Goal: Task Accomplishment & Management: Use online tool/utility

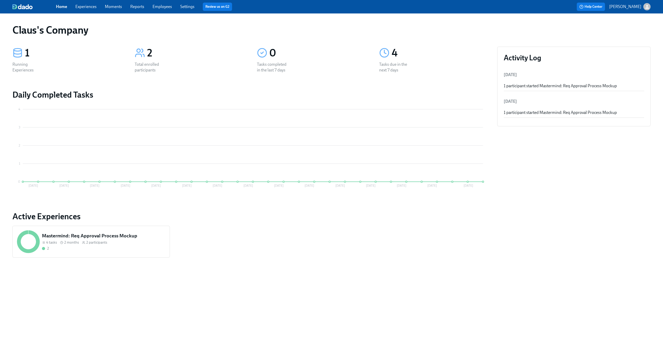
click at [87, 4] on link "Experiences" at bounding box center [85, 6] width 21 height 5
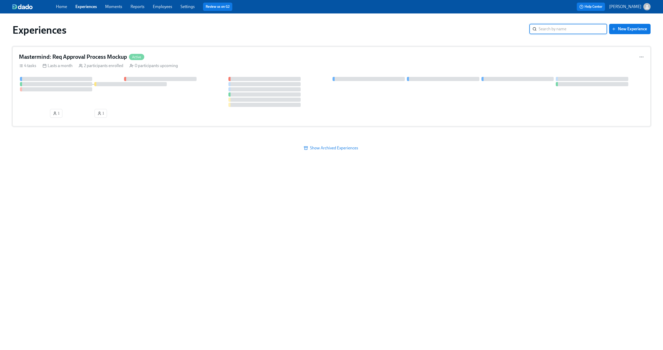
click at [187, 98] on div at bounding box center [332, 92] width 626 height 30
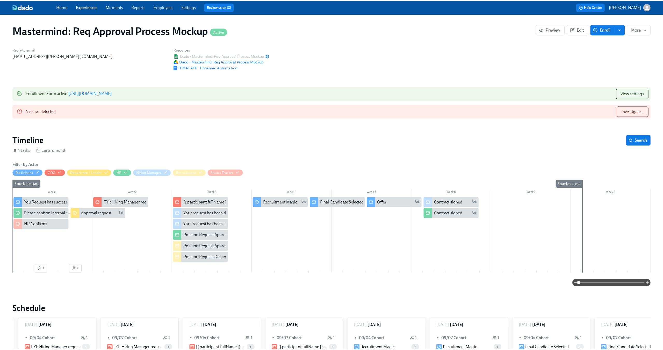
scroll to position [0, 244]
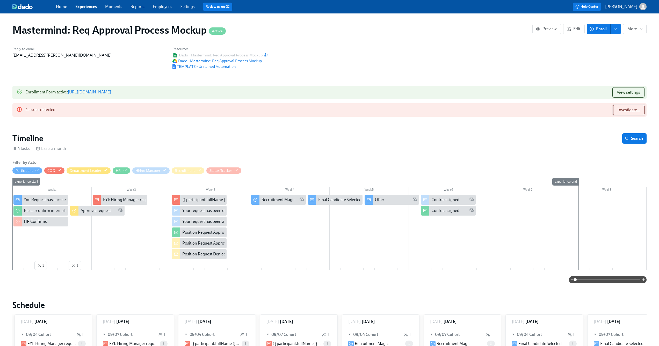
click at [626, 111] on span "Investigate..." at bounding box center [629, 110] width 23 height 5
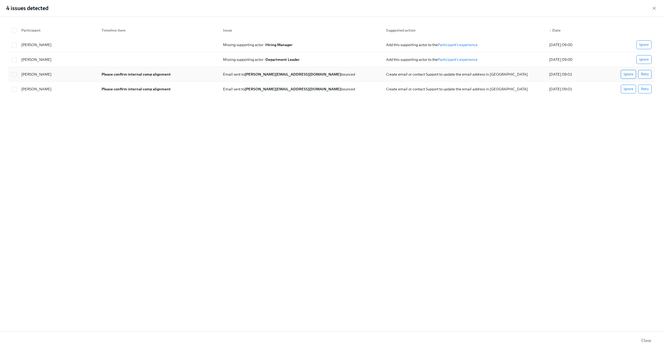
click at [625, 76] on span "Ignore" at bounding box center [629, 74] width 10 height 5
click at [628, 87] on span "Ignore" at bounding box center [629, 89] width 10 height 5
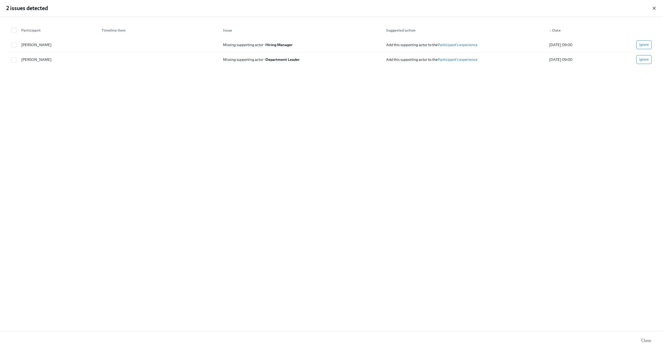
click at [655, 6] on icon "button" at bounding box center [654, 8] width 5 height 5
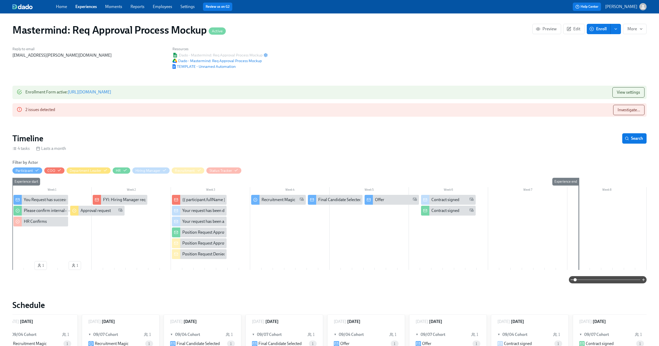
click at [39, 200] on div "You Request has successfully submitted" at bounding box center [59, 200] width 70 height 6
click at [35, 202] on div "You Request has successfully submitted" at bounding box center [59, 200] width 70 height 6
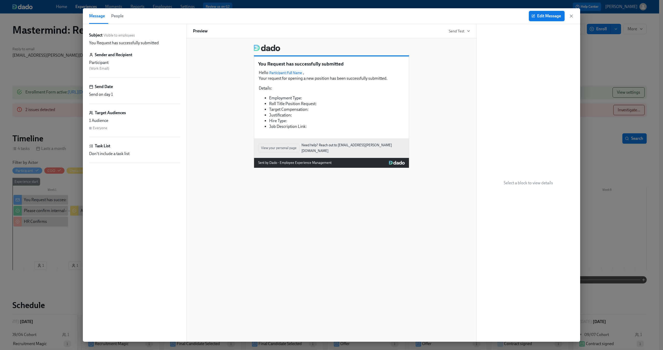
click at [541, 18] on span "Edit Message" at bounding box center [547, 15] width 29 height 5
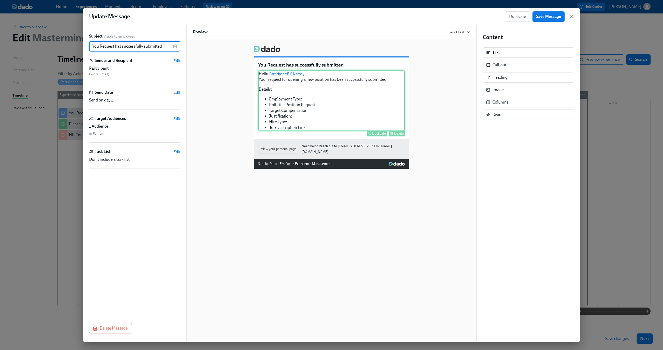
click at [339, 100] on div "Hello Participant : Full Name , Your request for opening a new position has bee…" at bounding box center [331, 100] width 147 height 61
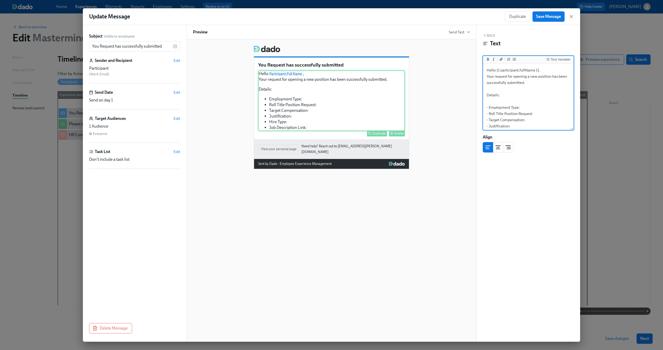
click at [303, 98] on div "Hello Participant : Full Name , Your request for opening a new position has bee…" at bounding box center [331, 100] width 147 height 61
click at [535, 102] on textarea "Hello {{ participant.fullName }}, Your request for opening a new position has b…" at bounding box center [528, 105] width 89 height 80
click at [531, 107] on textarea "Hello {{ participant.fullName }}, Your request for opening a new position has b…" at bounding box center [528, 105] width 89 height 80
click at [559, 61] on div "Text Variable" at bounding box center [561, 60] width 20 height 4
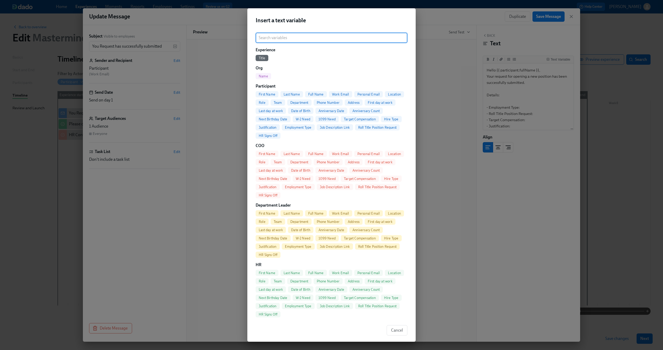
click at [304, 126] on span "Employment Type" at bounding box center [298, 128] width 33 height 4
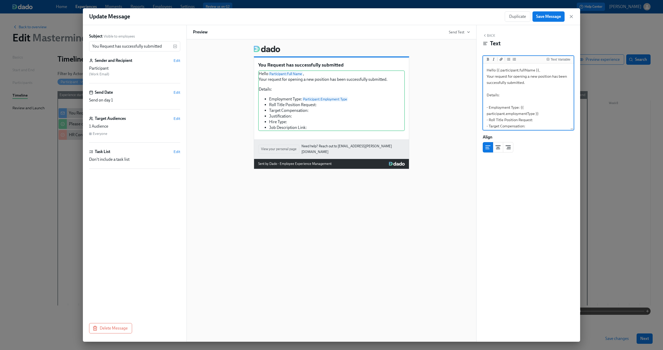
click at [545, 120] on textarea "Hello {{ participant.fullName }}, Your request for opening a new position has b…" at bounding box center [528, 108] width 89 height 86
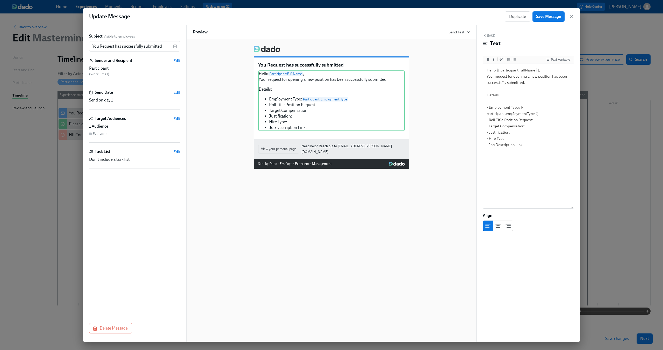
drag, startPoint x: 573, startPoint y: 129, endPoint x: 575, endPoint y: 208, distance: 78.5
click at [575, 208] on div "Back Text Text Variable Hello {{ participant.fullName }}, Your request for open…" at bounding box center [529, 183] width 104 height 317
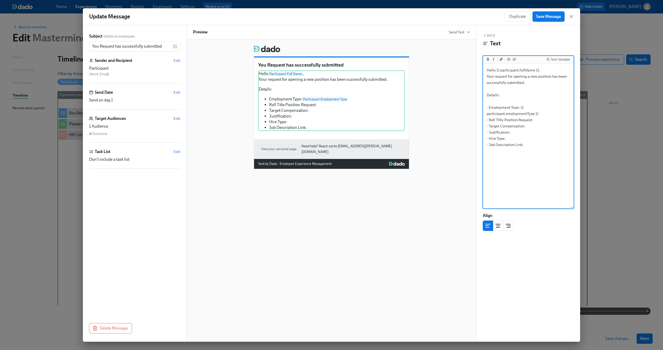
click at [532, 144] on textarea "Hello {{ participant.fullName }}, Your request for opening a new position has b…" at bounding box center [528, 137] width 89 height 144
click at [543, 120] on textarea "Hello {{ participant.fullName }}, Your request for opening a new position has b…" at bounding box center [528, 137] width 89 height 144
click at [562, 57] on button "Text Variable" at bounding box center [559, 59] width 26 height 5
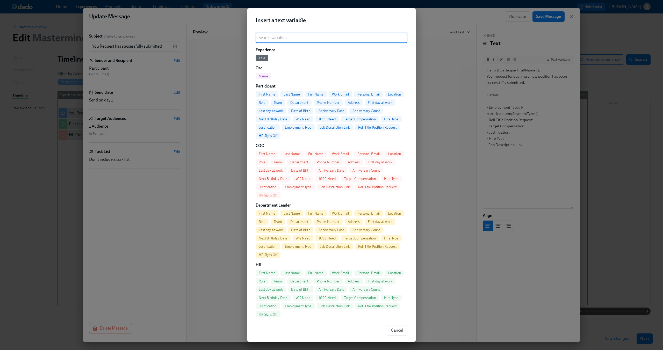
click at [366, 129] on span "Roll Title Position Request" at bounding box center [377, 128] width 45 height 4
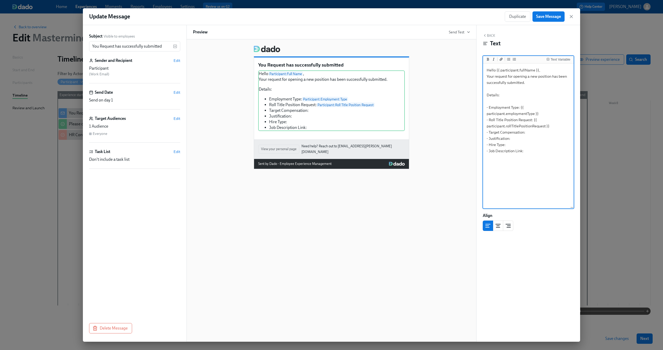
click at [537, 132] on textarea "Hello {{ participant.fullName }}, Your request for opening a new position has b…" at bounding box center [528, 137] width 89 height 144
click at [563, 61] on div "Text Variable" at bounding box center [561, 60] width 20 height 4
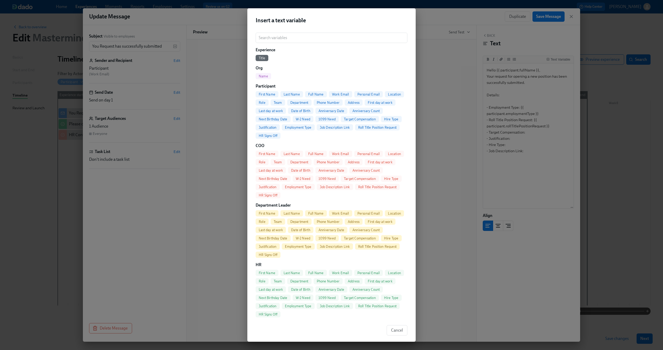
click at [357, 118] on span "Target Compensation" at bounding box center [360, 119] width 38 height 4
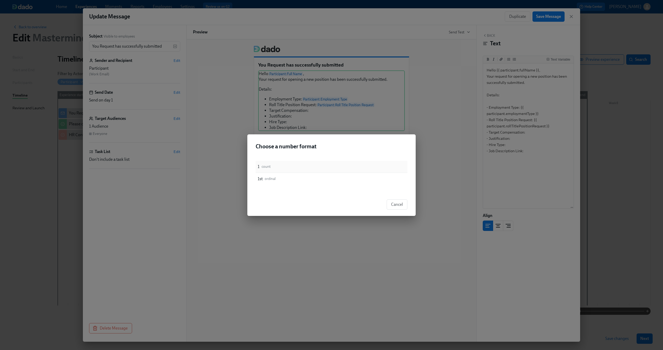
click at [267, 166] on span "count" at bounding box center [266, 166] width 9 height 5
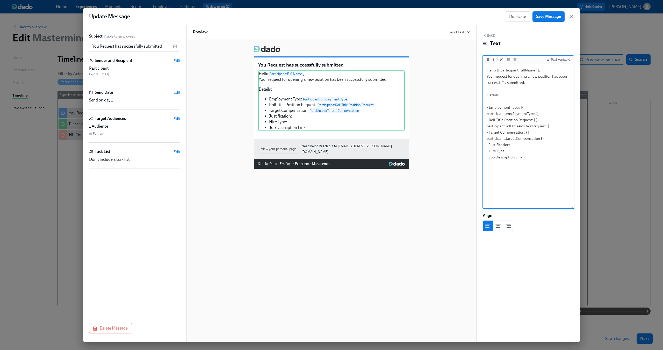
click at [521, 143] on textarea "Hello {{ participant.fullName }}, Your request for opening a new position has b…" at bounding box center [528, 137] width 89 height 144
click at [548, 60] on rect "Insert Text Variable" at bounding box center [548, 59] width 2 height 2
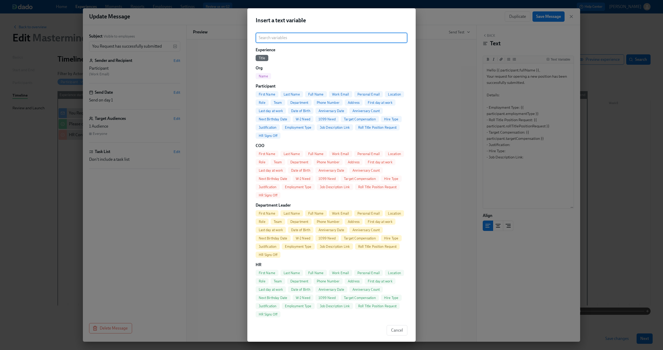
click at [275, 127] on span "Justification" at bounding box center [268, 128] width 24 height 4
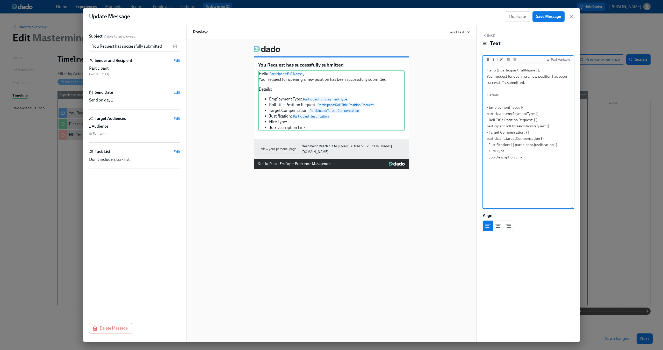
click at [543, 158] on textarea "Hello {{ participant.fullName }}, Your request for opening a new position has b…" at bounding box center [528, 137] width 89 height 144
click at [554, 59] on div "Text Variable" at bounding box center [561, 60] width 20 height 4
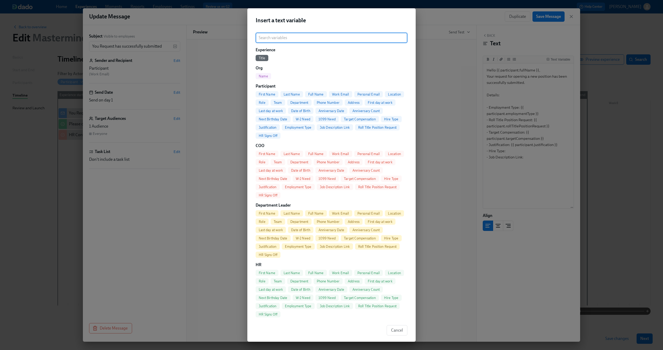
click at [336, 126] on span "Job Description Link" at bounding box center [335, 128] width 36 height 4
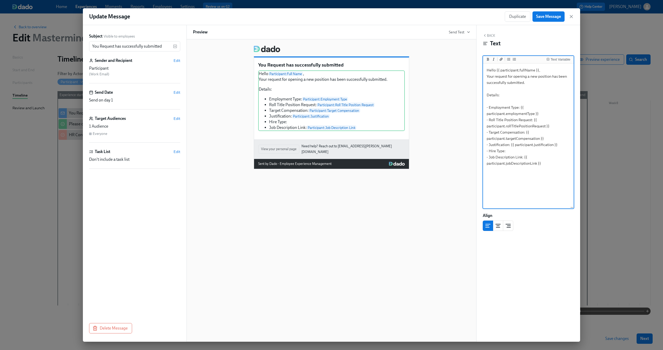
type textarea "Hello {{ participant.fullName }}, Your request for opening a new position has b…"
click at [468, 159] on div "You Request has successfully submitted Hello Participant : Full Name , Your req…" at bounding box center [331, 105] width 277 height 128
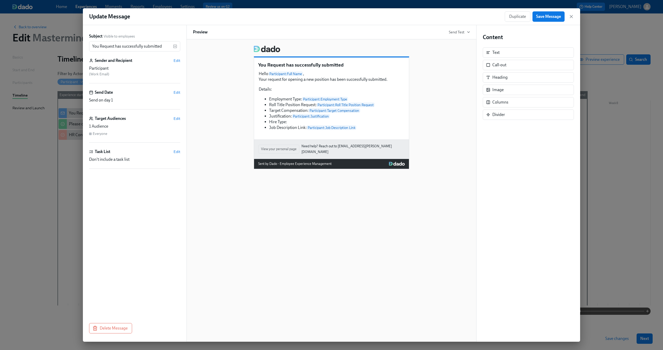
click at [383, 133] on div "You Request has successfully submitted Hello Participant : Full Name , Your req…" at bounding box center [331, 99] width 155 height 82
click at [372, 92] on div "Hello Participant : Full Name , Your request for opening a new position has bee…" at bounding box center [331, 100] width 147 height 61
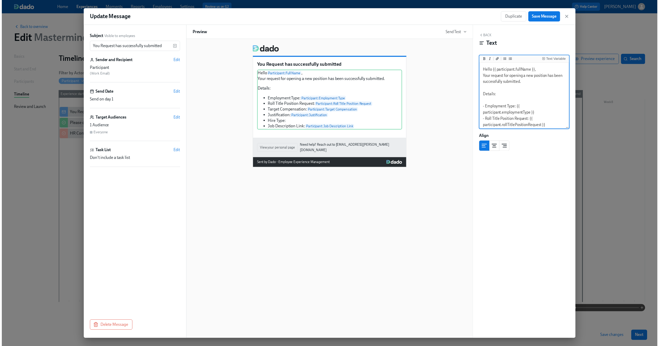
scroll to position [40, 0]
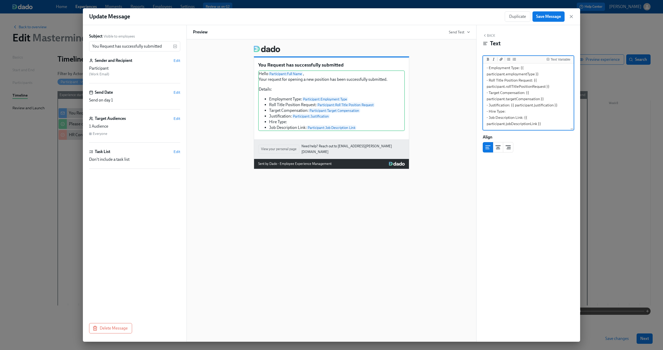
click at [516, 112] on textarea "Hello {{ participant.fullName }}, Your request for opening a new position has b…" at bounding box center [528, 77] width 89 height 105
click at [552, 60] on div "Text Variable" at bounding box center [561, 60] width 20 height 4
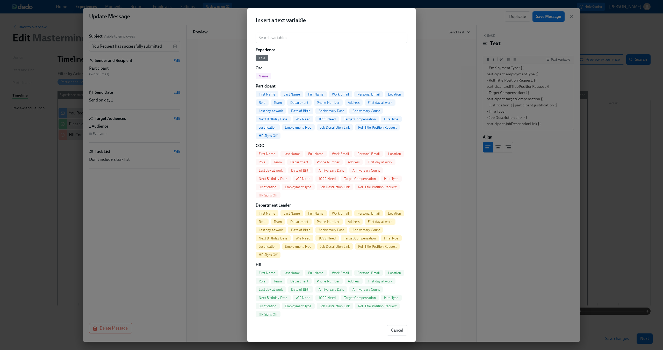
click at [384, 119] on span "Hire Type" at bounding box center [391, 119] width 21 height 4
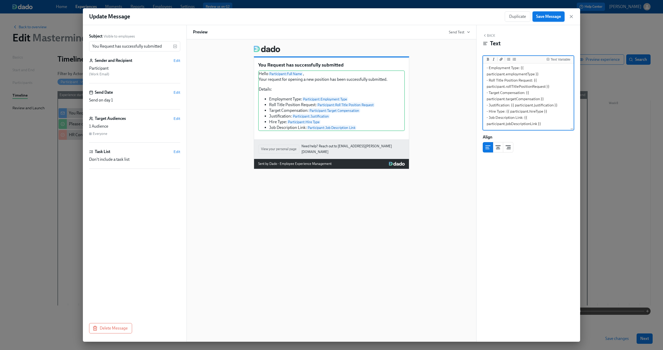
type textarea "Hello {{ participant.fullName }}, Your request for opening a new position has b…"
click at [550, 16] on span "Save Message" at bounding box center [548, 16] width 25 height 5
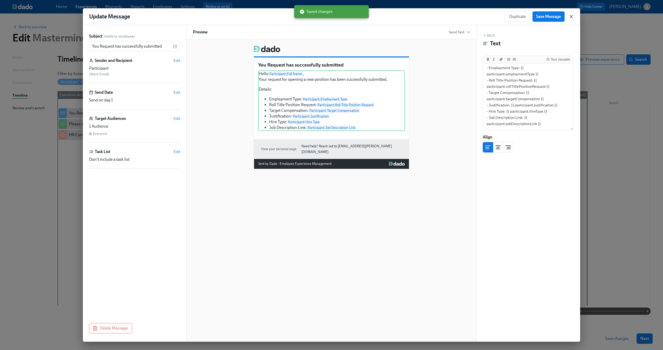
click at [572, 16] on icon "button" at bounding box center [571, 16] width 3 height 3
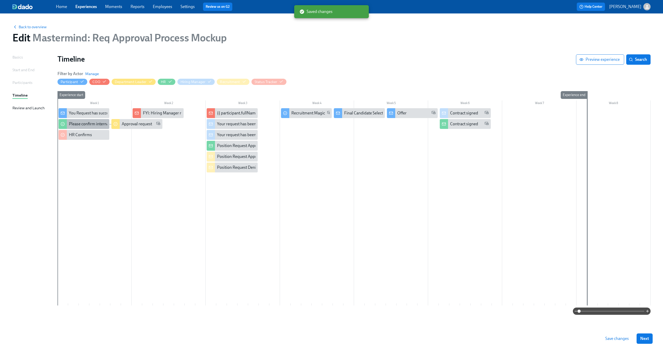
click at [91, 126] on div "Please confirm internal comp alignment" at bounding box center [104, 124] width 71 height 6
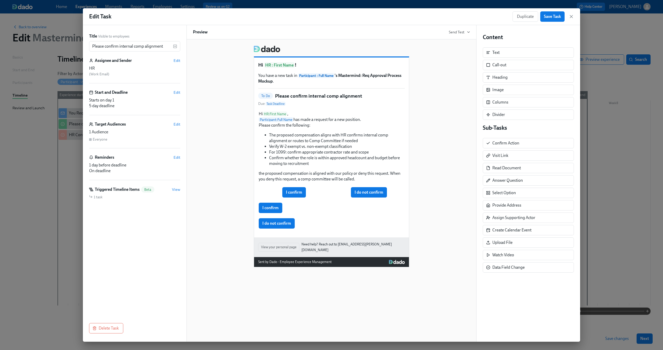
click at [244, 86] on div "Hi HR : First Name ! You have a new task in Participant : Full Name 's Mastermi…" at bounding box center [331, 154] width 277 height 226
click at [218, 91] on div "Hi HR : First Name ! You have a new task in Participant : Full Name 's Mastermi…" at bounding box center [331, 154] width 277 height 226
click at [558, 17] on span "Save Task" at bounding box center [552, 16] width 17 height 5
click at [569, 17] on icon "button" at bounding box center [571, 16] width 5 height 5
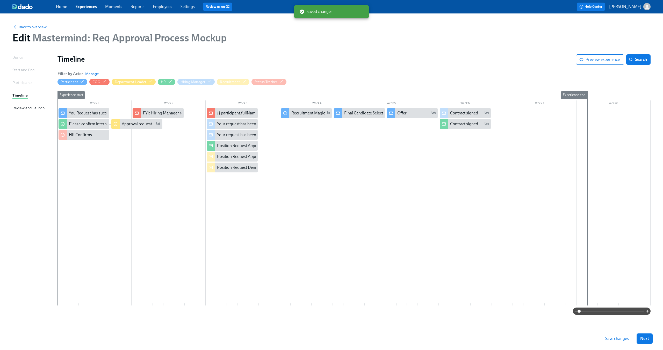
click at [166, 152] on div at bounding box center [354, 206] width 593 height 197
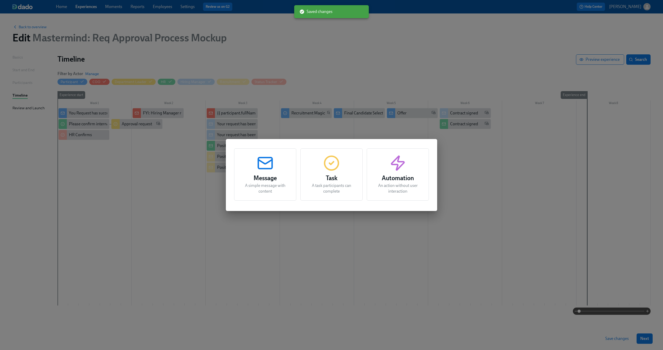
click at [166, 151] on div "Message A simple message with content Task A task participants can complete Aut…" at bounding box center [331, 175] width 663 height 350
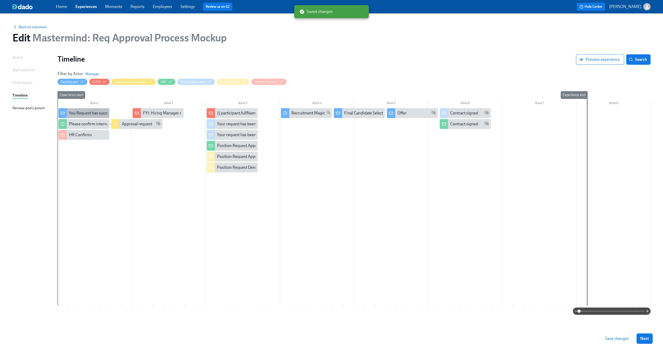
click at [88, 114] on div "You Request has successfully submitted" at bounding box center [104, 113] width 70 height 6
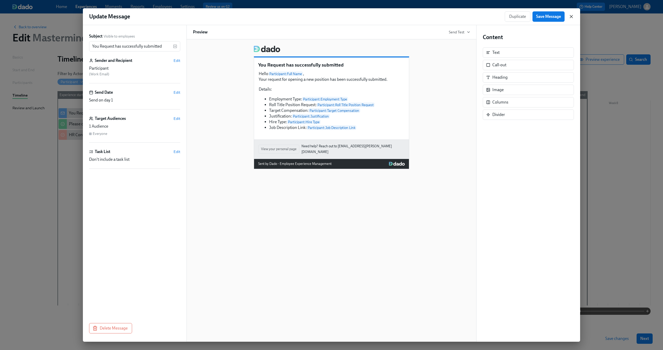
click at [572, 16] on icon "button" at bounding box center [571, 16] width 5 height 5
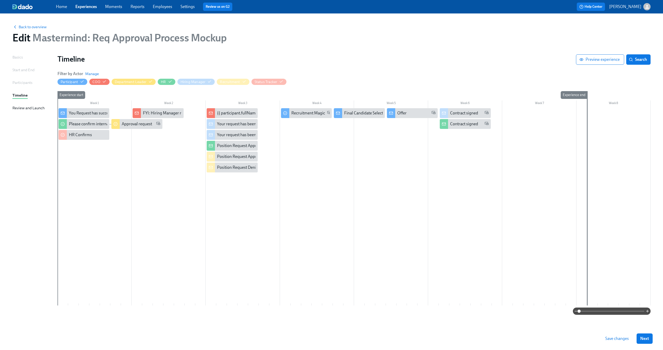
click at [621, 339] on span "Save changes" at bounding box center [618, 338] width 24 height 5
click at [40, 26] on span "Back to overview" at bounding box center [29, 26] width 34 height 5
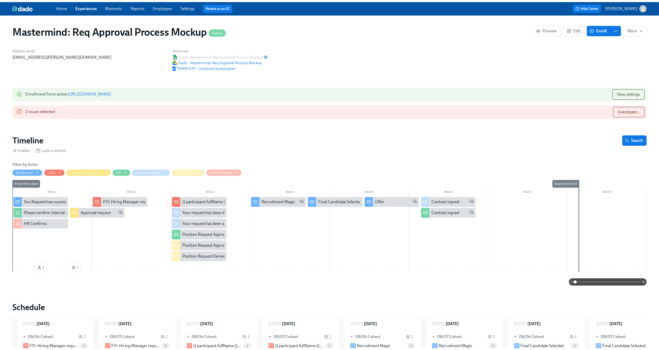
scroll to position [0, 244]
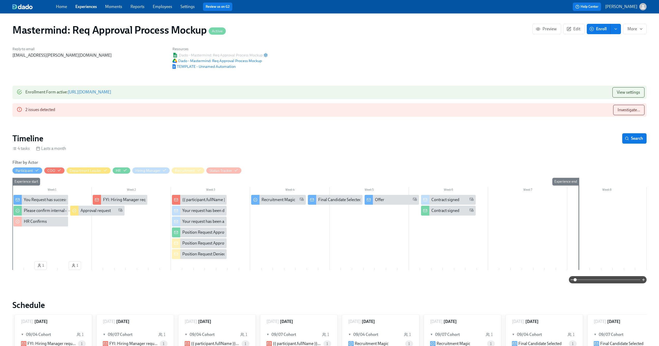
click at [45, 200] on div "You Request has successfully submitted" at bounding box center [59, 200] width 70 height 6
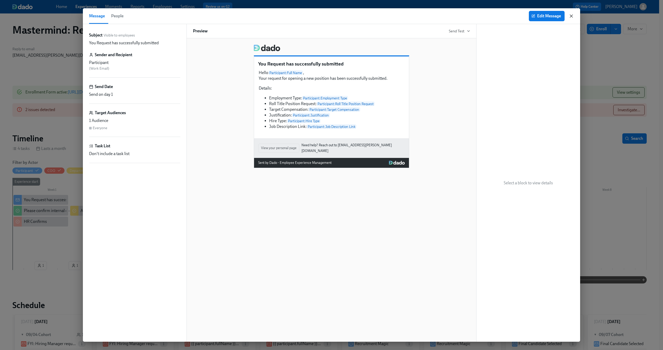
click at [573, 15] on icon "button" at bounding box center [571, 16] width 3 height 3
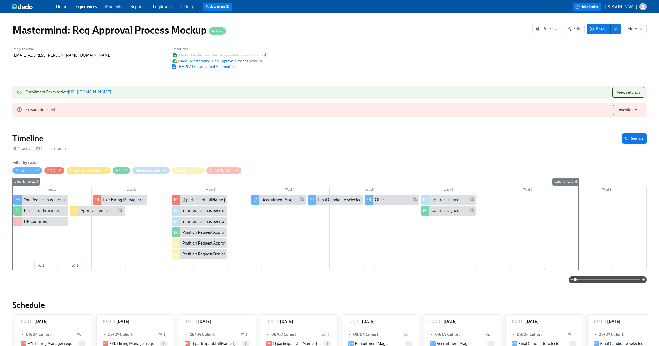
click at [149, 153] on section "Timeline Search 4 tasks Lasts a month Filter by Actor Participant COO Departmen…" at bounding box center [329, 208] width 635 height 150
click at [614, 28] on span "enroll" at bounding box center [616, 28] width 5 height 5
click at [537, 80] on div "Mastermind: Req Approval Process Mockup Active Preview Edit Enroll Enroll manua…" at bounding box center [329, 342] width 635 height 645
click at [637, 94] on span "View settings" at bounding box center [628, 92] width 23 height 5
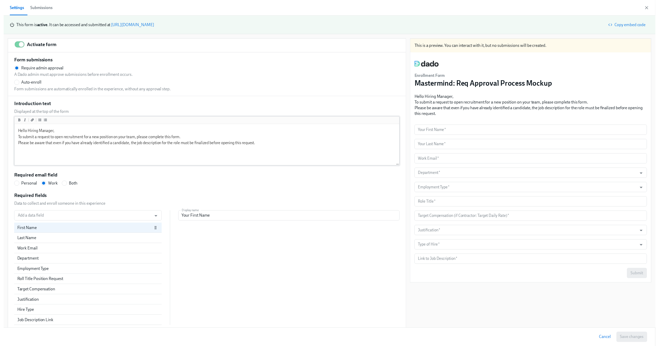
scroll to position [3, 0]
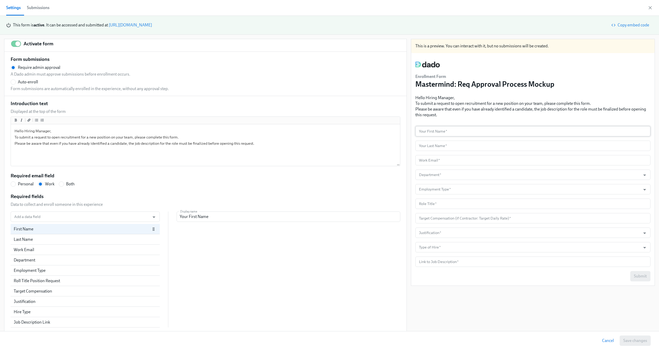
click at [420, 131] on input "text" at bounding box center [533, 131] width 235 height 10
type input "Claus"
type input "Meyer"
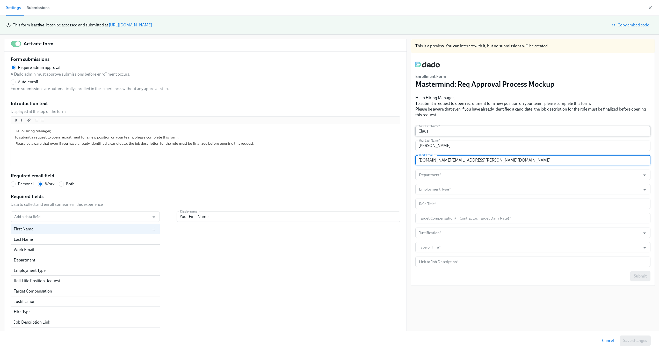
type input "claus.meyer.cm@gmail.com"
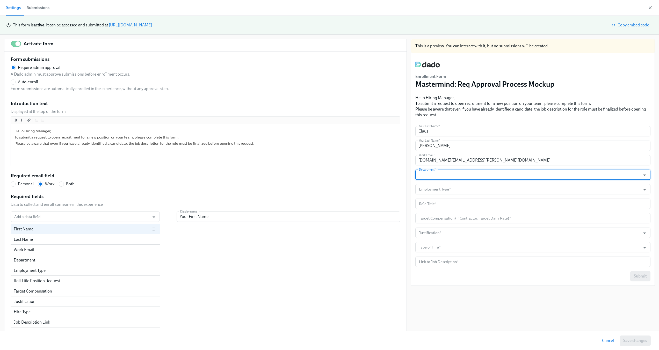
click at [452, 175] on input "Department   *" at bounding box center [528, 175] width 220 height 10
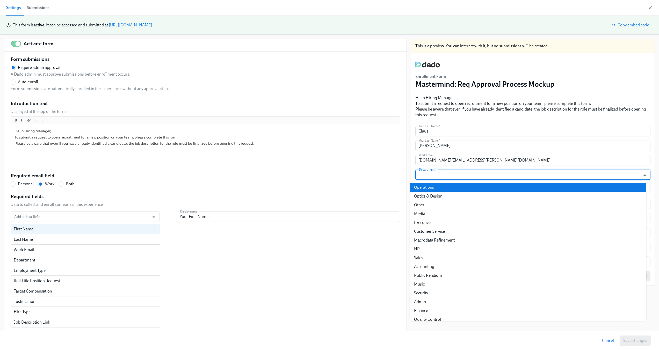
click at [450, 187] on li "Operations" at bounding box center [528, 187] width 237 height 9
type input "Operations"
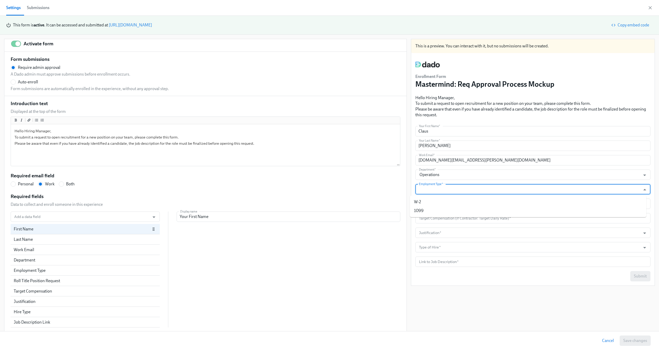
click at [442, 188] on input "Employment Type   *" at bounding box center [528, 189] width 220 height 10
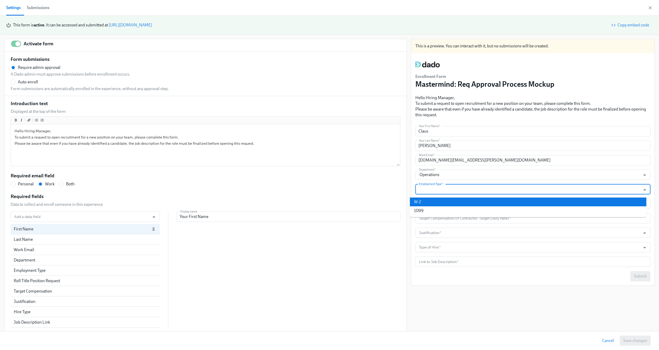
click at [439, 200] on li "W-2" at bounding box center [528, 202] width 237 height 9
type input "W-2"
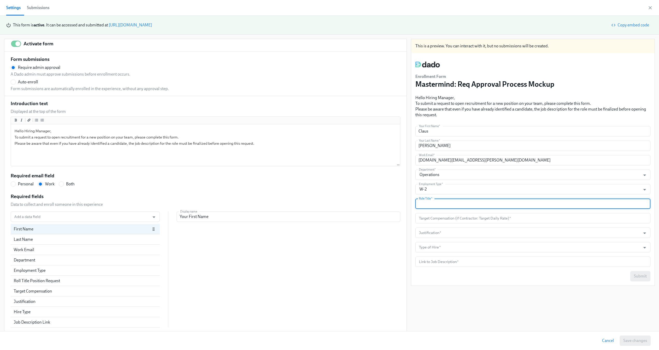
click at [437, 207] on input "text" at bounding box center [533, 204] width 235 height 10
type input "W"
type input "Test"
click at [440, 219] on input "number" at bounding box center [533, 218] width 235 height 10
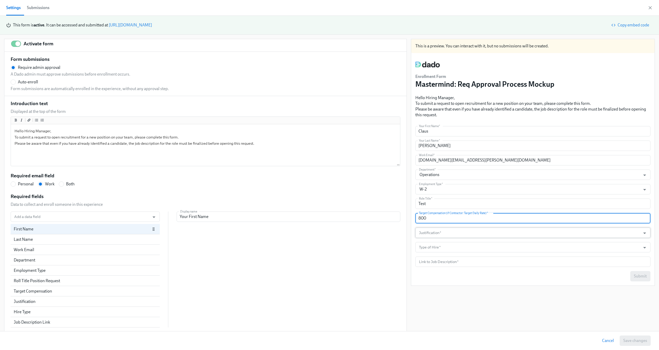
type input "800"
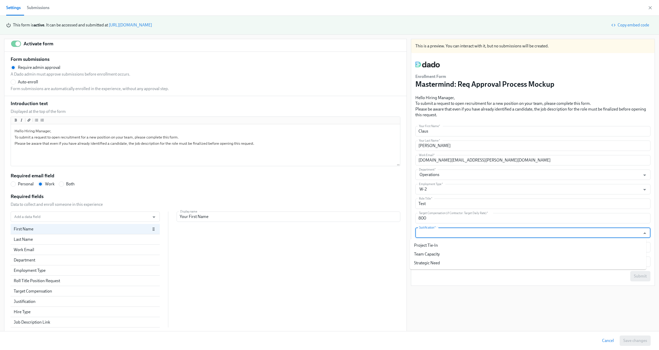
click at [437, 234] on input "Justification   *" at bounding box center [528, 233] width 220 height 10
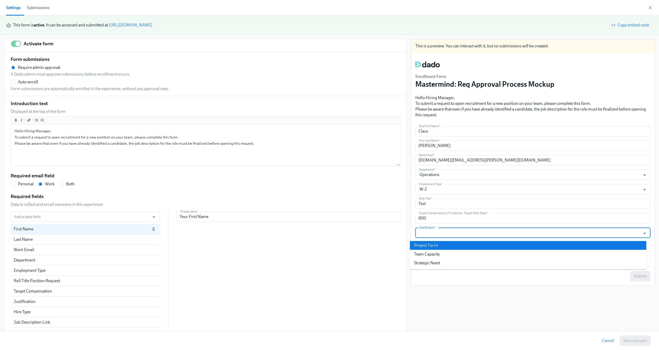
click at [435, 242] on li "Project Tie-In" at bounding box center [528, 245] width 237 height 9
type input "Project Tie-In"
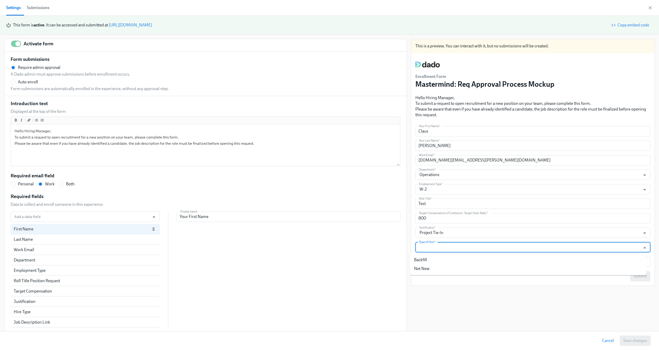
click at [432, 246] on input "Type of Hire   *" at bounding box center [528, 247] width 220 height 10
click at [431, 260] on li "Backfill" at bounding box center [528, 260] width 237 height 9
type input "Backfill"
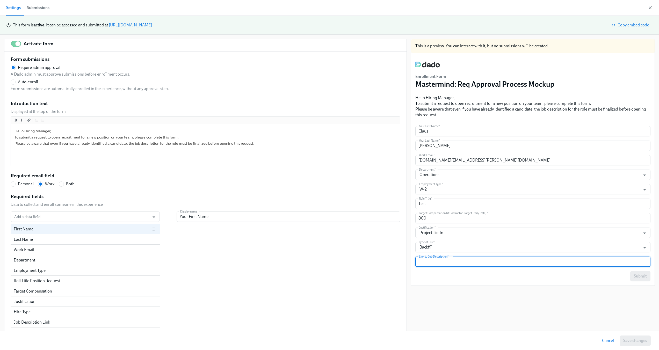
click at [430, 260] on input "text" at bounding box center [533, 262] width 235 height 10
type input "http://blablabla"
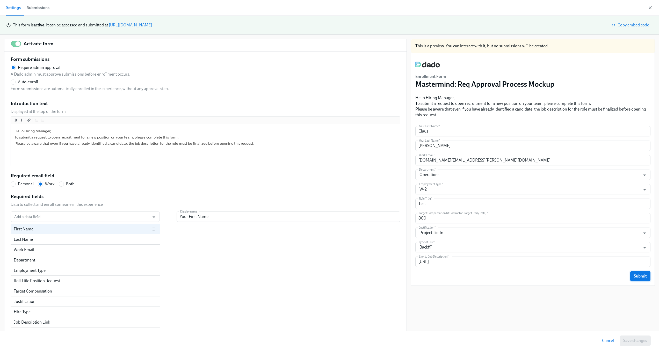
click at [634, 276] on span "Submit" at bounding box center [640, 276] width 13 height 5
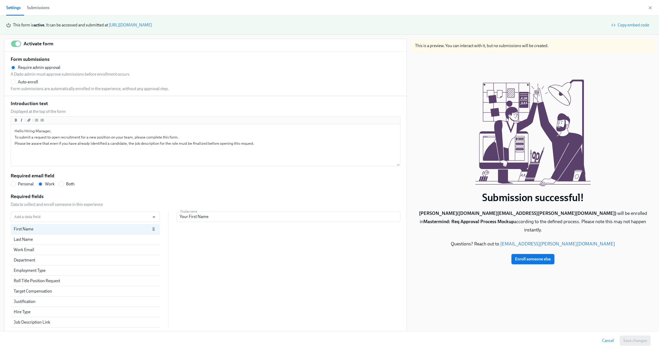
click at [152, 25] on link "https://my.dadohr.com/enrollmentForms/vB_DhCW7GtGQnn_9JESBZ6H1cb1hZ" at bounding box center [130, 25] width 43 height 5
click at [650, 6] on icon "button" at bounding box center [650, 7] width 5 height 5
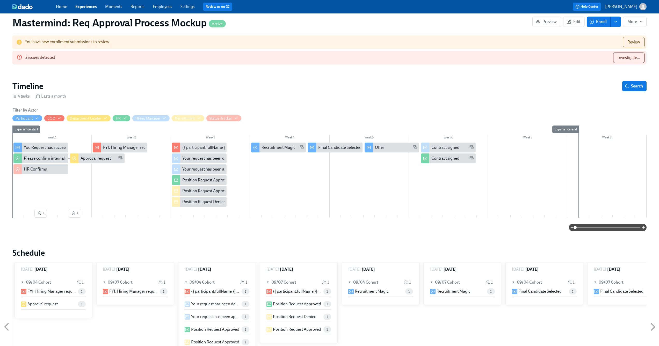
scroll to position [119, 0]
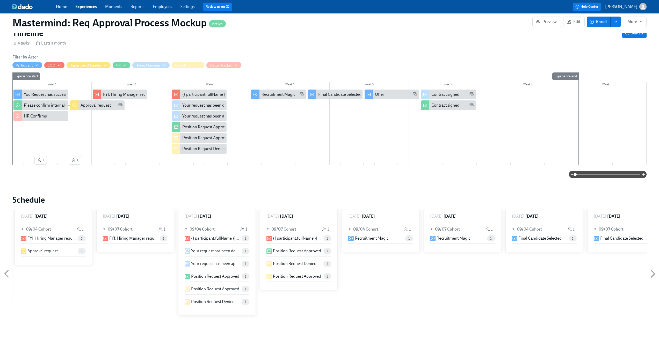
click at [53, 95] on div "You Request has successfully submitted" at bounding box center [59, 95] width 70 height 6
click at [40, 164] on button "1" at bounding box center [40, 160] width 12 height 9
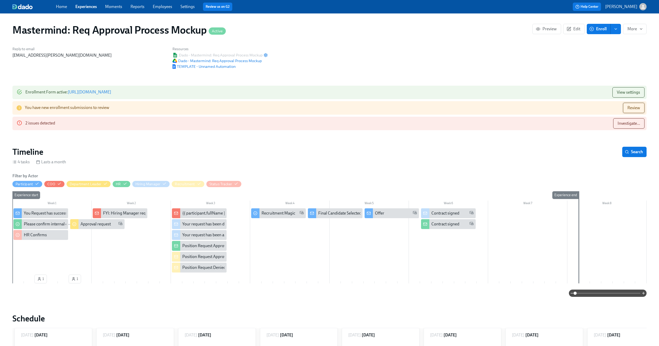
click at [629, 107] on span "Review" at bounding box center [634, 107] width 13 height 5
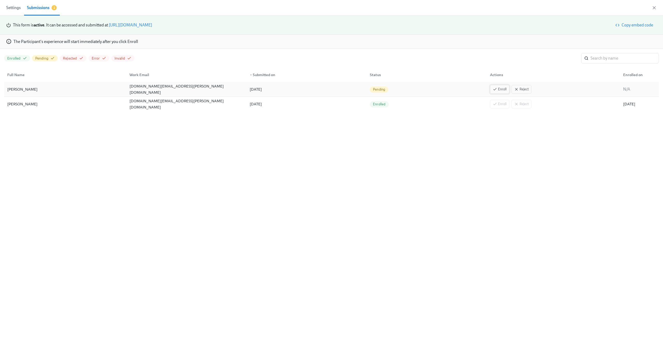
click at [494, 90] on icon "button" at bounding box center [495, 89] width 3 height 2
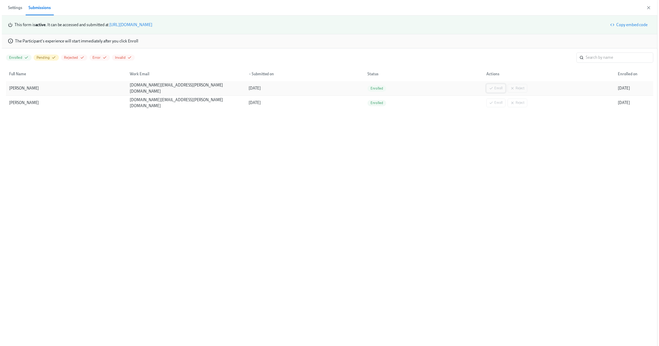
scroll to position [0, 731]
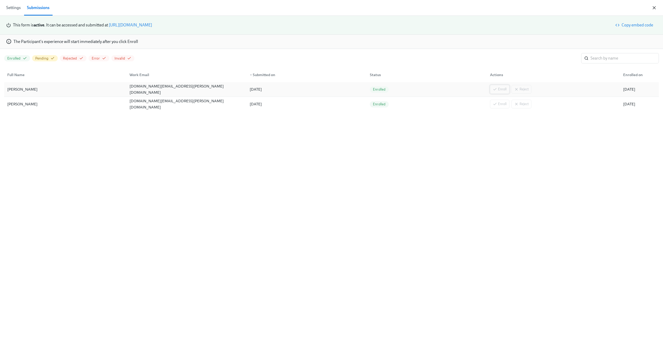
click at [654, 6] on icon "button" at bounding box center [654, 7] width 5 height 5
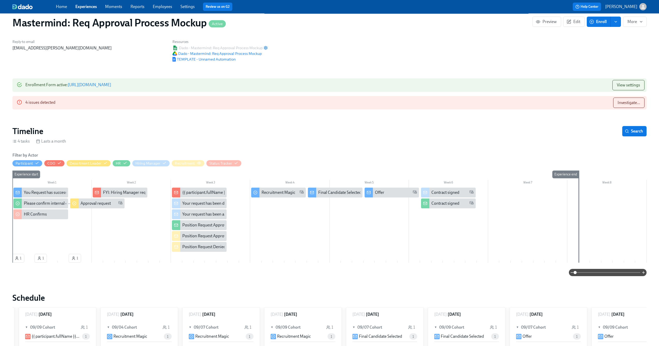
scroll to position [13, 0]
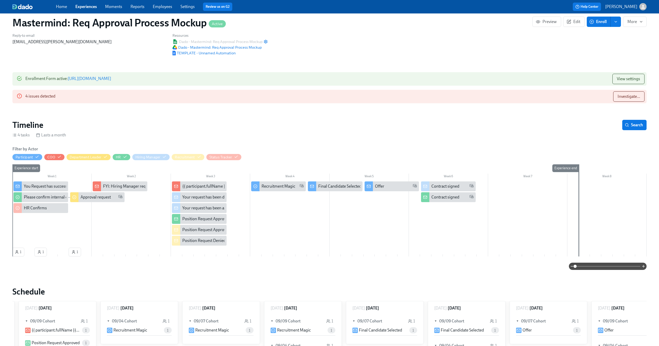
click at [17, 251] on div "Experience start" at bounding box center [18, 211] width 12 height 92
click at [21, 254] on div "Experience start" at bounding box center [18, 211] width 12 height 92
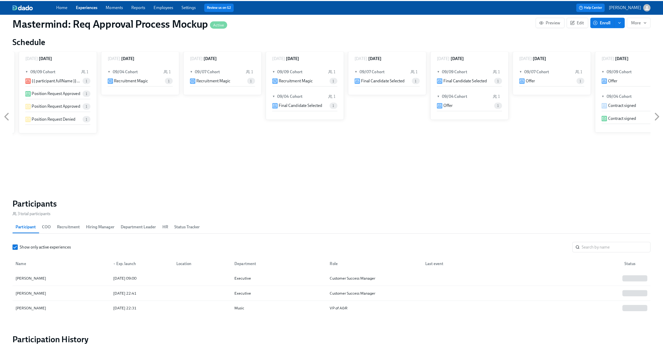
scroll to position [269, 0]
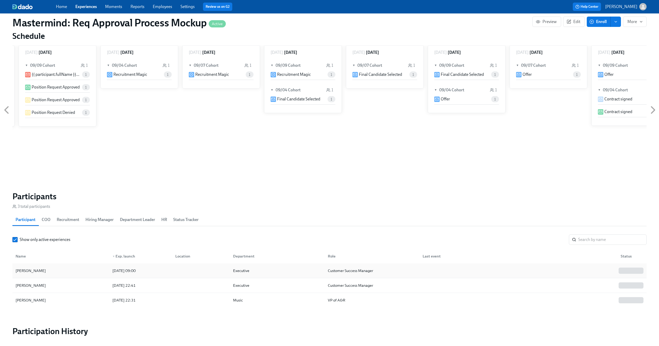
click at [81, 273] on div "[PERSON_NAME]" at bounding box center [60, 271] width 95 height 10
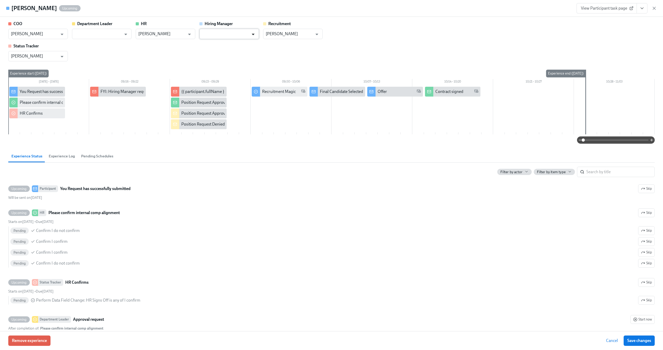
click at [254, 34] on icon "Open" at bounding box center [253, 35] width 3 height 2
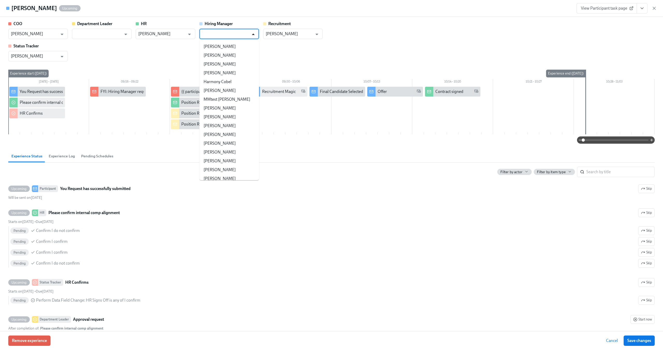
click at [254, 34] on icon "Close" at bounding box center [253, 34] width 3 height 2
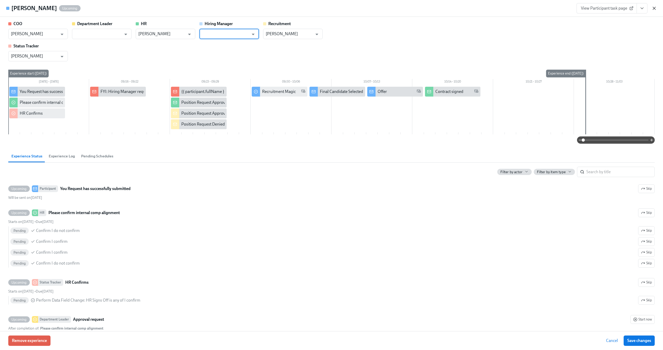
click at [656, 10] on icon "button" at bounding box center [654, 8] width 5 height 5
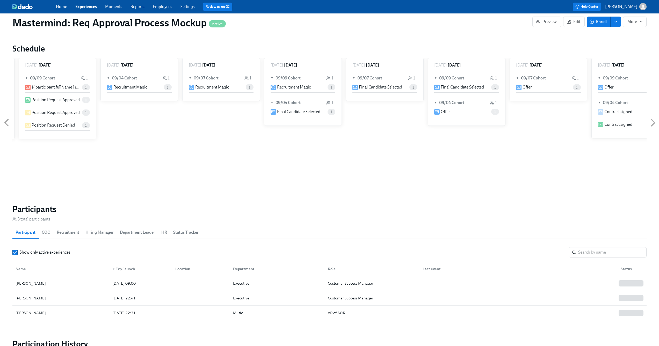
scroll to position [266, 0]
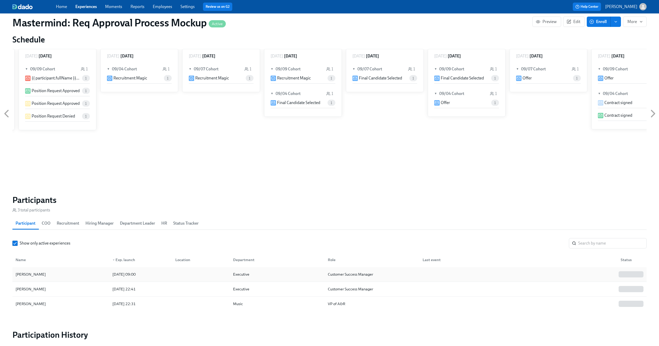
click at [60, 271] on div "[PERSON_NAME]" at bounding box center [60, 274] width 95 height 10
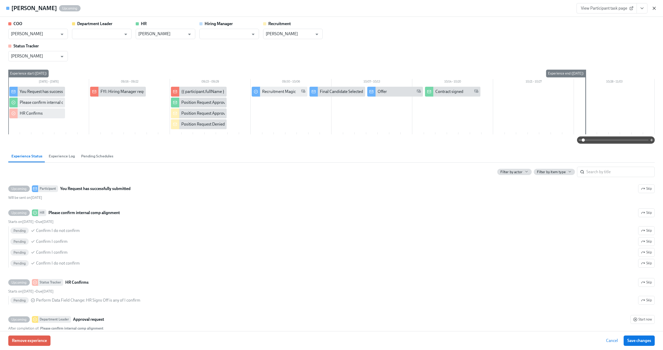
click at [655, 8] on icon "button" at bounding box center [654, 8] width 5 height 5
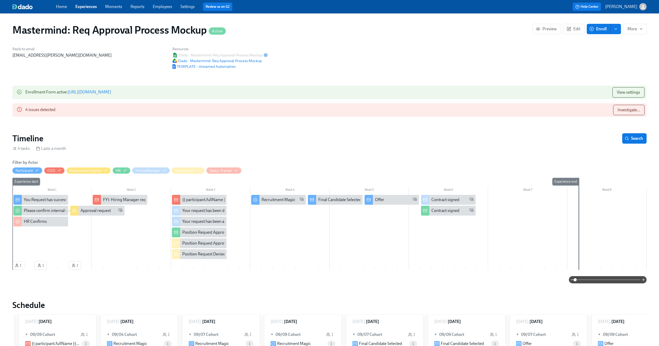
click at [281, 145] on section "Timeline Search 4 tasks Lasts a month Filter by Actor Participant COO Departmen…" at bounding box center [329, 208] width 635 height 150
click at [569, 30] on icon "button" at bounding box center [570, 28] width 3 height 3
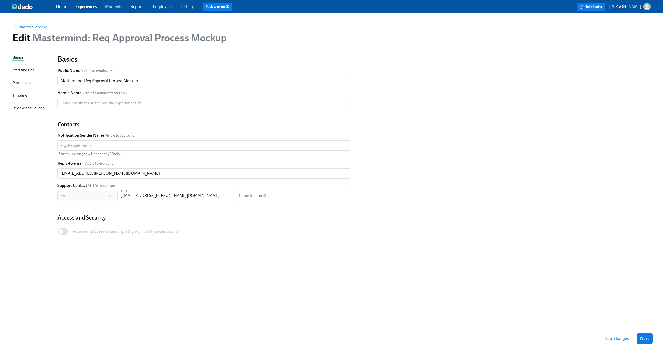
click at [24, 96] on div "Timeline" at bounding box center [19, 96] width 15 height 6
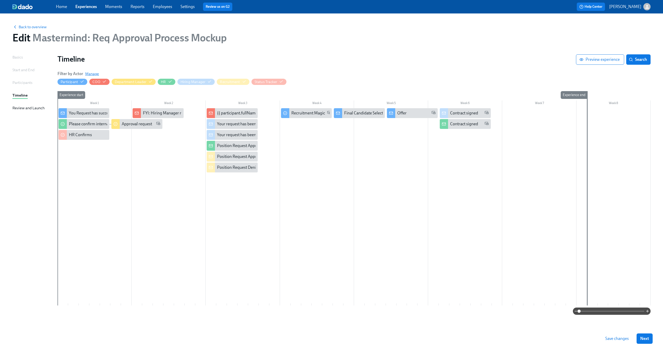
click at [92, 74] on span "Manage" at bounding box center [92, 73] width 14 height 5
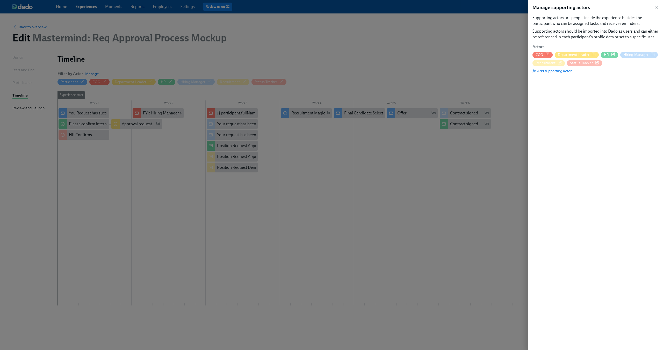
click at [654, 55] on icon "button" at bounding box center [653, 54] width 4 height 4
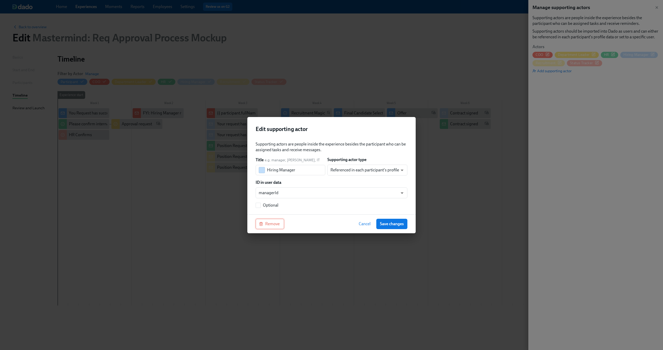
click at [277, 222] on span "Remove" at bounding box center [270, 224] width 20 height 5
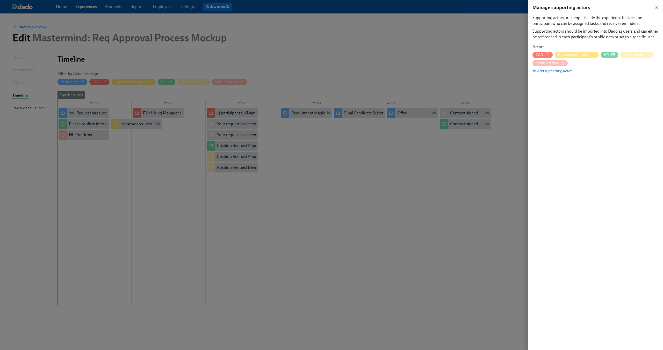
click at [657, 7] on icon "button" at bounding box center [657, 7] width 4 height 4
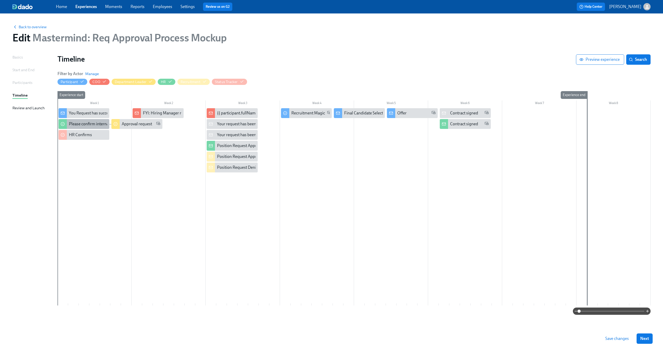
click at [88, 124] on div "Please confirm internal comp alignment" at bounding box center [104, 124] width 71 height 6
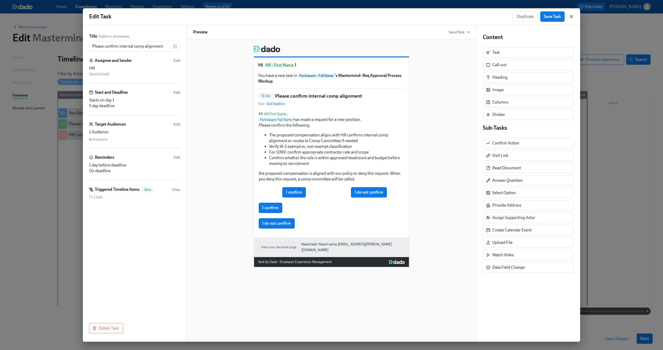
click at [573, 17] on icon "button" at bounding box center [571, 16] width 5 height 5
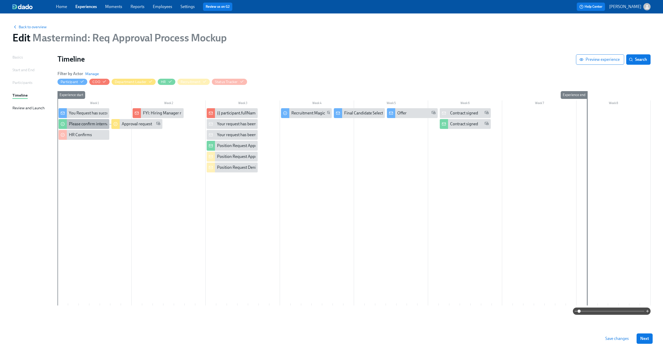
click at [84, 125] on div "Please confirm internal comp alignment" at bounding box center [104, 124] width 71 height 6
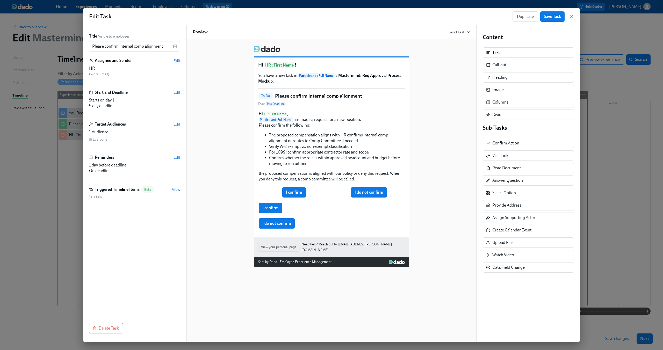
click at [303, 217] on div "Hi HR : First Name , Participant : Full Name has made a request for a new posit…" at bounding box center [331, 170] width 147 height 119
click at [303, 209] on div "I confirm Duplicate Delete" at bounding box center [331, 207] width 147 height 11
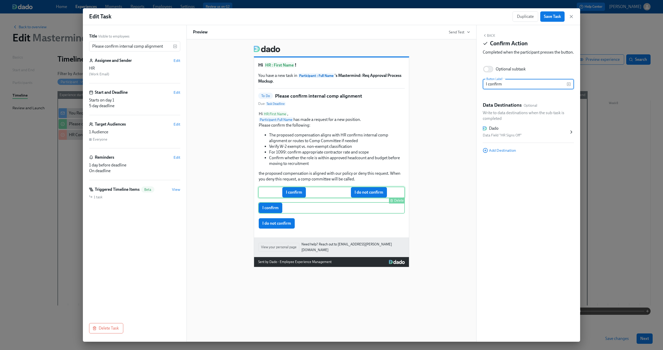
click at [299, 197] on div "I confirm I do not confirm Delete" at bounding box center [331, 192] width 147 height 11
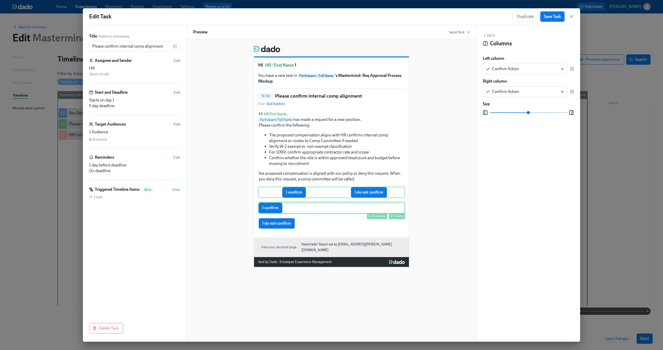
click at [299, 205] on div "I confirm Duplicate Delete" at bounding box center [331, 207] width 147 height 11
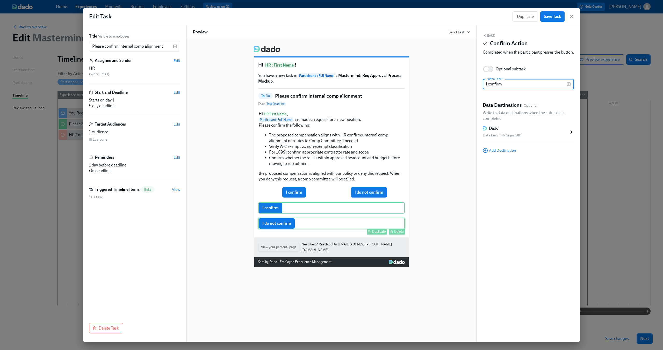
click at [298, 222] on div "I do not confirm Duplicate Delete" at bounding box center [331, 223] width 147 height 11
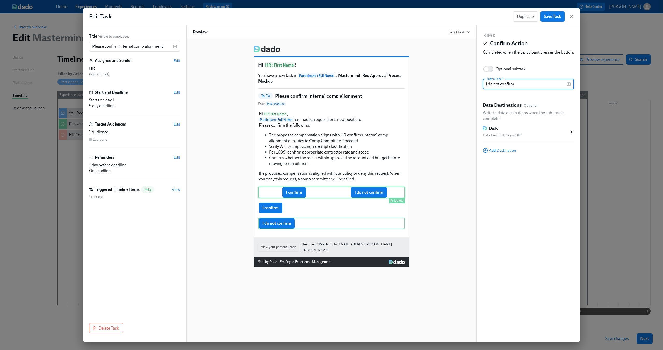
click at [307, 196] on div "I confirm I do not confirm Delete" at bounding box center [331, 192] width 147 height 11
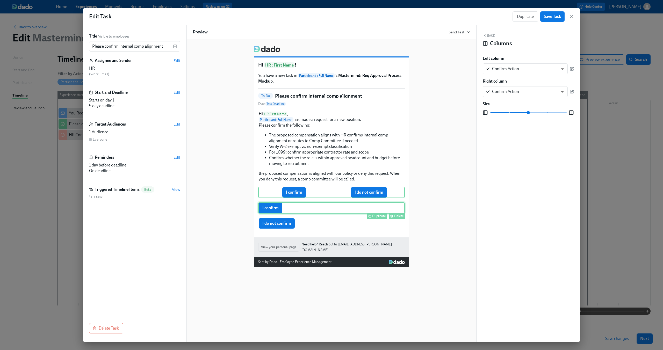
click at [305, 207] on div "I confirm Duplicate Delete" at bounding box center [331, 207] width 147 height 11
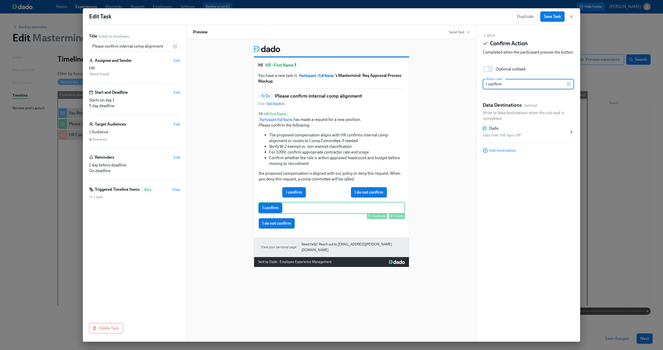
click at [304, 218] on div "Duplicate Delete" at bounding box center [332, 216] width 146 height 6
click at [303, 226] on div "I do not confirm Duplicate Delete" at bounding box center [331, 223] width 147 height 11
click at [304, 214] on div "Duplicate Delete" at bounding box center [332, 216] width 146 height 6
click at [301, 198] on div "Delete" at bounding box center [332, 201] width 146 height 6
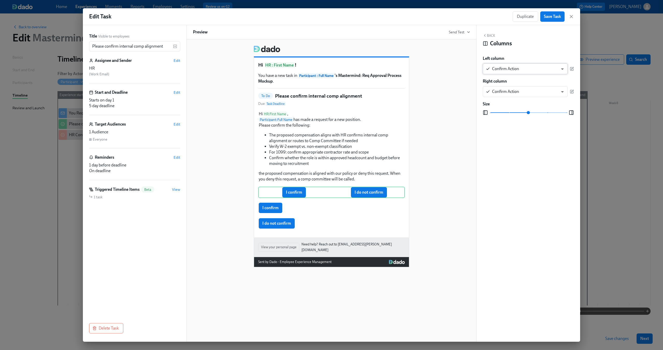
click at [563, 67] on body "Home Experiences Moments Reports Employees Settings Review us on G2 Help Center…" at bounding box center [331, 175] width 663 height 350
click at [572, 67] on div at bounding box center [331, 175] width 663 height 350
click at [572, 68] on icon "button" at bounding box center [572, 69] width 4 height 4
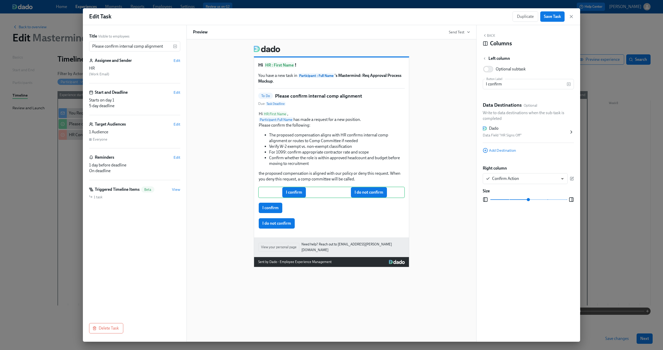
click at [452, 70] on div "Hi HR : First Name ! You have a new task in Participant : Full Name 's Mastermi…" at bounding box center [331, 154] width 277 height 226
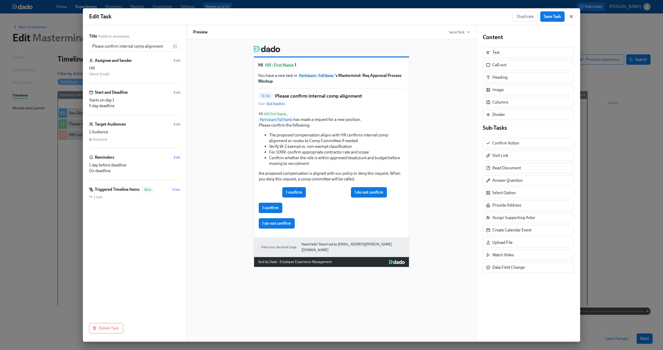
click at [570, 16] on icon "button" at bounding box center [571, 16] width 5 height 5
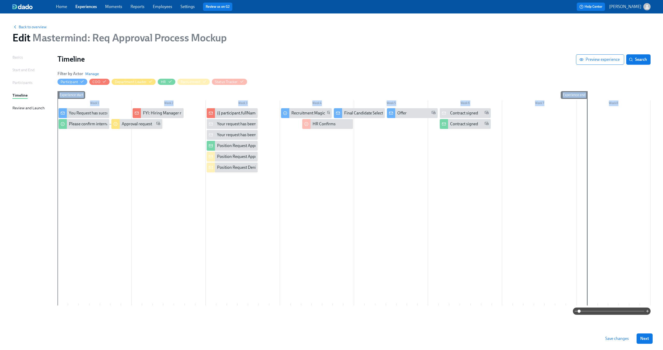
drag, startPoint x: 197, startPoint y: 98, endPoint x: 265, endPoint y: 169, distance: 99.0
click at [265, 169] on div "Week 1 Week 2 Week 3 Week 4 Week 5 Week 6 Week 7 Week 8 Experience start Experi…" at bounding box center [354, 199] width 593 height 217
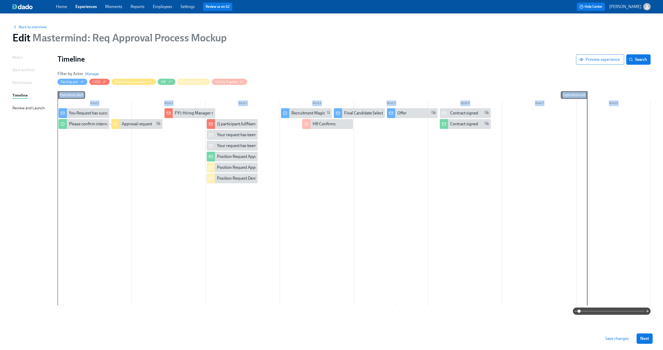
click at [173, 163] on div at bounding box center [354, 206] width 593 height 197
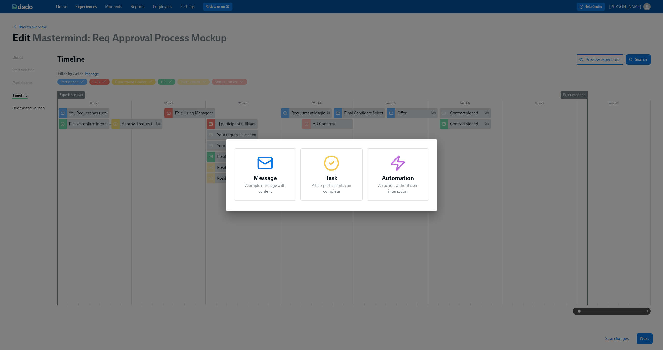
click at [189, 160] on div "Message A simple message with content Task A task participants can complete Aut…" at bounding box center [331, 175] width 663 height 350
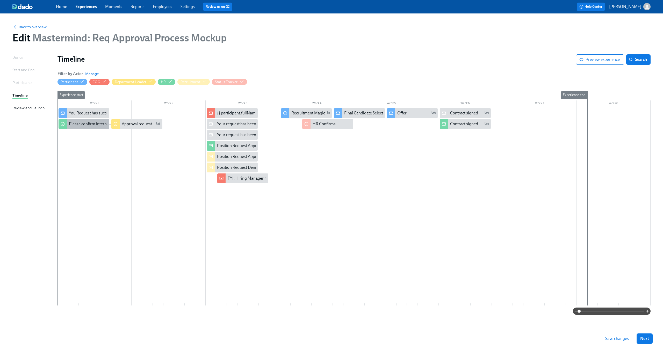
click at [94, 128] on div "Please confirm internal comp alignment" at bounding box center [84, 124] width 51 height 10
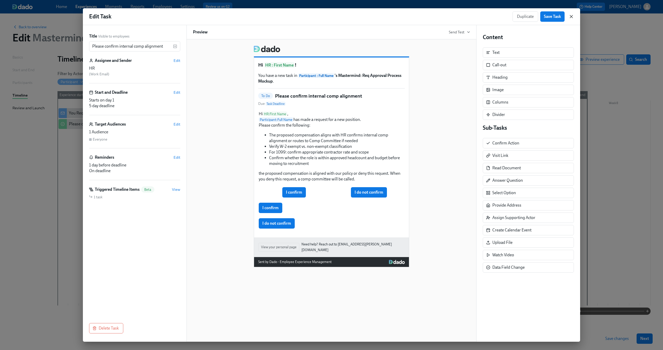
click at [572, 15] on icon "button" at bounding box center [571, 16] width 5 height 5
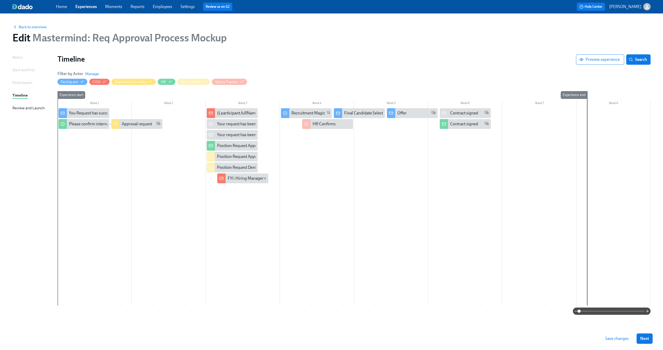
click at [158, 161] on div at bounding box center [354, 206] width 593 height 197
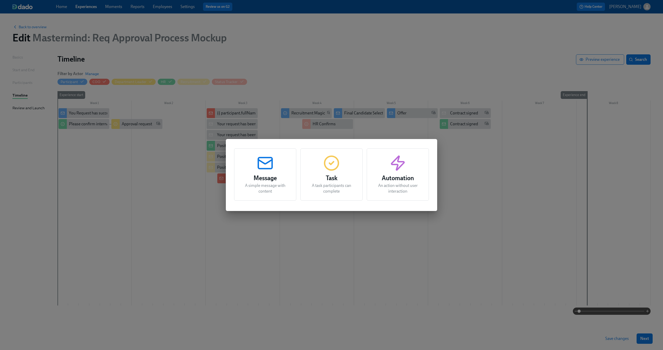
click at [271, 168] on rect "button" at bounding box center [265, 163] width 14 height 11
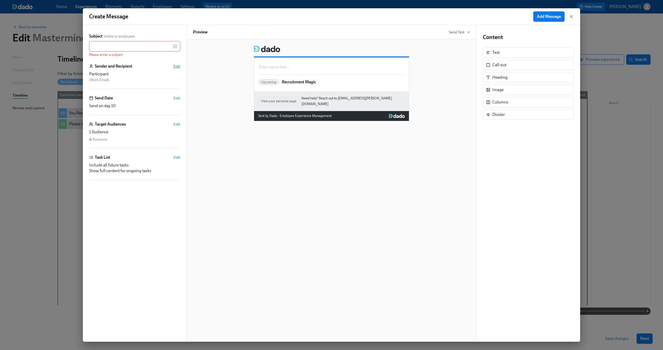
click at [175, 64] on span "Edit" at bounding box center [177, 66] width 7 height 5
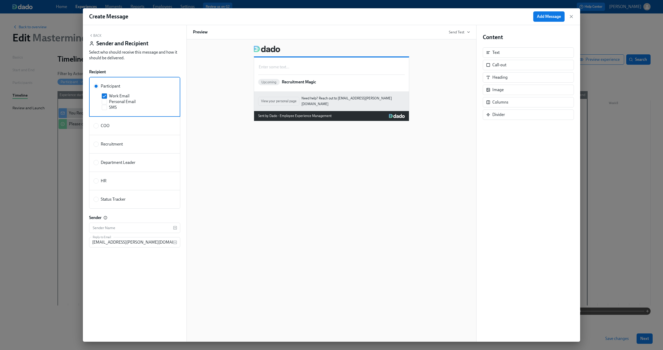
click at [104, 178] on label "HR" at bounding box center [134, 181] width 91 height 19
click at [98, 179] on input "HR" at bounding box center [96, 181] width 5 height 5
radio input "true"
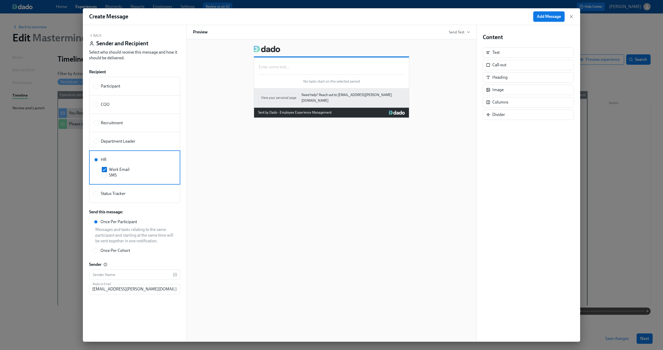
click at [548, 18] on span "Add Message" at bounding box center [549, 16] width 24 height 5
click at [97, 37] on button "Back" at bounding box center [95, 35] width 12 height 4
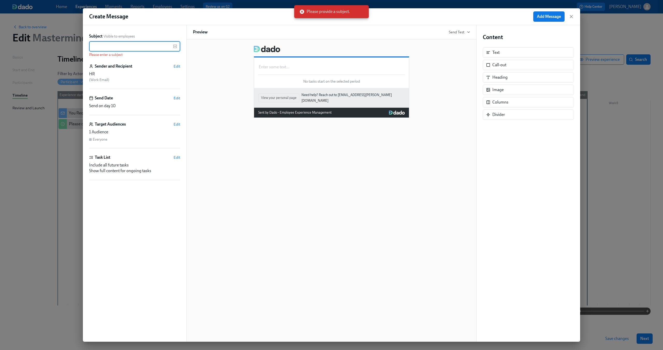
click at [116, 44] on input "text" at bounding box center [131, 46] width 84 height 10
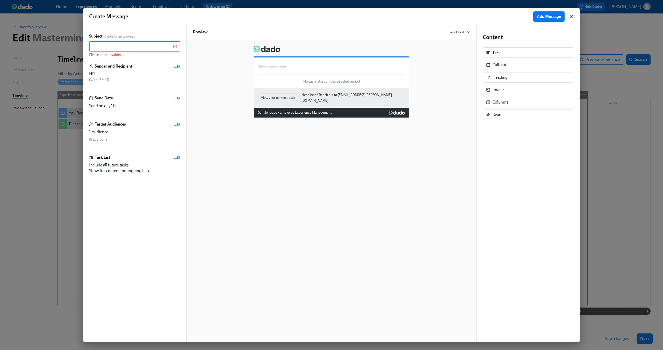
click at [571, 17] on icon "button" at bounding box center [571, 16] width 3 height 3
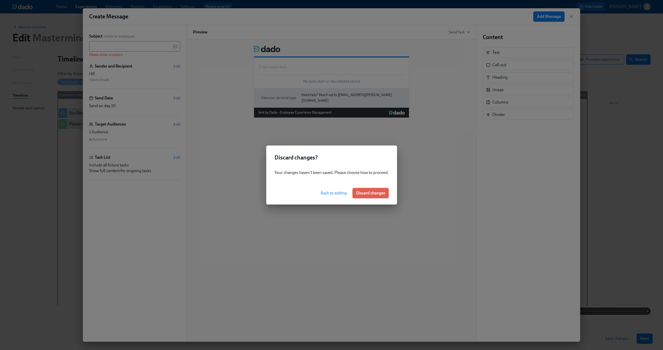
click at [373, 191] on span "Discard changes" at bounding box center [370, 193] width 29 height 5
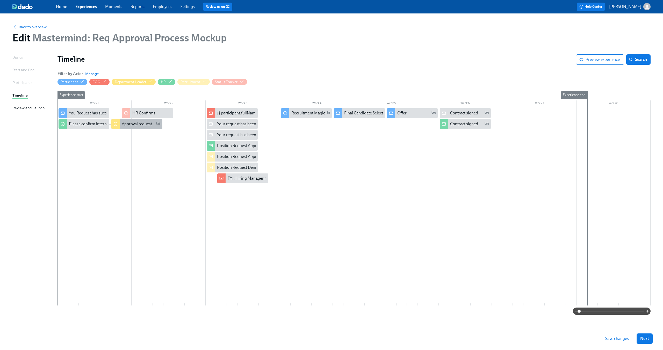
click at [133, 127] on div "Approval request" at bounding box center [136, 124] width 51 height 10
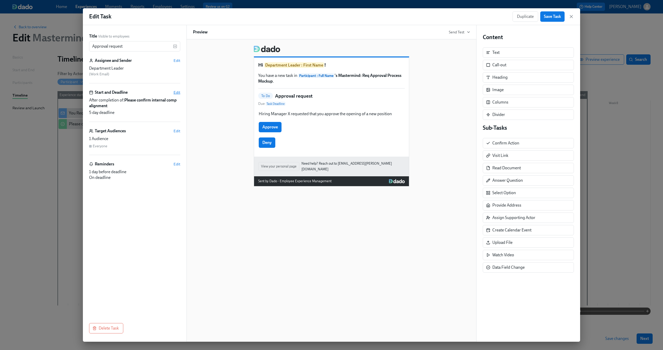
click at [174, 92] on span "Edit" at bounding box center [177, 92] width 7 height 5
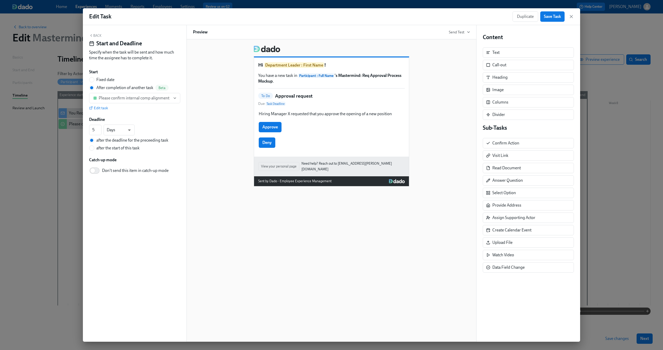
click at [96, 80] on label "Fixed date" at bounding box center [101, 80] width 25 height 6
click at [94, 80] on input "Fixed date" at bounding box center [91, 79] width 5 height 5
radio input "true"
radio input "false"
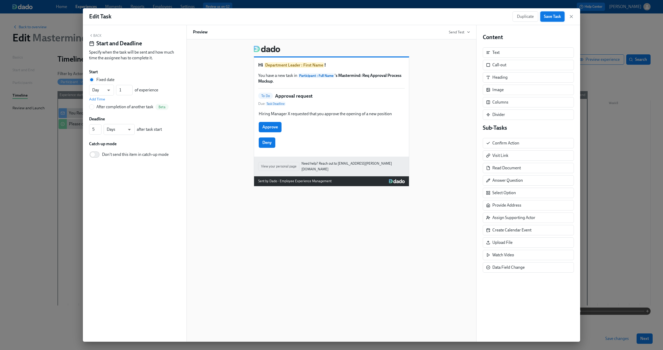
click at [557, 16] on span "Save Task" at bounding box center [552, 16] width 17 height 5
click at [568, 18] on div "Duplicate Save Task" at bounding box center [543, 16] width 61 height 10
click at [571, 17] on icon "button" at bounding box center [571, 16] width 3 height 3
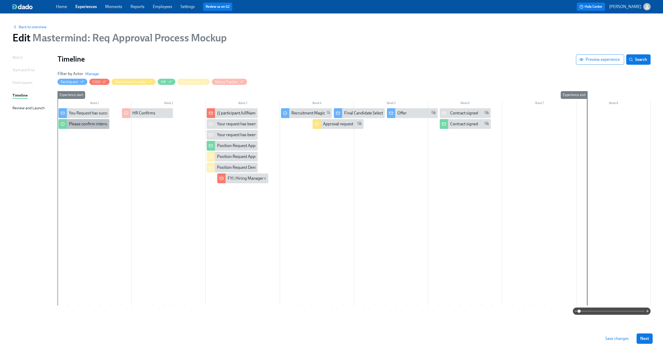
click at [90, 124] on div "Please confirm internal comp alignment" at bounding box center [104, 124] width 71 height 6
click at [80, 117] on div "You Request has successfully submitted" at bounding box center [84, 113] width 51 height 10
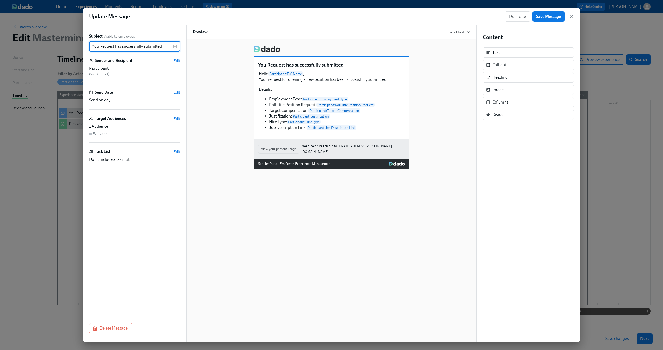
click at [98, 46] on input "You Request has successfully submitted" at bounding box center [131, 46] width 84 height 10
type input "Your Request has successfully submitted"
click at [44, 172] on div "Update Message Duplicate Save Message Subject Visible to employees Your Request…" at bounding box center [331, 175] width 663 height 350
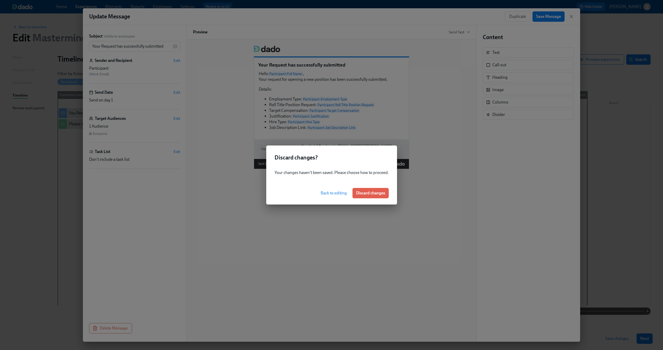
click at [342, 193] on span "Back to editing" at bounding box center [334, 193] width 26 height 5
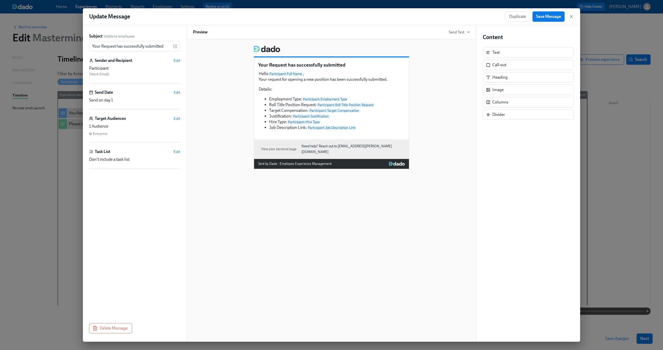
drag, startPoint x: 552, startPoint y: 16, endPoint x: 592, endPoint y: 128, distance: 119.3
click at [593, 128] on div "Update Message Duplicate Save Message Subject Visible to employees Your Request…" at bounding box center [331, 175] width 663 height 350
click at [176, 60] on span "Edit" at bounding box center [177, 60] width 7 height 5
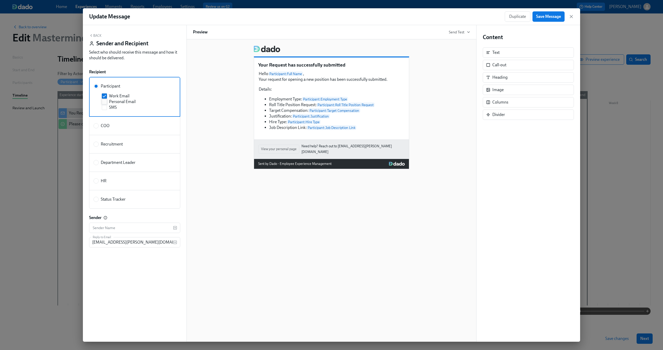
click at [105, 103] on input "Personal Email" at bounding box center [104, 102] width 5 height 5
checkbox input "true"
click at [205, 111] on div "Your Request has successfully submitted Hello Participant : Full Name , Your re…" at bounding box center [331, 105] width 277 height 128
click at [549, 14] on span "Save Message" at bounding box center [548, 16] width 25 height 5
click at [572, 13] on div "Duplicate Save Message" at bounding box center [539, 16] width 69 height 10
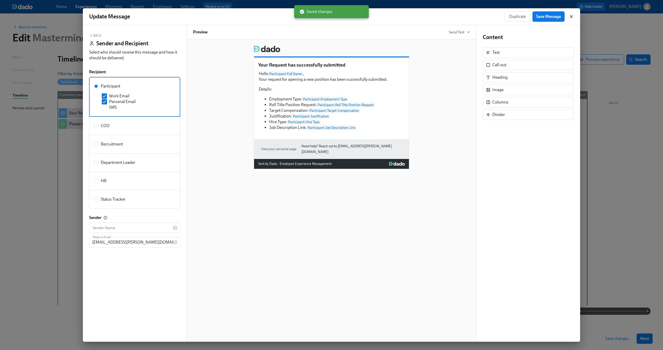
click at [570, 14] on icon "button" at bounding box center [571, 16] width 5 height 5
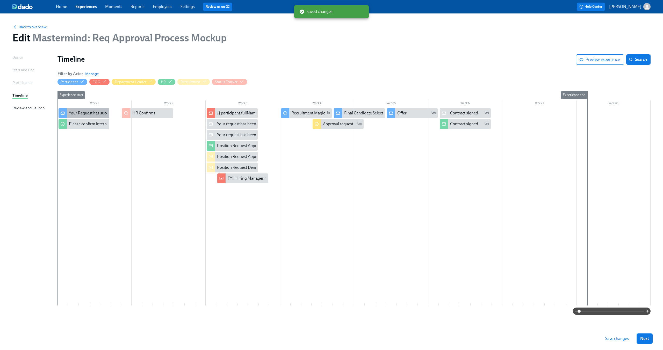
click at [89, 111] on div "Your Request has successfully submitted" at bounding box center [104, 113] width 71 height 6
click at [40, 29] on span "Back to overview" at bounding box center [29, 26] width 34 height 5
click at [613, 339] on span "Save changes" at bounding box center [618, 338] width 24 height 5
click at [78, 7] on link "Experiences" at bounding box center [86, 6] width 22 height 5
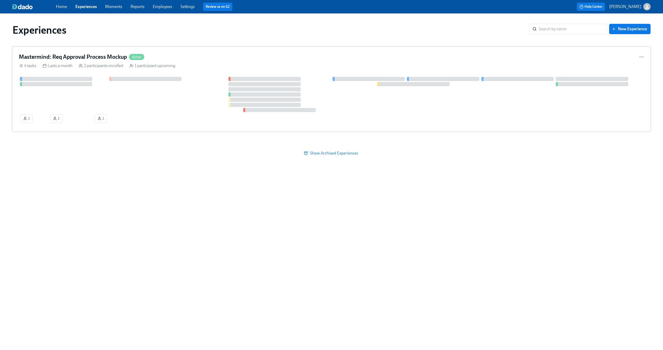
click at [49, 101] on div at bounding box center [332, 94] width 626 height 35
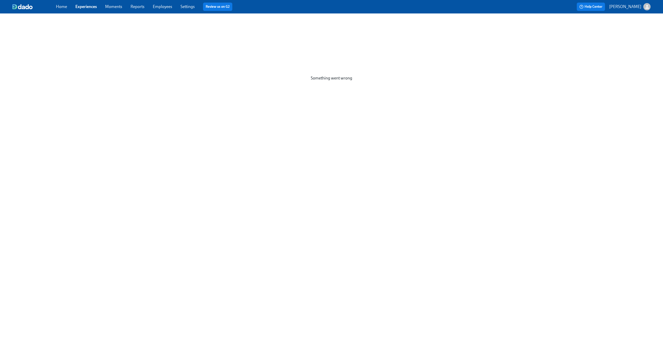
click at [80, 5] on link "Experiences" at bounding box center [86, 6] width 22 height 5
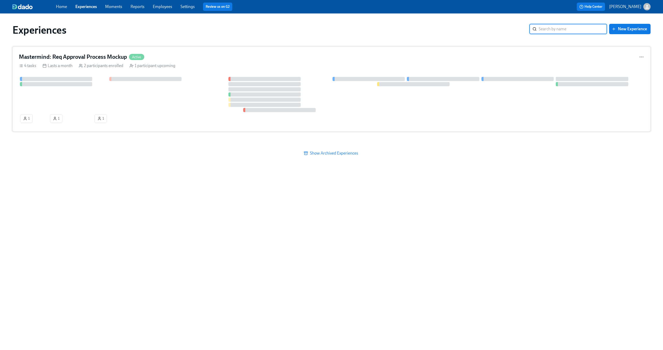
click at [172, 62] on div "Mastermind: Req Approval Process Mockup Active 4 tasks Lasts a month 2 particip…" at bounding box center [331, 89] width 639 height 85
click at [91, 6] on link "Experiences" at bounding box center [86, 6] width 22 height 5
click at [61, 6] on link "Home" at bounding box center [61, 6] width 11 height 5
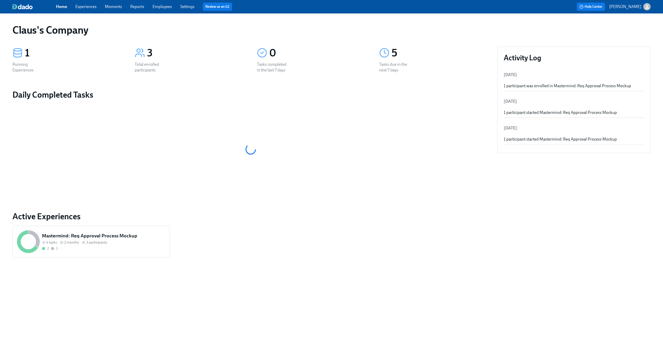
click at [88, 6] on link "Experiences" at bounding box center [85, 6] width 21 height 5
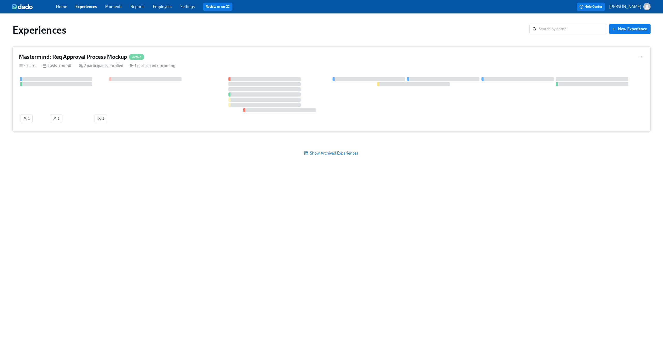
click at [208, 52] on div "Mastermind: Req Approval Process Mockup Active 4 tasks Lasts a month 2 particip…" at bounding box center [331, 89] width 639 height 85
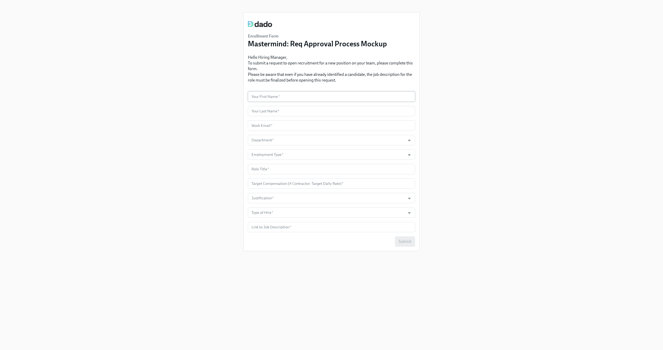
click at [299, 92] on input "text" at bounding box center [331, 96] width 167 height 10
type input "Claus"
type input "[PERSON_NAME]"
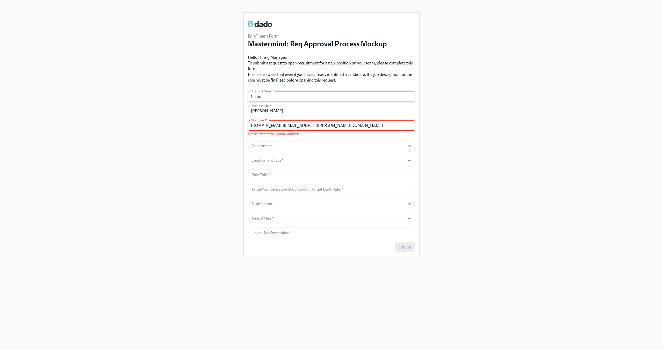
type input "[DOMAIN_NAME][EMAIL_ADDRESS][PERSON_NAME][DOMAIN_NAME]"
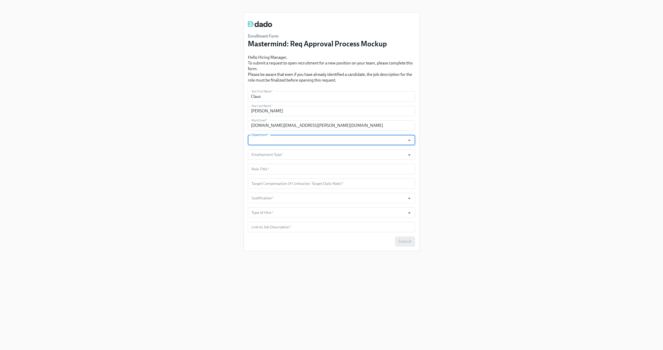
click at [293, 140] on input "Department   *" at bounding box center [327, 140] width 152 height 10
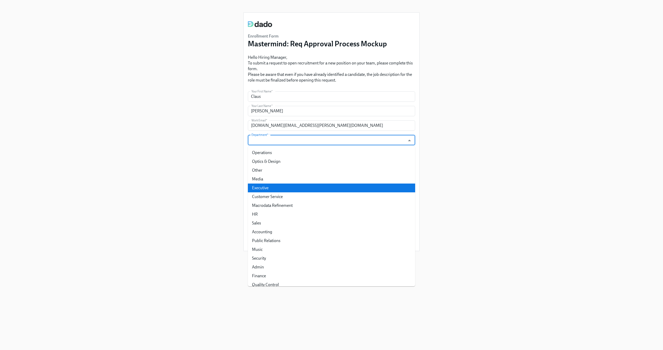
click at [287, 187] on li "Executive" at bounding box center [331, 188] width 167 height 9
type input "Executive"
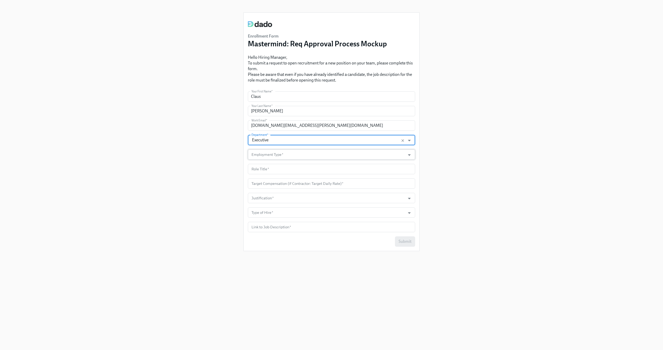
click at [280, 157] on input "Employment Type   *" at bounding box center [327, 155] width 152 height 10
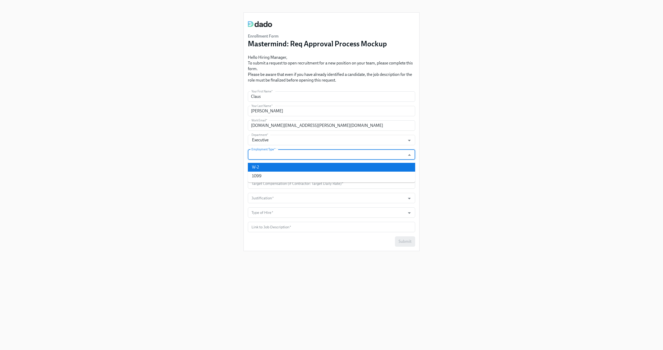
click at [279, 166] on li "W-2" at bounding box center [331, 167] width 167 height 9
type input "W-2"
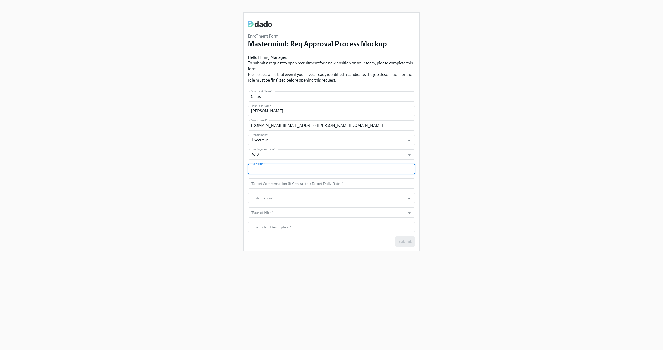
click at [278, 170] on input "text" at bounding box center [331, 169] width 167 height 10
click at [278, 168] on input "text" at bounding box center [331, 169] width 167 height 10
type input "Something"
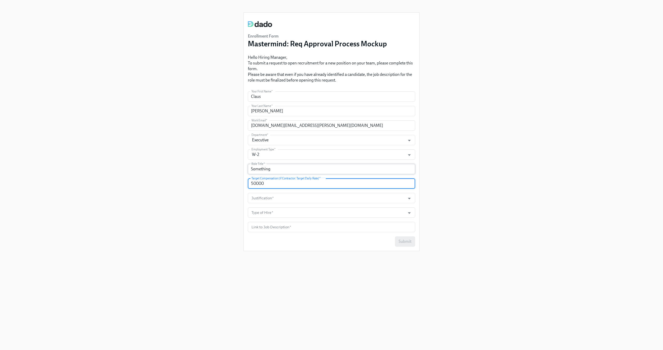
type input "50000"
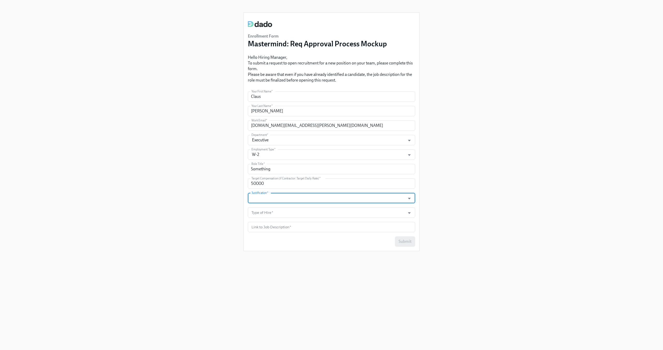
click at [273, 203] on form "Your First Name   * Claus Your First Name * Your Last Name   * Meyer Your Last …" at bounding box center [331, 168] width 167 height 155
click at [271, 200] on input "Justification   *" at bounding box center [327, 198] width 152 height 10
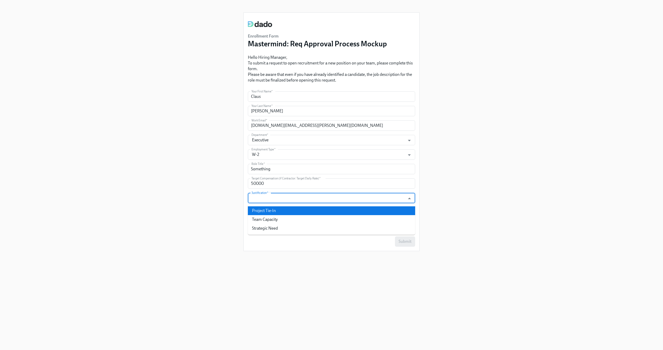
click at [271, 209] on li "Project Tie-In" at bounding box center [331, 211] width 167 height 9
type input "Project Tie-In"
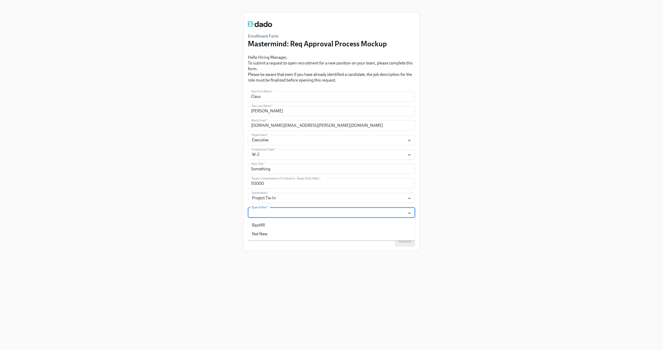
click at [267, 215] on input "Type of Hire   *" at bounding box center [327, 213] width 152 height 10
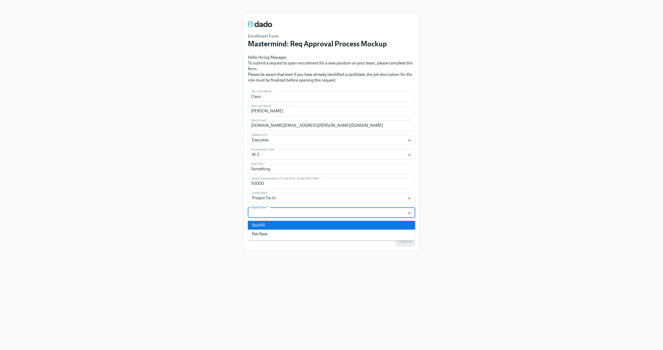
click at [267, 226] on li "Backfill" at bounding box center [331, 225] width 167 height 9
type input "Backfill"
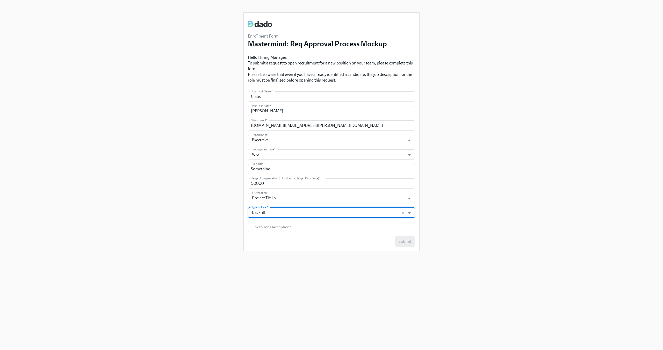
click at [265, 232] on form "Your First Name   * Claus Your First Name * Your Last Name   * Meyer Your Last …" at bounding box center [331, 168] width 167 height 155
click at [266, 225] on input "text" at bounding box center [331, 227] width 167 height 10
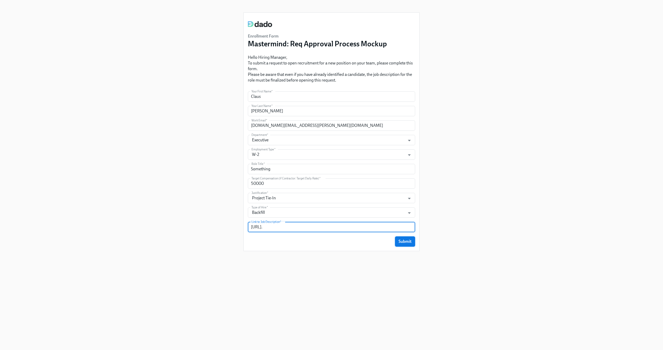
type input "http://etc."
click at [405, 244] on span "Submit" at bounding box center [405, 241] width 13 height 5
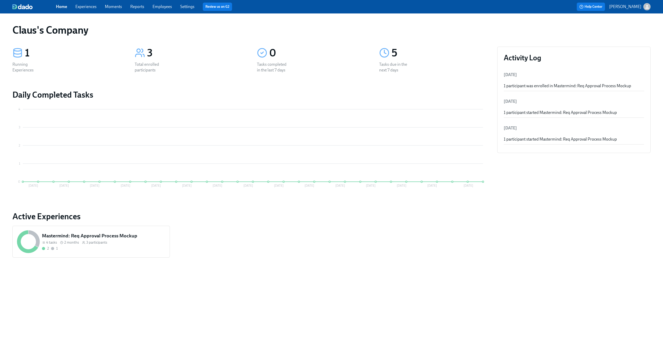
click at [88, 6] on link "Experiences" at bounding box center [85, 6] width 21 height 5
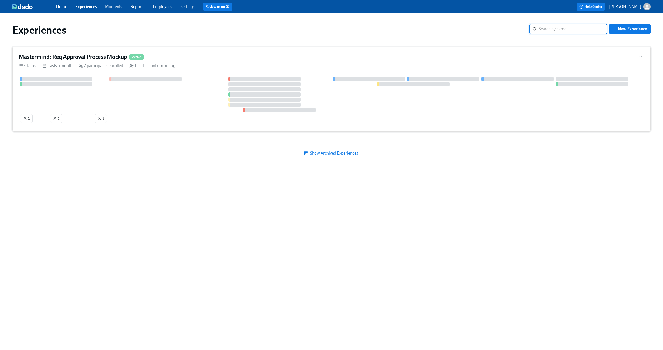
click at [196, 53] on div "Mastermind: Req Approval Process Mockup Active" at bounding box center [332, 57] width 626 height 8
click at [233, 60] on div "Mastermind: Req Approval Process Mockup Active" at bounding box center [332, 57] width 626 height 8
click at [52, 62] on div "Mastermind: Req Approval Process Mockup Active 4 tasks Lasts a month 2 particip…" at bounding box center [331, 89] width 639 height 85
click at [197, 61] on div "Mastermind: Req Approval Process Mockup Active 4 tasks Lasts a month 2 particip…" at bounding box center [331, 89] width 639 height 85
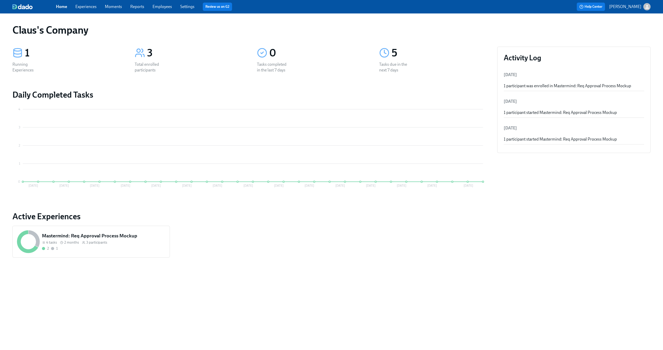
click at [89, 5] on link "Experiences" at bounding box center [85, 6] width 21 height 5
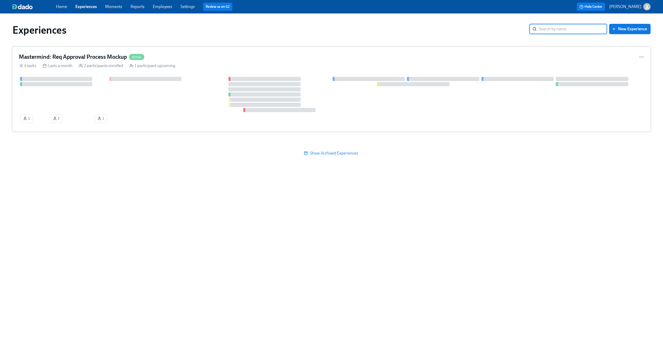
click at [181, 51] on div "Mastermind: Req Approval Process Mockup Active 4 tasks Lasts a month 2 particip…" at bounding box center [331, 89] width 639 height 85
click at [645, 5] on icon "button" at bounding box center [647, 6] width 5 height 5
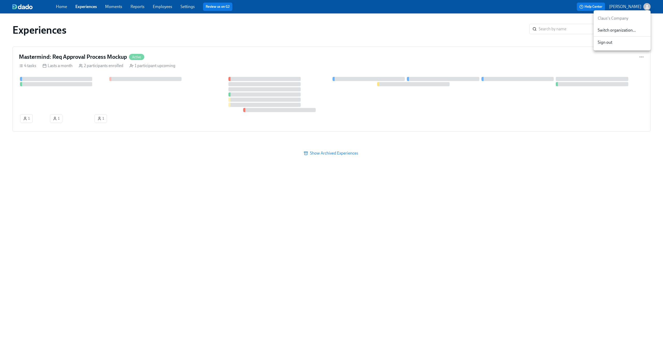
click at [633, 30] on span "Switch organization..." at bounding box center [622, 30] width 49 height 6
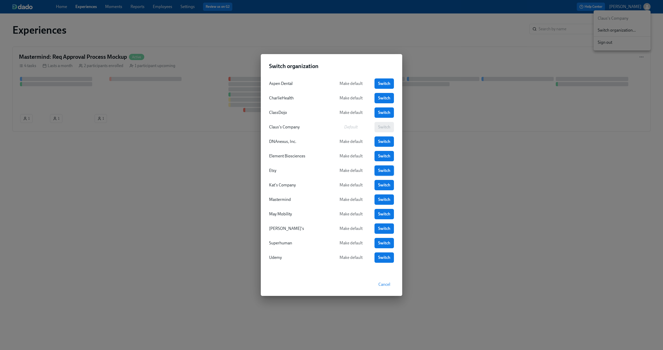
click at [386, 171] on span "Switch" at bounding box center [384, 170] width 12 height 5
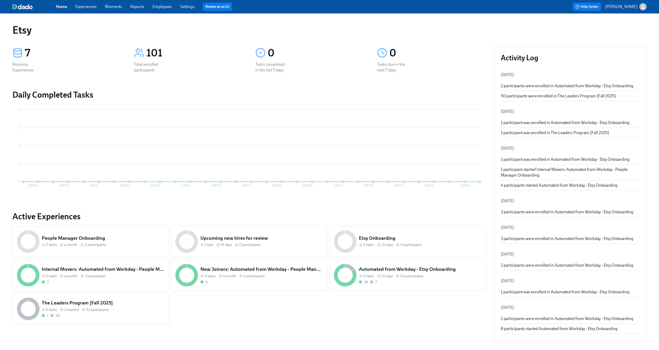
click at [89, 10] on div "Home Experiences Moments Reports Employees Settings Review us on G2" at bounding box center [204, 7] width 296 height 8
click at [86, 6] on link "Experiences" at bounding box center [85, 6] width 21 height 5
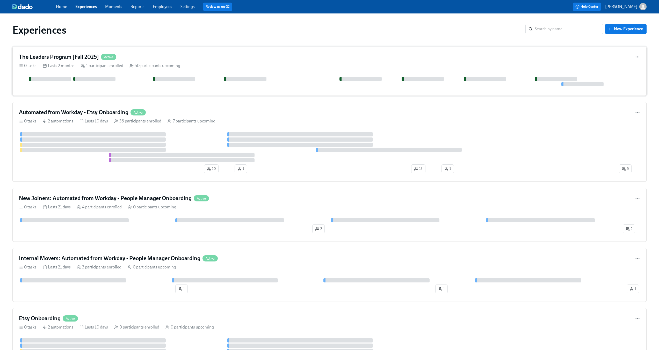
click at [143, 53] on div "The Leaders Program [Fall 2025] Active 0 tasks Lasts 2 months 1 participant enr…" at bounding box center [329, 71] width 635 height 49
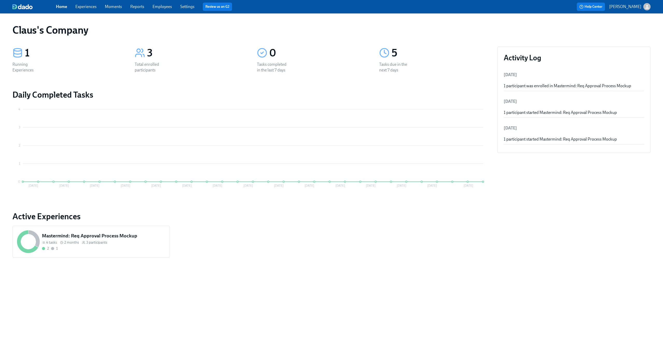
click at [93, 7] on link "Experiences" at bounding box center [85, 6] width 21 height 5
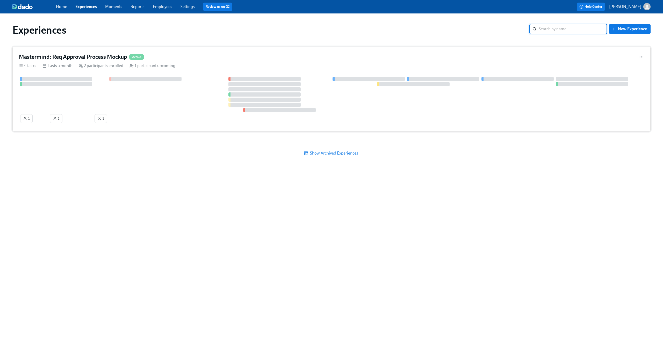
click at [230, 60] on div "Mastermind: Req Approval Process Mockup Active" at bounding box center [332, 57] width 626 height 8
click at [261, 32] on button "New Experience" at bounding box center [629, 29] width 41 height 10
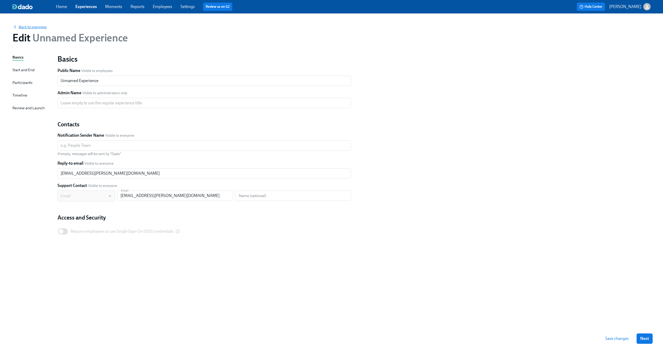
click at [27, 25] on span "Back to overview" at bounding box center [29, 26] width 34 height 5
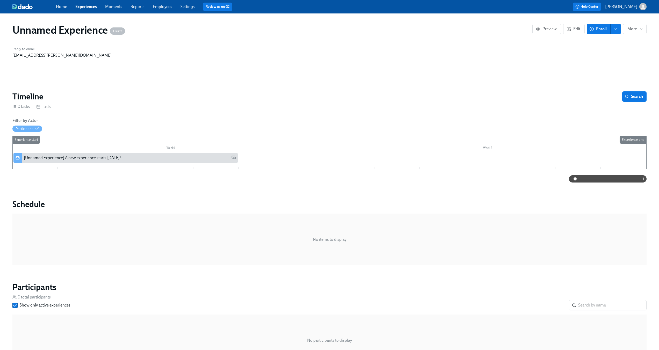
click at [86, 3] on div "Home Experiences Moments Reports Employees Settings Review us on G2" at bounding box center [204, 7] width 296 height 8
click at [86, 7] on link "Experiences" at bounding box center [86, 6] width 22 height 5
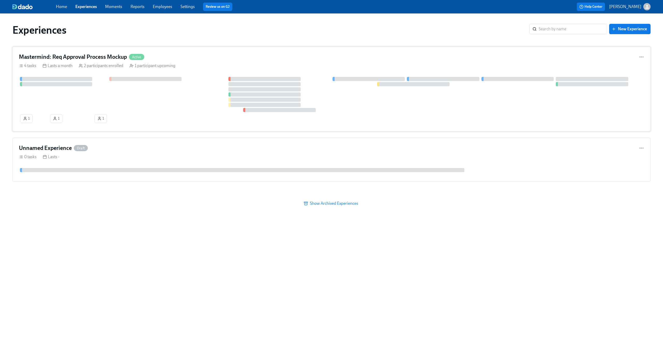
click at [154, 110] on div at bounding box center [332, 94] width 626 height 35
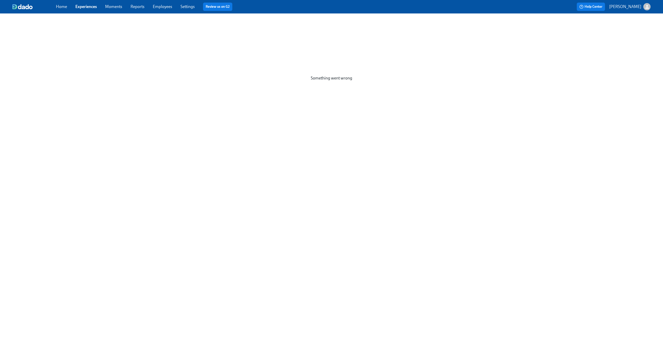
click at [154, 110] on div "Something went wrong" at bounding box center [331, 78] width 663 height 130
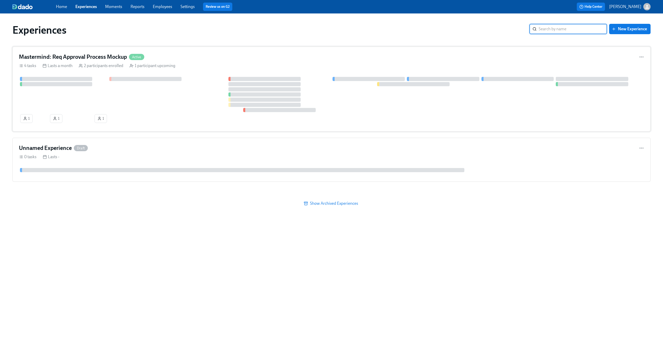
click at [21, 53] on h4 "Mastermind: Req Approval Process Mockup" at bounding box center [73, 57] width 108 height 8
click at [261, 57] on div "Mastermind: Req Approval Process Mockup Active 4 tasks Lasts a month 2 particip…" at bounding box center [331, 89] width 639 height 85
click at [168, 204] on span "Show Archived Experiences" at bounding box center [331, 203] width 631 height 5
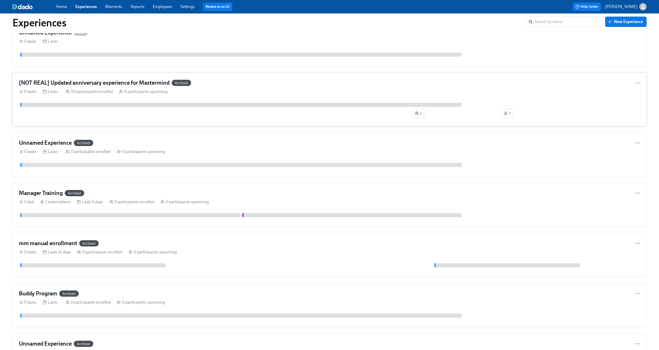
scroll to position [233, 0]
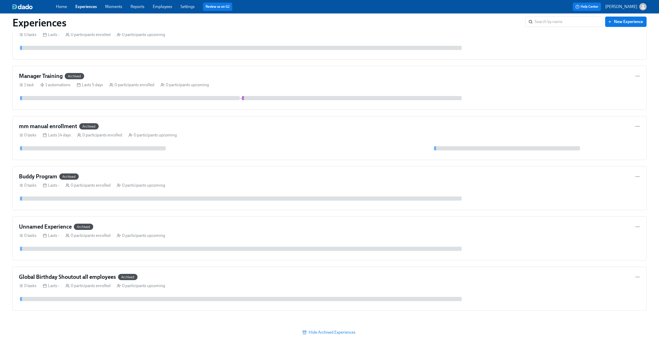
click at [261, 204] on span "Hide Archived Experiences" at bounding box center [329, 332] width 627 height 5
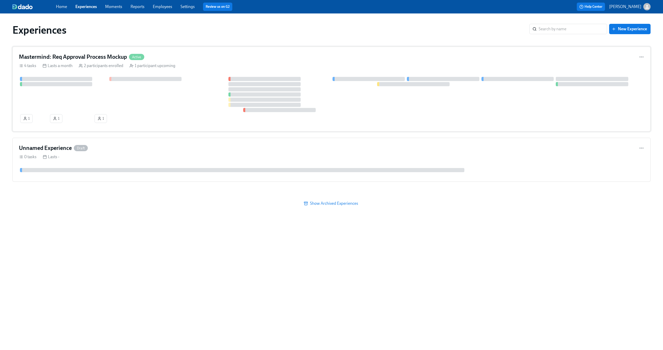
click at [193, 62] on div "Mastermind: Req Approval Process Mockup Active 4 tasks Lasts a month 2 particip…" at bounding box center [331, 89] width 639 height 85
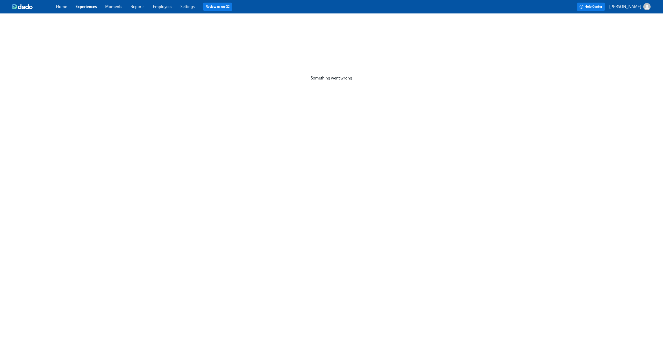
click at [193, 62] on div "Something went wrong" at bounding box center [331, 78] width 663 height 130
click at [189, 5] on link "Settings" at bounding box center [188, 6] width 14 height 5
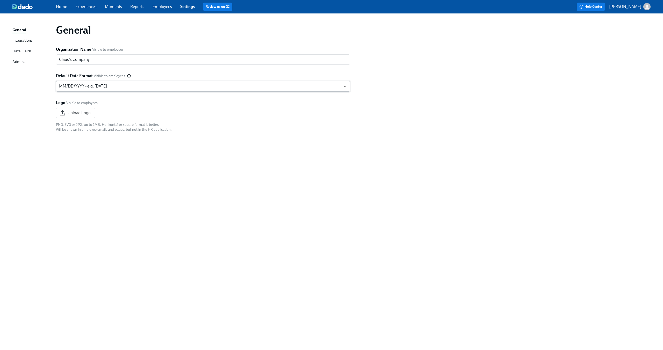
click at [261, 87] on body "Home Experiences Moments Reports Employees Settings Review us on G2 Help Center…" at bounding box center [331, 175] width 663 height 350
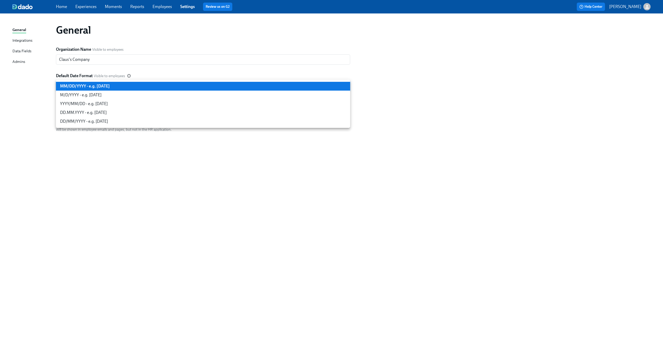
click at [261, 191] on div at bounding box center [331, 175] width 663 height 350
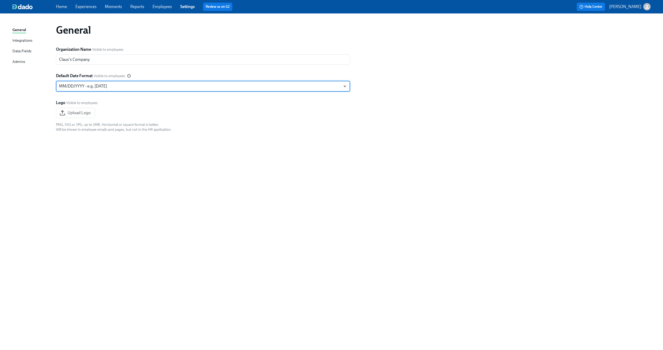
click at [59, 9] on link "Home" at bounding box center [61, 6] width 11 height 5
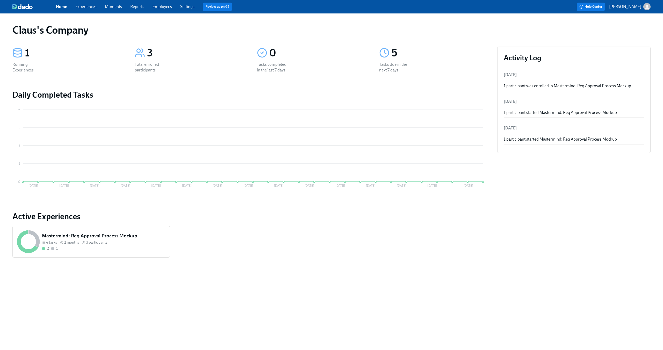
click at [21, 61] on div "1 Running Experiences" at bounding box center [67, 59] width 122 height 39
click at [116, 204] on div "Mastermind: Req Approval Process Mockup 4 tasks 2 months 3 participants 2 1" at bounding box center [104, 242] width 126 height 21
click at [83, 6] on link "Experiences" at bounding box center [85, 6] width 21 height 5
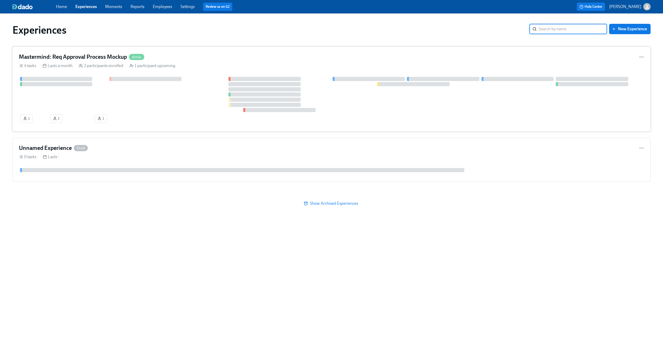
click at [187, 60] on div "Mastermind: Req Approval Process Mockup Active" at bounding box center [332, 57] width 626 height 8
click at [27, 115] on button "1" at bounding box center [26, 118] width 12 height 9
click at [261, 57] on icon "button" at bounding box center [641, 56] width 5 height 5
click at [261, 57] on div "Duplicate" at bounding box center [646, 57] width 17 height 6
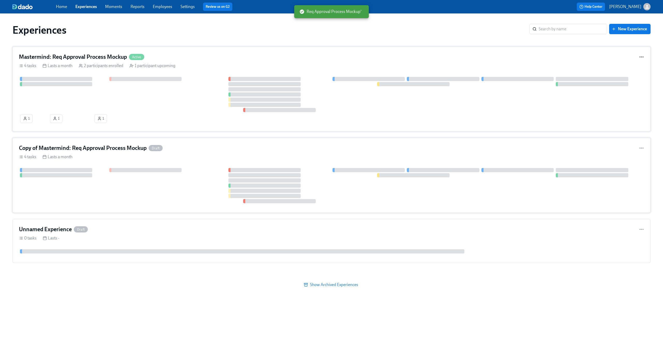
click at [216, 162] on div "Copy of Mastermind: Req Approval Process Mockup Draft 4 tasks Lasts a month" at bounding box center [331, 175] width 639 height 75
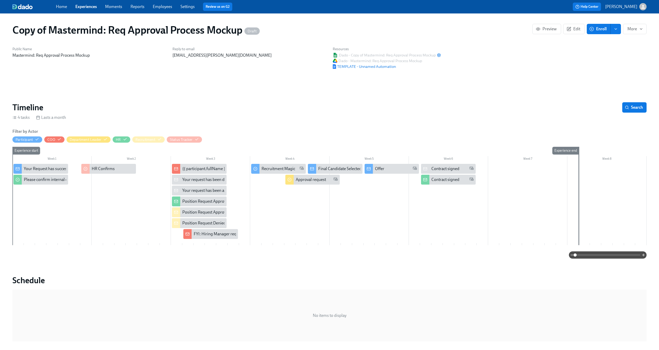
click at [203, 88] on div "Copy of Mastermind: Req Approval Process Mockup Draft Preview Edit Enroll More …" at bounding box center [329, 303] width 635 height 567
click at [40, 180] on div "Please confirm internal comp alignment" at bounding box center [59, 180] width 71 height 6
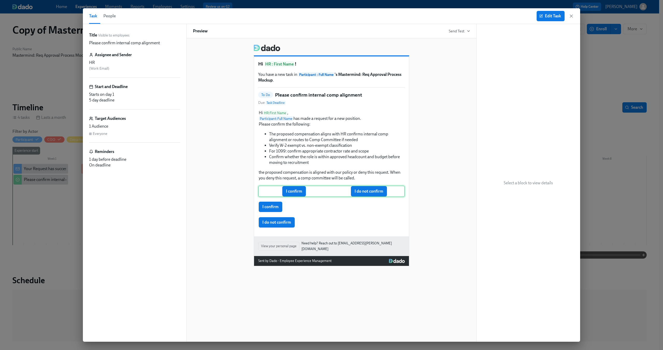
click at [261, 195] on div "I confirm I do not confirm" at bounding box center [331, 191] width 147 height 11
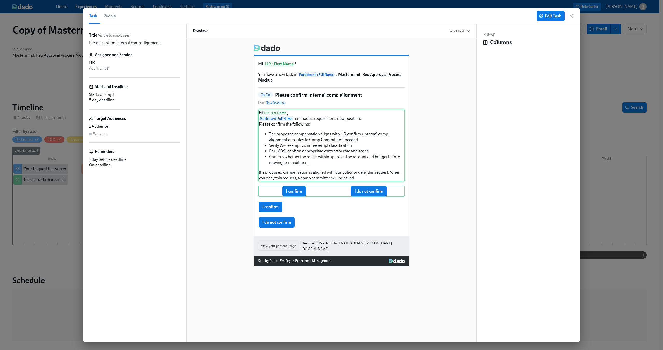
click at [261, 172] on div "Hi HR : First Name , Participant : Full Name has made a request for a new posit…" at bounding box center [331, 146] width 147 height 72
click at [261, 95] on div "Hi HR : First Name ! You have a new task in Participant : Full Name 's Mastermi…" at bounding box center [331, 153] width 277 height 226
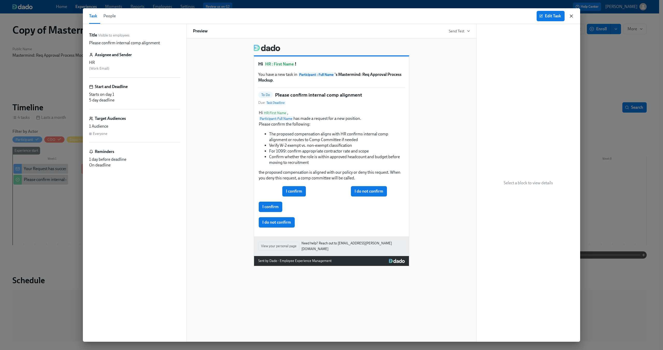
click at [261, 16] on icon "button" at bounding box center [571, 15] width 5 height 5
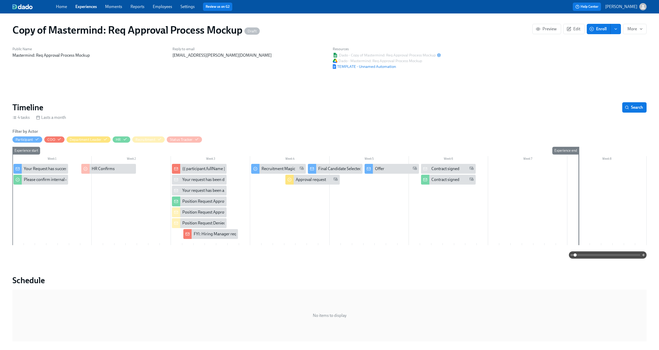
click at [90, 8] on link "Experiences" at bounding box center [86, 6] width 22 height 5
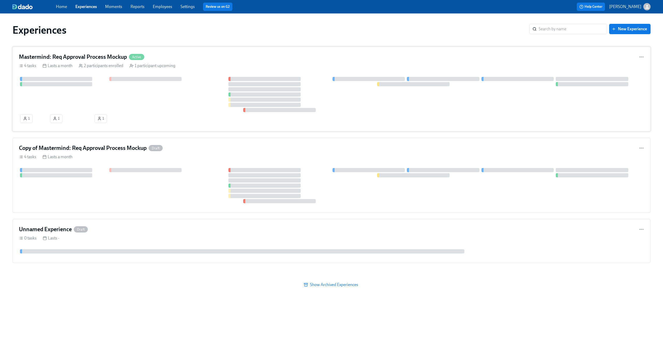
click at [198, 50] on div "Mastermind: Req Approval Process Mockup Active 4 tasks Lasts a month 2 particip…" at bounding box center [331, 89] width 639 height 85
click at [196, 150] on div "Copy of Mastermind: Req Approval Process Mockup Draft" at bounding box center [332, 148] width 626 height 8
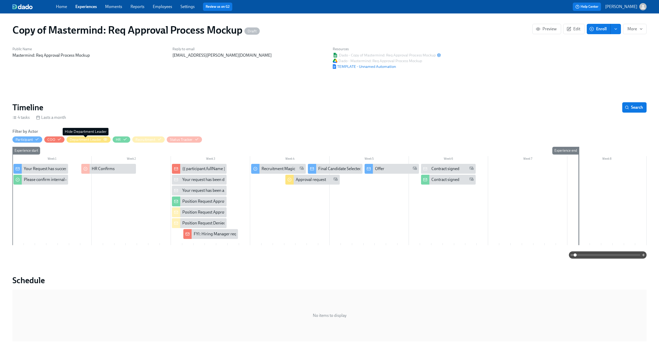
click at [94, 141] on div "Department Leader" at bounding box center [86, 139] width 32 height 5
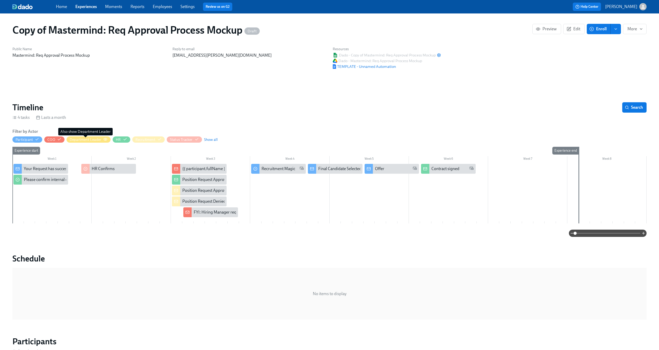
click at [94, 141] on div "Department Leader" at bounding box center [86, 139] width 32 height 5
click at [104, 204] on div at bounding box center [329, 191] width 635 height 54
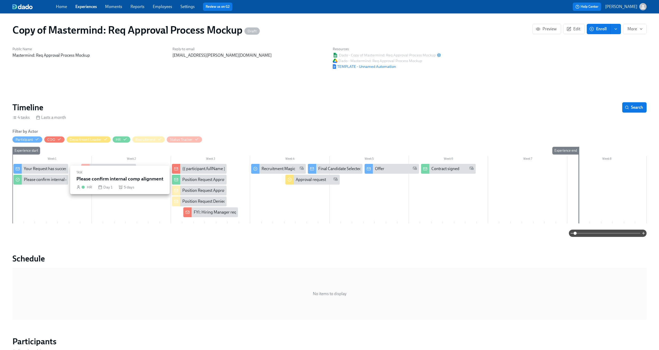
click at [54, 182] on div "Please confirm internal comp alignment" at bounding box center [59, 180] width 71 height 6
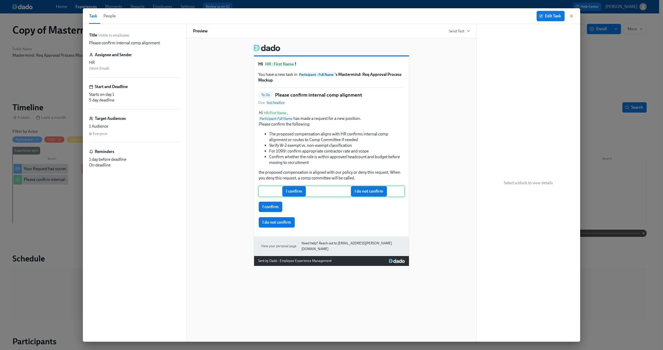
click at [261, 191] on div "I confirm I do not confirm" at bounding box center [331, 191] width 147 height 11
click at [261, 15] on icon "button" at bounding box center [571, 16] width 3 height 3
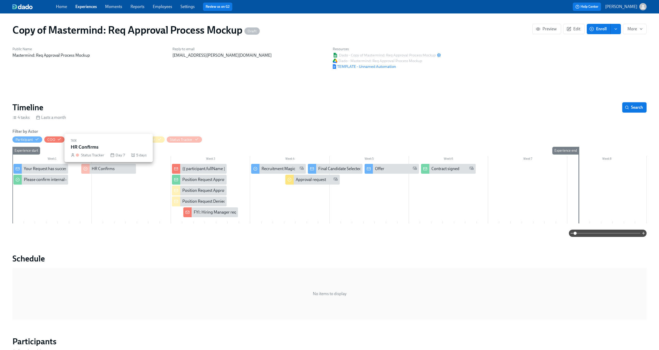
click at [110, 171] on div "HR Confirms" at bounding box center [103, 169] width 23 height 6
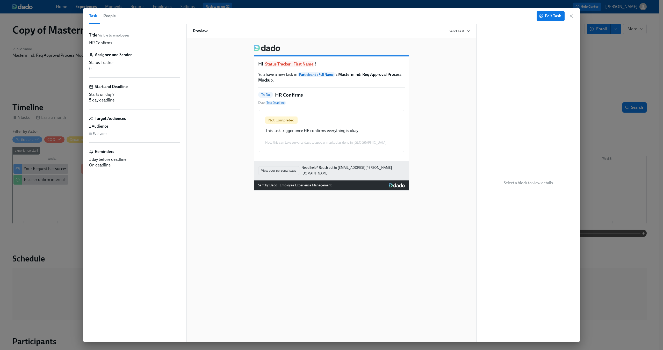
drag, startPoint x: 570, startPoint y: 18, endPoint x: 477, endPoint y: 139, distance: 152.9
click at [261, 139] on div "Task People Edit Task Title Visible to employees HR Confirms Assignee and Sende…" at bounding box center [332, 175] width 498 height 334
click at [261, 15] on span "Edit Task" at bounding box center [551, 15] width 21 height 5
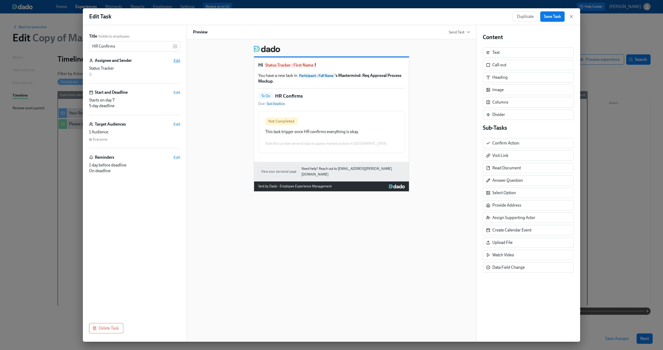
click at [179, 60] on span "Edit" at bounding box center [177, 60] width 7 height 5
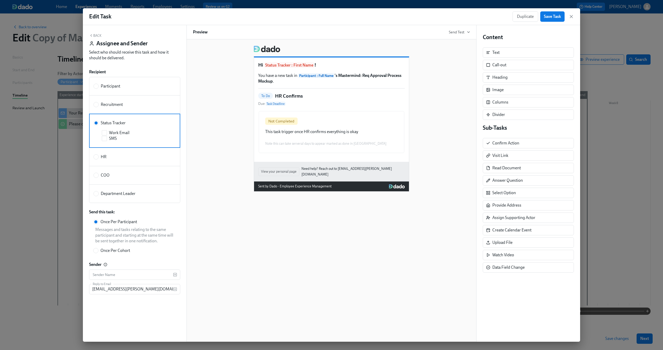
click at [119, 160] on label "HR" at bounding box center [134, 157] width 91 height 19
click at [98, 159] on input "HR" at bounding box center [96, 157] width 5 height 5
radio input "true"
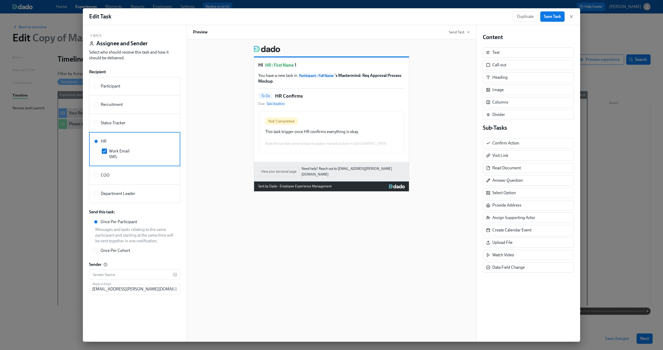
click at [227, 204] on div "Hi HR : First Name ! You have a new task in Participant : Full Name 's Mastermi…" at bounding box center [332, 190] width 290 height 303
click at [118, 204] on input "text" at bounding box center [131, 275] width 84 height 10
click at [162, 204] on div "Messages and tasks relating to the same participant and starting at the same ti…" at bounding box center [135, 235] width 85 height 17
click at [98, 204] on input "Once Per Participant" at bounding box center [96, 222] width 5 height 5
click at [162, 204] on div "Messages and tasks relating to the same participant and starting at the same ti…" at bounding box center [135, 235] width 85 height 17
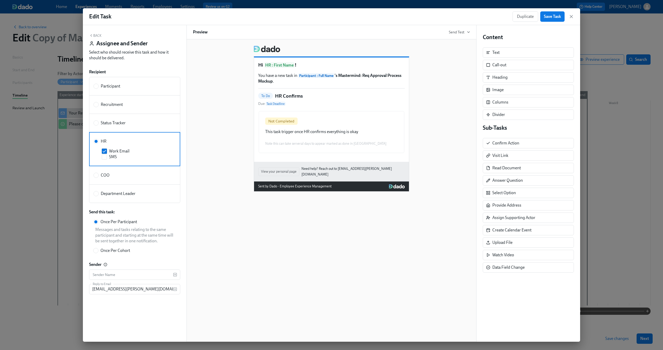
click at [98, 204] on input "Once Per Participant" at bounding box center [96, 222] width 5 height 5
click at [209, 168] on div "Hi HR : First Name ! You have a new task in Participant : Full Name 's Mastermi…" at bounding box center [331, 116] width 277 height 150
click at [35, 150] on div "Edit Task Duplicate Save Task Back Assignee and Sender Select who should receiv…" at bounding box center [331, 175] width 663 height 350
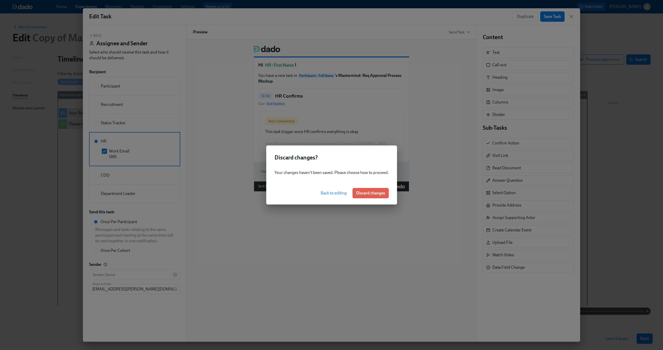
click at [261, 193] on span "Back to editing" at bounding box center [334, 193] width 26 height 5
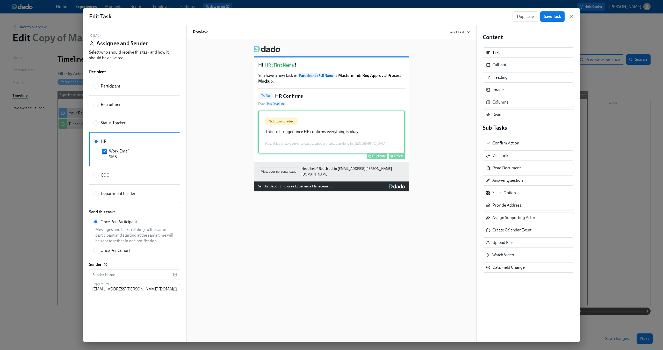
click at [261, 119] on div "Not Completed This task trigger once HR confirms everything is okay Note this c…" at bounding box center [331, 132] width 147 height 43
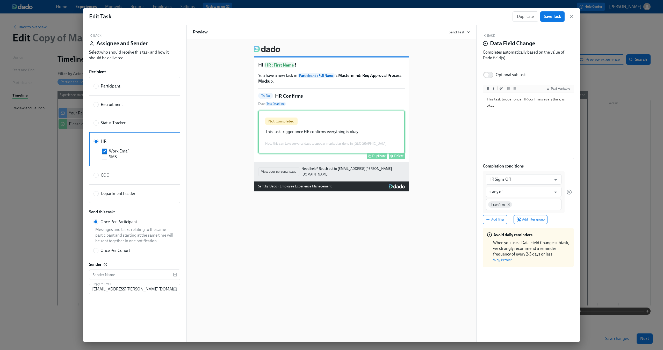
click at [261, 155] on div "Delete" at bounding box center [399, 156] width 10 height 4
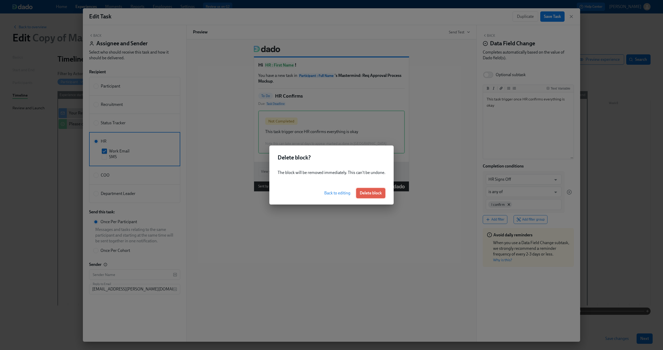
click at [261, 194] on span "Delete block" at bounding box center [371, 193] width 22 height 5
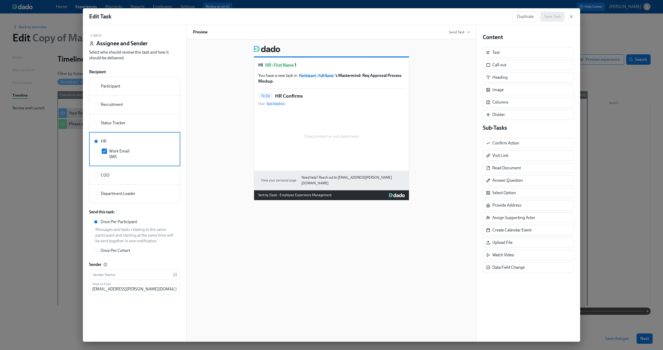
click at [194, 109] on div "Hi HR : First Name ! You have a new task in Participant : Full Name 's Mastermi…" at bounding box center [331, 120] width 277 height 159
click at [261, 124] on div "Drag content or sub-tasks here" at bounding box center [331, 137] width 147 height 52
click at [261, 15] on icon "button" at bounding box center [571, 16] width 5 height 5
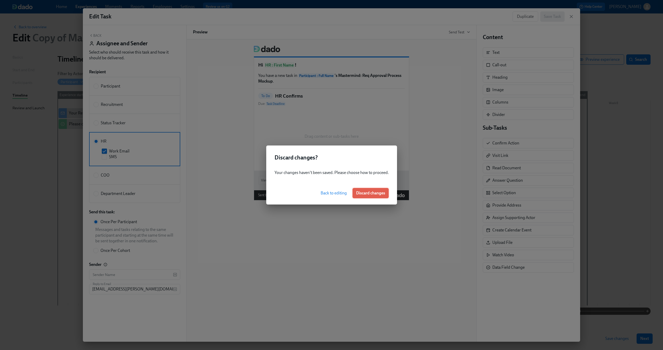
click at [261, 193] on button "Discard changes" at bounding box center [371, 193] width 36 height 10
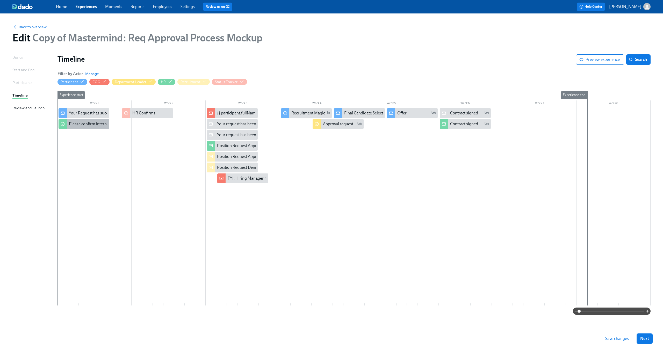
click at [79, 129] on div "Please confirm internal comp alignment" at bounding box center [84, 124] width 51 height 10
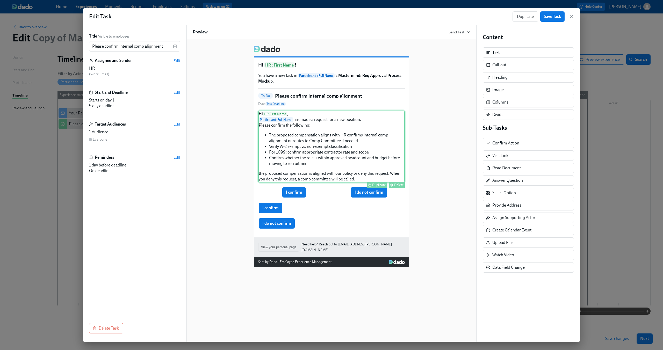
click at [261, 167] on div "Hi HR : First Name , Participant : Full Name has made a request for a new posit…" at bounding box center [331, 147] width 147 height 72
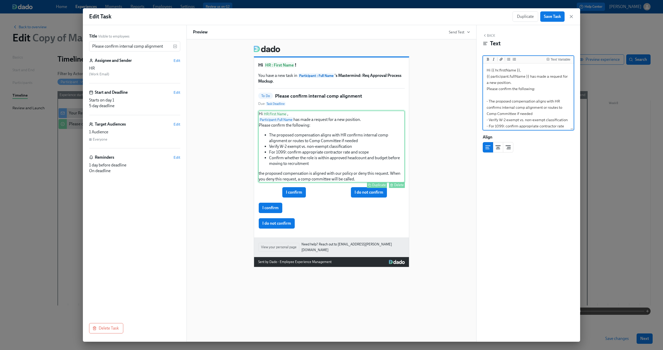
click at [261, 120] on div "Hi HR : First Name , Participant : Full Name has made a request for a new posit…" at bounding box center [331, 147] width 147 height 72
click at [261, 89] on textarea "Hi {{ hr.firstName }}, {{ participant.fullName }} has made a request for a new …" at bounding box center [528, 126] width 89 height 123
click at [261, 85] on textarea "Hi {{ hr.firstName }}, {{ participant.fullName }} has made a request for a new …" at bounding box center [528, 126] width 89 height 123
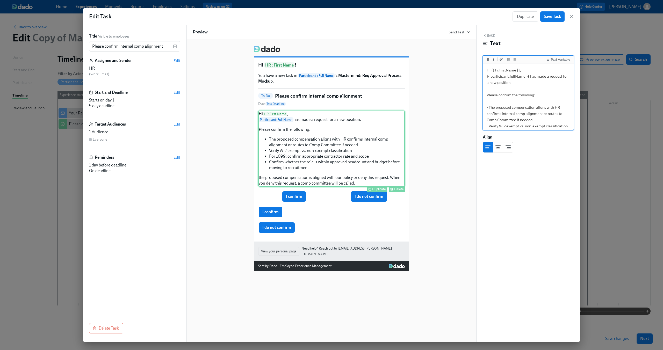
click at [261, 133] on div "Hi HR : First Name , Participant : Full Name has made a request for a new posit…" at bounding box center [331, 149] width 147 height 76
click at [261, 95] on textarea "Hi {{ hr.firstName }}, {{ participant.fullName }} has made a request for a new …" at bounding box center [528, 130] width 89 height 130
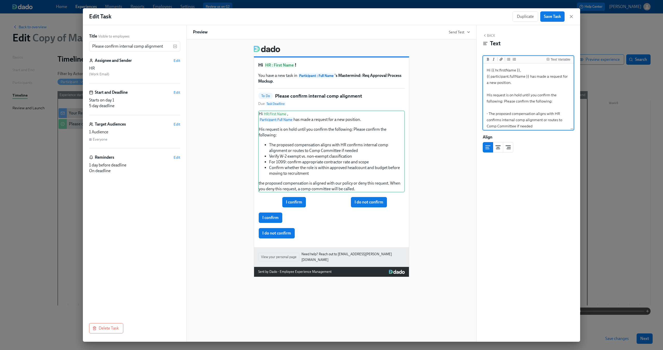
drag, startPoint x: 505, startPoint y: 102, endPoint x: 558, endPoint y: 104, distance: 52.9
click at [261, 104] on textarea "Hi {{ hr.firstName }}, {{ participant.fullName }} has made a request for a new …" at bounding box center [528, 133] width 89 height 136
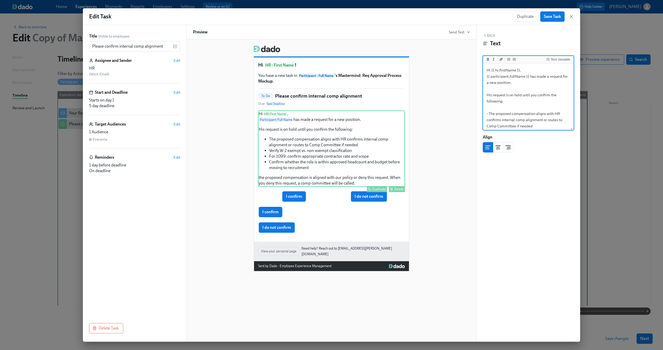
click at [261, 138] on div "Hi HR : First Name , Participant : Full Name has made a request for a new posit…" at bounding box center [331, 149] width 147 height 76
click at [261, 107] on textarea "Hi {{ hr.firstName }}, {{ participant.fullName }} has made a request for a new …" at bounding box center [528, 133] width 89 height 136
click at [261, 76] on textarea "Hi {{ hr.firstName }}, {{ participant.fullName }} has made a request for a new …" at bounding box center [528, 94] width 89 height 136
click at [261, 88] on textarea "Hi {{ hr.firstName }}, {{ participant.fullName }} has made a request for a new …" at bounding box center [528, 94] width 89 height 136
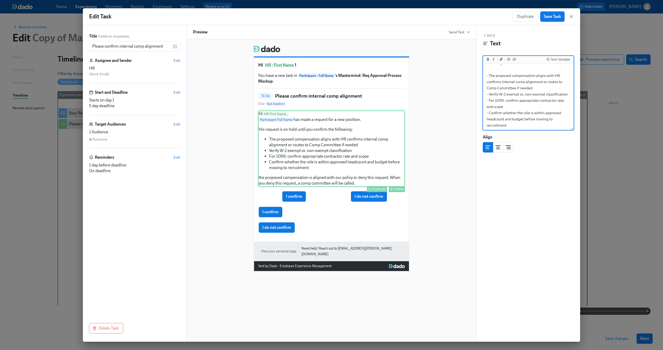
click at [261, 140] on div "Hi HR : First Name , Participant : Full Name has made a request for a new posit…" at bounding box center [331, 149] width 147 height 76
click at [261, 154] on div "Hi HR : First Name , Participant : Full Name has made a request for a new posit…" at bounding box center [331, 149] width 147 height 76
click at [261, 110] on textarea "Hi {{ hr.firstName }}, {{ participant.fullName }} has made a request for a new …" at bounding box center [528, 94] width 89 height 136
click at [261, 103] on textarea "Hi {{ hr.firstName }}, {{ participant.fullName }} has made a request for a new …" at bounding box center [528, 94] width 89 height 136
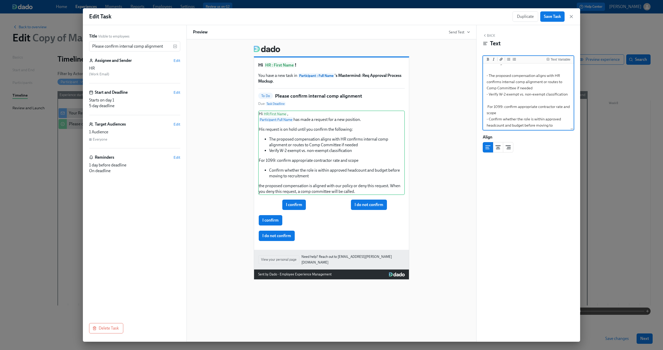
click at [261, 111] on textarea "Hi {{ hr.firstName }}, {{ participant.fullName }} has made a request for a new …" at bounding box center [528, 97] width 89 height 142
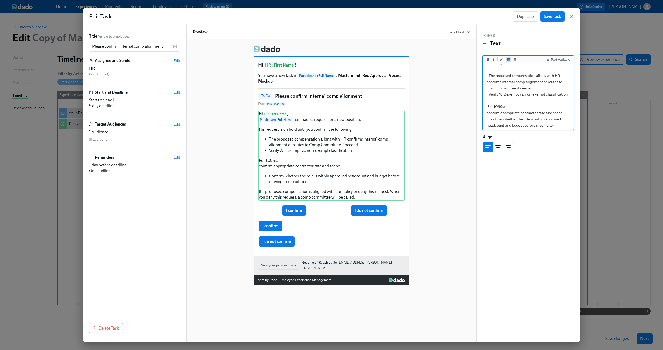
click at [261, 60] on icon "Add unordered list" at bounding box center [508, 59] width 3 height 3
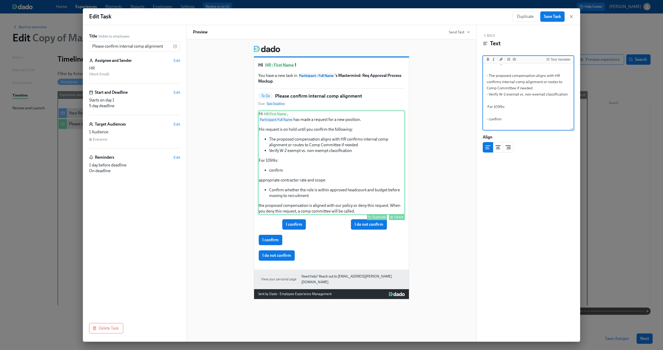
click at [261, 171] on div "Hi HR : First Name , Participant : Full Name has made a request for a new posit…" at bounding box center [331, 163] width 147 height 104
click at [261, 107] on textarea "Hi {{ hr.firstName }}, {{ participant.fullName }} has made a request for a new …" at bounding box center [528, 106] width 89 height 161
click at [261, 83] on textarea "Hi {{ hr.firstName }}, {{ participant.fullName }} has made a request for a new …" at bounding box center [528, 60] width 89 height 161
click at [261, 80] on textarea "Hi {{ hr.firstName }}, {{ participant.fullName }} has made a request for a new …" at bounding box center [528, 60] width 89 height 161
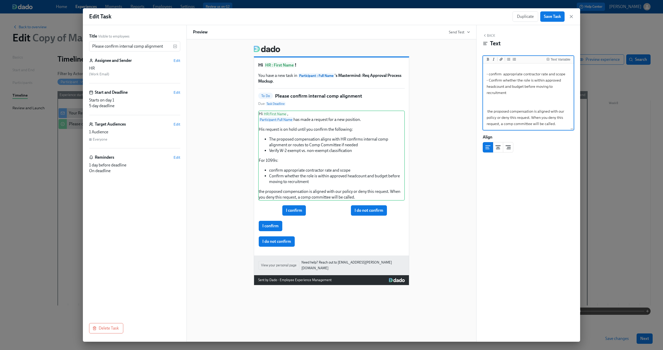
scroll to position [89, 0]
click at [261, 75] on textarea "Hi {{ hr.firstName }}, {{ participant.fullName }} has made a request for a new …" at bounding box center [528, 55] width 89 height 148
click at [261, 167] on div "Hi HR : First Name , Participant : Full Name has made a request for a new posit…" at bounding box center [331, 156] width 147 height 90
drag, startPoint x: 519, startPoint y: 117, endPoint x: 484, endPoint y: 104, distance: 37.6
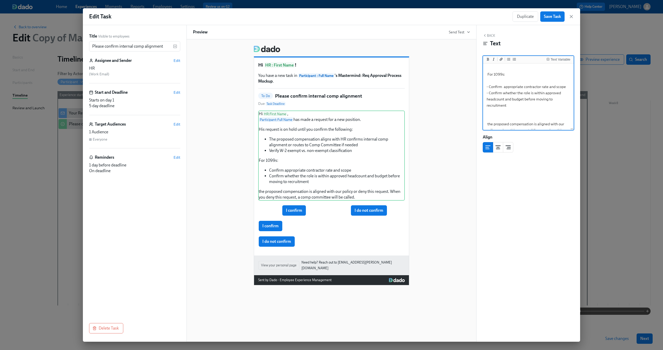
click at [261, 104] on div "Hi {{ hr.firstName }}, {{ participant.fullName }} has made a request for a new …" at bounding box center [528, 96] width 91 height 67
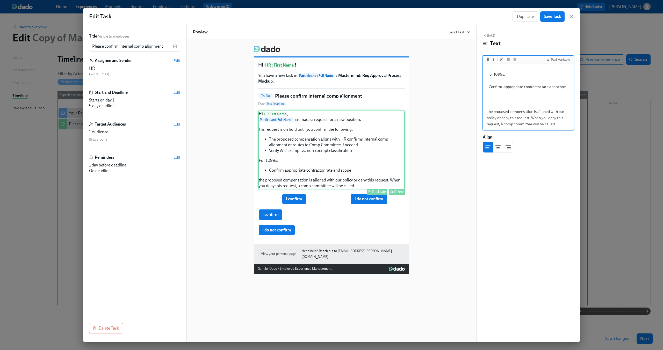
click at [261, 151] on div "Hi HR : First Name , Participant : Full Name has made a request for a new posit…" at bounding box center [331, 150] width 147 height 79
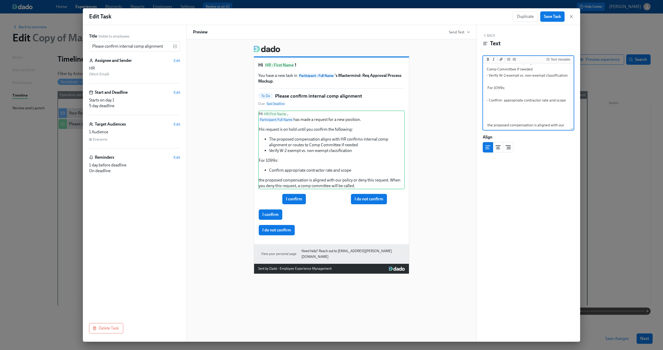
click at [261, 85] on textarea "Hi {{ hr.firstName }}, {{ participant.fullName }} has made a request for a new …" at bounding box center [528, 76] width 89 height 136
click at [261, 83] on textarea "Hi {{ hr.firstName }}, {{ participant.fullName }} has made a request for a new …" at bounding box center [528, 76] width 89 height 136
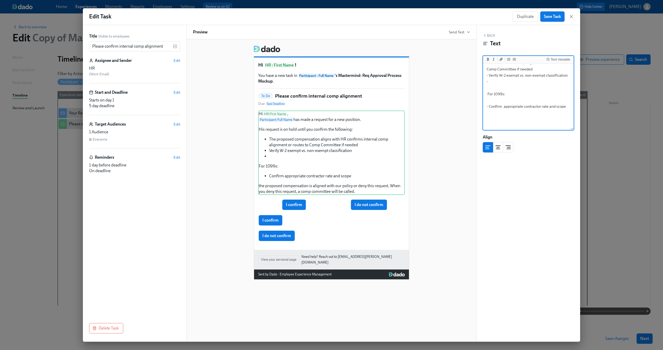
paste textarea "- Confirm whether the role is within approved headcount and budget before movin…"
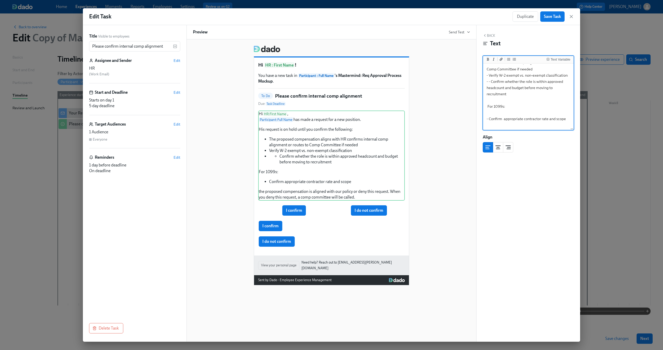
click at [261, 87] on textarea "Hi {{ hr.firstName }}, {{ participant.fullName }} has made a request for a new …" at bounding box center [528, 85] width 89 height 154
click at [261, 94] on textarea "Hi {{ hr.firstName }}, {{ participant.fullName }} has made a request for a new …" at bounding box center [528, 85] width 89 height 154
click at [261, 153] on div "Hi HR : First Name , Participant : Full Name has made a request for a new posit…" at bounding box center [331, 156] width 147 height 90
click at [261, 194] on div "Hi HR : First Name , Participant : Full Name has made a request for a new posit…" at bounding box center [331, 156] width 147 height 90
click at [261, 124] on textarea "Hi {{ hr.firstName }}, {{ participant.fullName }} has made a request for a new …" at bounding box center [528, 85] width 89 height 154
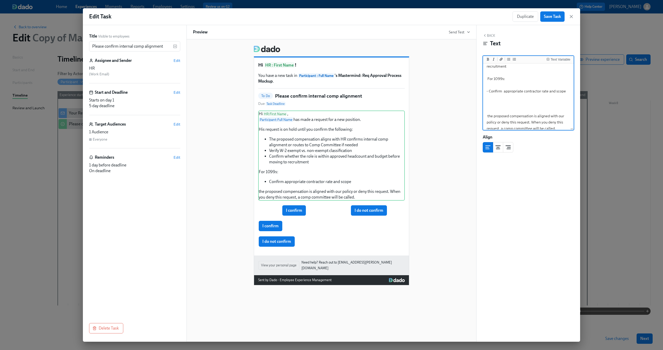
scroll to position [102, 0]
drag, startPoint x: 488, startPoint y: 82, endPoint x: 551, endPoint y: 134, distance: 82.3
click at [261, 134] on div "Back Text Text Variable Hi {{ hr.firstName }}, {{ participant.fullName }} has m…" at bounding box center [529, 183] width 104 height 317
click at [261, 112] on textarea "Hi {{ hr.firstName }}, {{ participant.fullName }} has made a request for a new …" at bounding box center [528, 52] width 89 height 154
drag, startPoint x: 559, startPoint y: 124, endPoint x: 485, endPoint y: 112, distance: 75.0
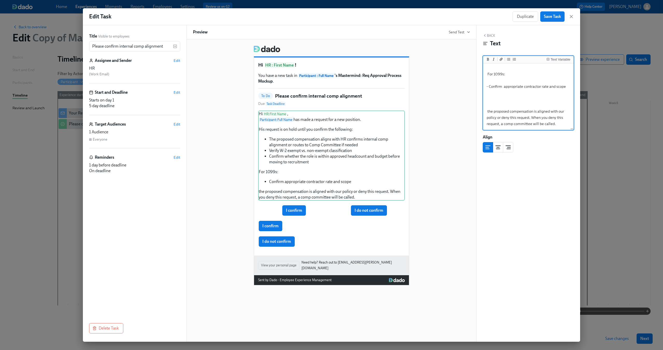
click at [261, 112] on textarea "Hi {{ hr.firstName }}, {{ participant.fullName }} has made a request for a new …" at bounding box center [528, 52] width 89 height 154
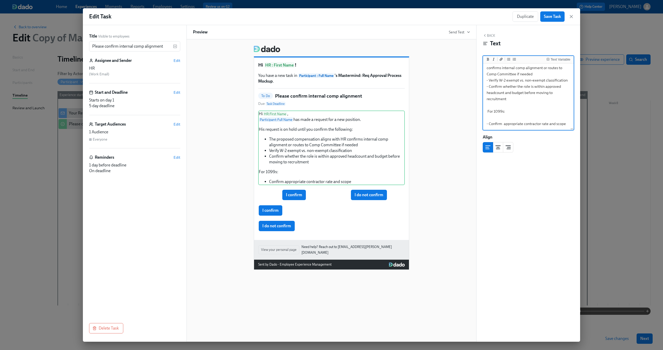
scroll to position [0, 0]
type textarea "Hi {{ hr.firstName }}, {{ participant.fullName }} has made a request for a new …"
click at [261, 204] on div "Hi HR : First Name ! You have a new task in Participant : Full Name 's Mastermi…" at bounding box center [331, 155] width 277 height 229
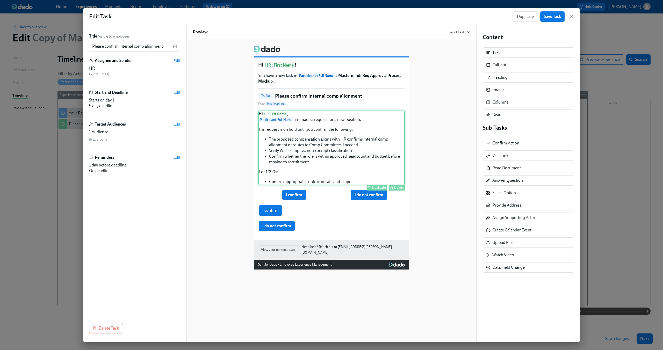
click at [261, 161] on div "Hi HR : First Name , Participant : Full Name has made a request for a new posit…" at bounding box center [331, 148] width 147 height 75
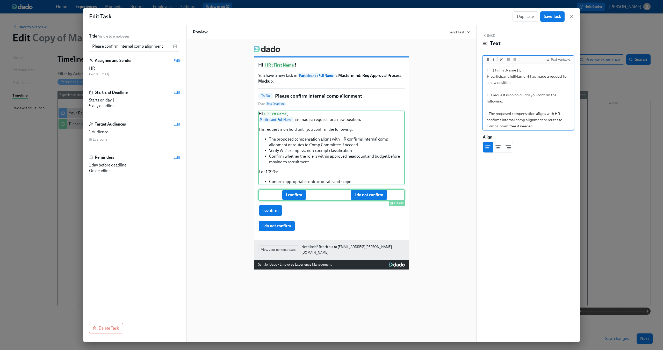
click at [261, 194] on div "I confirm I do not confirm Delete" at bounding box center [331, 194] width 147 height 11
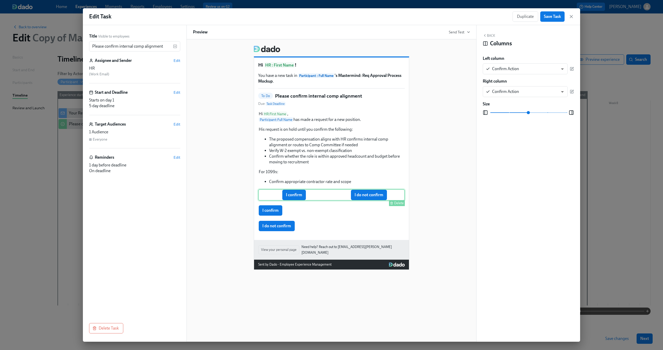
click at [261, 200] on div "I confirm I do not confirm Delete" at bounding box center [331, 194] width 147 height 11
click at [261, 48] on div "Back Columns" at bounding box center [528, 41] width 91 height 16
click at [261, 200] on div "I confirm I do not confirm Delete" at bounding box center [331, 194] width 147 height 11
click at [261, 204] on div "Delete" at bounding box center [399, 203] width 10 height 4
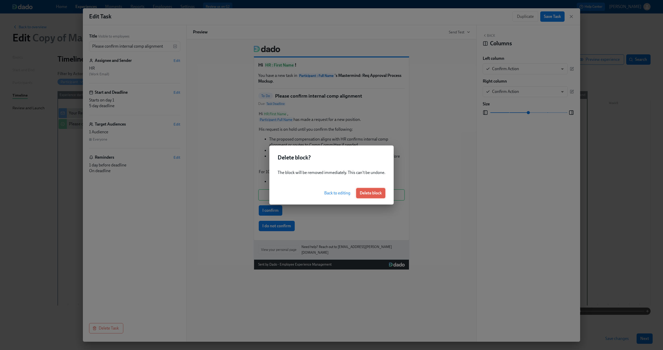
click at [261, 193] on span "Delete block" at bounding box center [371, 193] width 22 height 5
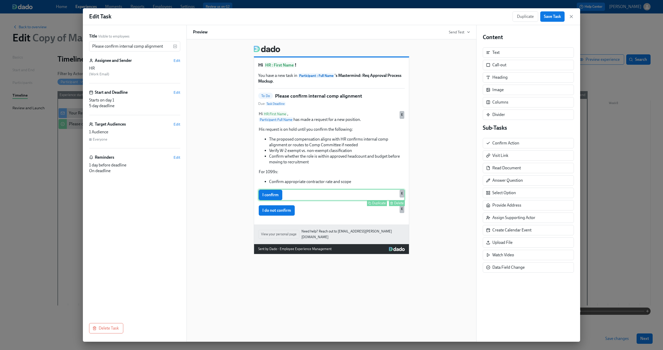
click at [261, 197] on div "I confirm Duplicate Delete E" at bounding box center [331, 194] width 147 height 11
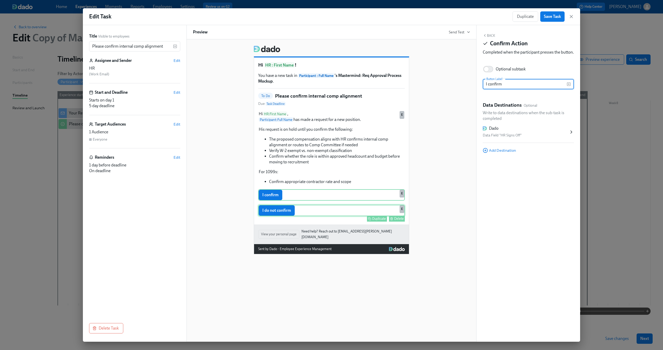
click at [261, 204] on div "I do not confirm Duplicate Delete E" at bounding box center [331, 210] width 147 height 11
click at [261, 197] on div "I confirm Duplicate Delete E" at bounding box center [331, 194] width 147 height 11
click at [261, 204] on div "I do not confirm Duplicate Delete E" at bounding box center [331, 210] width 147 height 11
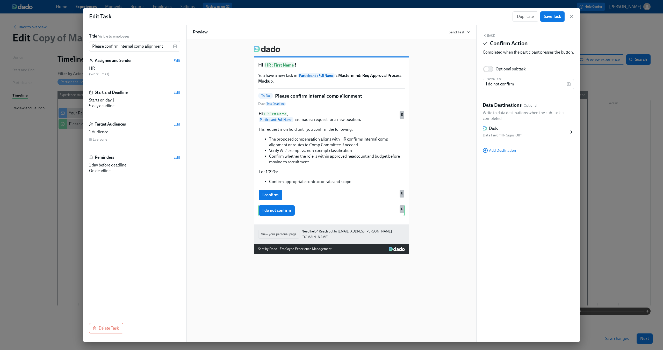
click at [261, 34] on icon "button" at bounding box center [485, 35] width 4 height 4
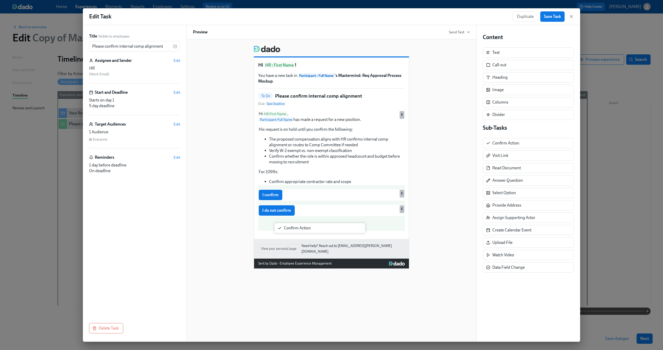
drag, startPoint x: 511, startPoint y: 143, endPoint x: 299, endPoint y: 230, distance: 229.3
click at [261, 204] on div "Title Visible to employees Please confirm internal comp alignment ​ Assignee an…" at bounding box center [332, 183] width 498 height 317
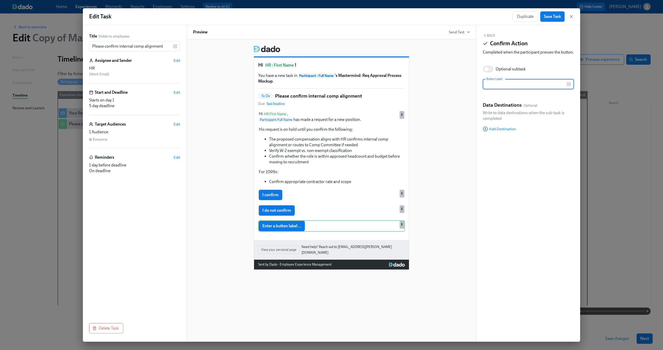
click at [261, 88] on input "text" at bounding box center [525, 84] width 84 height 10
type input "Call Comp Committe"
click at [261, 155] on div "Back Confirm Action Completed when the participant presses the button. Optional…" at bounding box center [529, 183] width 104 height 317
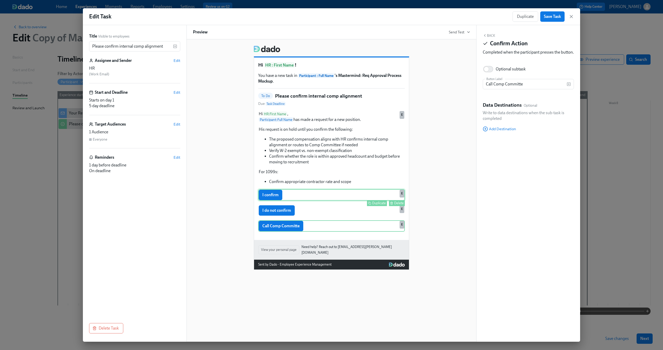
click at [261, 199] on div "I confirm Duplicate Delete E" at bounding box center [331, 194] width 147 height 11
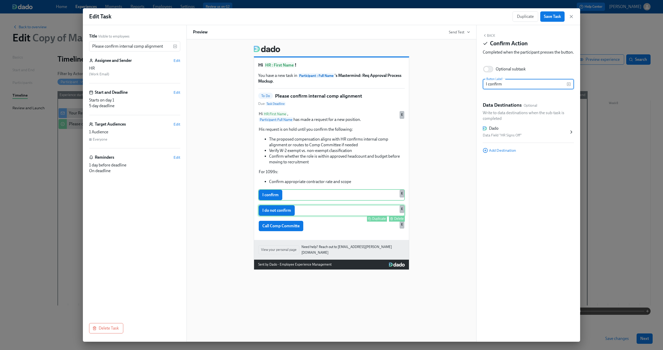
click at [261, 204] on div "I do not confirm Duplicate Delete E" at bounding box center [331, 210] width 147 height 11
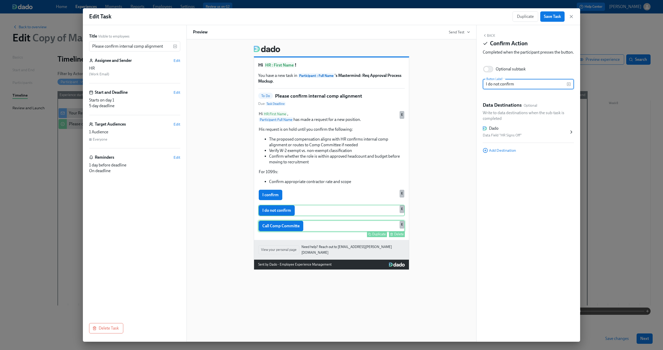
click at [261, 204] on div "Call Comp Committe Duplicate Delete E" at bounding box center [331, 226] width 147 height 11
click at [261, 169] on div "Hi HR : First Name ! You have a new task in Participant : Full Name 's Mastermi…" at bounding box center [331, 155] width 277 height 229
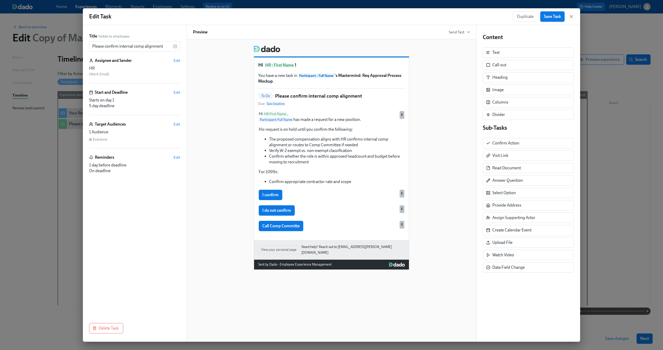
click at [261, 17] on span "Save Task" at bounding box center [552, 16] width 17 height 5
click at [261, 15] on icon "button" at bounding box center [571, 16] width 5 height 5
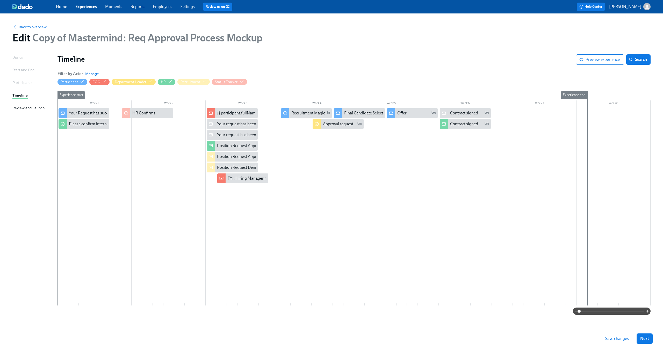
click at [87, 9] on link "Experiences" at bounding box center [86, 6] width 22 height 5
click at [261, 204] on span "Save changes" at bounding box center [618, 338] width 24 height 5
click at [87, 8] on link "Experiences" at bounding box center [86, 6] width 22 height 5
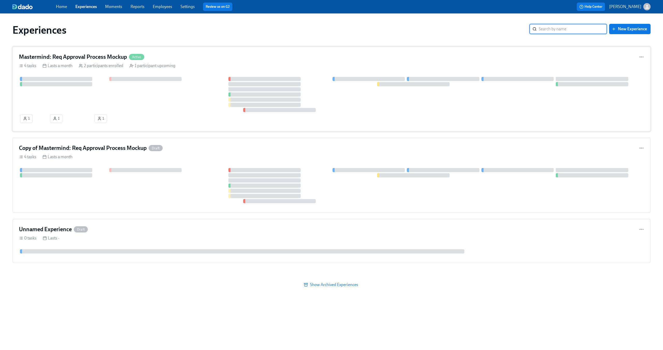
click at [174, 58] on div "Mastermind: Req Approval Process Mockup Active" at bounding box center [332, 57] width 626 height 8
click at [196, 155] on div "4 tasks Lasts a month" at bounding box center [332, 157] width 626 height 6
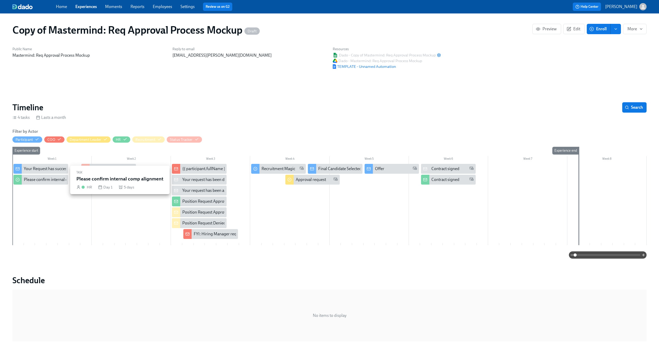
click at [52, 176] on div "Please confirm internal comp alignment" at bounding box center [40, 180] width 55 height 10
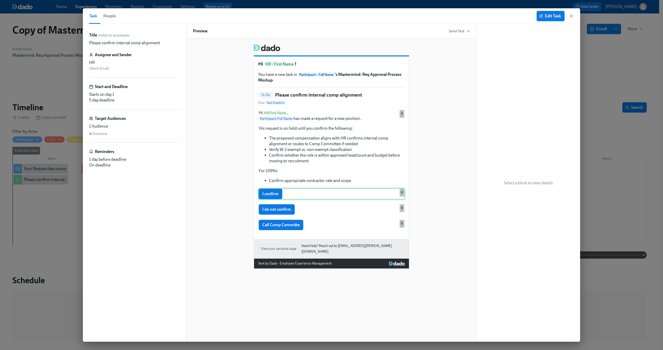
click at [261, 198] on div "I confirm E" at bounding box center [331, 193] width 147 height 11
click at [137, 120] on div "Target Audiences" at bounding box center [134, 119] width 91 height 6
click at [261, 193] on div "I confirm E" at bounding box center [331, 193] width 147 height 11
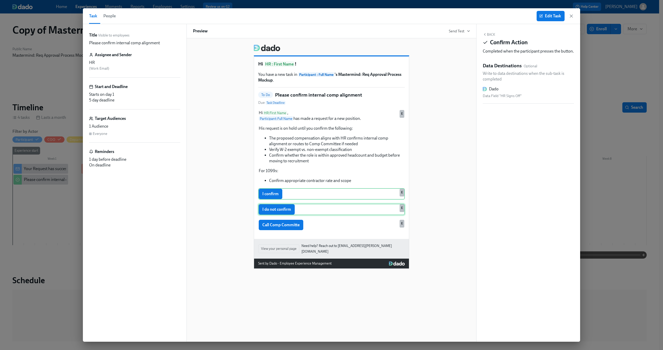
click at [261, 204] on div "I do not confirm E" at bounding box center [331, 209] width 147 height 11
click at [261, 191] on div "I confirm E" at bounding box center [331, 193] width 147 height 11
click at [261, 204] on div "I do not confirm E" at bounding box center [331, 209] width 147 height 11
click at [261, 204] on div "Call Comp Committe E" at bounding box center [331, 224] width 147 height 11
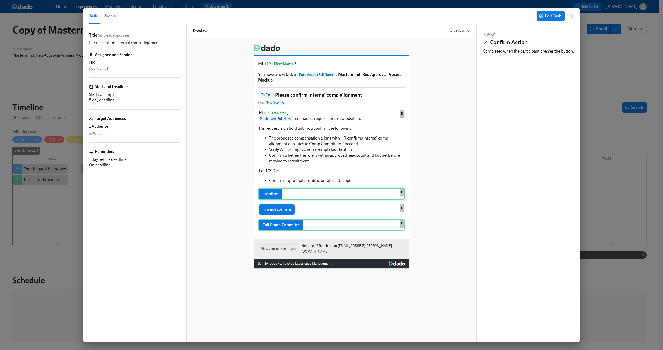
click at [261, 193] on div "I confirm E" at bounding box center [331, 193] width 147 height 11
click at [261, 14] on span "Edit Task" at bounding box center [551, 15] width 21 height 5
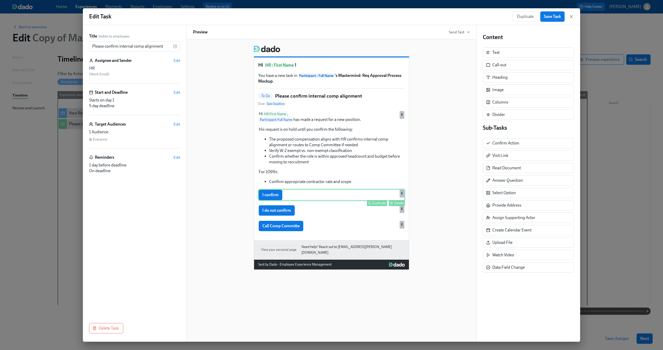
click at [261, 194] on div "I confirm Duplicate Delete E" at bounding box center [331, 194] width 147 height 11
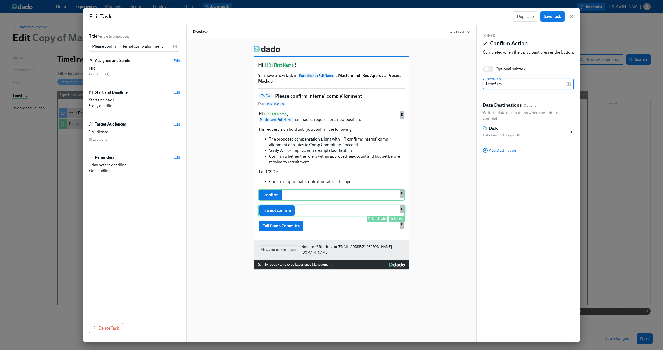
click at [261, 204] on div "I do not confirm Duplicate Delete E" at bounding box center [331, 210] width 147 height 11
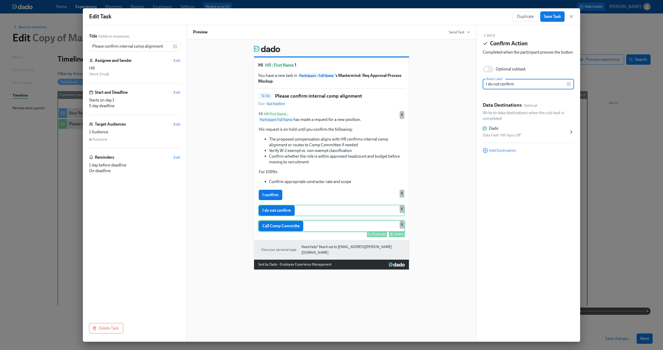
click at [261, 204] on div "Call Comp Committe Duplicate Delete E" at bounding box center [331, 226] width 147 height 11
click at [261, 132] on span "Add Destination" at bounding box center [499, 128] width 33 height 5
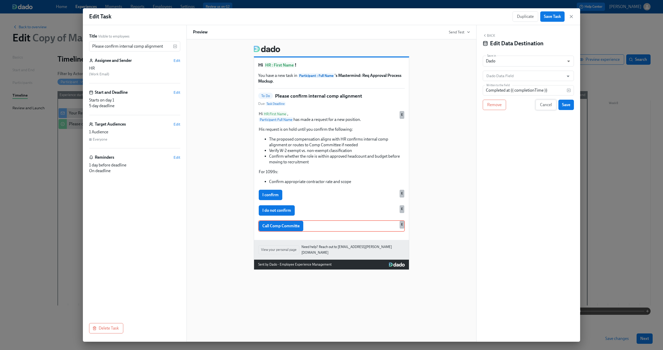
click at [261, 105] on span "Cancel" at bounding box center [546, 104] width 12 height 5
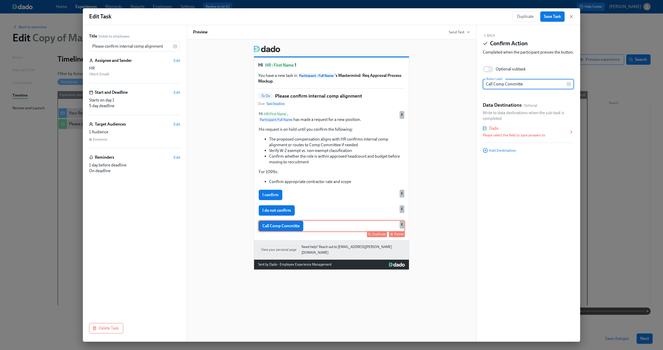
click at [261, 204] on div "Call Comp Committe Duplicate Delete E" at bounding box center [331, 226] width 147 height 11
click at [261, 139] on div "Please select the field to save answers to" at bounding box center [526, 135] width 86 height 6
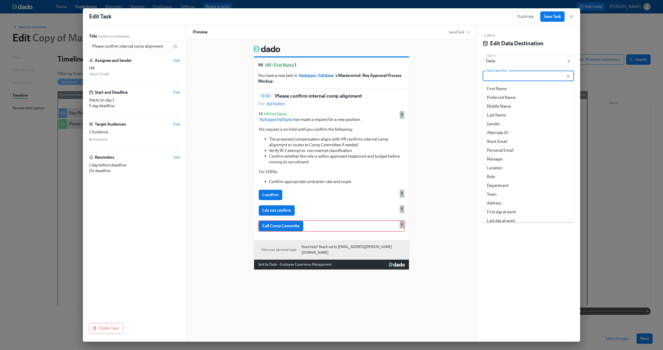
click at [261, 79] on input "Dado Data Field" at bounding box center [525, 76] width 79 height 10
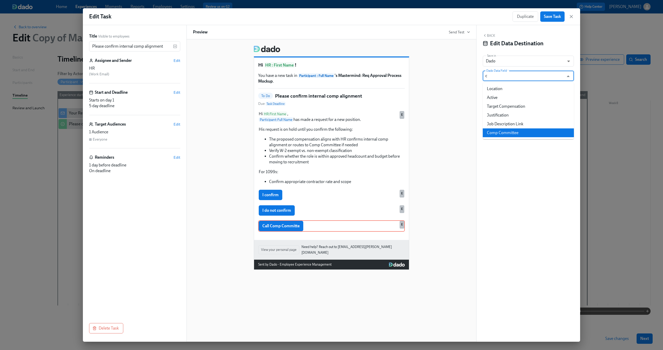
click at [261, 137] on ul "Location Active Target Compensation Justification Job Description Link Comp Com…" at bounding box center [528, 110] width 91 height 57
click at [261, 133] on li "Comp Committee" at bounding box center [528, 133] width 91 height 9
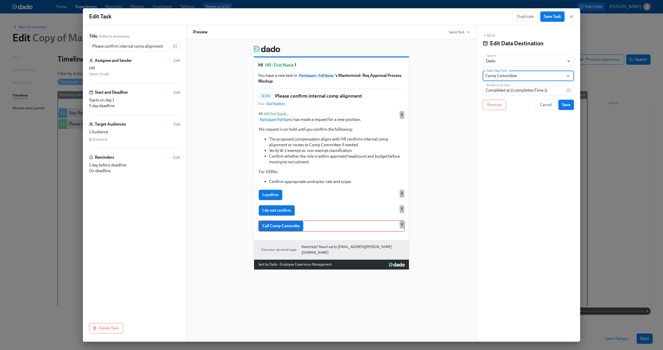
type input "Comp Committee"
click at [261, 131] on div "Back Edit Data Destination Save in Dado USER_PROFILE ​ Dado Data Field Comp Com…" at bounding box center [529, 183] width 104 height 317
click at [261, 91] on icon "button" at bounding box center [569, 90] width 4 height 4
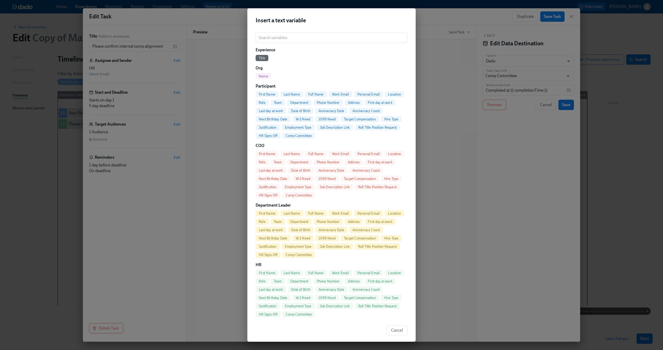
click at [261, 94] on div "Insert a text variable ​ Experience Title Org Name Participant First Name Last …" at bounding box center [331, 175] width 663 height 350
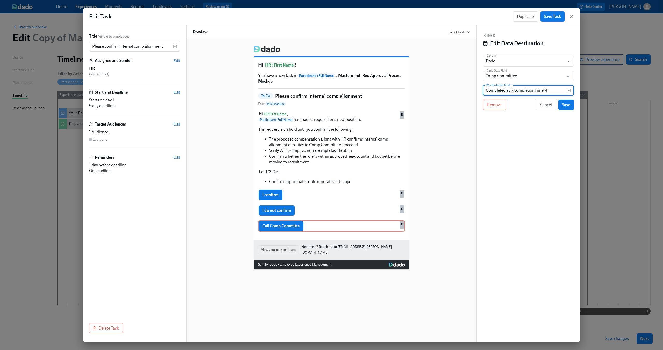
click at [261, 90] on input "Completed at {{ completionTime }}" at bounding box center [525, 90] width 84 height 10
type input "Yes"
click at [261, 105] on span "Save" at bounding box center [566, 104] width 8 height 5
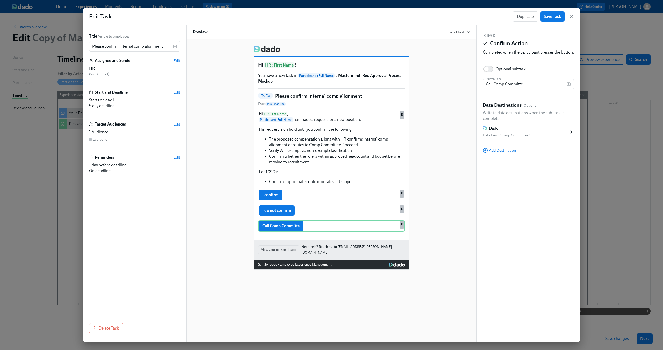
click at [261, 201] on div "Hi HR : First Name ! You have a new task in Participant : Full Name 's Mastermi…" at bounding box center [332, 190] width 290 height 303
click at [261, 17] on icon "button" at bounding box center [571, 16] width 5 height 5
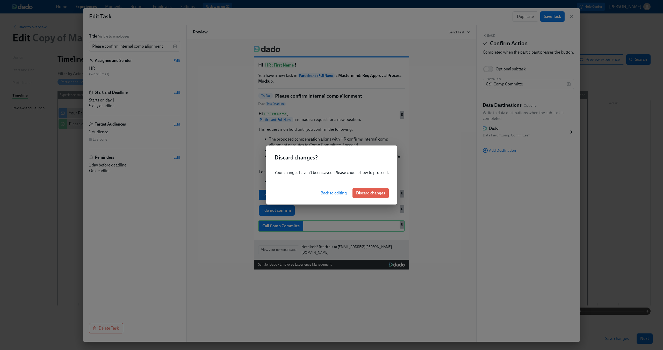
click at [261, 194] on span "Back to editing" at bounding box center [334, 193] width 26 height 5
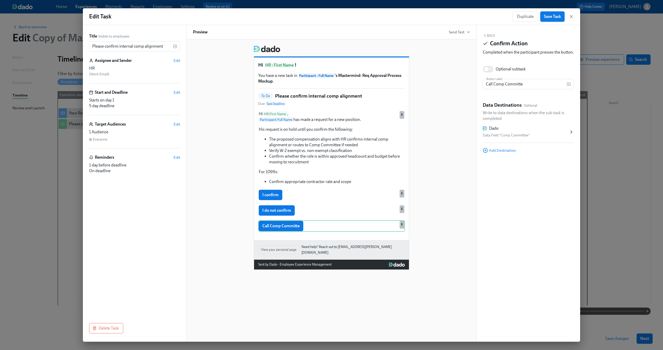
click at [261, 13] on button "Save Task" at bounding box center [553, 16] width 24 height 10
click at [261, 17] on icon "button" at bounding box center [571, 16] width 5 height 5
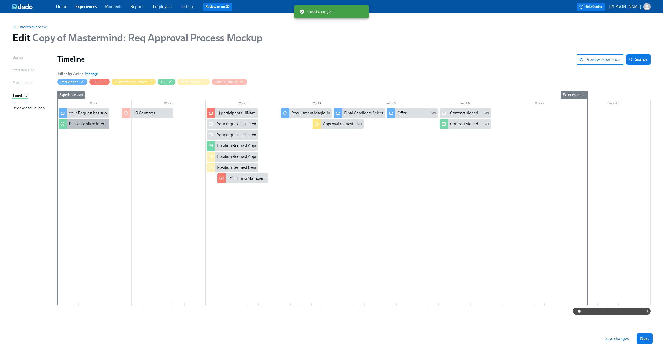
click at [93, 126] on div "Please confirm internal comp alignment" at bounding box center [104, 124] width 71 height 6
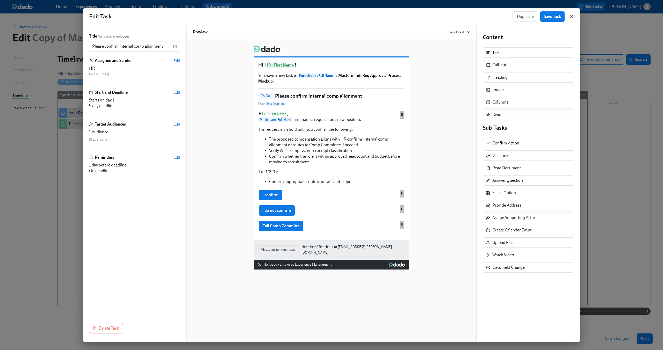
click at [261, 19] on icon "button" at bounding box center [571, 16] width 5 height 5
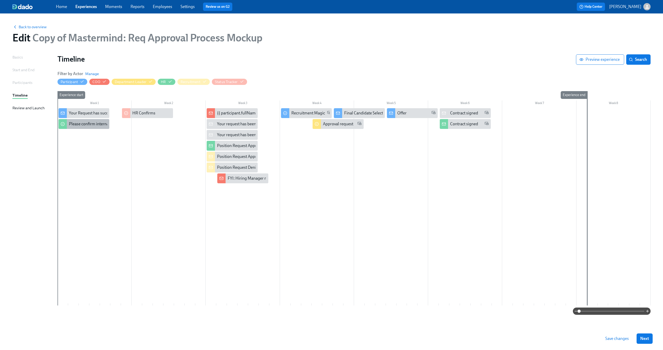
click at [98, 125] on div "Please confirm internal comp alignment" at bounding box center [104, 124] width 71 height 6
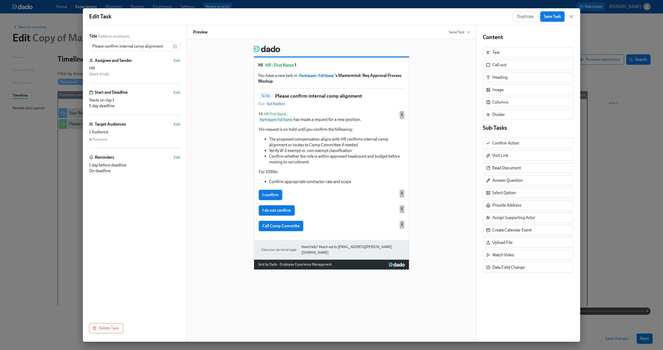
click at [84, 134] on div "Title Visible to employees Please confirm internal comp alignment ​ Assignee an…" at bounding box center [135, 183] width 104 height 317
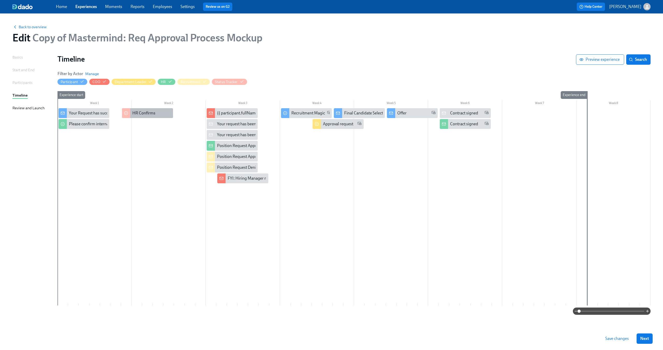
click at [141, 109] on div "HR Confirms" at bounding box center [147, 113] width 51 height 10
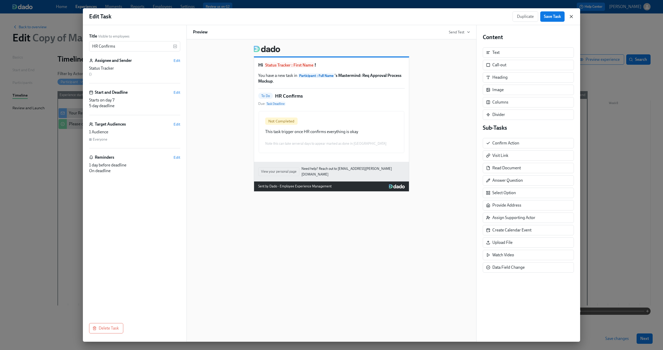
click at [261, 16] on icon "button" at bounding box center [571, 16] width 3 height 3
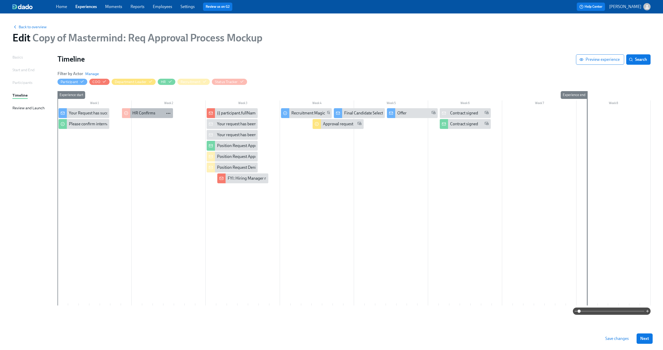
click at [168, 113] on icon "button" at bounding box center [168, 113] width 5 height 5
click at [155, 114] on div at bounding box center [331, 175] width 663 height 350
click at [146, 112] on div "HR Confirms" at bounding box center [143, 113] width 23 height 6
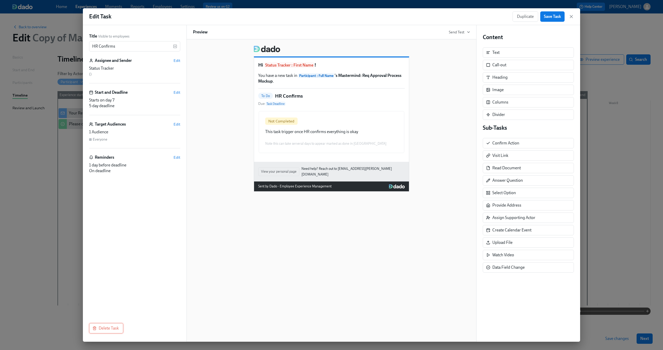
click at [105, 204] on span "Delete Task" at bounding box center [106, 328] width 25 height 5
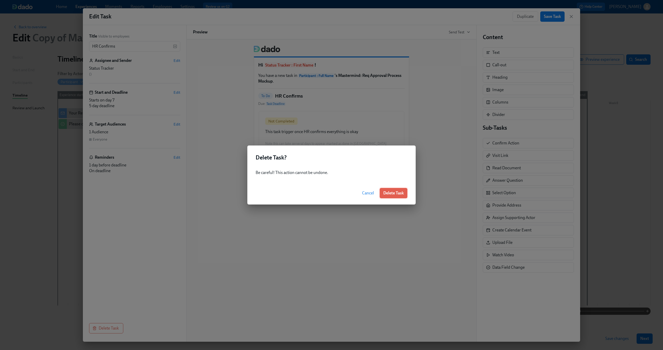
click at [261, 191] on span "Delete Task" at bounding box center [394, 193] width 20 height 5
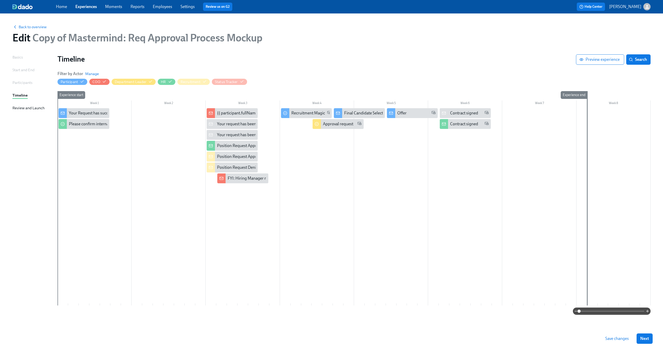
click at [261, 204] on span "Save changes" at bounding box center [618, 338] width 24 height 5
click at [143, 142] on div at bounding box center [354, 206] width 593 height 197
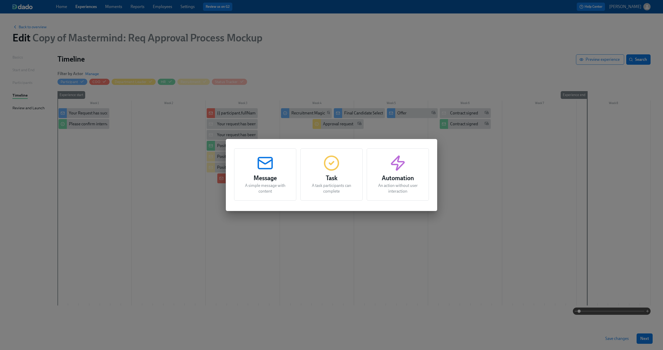
click at [172, 148] on div "Message A simple message with content Task A task participants can complete Aut…" at bounding box center [331, 175] width 663 height 350
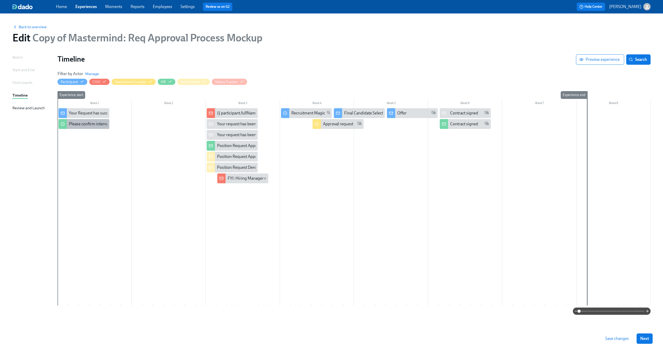
click at [102, 127] on div "Please confirm internal comp alignment" at bounding box center [104, 124] width 71 height 6
click at [103, 122] on div "Please confirm internal comp alignment" at bounding box center [104, 124] width 71 height 6
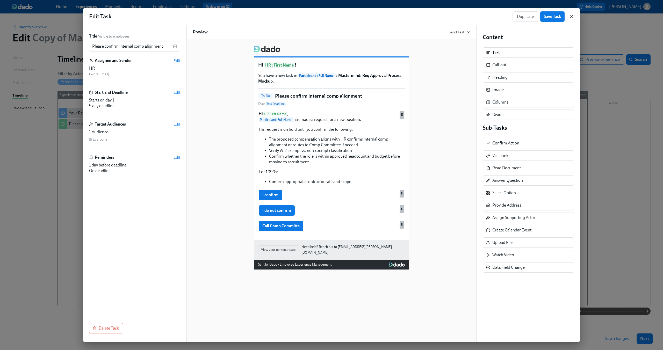
click at [261, 17] on icon "button" at bounding box center [571, 16] width 5 height 5
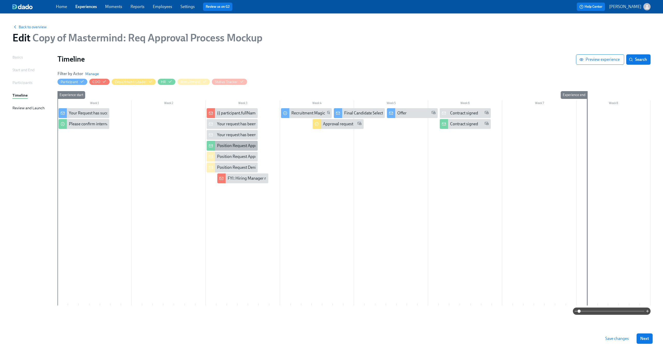
click at [232, 145] on div "Position Request Approved" at bounding box center [241, 146] width 48 height 6
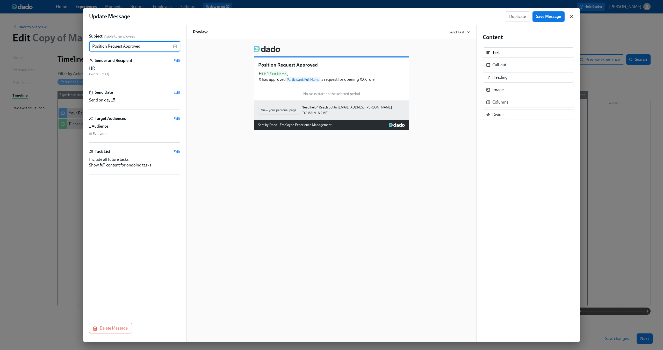
click at [261, 16] on icon "button" at bounding box center [571, 16] width 3 height 3
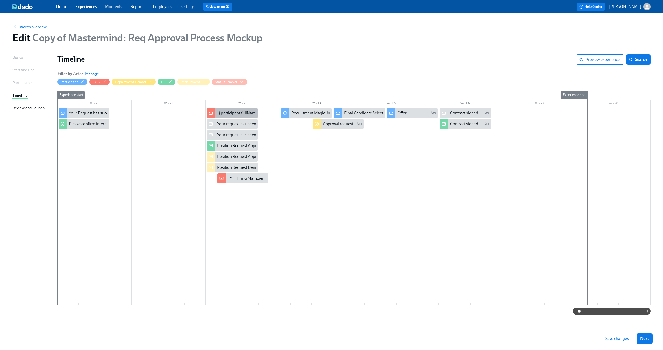
click at [228, 112] on div "{{ participant.fullName }}'s requested was approved" at bounding box center [262, 113] width 91 height 6
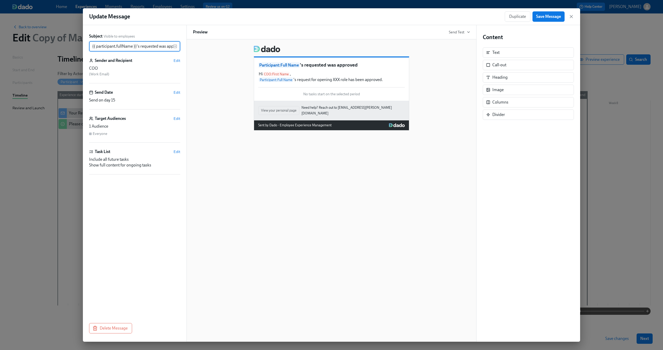
scroll to position [0, 10]
click at [261, 77] on div "Hi COO : First Name , Participant : Full Name 's request for opening XXX role h…" at bounding box center [331, 77] width 147 height 12
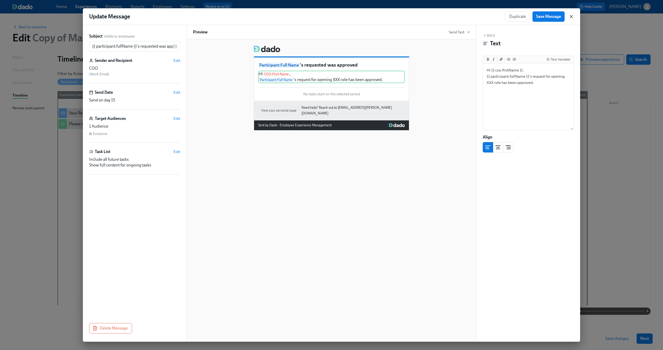
click at [261, 15] on icon "button" at bounding box center [571, 16] width 5 height 5
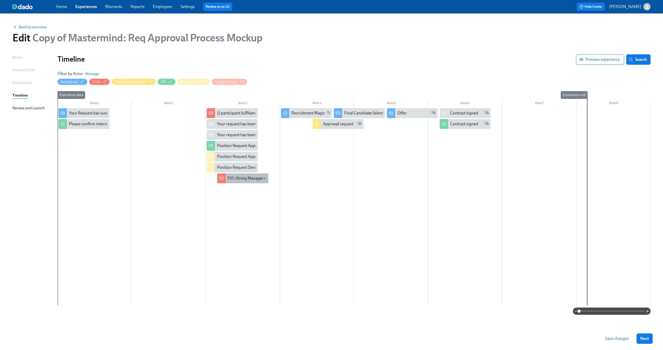
click at [229, 178] on div "FYI: Hiring Manager requested the opening of position X" at bounding box center [278, 179] width 100 height 6
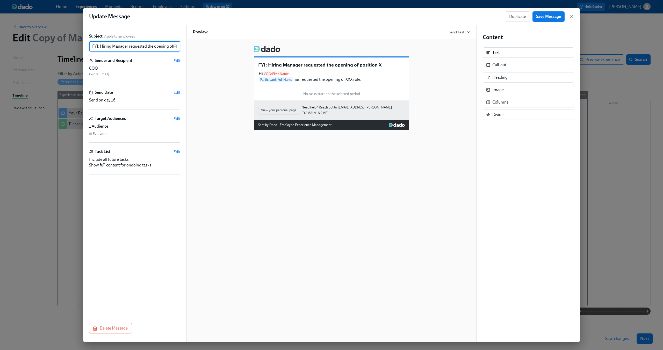
scroll to position [0, 18]
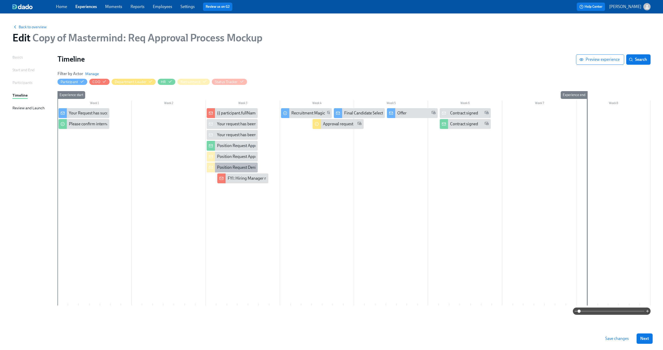
click at [235, 169] on div "Position Request Denied" at bounding box center [239, 168] width 44 height 6
click at [90, 125] on div "Please confirm internal comp alignment" at bounding box center [104, 124] width 71 height 6
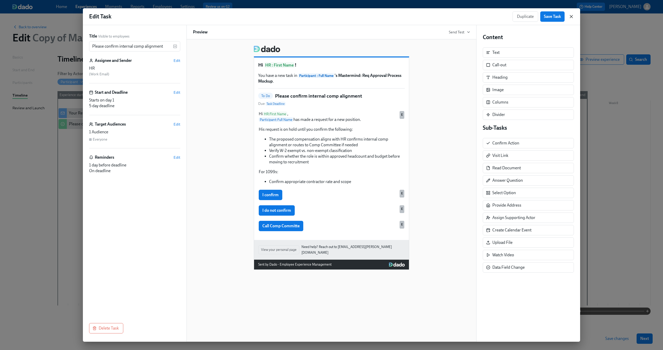
click at [261, 15] on icon "button" at bounding box center [571, 16] width 5 height 5
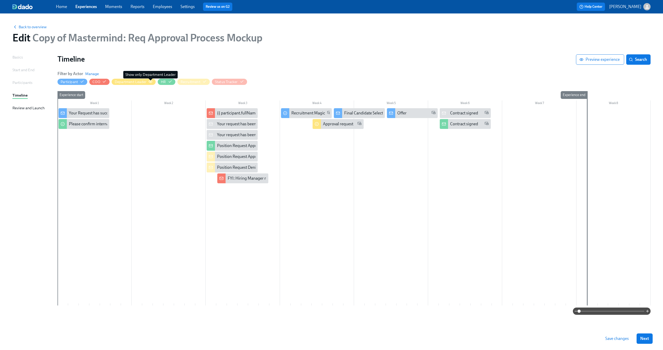
click at [149, 81] on icon "button" at bounding box center [150, 82] width 4 height 4
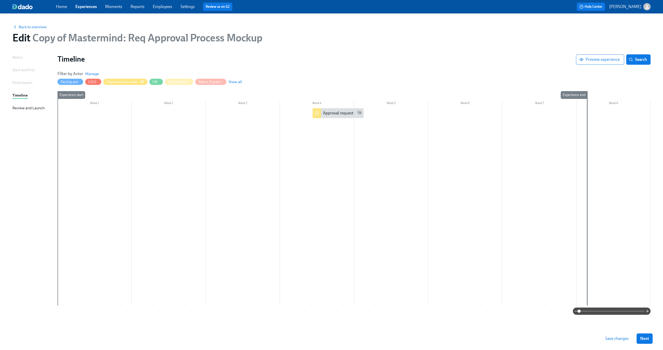
click at [149, 81] on div "Participant COO Department Leader HR Recruitment Status Tracker Show all" at bounding box center [150, 82] width 185 height 6
click at [144, 81] on icon "button" at bounding box center [142, 82] width 4 height 4
click at [238, 82] on span "Show all" at bounding box center [236, 81] width 14 height 5
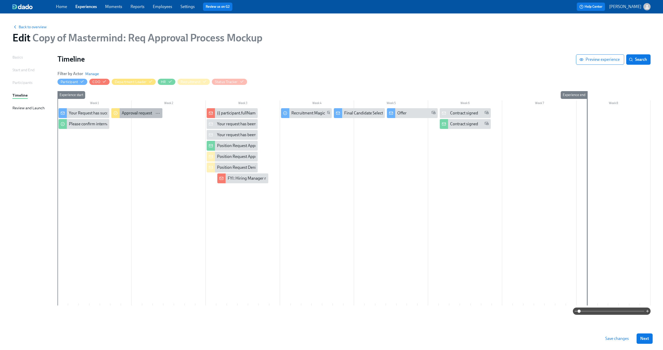
click at [137, 113] on div "Approval request" at bounding box center [137, 113] width 30 height 6
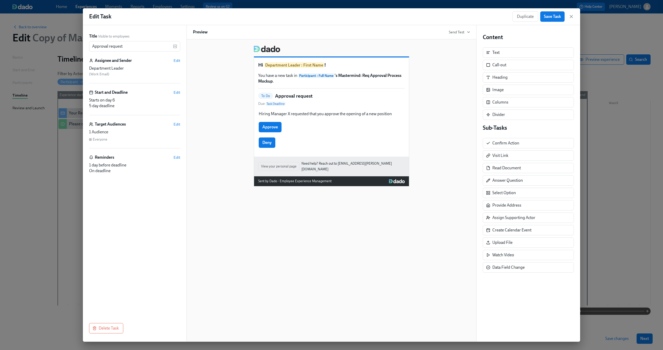
click at [261, 111] on div "Hi Department Leader : First Name ! You have a new task in Participant : Full N…" at bounding box center [331, 113] width 277 height 145
click at [132, 47] on input "Approval request" at bounding box center [131, 46] width 84 height 10
type input "Approval request from"
click at [177, 44] on icon "button" at bounding box center [175, 46] width 4 height 4
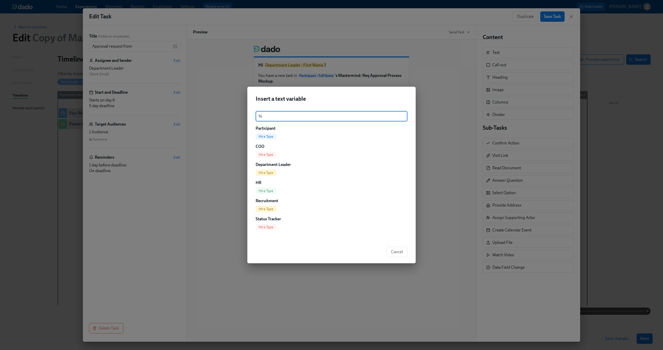
type input "h"
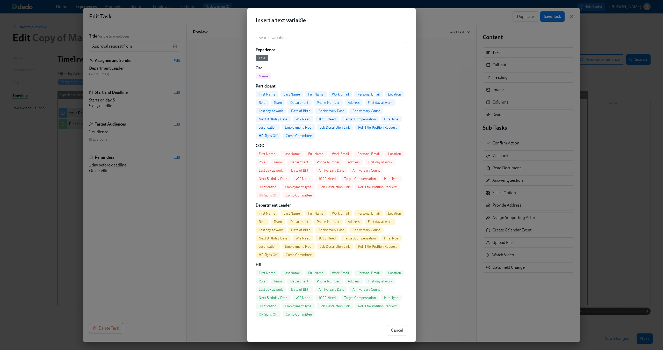
click at [261, 93] on span "Full Name" at bounding box center [316, 95] width 22 height 4
type input "Approval request from {{ participant.fullName }}"
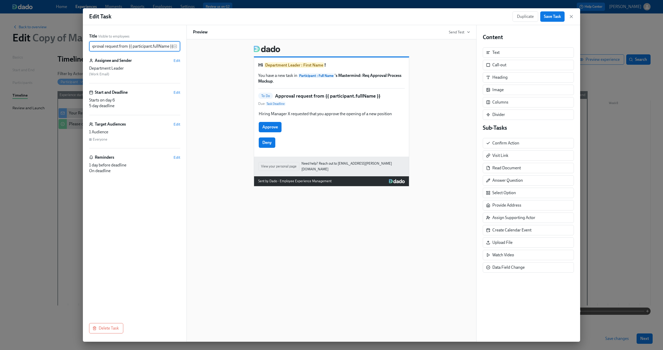
click at [205, 86] on div "Hi Department Leader : First Name ! You have a new task in Participant : Full N…" at bounding box center [331, 113] width 277 height 145
click at [261, 108] on div "Hi Department Leader : First Name ! You have a new task in Participant : Full N…" at bounding box center [331, 107] width 155 height 99
click at [261, 97] on h5 "Approval request from {{ participant.fullName }}" at bounding box center [327, 96] width 105 height 7
click at [261, 119] on div "Hiring Manager X requested that you approve the opening of a new position Dupli…" at bounding box center [331, 130] width 147 height 38
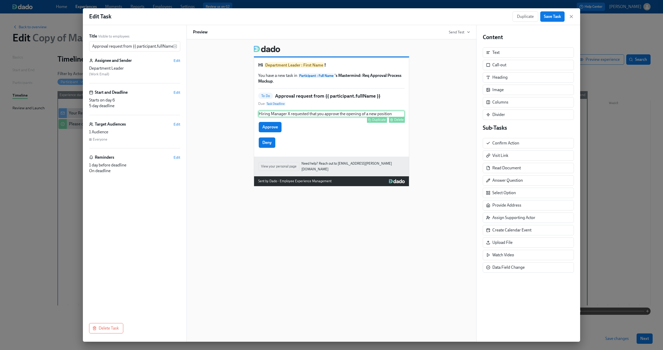
click at [261, 114] on div "Hiring Manager X requested that you approve the opening of a new position Dupli…" at bounding box center [331, 114] width 147 height 7
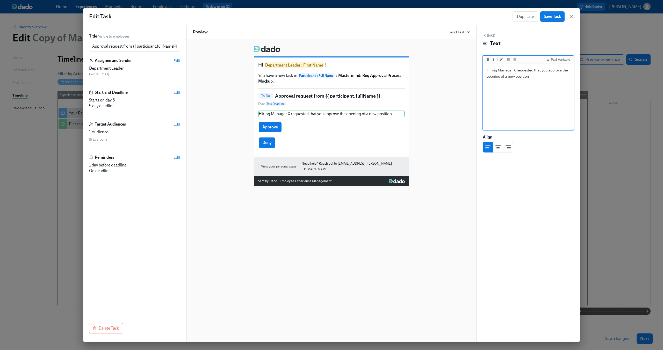
click at [261, 78] on textarea "Hiring Manager X requested that you approve the opening of a new position" at bounding box center [528, 97] width 89 height 65
drag, startPoint x: 513, startPoint y: 70, endPoint x: 460, endPoint y: 70, distance: 52.1
click at [261, 70] on div "Title Visible to employees Approval request from {{ participant.fullName }} ​ A…" at bounding box center [332, 183] width 498 height 317
click at [261, 59] on div "Text Variable" at bounding box center [561, 60] width 20 height 4
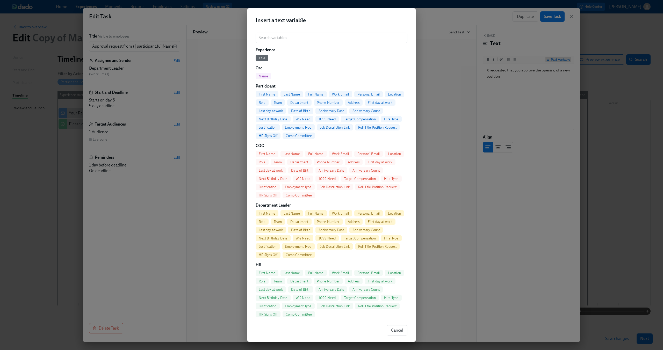
click at [261, 106] on div "Insert a text variable ​ Experience Title Org Name Participant First Name Last …" at bounding box center [331, 175] width 663 height 350
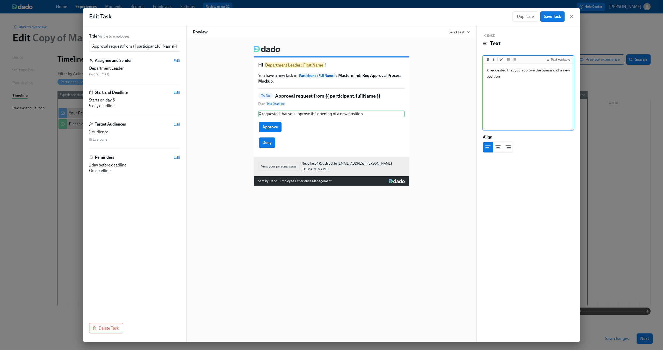
click at [261, 76] on textarea "X requested that you approve the opening of a new position" at bounding box center [528, 97] width 89 height 65
drag, startPoint x: 490, startPoint y: 69, endPoint x: 481, endPoint y: 69, distance: 9.1
click at [261, 69] on div "Back Text Text Variable X requested that you approve the opening of a new job p…" at bounding box center [529, 183] width 104 height 317
click at [261, 58] on button "Text Variable" at bounding box center [559, 59] width 26 height 5
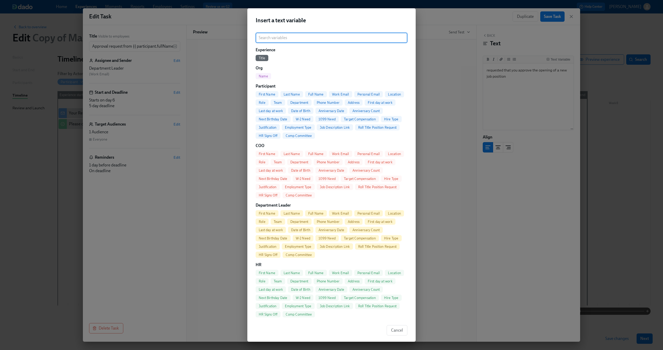
click at [261, 95] on span "Full Name" at bounding box center [316, 95] width 22 height 4
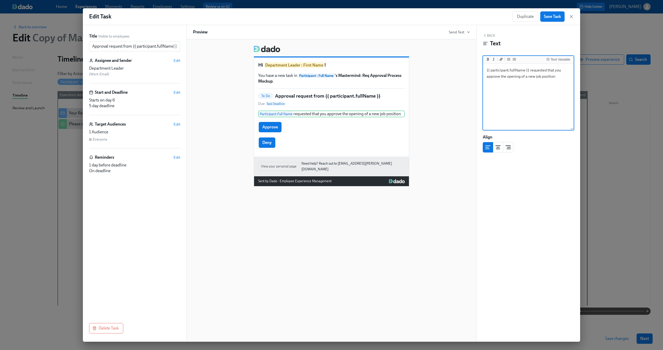
click at [261, 77] on textarea "{{ participant.fullName }} requested that you approve the opening of a new job …" at bounding box center [528, 97] width 89 height 65
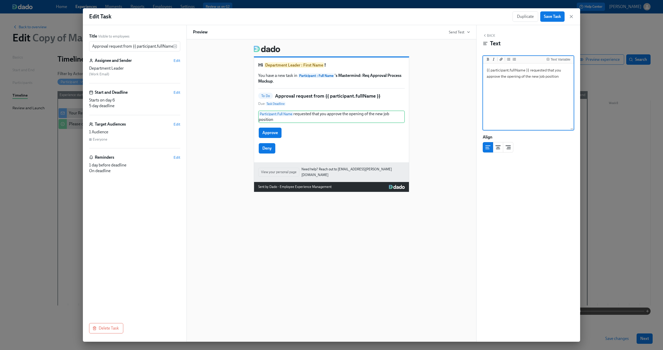
click at [261, 76] on textarea "{{ participant.fullName }} requested that you approve the opening of the new jo…" at bounding box center [528, 97] width 89 height 65
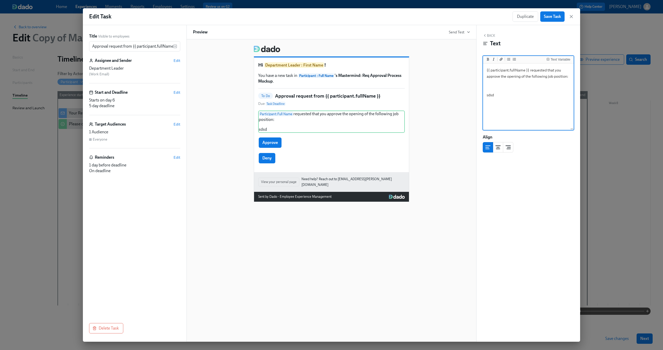
click at [261, 113] on textarea "{{ participant.fullName }} requested that you approve the opening of the follow…" at bounding box center [528, 97] width 89 height 65
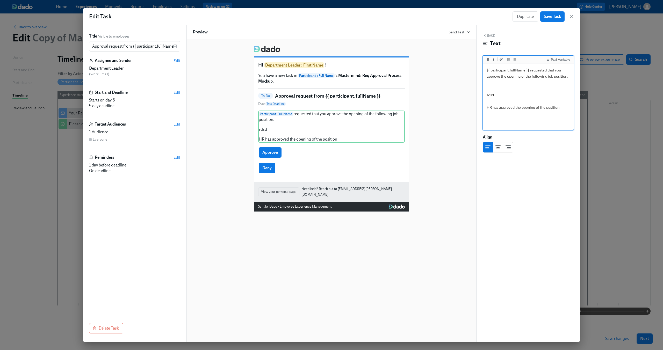
type textarea "{{ participant.fullName }} requested that you approve the opening of the follow…"
click at [261, 124] on div "Hi Department Leader : First Name ! You have a new task in Participant : Full N…" at bounding box center [331, 126] width 277 height 171
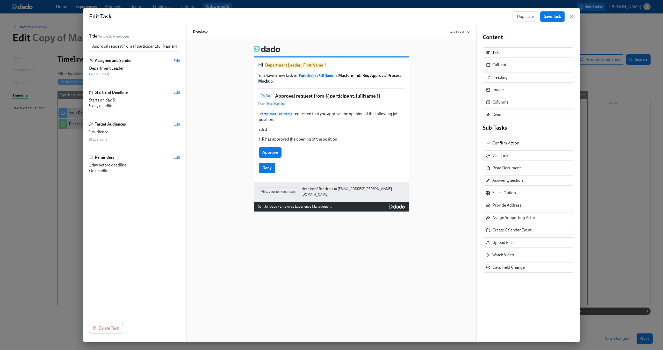
click at [261, 101] on div "To Do Approval request from {{ participant.fullName }} Due Task Deadline" at bounding box center [331, 100] width 147 height 14
click at [261, 16] on span "Save Task" at bounding box center [552, 16] width 17 height 5
click at [261, 16] on icon "button" at bounding box center [571, 16] width 3 height 3
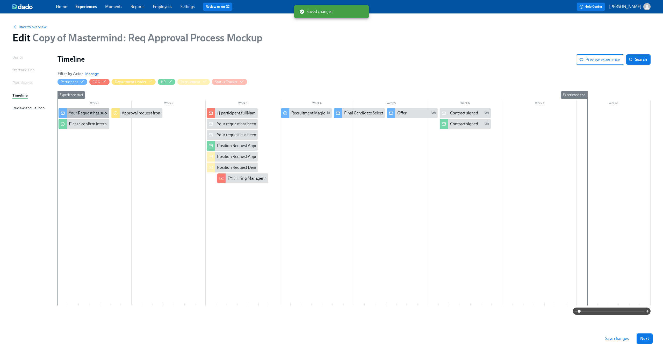
click at [85, 112] on div "Your Request has successfully submitted" at bounding box center [104, 113] width 71 height 6
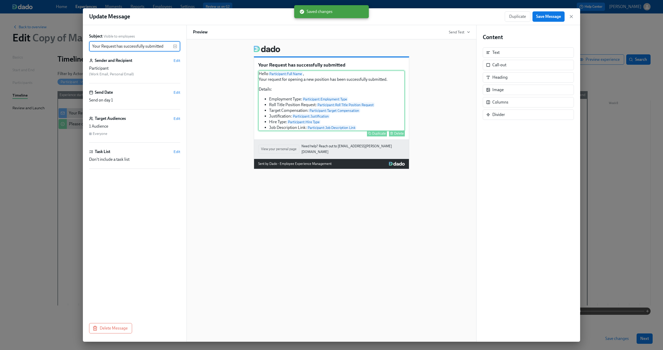
click at [261, 120] on div "Hello Participant : Full Name , Your request for opening a new position has bee…" at bounding box center [331, 100] width 147 height 61
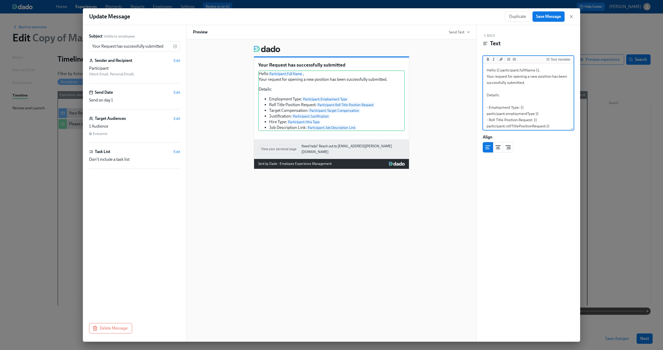
scroll to position [40, 0]
drag, startPoint x: 486, startPoint y: 106, endPoint x: 572, endPoint y: 156, distance: 99.2
click at [261, 156] on div "Back Text Text Variable Hello {{ participant.fullName }}, Your request for open…" at bounding box center [529, 183] width 104 height 317
click at [261, 75] on div "Your Request has successfully submitted Hello Participant : Full Name , Your re…" at bounding box center [331, 105] width 277 height 128
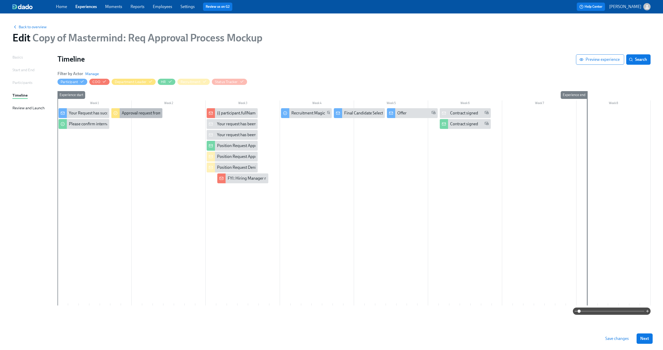
click at [136, 113] on div "Approval request from {{ participant.fullName }}" at bounding box center [164, 113] width 85 height 6
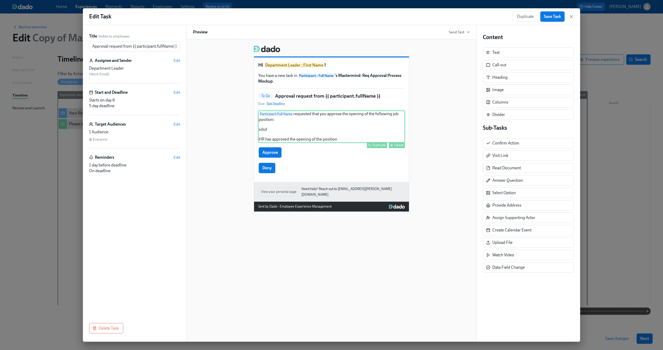
click at [261, 118] on div "Participant : Full Name requested that you approve the opening of the following…" at bounding box center [331, 127] width 147 height 32
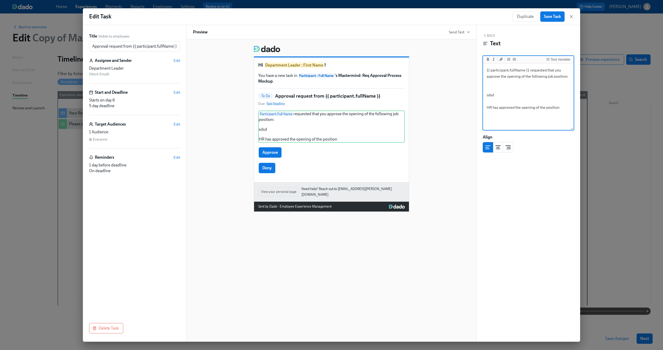
click at [261, 95] on textarea "{{ participant.fullName }} requested that you approve the opening of the follow…" at bounding box center [528, 97] width 89 height 65
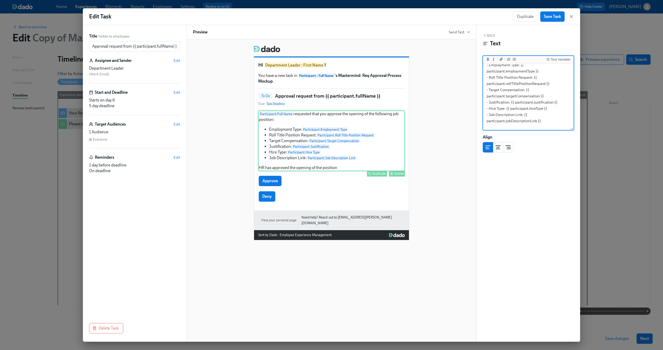
click at [261, 171] on div "Participant : Full Name requested that you approve the opening of the following…" at bounding box center [331, 141] width 147 height 61
click at [261, 123] on textarea "{{ participant.fullName }} requested that you approve the opening of the follow…" at bounding box center [528, 77] width 89 height 105
type textarea "{{ participant.fullName }} requested that you approve the opening of the follow…"
click at [261, 124] on div "Hi Department Leader : First Name ! You have a new task in Participant : Full N…" at bounding box center [331, 140] width 277 height 199
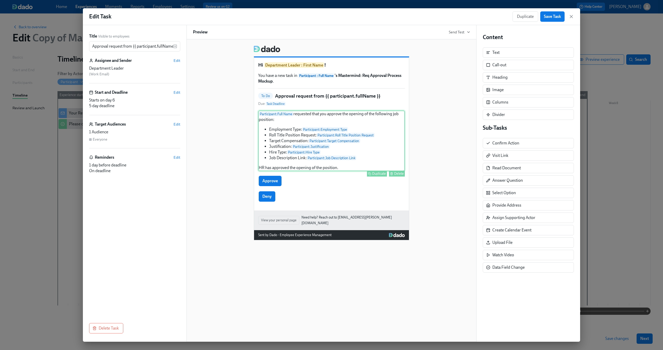
click at [261, 142] on div "Participant : Full Name requested that you approve the opening of the following…" at bounding box center [331, 141] width 147 height 61
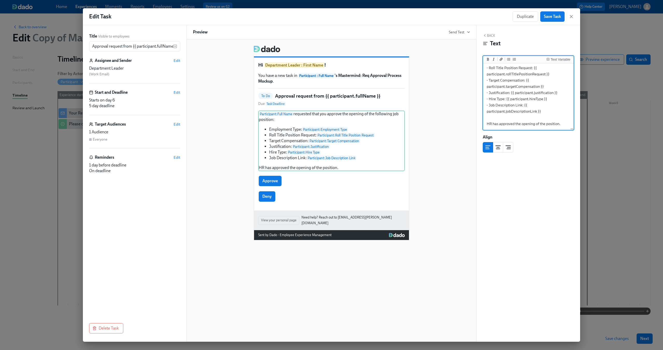
click at [261, 124] on textarea "{{ participant.fullName }} requested that you approve the opening of the follow…" at bounding box center [528, 77] width 89 height 105
click at [261, 16] on span "Save Task" at bounding box center [552, 16] width 17 height 5
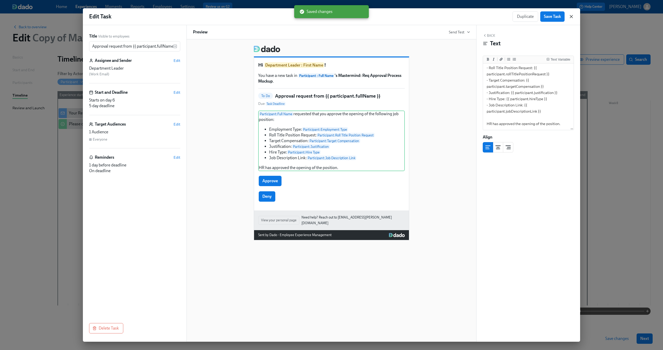
click at [261, 16] on icon "button" at bounding box center [571, 16] width 5 height 5
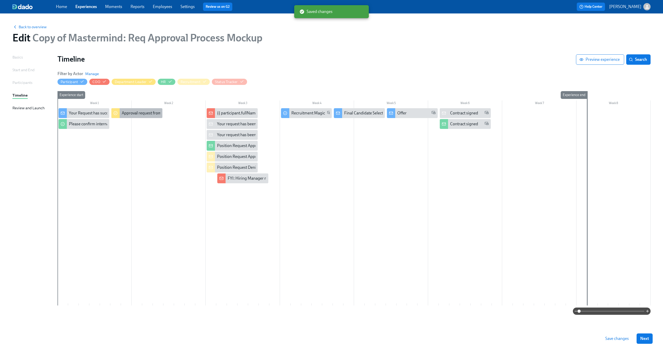
click at [126, 113] on div "Approval request from {{ participant.fullName }}" at bounding box center [164, 113] width 85 height 6
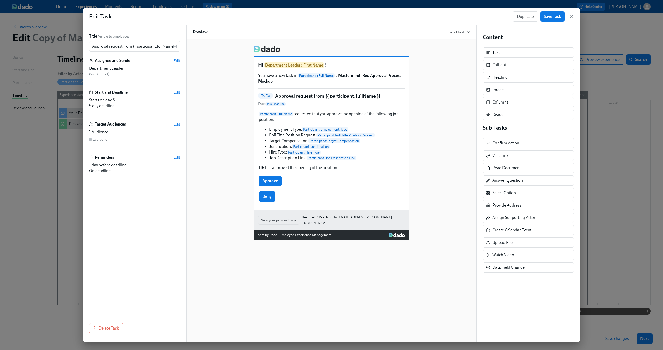
click at [175, 124] on span "Edit" at bounding box center [177, 124] width 7 height 5
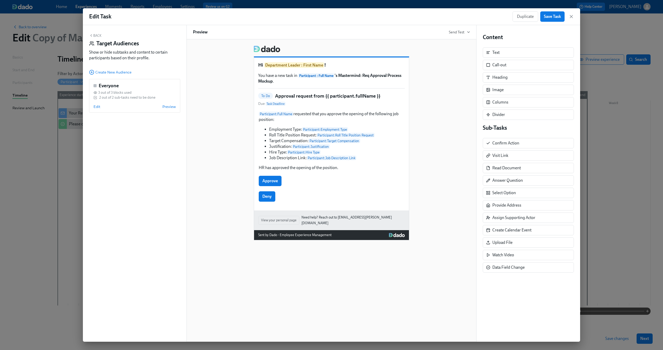
click at [151, 141] on div "Back Target Audiences Show or hide subtasks and content to certain participants…" at bounding box center [135, 183] width 104 height 317
click at [95, 36] on button "Back" at bounding box center [95, 35] width 12 height 4
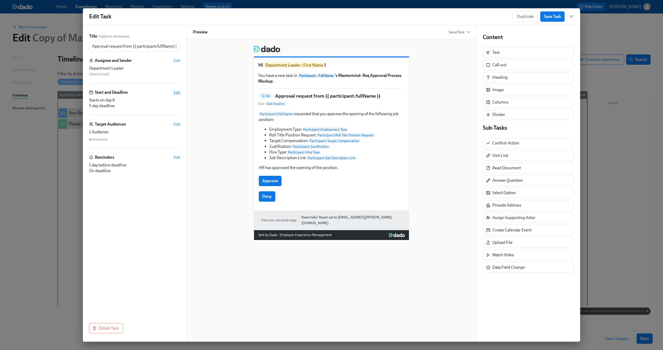
click at [178, 91] on span "Edit" at bounding box center [177, 92] width 7 height 5
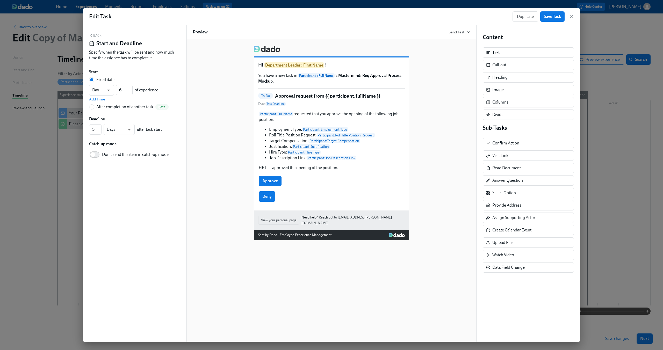
click at [101, 37] on button "Back" at bounding box center [95, 35] width 12 height 4
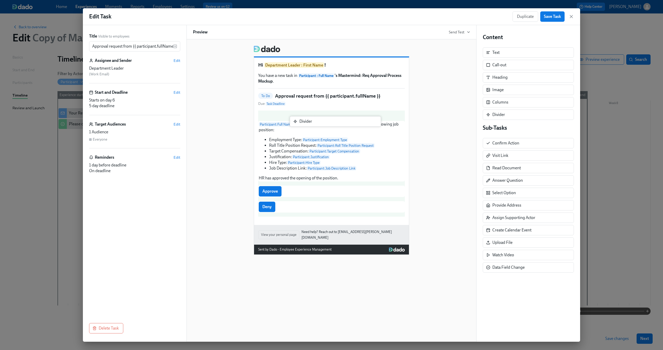
drag, startPoint x: 502, startPoint y: 116, endPoint x: 307, endPoint y: 121, distance: 195.5
click at [261, 121] on div "Title Visible to employees Approval request from {{ participant.fullName }} ​ A…" at bounding box center [332, 183] width 498 height 317
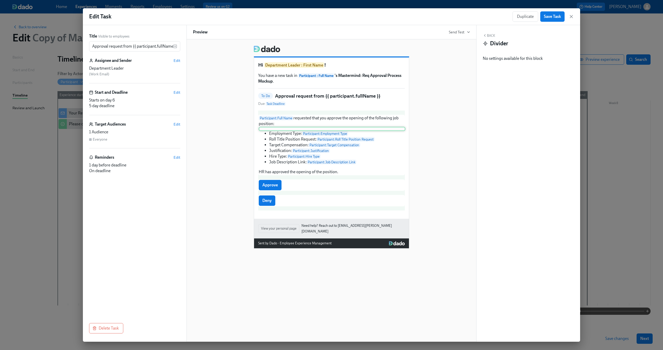
drag, startPoint x: 309, startPoint y: 112, endPoint x: 309, endPoint y: 129, distance: 17.4
click at [261, 129] on div "Duplicate Delete Participant : Full Name requested that you approve the opening…" at bounding box center [331, 161] width 147 height 100
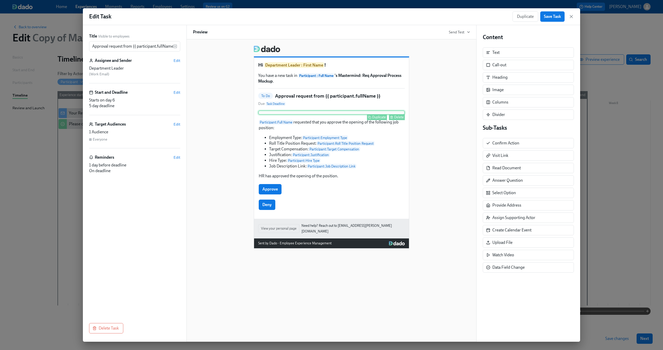
click at [261, 114] on div "Duplicate Delete" at bounding box center [331, 113] width 147 height 4
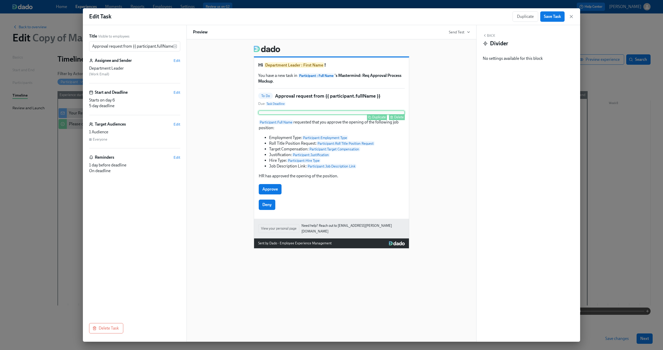
click at [261, 117] on div "Delete" at bounding box center [399, 117] width 10 height 4
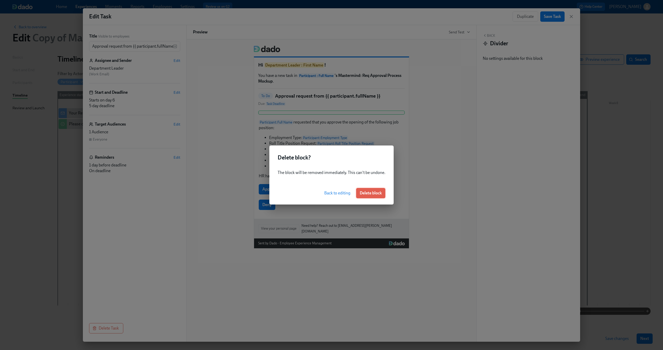
click at [261, 192] on span "Delete block" at bounding box center [371, 193] width 22 height 5
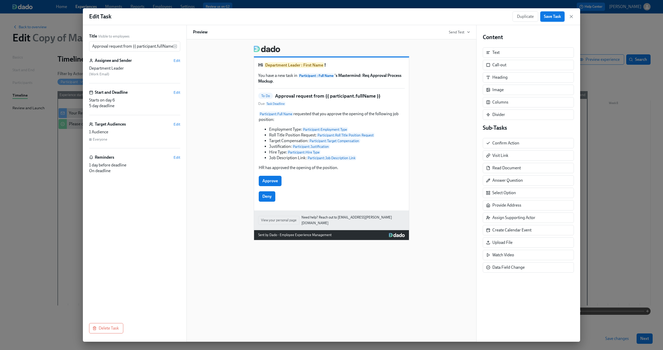
click at [261, 20] on button "Save Task" at bounding box center [553, 16] width 24 height 10
click at [261, 17] on icon "button" at bounding box center [571, 16] width 3 height 3
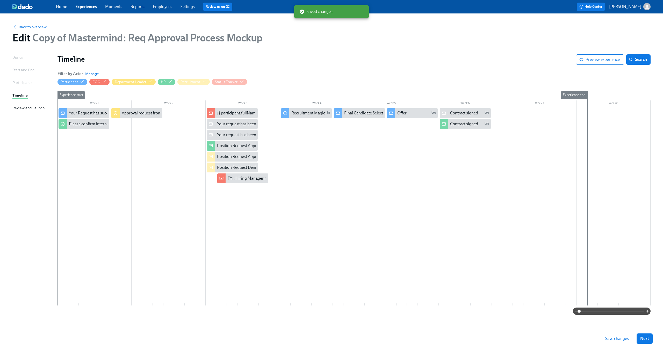
click at [261, 204] on span "Save changes" at bounding box center [618, 338] width 24 height 5
click at [122, 116] on div "Approval request from {{ participant.fullName }}" at bounding box center [164, 113] width 85 height 6
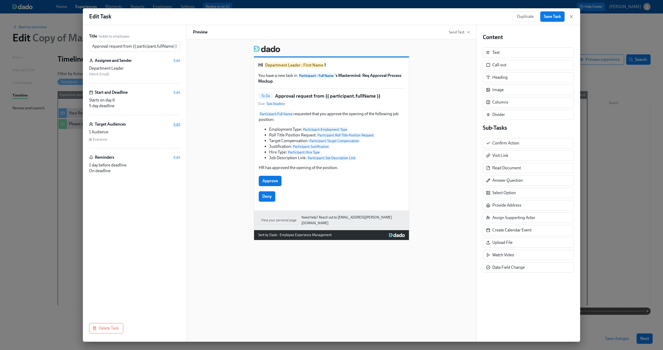
click at [178, 123] on span "Edit" at bounding box center [177, 124] width 7 height 5
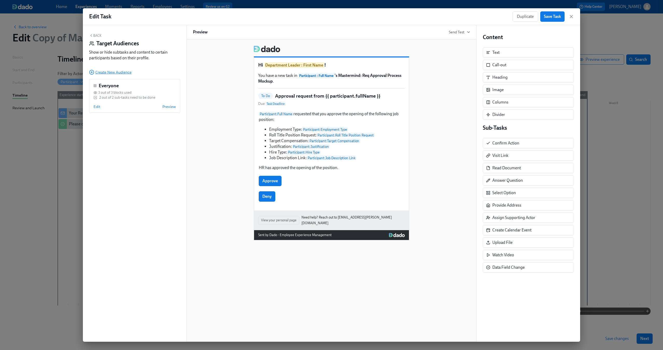
click at [123, 75] on span "Create New Audience" at bounding box center [110, 72] width 42 height 5
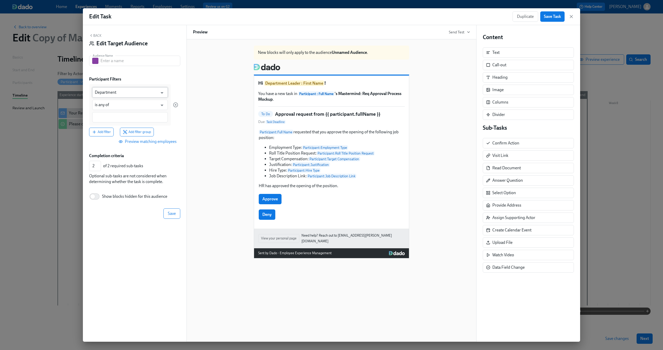
click at [139, 95] on input "Department" at bounding box center [126, 92] width 63 height 10
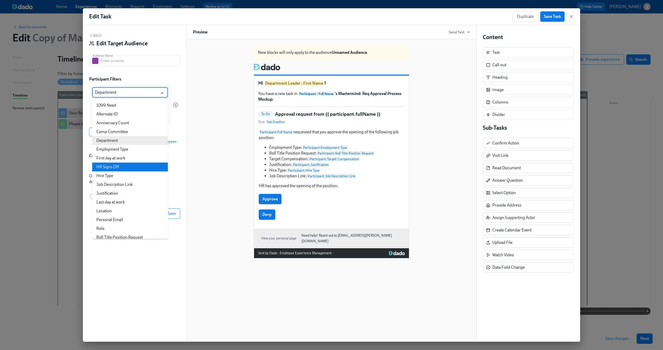
click at [129, 166] on li "HR Signs Off" at bounding box center [130, 167] width 76 height 9
type input "HR Signs Off"
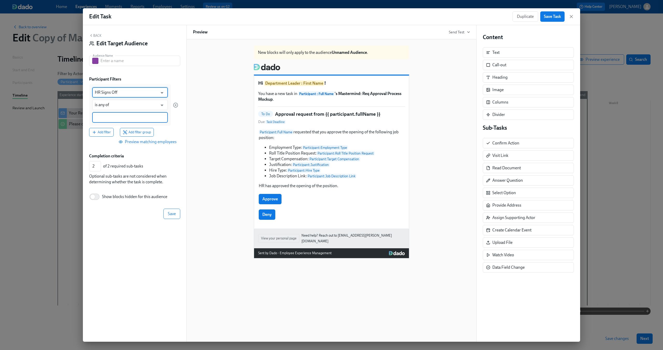
click at [125, 119] on input at bounding box center [130, 117] width 70 height 5
type input "Yes"
click at [169, 128] on div "Add filter Add filter group" at bounding box center [133, 132] width 89 height 9
click at [135, 58] on input "text" at bounding box center [141, 61] width 80 height 10
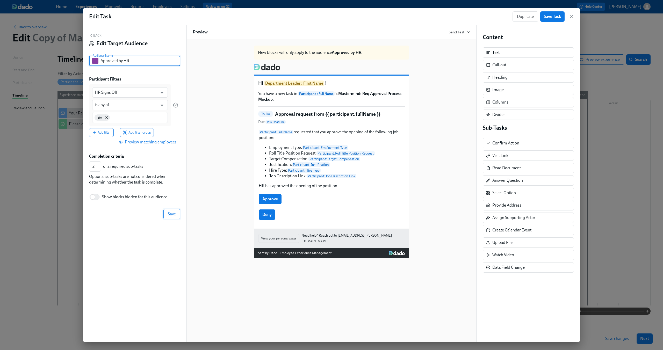
type input "Approved by HR"
click at [171, 204] on span "Save" at bounding box center [172, 214] width 8 height 5
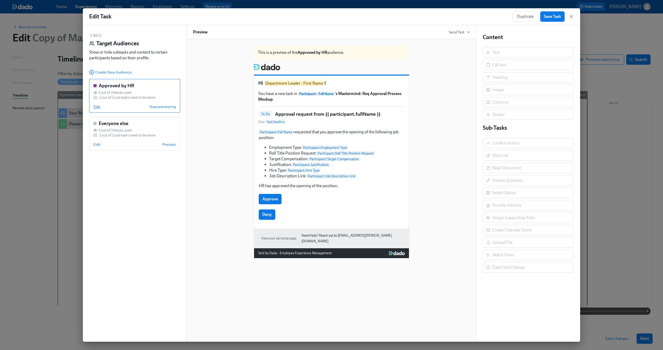
click at [100, 109] on span "Edit" at bounding box center [97, 106] width 7 height 5
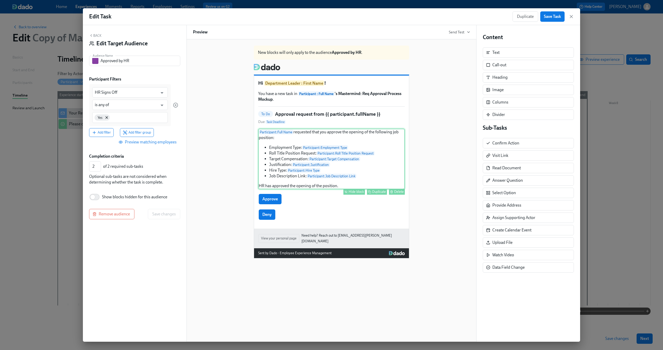
click at [261, 147] on div "Participant : Full Name requested that you approve the opening of the following…" at bounding box center [331, 159] width 147 height 61
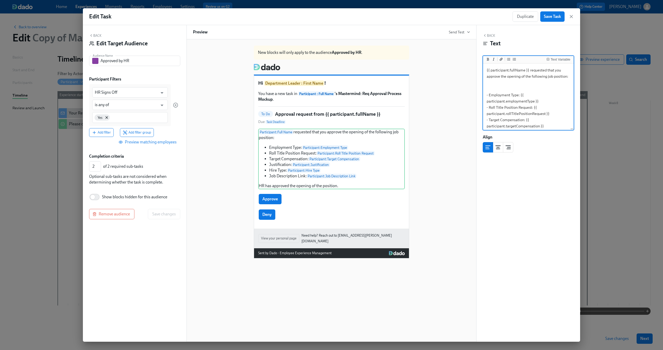
click at [202, 137] on div "New blocks will only apply to the audience Approved by HR . Hi Department Leade…" at bounding box center [331, 149] width 277 height 217
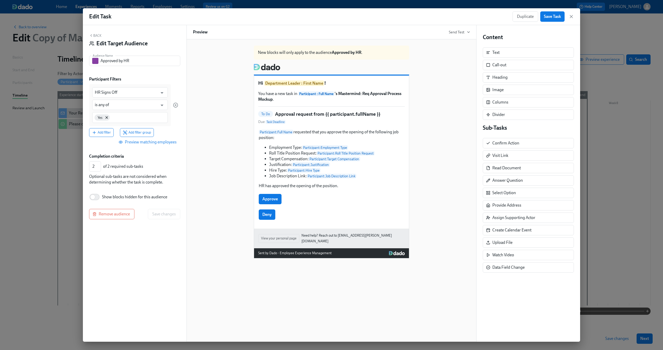
click at [92, 34] on icon "button" at bounding box center [91, 35] width 4 height 4
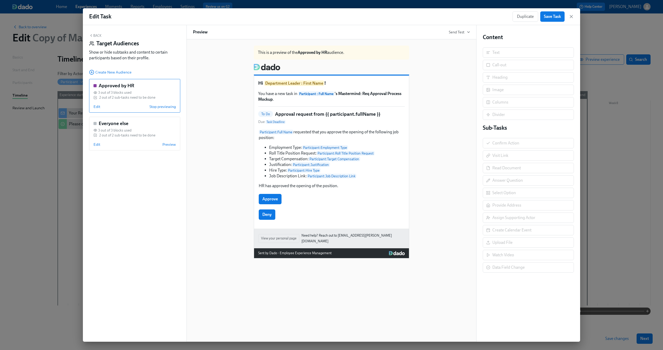
click at [221, 107] on div "This is a preview of the Approved by HR audience. Hi Department Leader : First …" at bounding box center [331, 149] width 277 height 217
click at [261, 144] on div "Participant : Full Name requested that you approve the opening of the following…" at bounding box center [331, 159] width 147 height 61
click at [96, 144] on span "Edit" at bounding box center [97, 144] width 7 height 5
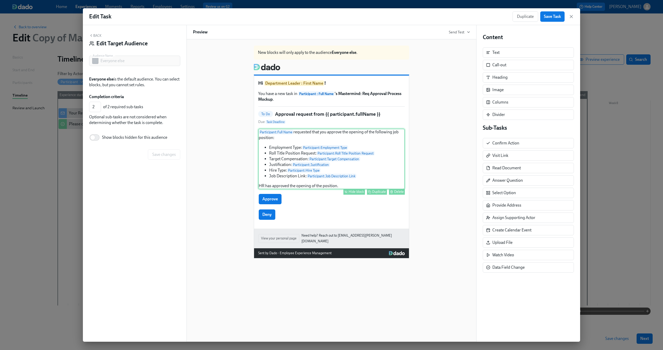
click at [261, 144] on div "Participant : Full Name requested that you approve the opening of the following…" at bounding box center [331, 159] width 147 height 61
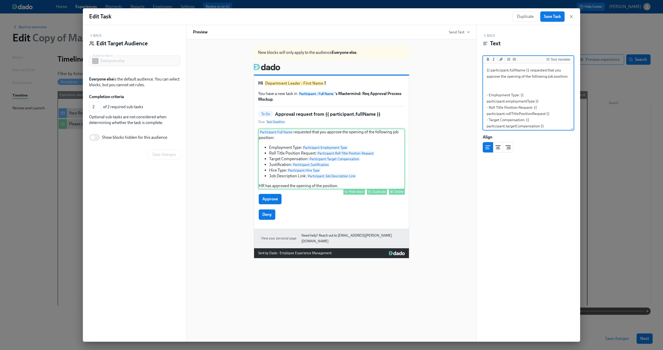
click at [261, 151] on div "Participant : Full Name requested that you approve the opening of the following…" at bounding box center [331, 159] width 147 height 61
click at [261, 194] on div "Hide block" at bounding box center [356, 192] width 15 height 4
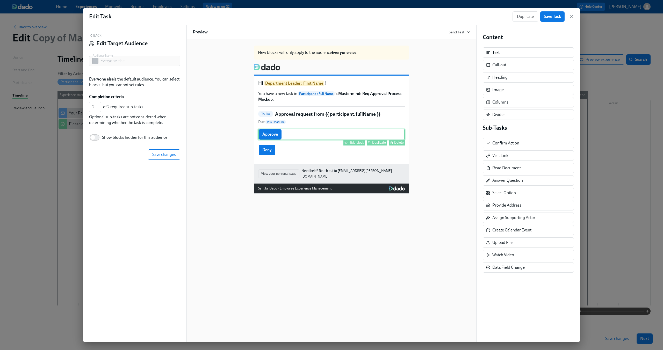
click at [261, 136] on div "Approve Hide block Duplicate Delete" at bounding box center [331, 134] width 147 height 11
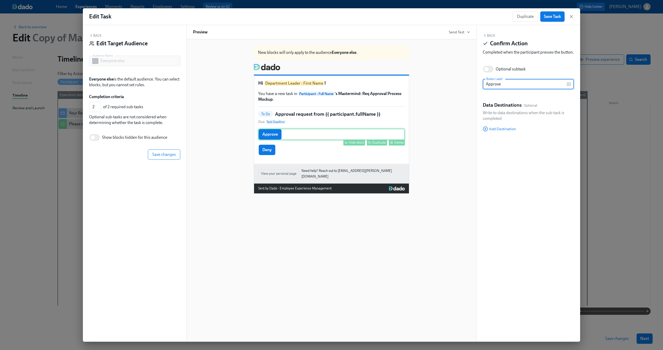
click at [261, 143] on div "Hide block" at bounding box center [356, 143] width 15 height 4
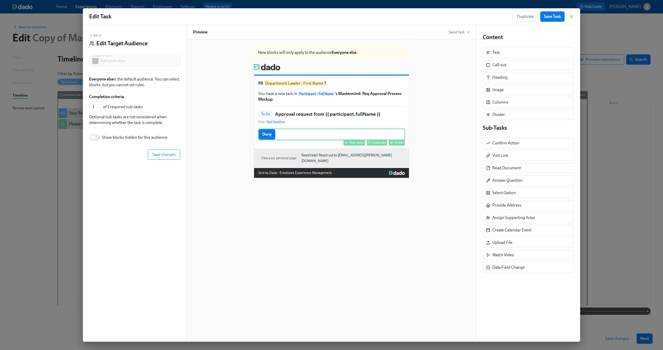
click at [261, 136] on div "Deny Hide block Duplicate Delete" at bounding box center [331, 134] width 147 height 11
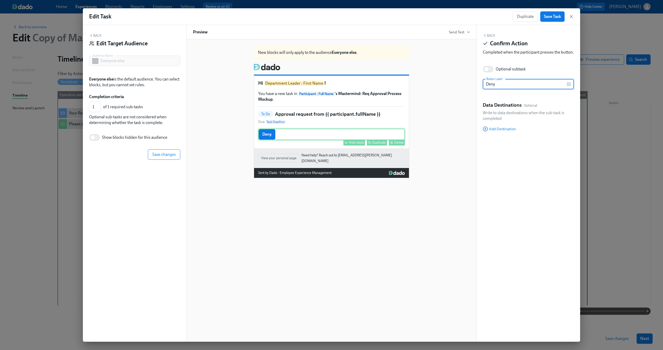
click at [261, 146] on button "Hide block" at bounding box center [355, 143] width 22 height 6
type input "0"
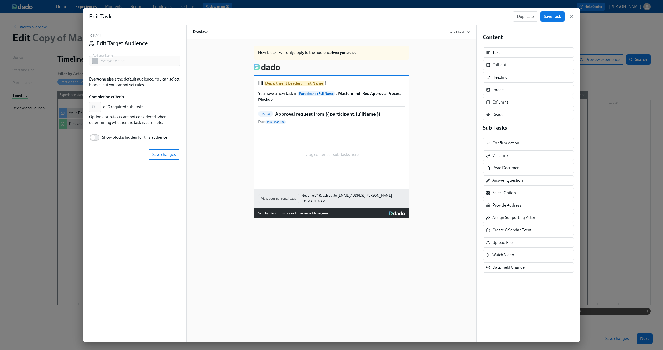
click at [196, 105] on div "New blocks will only apply to the audience Everyone else . Hi Department Leader…" at bounding box center [331, 129] width 277 height 177
click at [94, 33] on div "Back Edit Target Audience" at bounding box center [134, 41] width 91 height 16
click at [94, 35] on button "Back" at bounding box center [95, 35] width 12 height 4
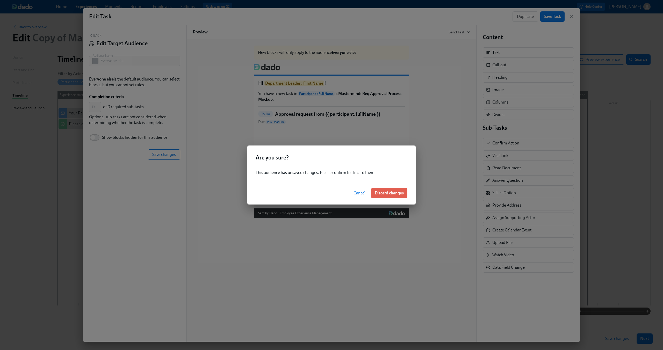
click at [261, 195] on span "Cancel" at bounding box center [360, 193] width 12 height 5
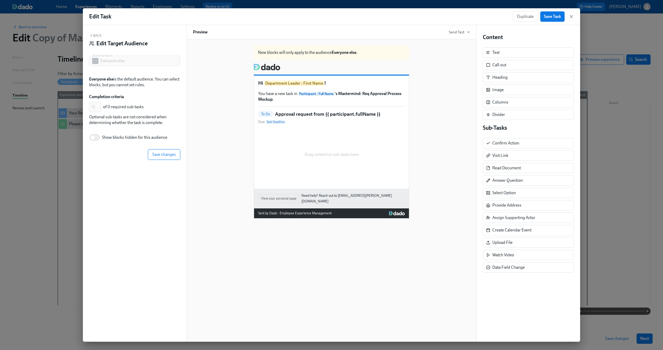
click at [159, 151] on button "Save changes" at bounding box center [164, 155] width 32 height 10
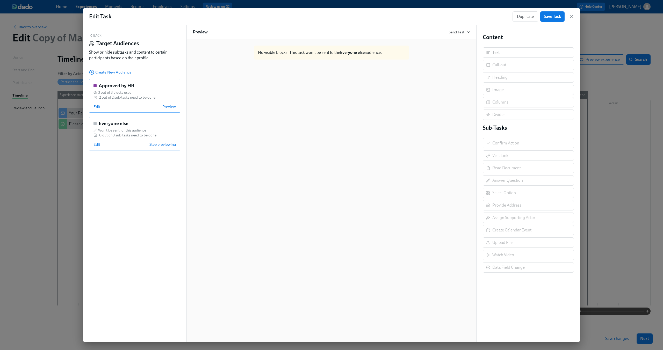
click at [135, 87] on div "Approved by HR" at bounding box center [135, 85] width 82 height 7
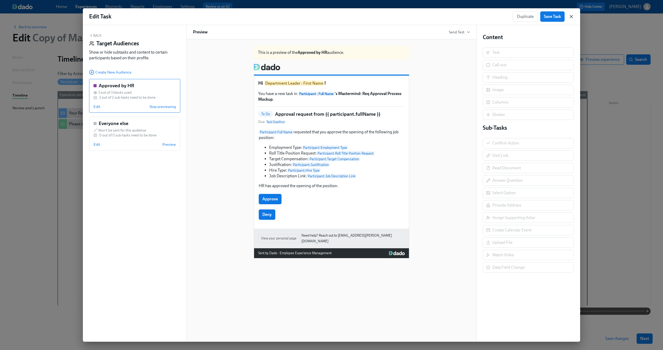
click at [261, 17] on icon "button" at bounding box center [571, 16] width 5 height 5
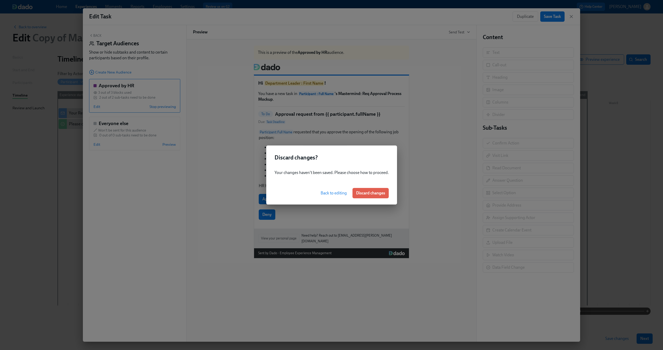
click at [261, 193] on span "Back to editing" at bounding box center [334, 193] width 26 height 5
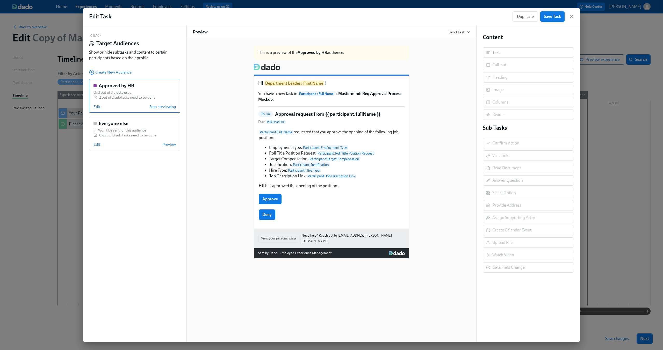
click at [261, 18] on span "Save Task" at bounding box center [552, 16] width 17 height 5
click at [261, 17] on icon "button" at bounding box center [571, 16] width 5 height 5
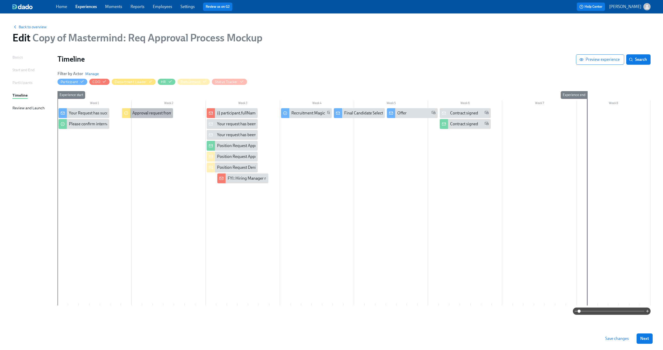
click at [143, 115] on div "Approval request from {{ participant.fullName }}" at bounding box center [174, 113] width 85 height 6
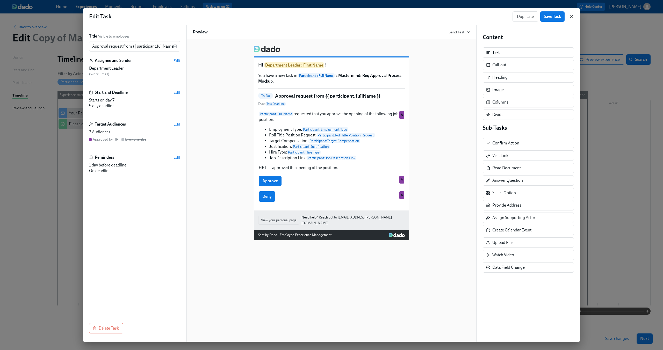
click at [261, 16] on icon "button" at bounding box center [571, 16] width 3 height 3
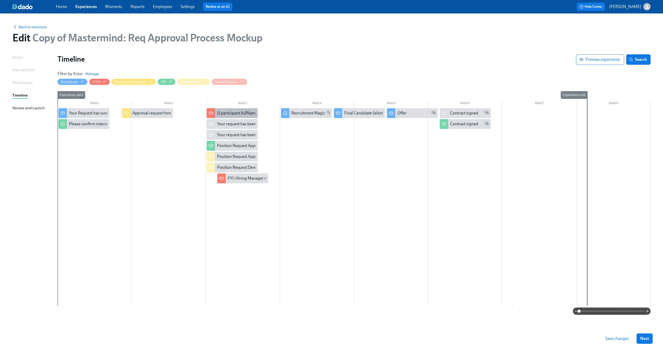
click at [224, 113] on div "{{ participant.fullName }}'s requested was approved" at bounding box center [262, 113] width 91 height 6
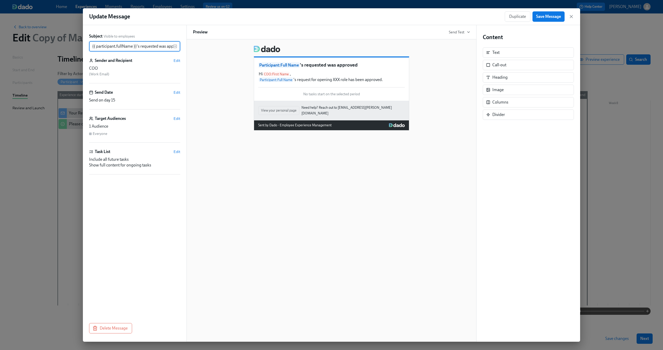
scroll to position [0, 10]
click at [261, 16] on icon "button" at bounding box center [571, 16] width 5 height 5
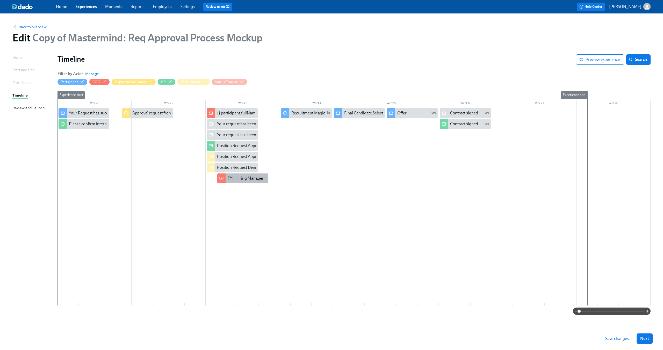
click at [240, 180] on div "FYI: Hiring Manager requested the opening of position X" at bounding box center [278, 179] width 100 height 6
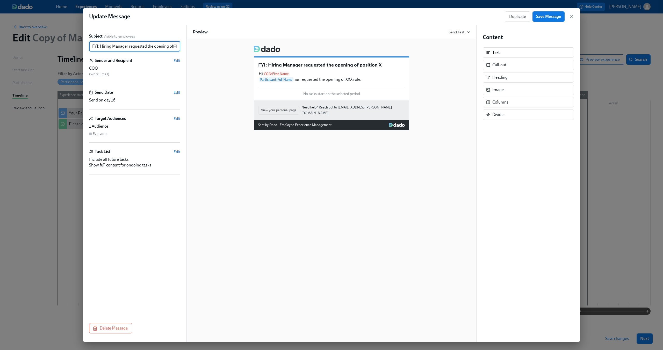
scroll to position [0, 18]
click at [261, 15] on icon "button" at bounding box center [571, 16] width 5 height 5
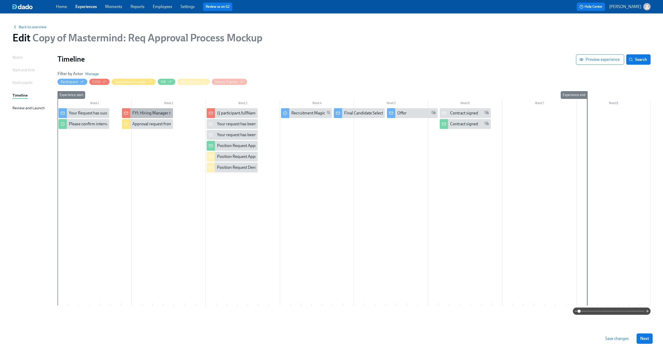
click at [145, 112] on div "FYI: Hiring Manager requested the opening of position X" at bounding box center [182, 113] width 100 height 6
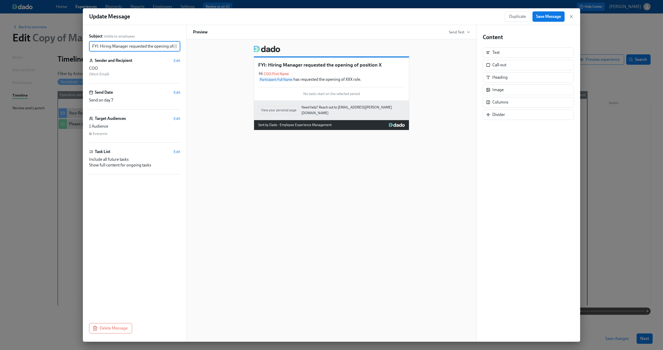
scroll to position [0, 18]
click at [261, 16] on icon "button" at bounding box center [571, 16] width 3 height 3
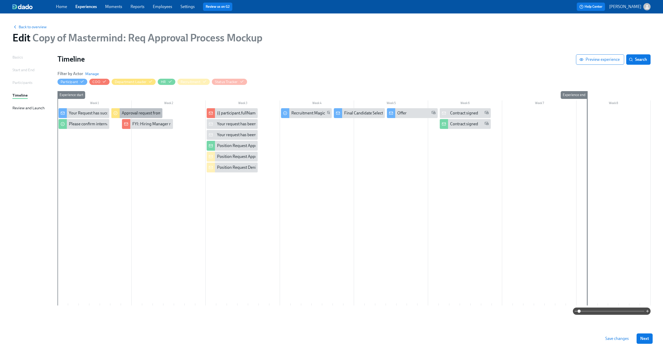
click at [142, 114] on div "Approval request from {{ participant.fullName }}" at bounding box center [164, 113] width 85 height 6
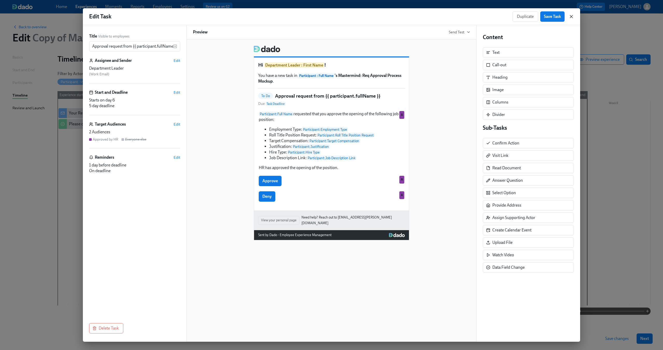
click at [261, 15] on icon "button" at bounding box center [571, 16] width 5 height 5
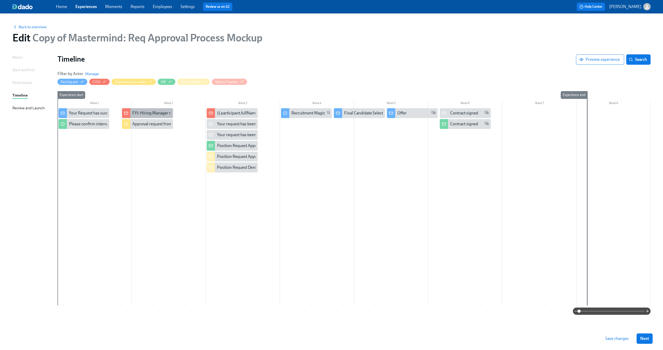
click at [146, 111] on div "FYI: Hiring Manager requested the opening of position X" at bounding box center [182, 113] width 100 height 6
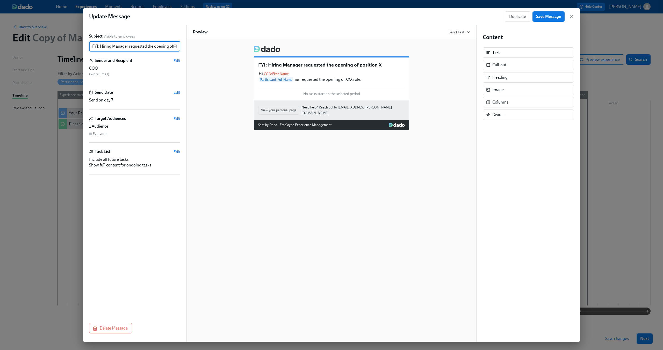
scroll to position [0, 18]
click at [261, 15] on icon "button" at bounding box center [571, 16] width 5 height 5
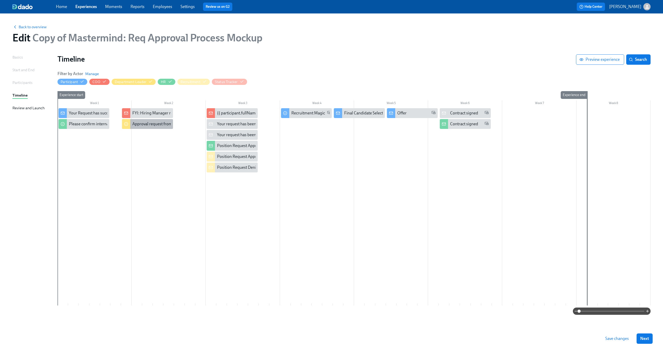
click at [159, 126] on div "Approval request from {{ participant.fullName }}" at bounding box center [174, 124] width 85 height 6
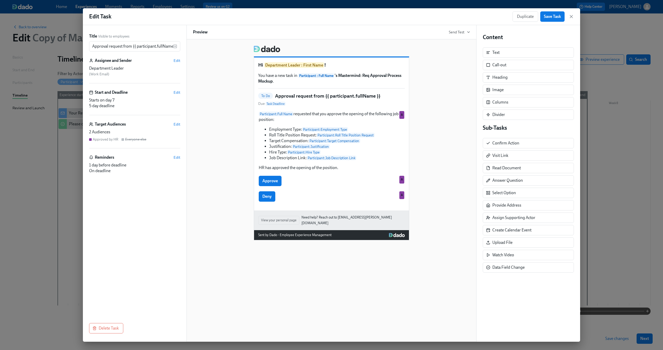
click at [261, 165] on div "Hi Department Leader : First Name ! You have a new task in Participant : Full N…" at bounding box center [331, 140] width 277 height 199
click at [261, 127] on div "Hi Department Leader : First Name ! You have a new task in Participant : Full N…" at bounding box center [331, 140] width 277 height 199
click at [261, 17] on icon "button" at bounding box center [571, 16] width 5 height 5
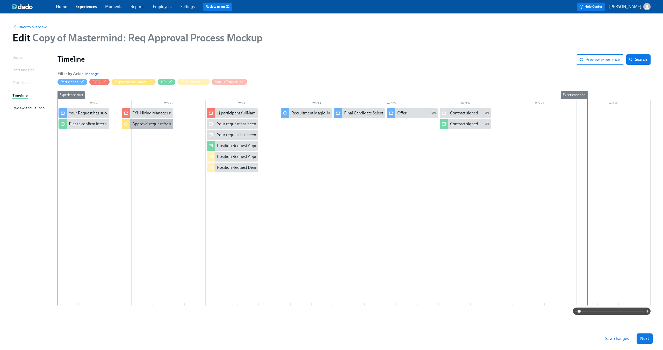
click at [136, 121] on div "Approval request from {{ participant.fullName }}" at bounding box center [147, 124] width 51 height 10
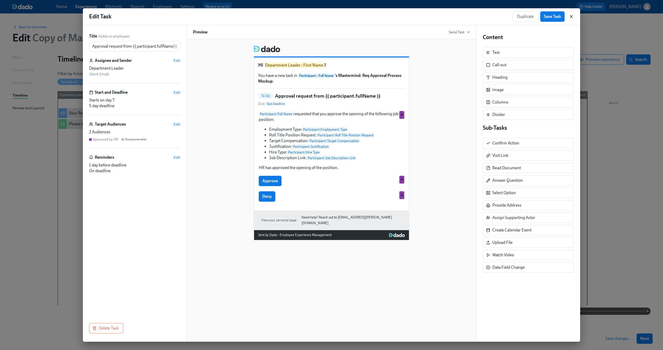
click at [261, 16] on icon "button" at bounding box center [571, 16] width 3 height 3
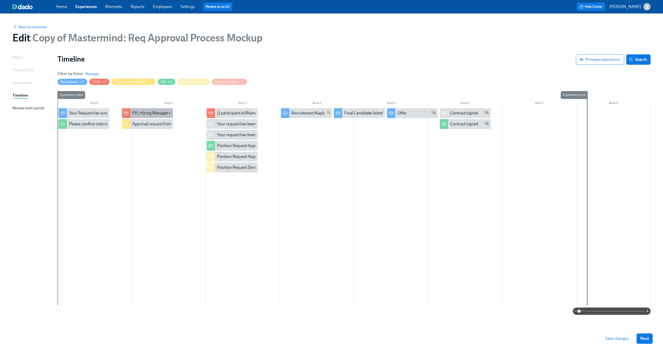
click at [147, 116] on div "FYI: Hiring Manager requested the opening of position X" at bounding box center [182, 113] width 100 height 6
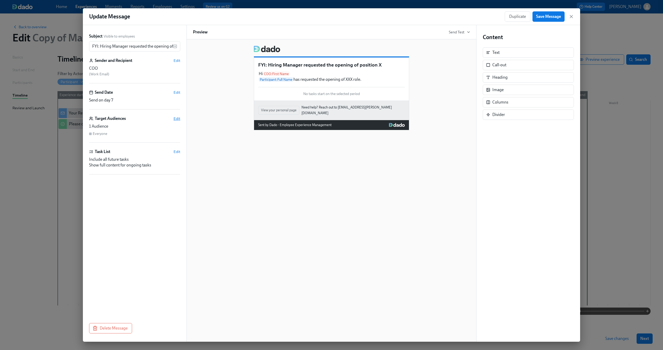
click at [177, 117] on span "Edit" at bounding box center [177, 118] width 7 height 5
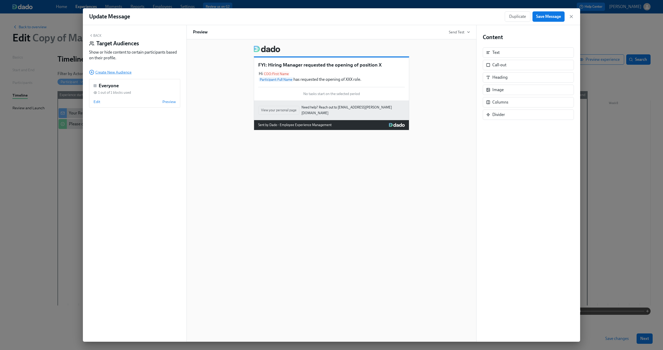
click at [123, 73] on span "Create New Audience" at bounding box center [110, 72] width 42 height 5
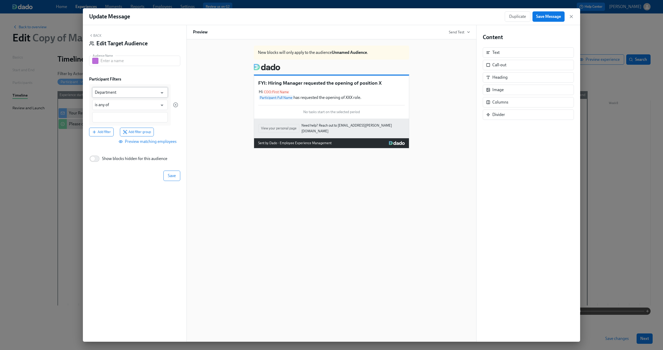
click at [129, 93] on input "Department" at bounding box center [126, 92] width 63 height 10
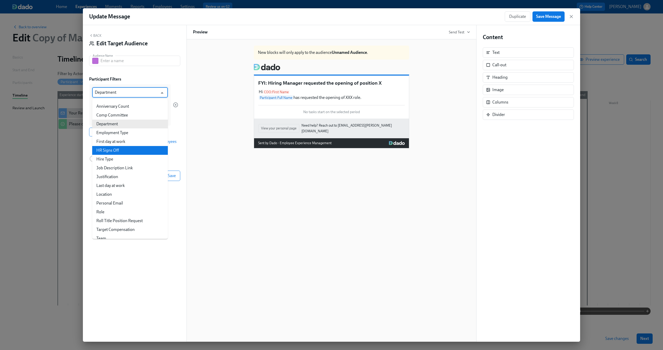
scroll to position [40, 0]
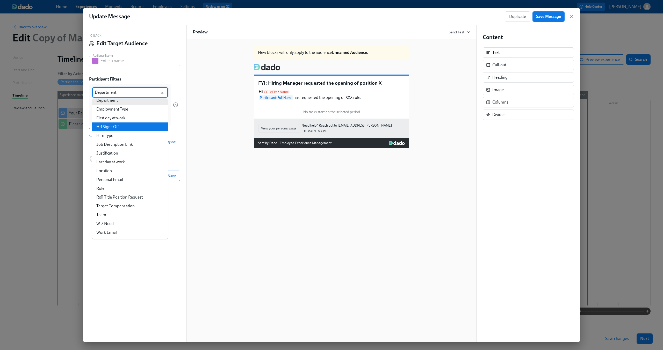
click at [129, 125] on li "HR Signs Off" at bounding box center [130, 127] width 76 height 9
type input "HR Signs Off"
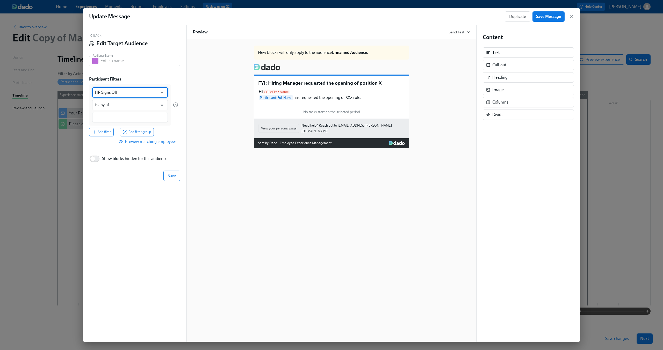
click at [123, 112] on div at bounding box center [130, 117] width 76 height 10
type input "Yes"
click at [184, 123] on div "Back Edit Target Audience Audience Name Audience Name Participant Filters HR Si…" at bounding box center [135, 183] width 104 height 317
click at [143, 61] on input "text" at bounding box center [141, 61] width 80 height 10
type input "HR Signs"
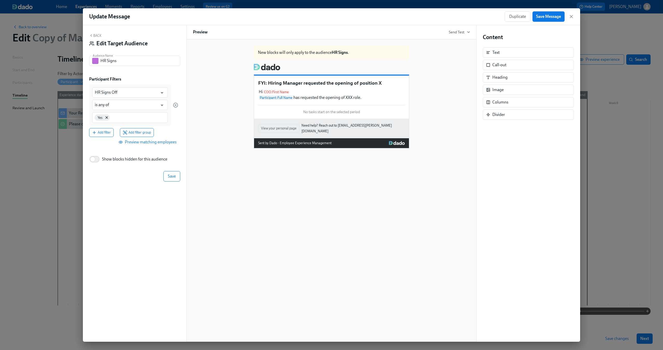
click at [261, 16] on div "Update Message Duplicate Save Message" at bounding box center [332, 16] width 498 height 17
click at [261, 16] on icon "button" at bounding box center [571, 16] width 5 height 5
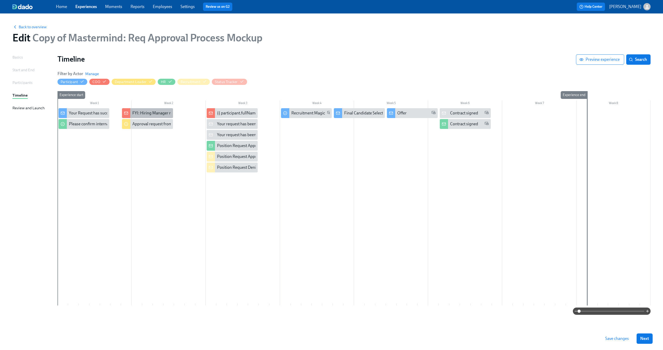
click at [144, 112] on div "FYI: Hiring Manager requested the opening of position X" at bounding box center [182, 113] width 100 height 6
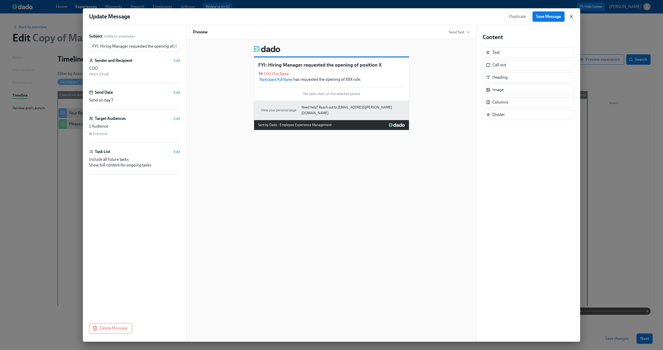
click at [261, 15] on icon "button" at bounding box center [571, 16] width 5 height 5
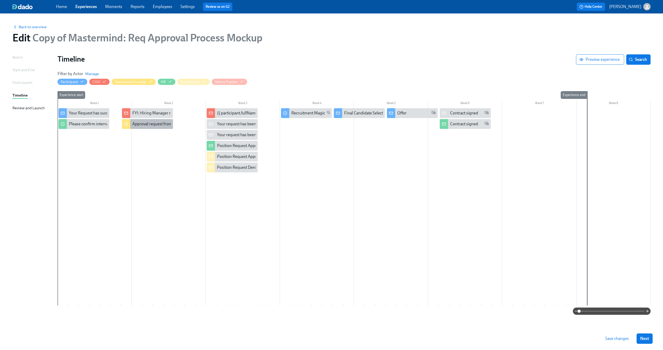
click at [148, 123] on div "Approval request from {{ participant.fullName }}" at bounding box center [174, 124] width 85 height 6
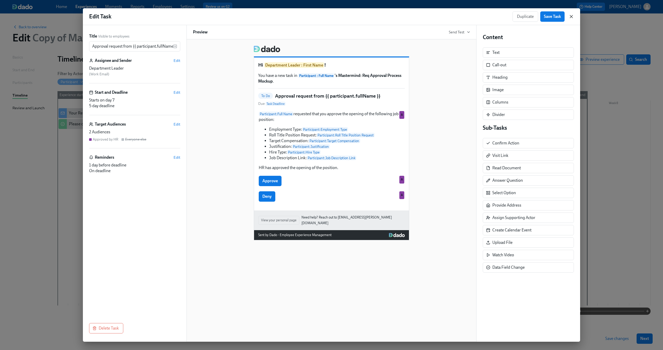
click at [261, 15] on icon "button" at bounding box center [571, 16] width 5 height 5
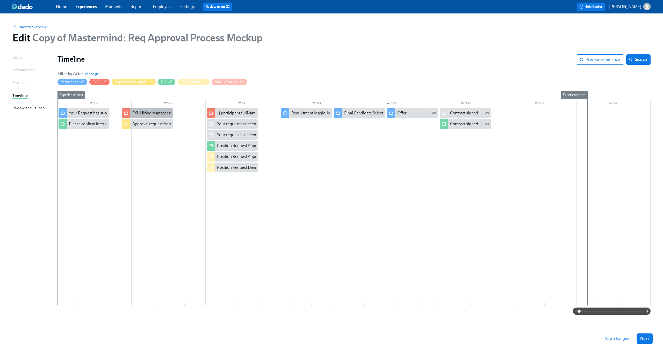
click at [143, 114] on div "FYI: Hiring Manager requested the opening of position X" at bounding box center [182, 113] width 100 height 6
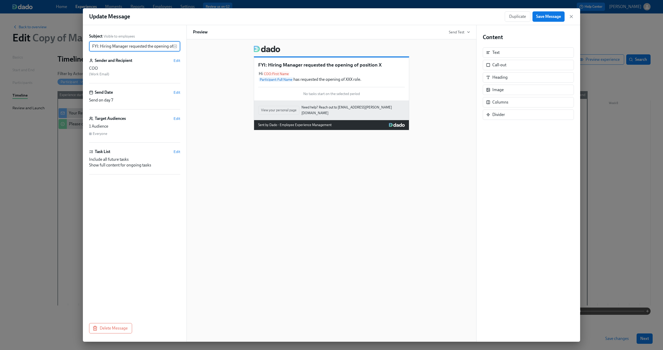
scroll to position [0, 18]
click at [173, 120] on div "Target Audiences Edit" at bounding box center [134, 119] width 91 height 6
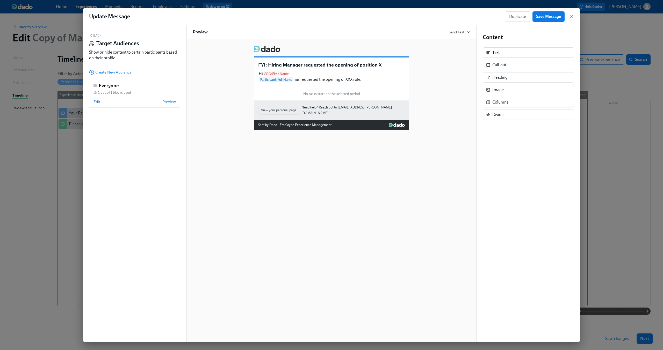
click at [125, 74] on span "Create New Audience" at bounding box center [110, 72] width 42 height 5
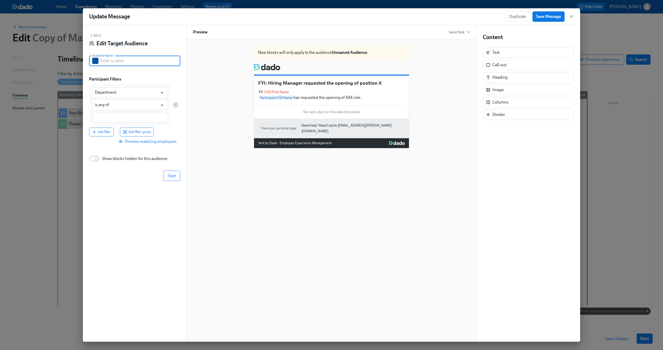
click at [129, 60] on input "text" at bounding box center [141, 61] width 80 height 10
type input "Approved by HR"
click at [110, 97] on input "Department" at bounding box center [126, 92] width 63 height 10
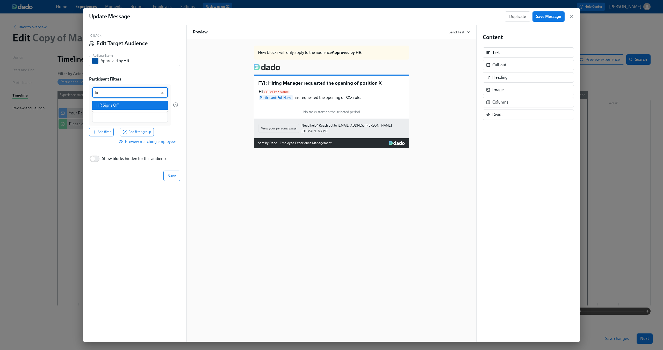
click at [116, 104] on li "HR Signs Off" at bounding box center [130, 105] width 76 height 9
type input "HR Signs Off"
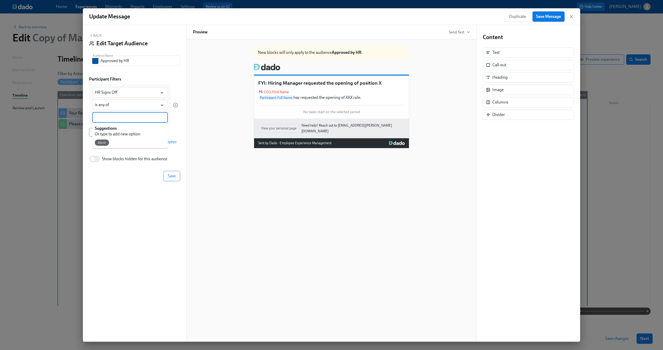
click at [113, 116] on input at bounding box center [130, 117] width 70 height 5
type input "Yes"
click at [183, 125] on div "Back Edit Target Audience Audience Name Approved by HR Audience Name Participan…" at bounding box center [135, 183] width 104 height 317
click at [171, 173] on button "Save" at bounding box center [172, 176] width 17 height 10
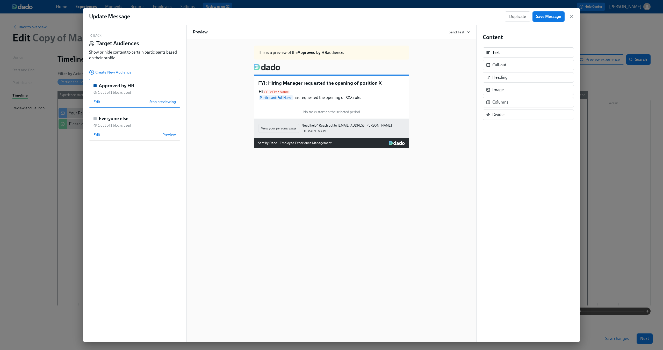
click at [261, 92] on div "Hi COO : First Name Participant : Full Name has requested the opening of XXX ro…" at bounding box center [331, 95] width 147 height 12
click at [261, 91] on div "Hi COO : First Name Participant : Full Name has requested the opening of XXX ro…" at bounding box center [331, 95] width 147 height 12
click at [261, 103] on div "FYI: Hiring Manager requested the opening of position X Hi COO : First Name Par…" at bounding box center [331, 97] width 155 height 43
click at [98, 36] on button "Back" at bounding box center [95, 35] width 12 height 4
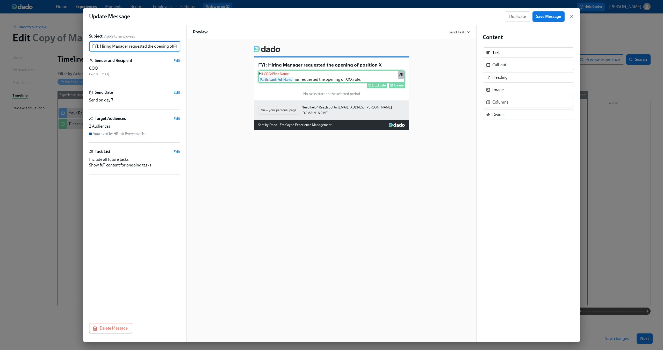
scroll to position [0, 18]
click at [261, 76] on div "Hi COO : First Name Participant : Full Name has requested the opening of XXX ro…" at bounding box center [331, 76] width 147 height 12
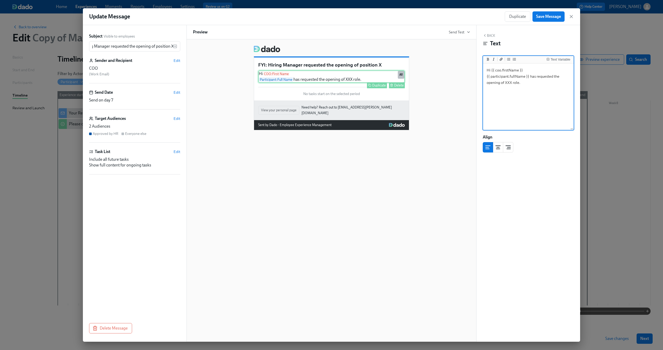
scroll to position [0, 0]
click at [175, 117] on span "Edit" at bounding box center [177, 118] width 7 height 5
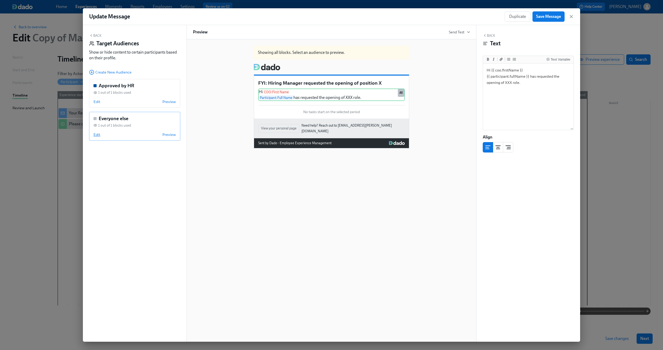
click at [97, 135] on span "Edit" at bounding box center [97, 134] width 7 height 5
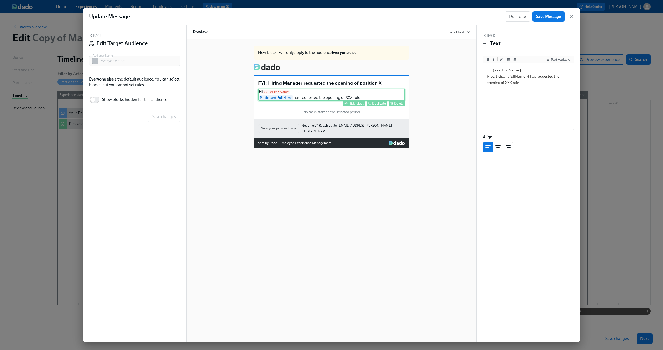
click at [261, 93] on div "Hi COO : First Name Participant : Full Name has requested the opening of XXX ro…" at bounding box center [331, 95] width 147 height 12
click at [261, 103] on div "Hide block" at bounding box center [356, 104] width 15 height 4
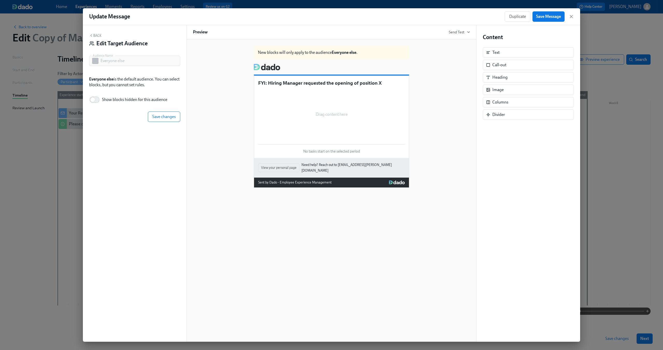
click at [90, 36] on icon "button" at bounding box center [91, 35] width 4 height 4
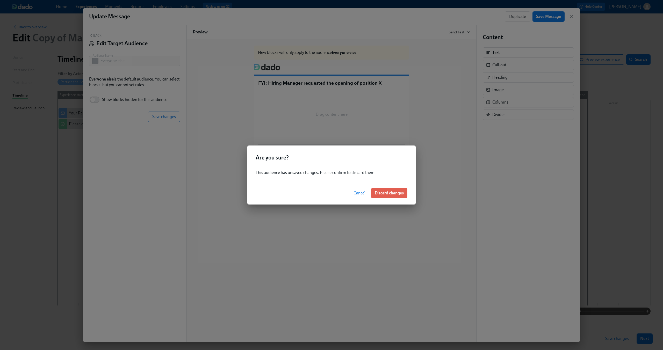
click at [261, 193] on span "Cancel" at bounding box center [360, 193] width 12 height 5
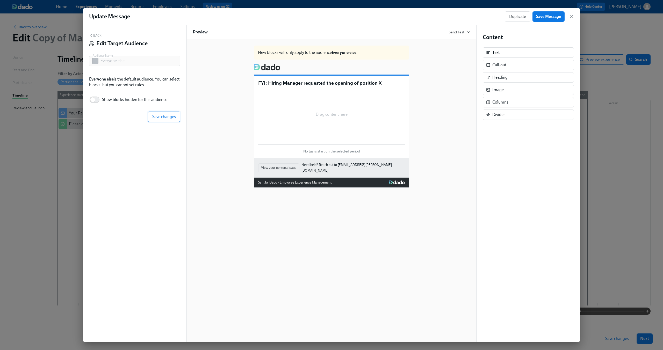
click at [173, 121] on button "Save changes" at bounding box center [164, 117] width 32 height 10
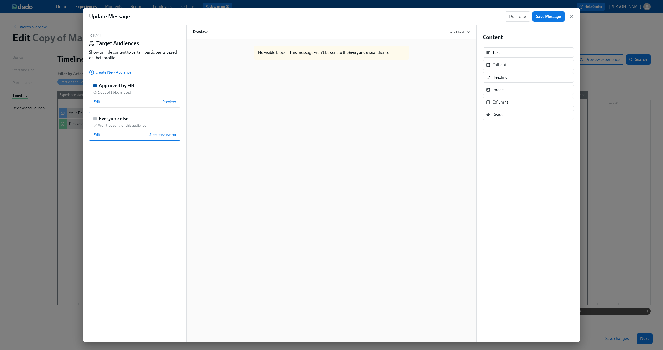
click at [95, 36] on button "Back" at bounding box center [95, 35] width 12 height 4
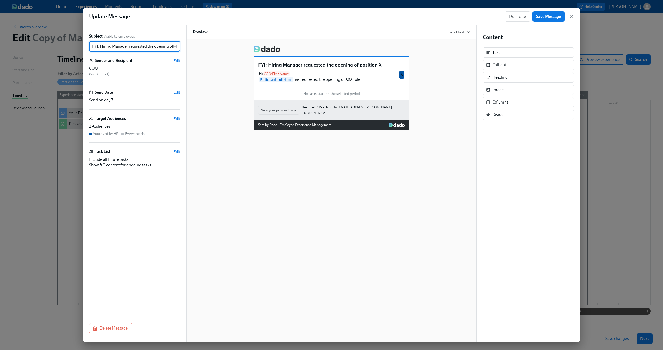
scroll to position [0, 18]
click at [261, 81] on div "Hi COO : First Name Participant : Full Name has requested the opening of XXX ro…" at bounding box center [331, 76] width 147 height 12
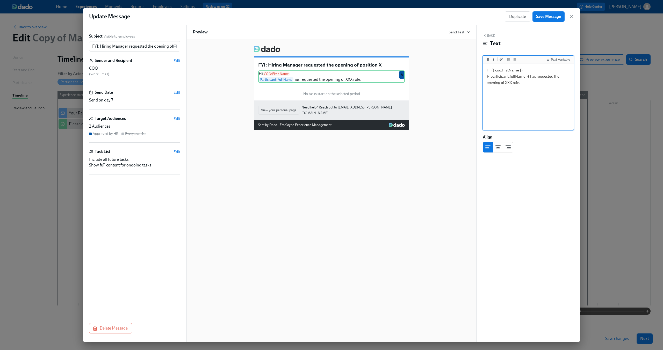
click at [261, 88] on textarea "Hi {{ coo.firstName }} {{ participant.fullName }} has requested the opening of …" at bounding box center [528, 97] width 89 height 65
click at [261, 71] on textarea "Hi {{ coo.firstName }} {{ participant.fullName }} has requested the opening of …" at bounding box center [528, 97] width 89 height 65
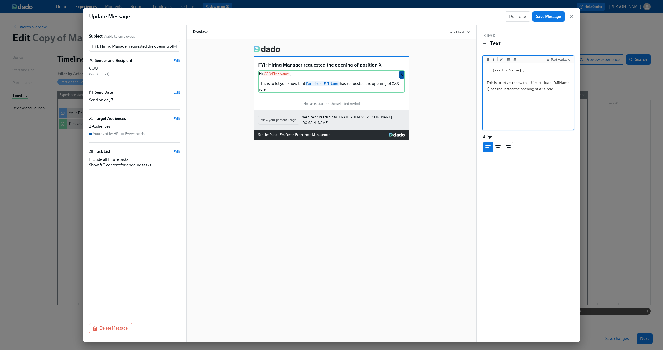
click at [261, 98] on textarea "Hi {{ coo.firstName }}, This is to let you know that {{ participant.fullName }}…" at bounding box center [528, 97] width 89 height 65
type textarea "Hi {{ coo.firstName }}, This is to let you know that {{ participant.fullName }}…"
click at [261, 20] on button "Save Message" at bounding box center [549, 16] width 32 height 10
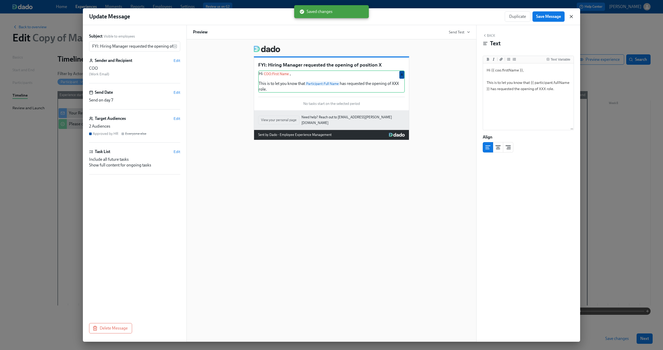
click at [261, 15] on icon "button" at bounding box center [571, 16] width 5 height 5
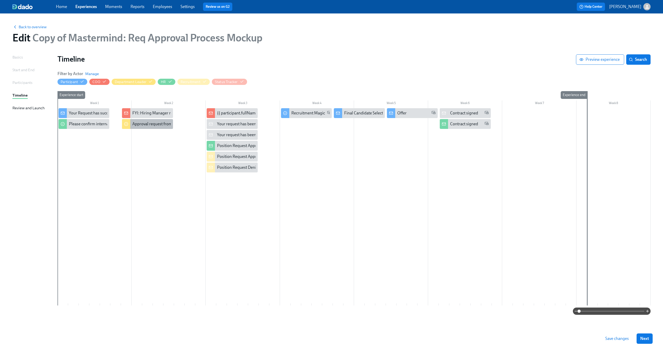
click at [151, 122] on div "Approval request from {{ participant.fullName }}" at bounding box center [174, 124] width 85 height 6
click at [242, 109] on div "{{ participant.fullName }}'s requested was approved" at bounding box center [232, 113] width 51 height 10
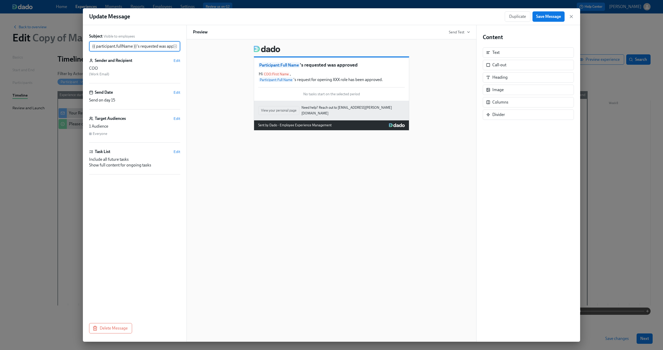
scroll to position [0, 10]
click at [261, 17] on icon "button" at bounding box center [571, 16] width 5 height 5
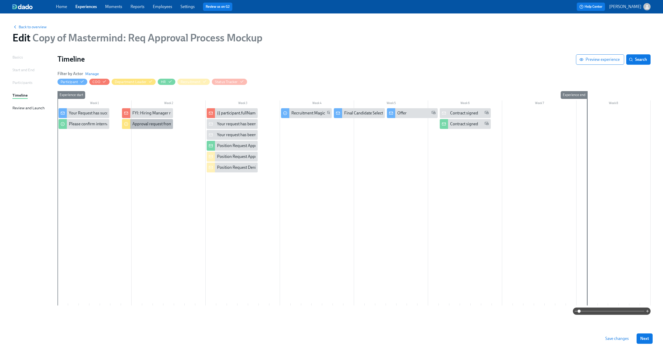
click at [165, 124] on div "Approval request from {{ participant.fullName }}" at bounding box center [174, 124] width 85 height 6
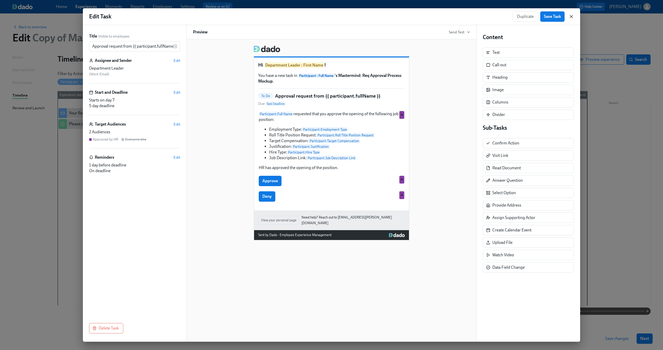
click at [261, 17] on icon "button" at bounding box center [571, 16] width 5 height 5
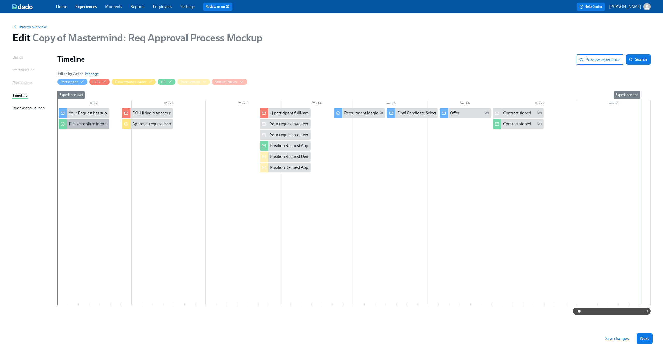
click at [74, 128] on div "Please confirm internal comp alignment" at bounding box center [84, 124] width 51 height 10
click at [72, 111] on div "Your Request has successfully submitted" at bounding box center [104, 113] width 71 height 6
click at [74, 126] on div "Please confirm internal comp alignment" at bounding box center [104, 124] width 71 height 6
click at [147, 122] on div "Approval request from {{ participant.fullName }}" at bounding box center [174, 124] width 85 height 6
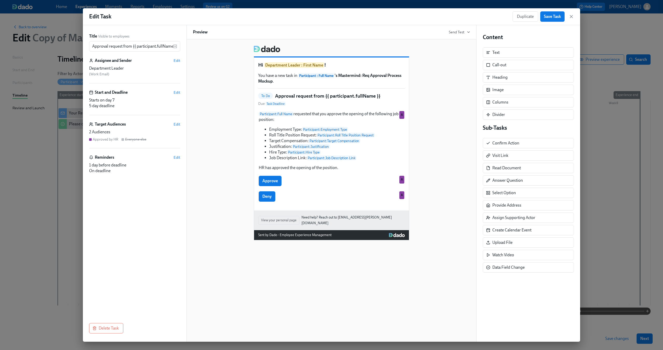
click at [209, 133] on div "Hi Department Leader : First Name ! You have a new task in Participant : Full N…" at bounding box center [331, 140] width 277 height 199
click at [261, 166] on div "Participant : Full Name requested that you approve the opening of the following…" at bounding box center [331, 141] width 147 height 61
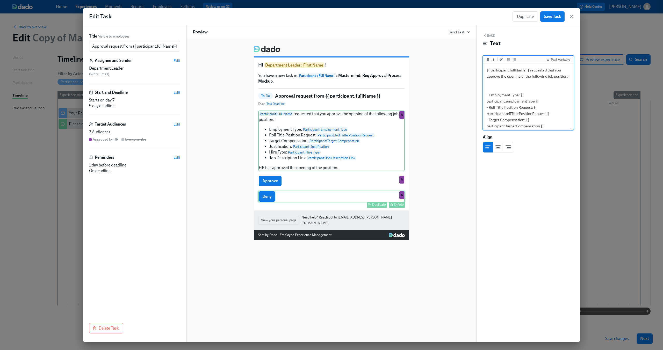
click at [261, 199] on div "Deny Duplicate Delete A" at bounding box center [331, 196] width 147 height 11
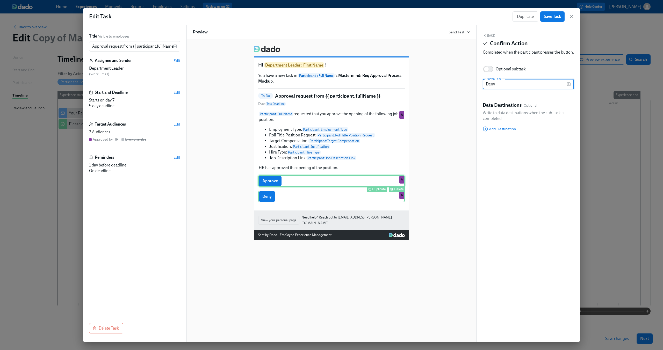
click at [261, 187] on div "Approve Duplicate Delete A" at bounding box center [331, 180] width 147 height 11
click at [261, 186] on div "Approve Duplicate Delete A" at bounding box center [331, 180] width 147 height 11
click at [261, 36] on icon "button" at bounding box center [485, 35] width 4 height 4
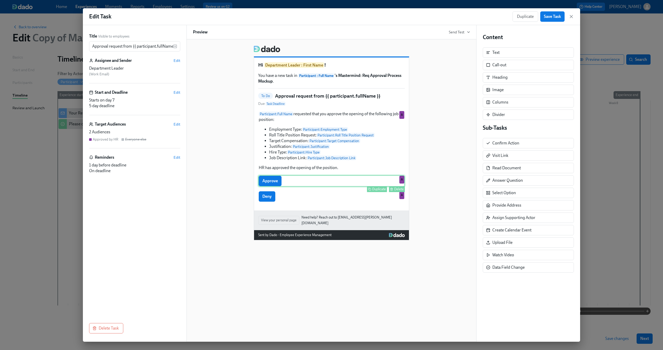
click at [261, 184] on div "Approve Duplicate Delete A" at bounding box center [331, 180] width 147 height 11
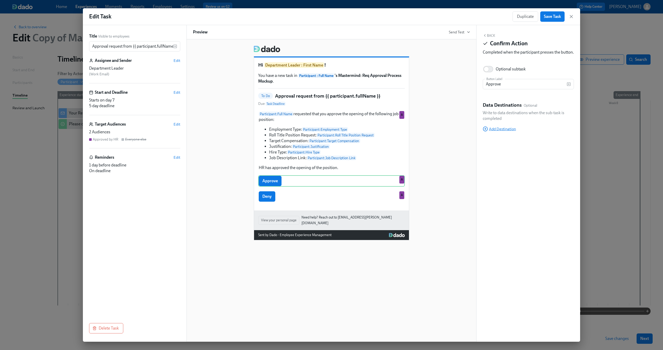
click at [261, 132] on span "Add Destination" at bounding box center [499, 128] width 33 height 5
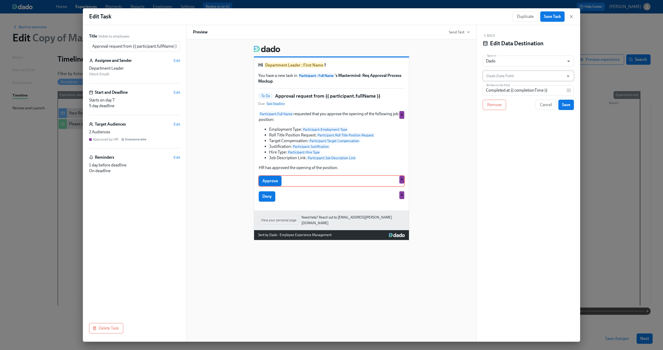
click at [261, 77] on input "Dado Data Field" at bounding box center [525, 76] width 79 height 10
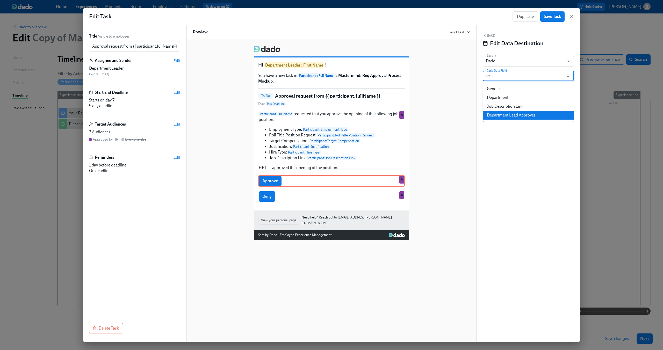
click at [261, 117] on li "Department Lead Approves" at bounding box center [528, 115] width 91 height 9
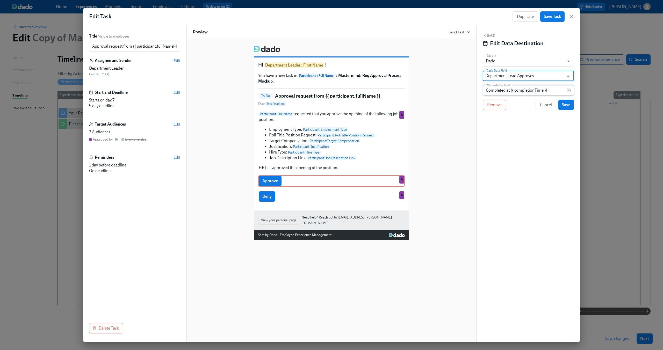
type input "Department Lead Approves"
click at [261, 93] on input "Completed at {{ completionTime }}" at bounding box center [525, 90] width 84 height 10
type input "Yes"
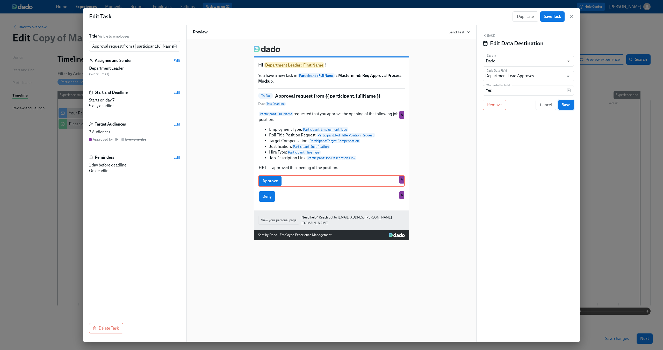
click at [261, 106] on span "Save" at bounding box center [566, 104] width 8 height 5
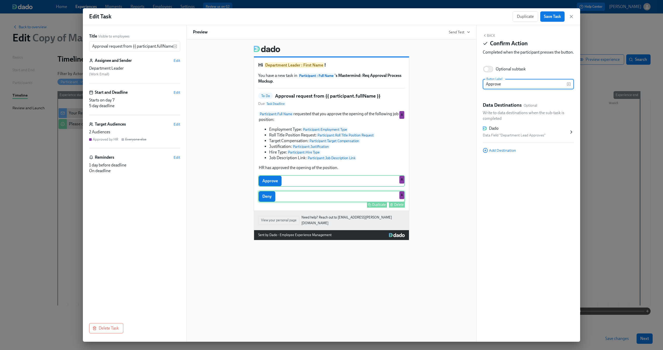
click at [261, 197] on div "Deny Duplicate Delete A" at bounding box center [331, 196] width 147 height 11
click at [261, 39] on div "Back Confirm Action Completed when the participant presses the button." at bounding box center [528, 45] width 91 height 24
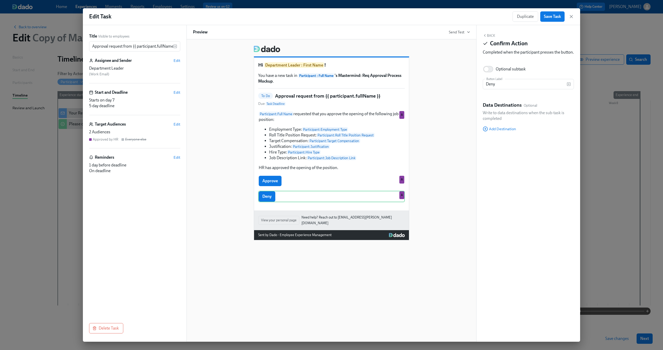
click at [261, 36] on button "Back" at bounding box center [489, 35] width 12 height 4
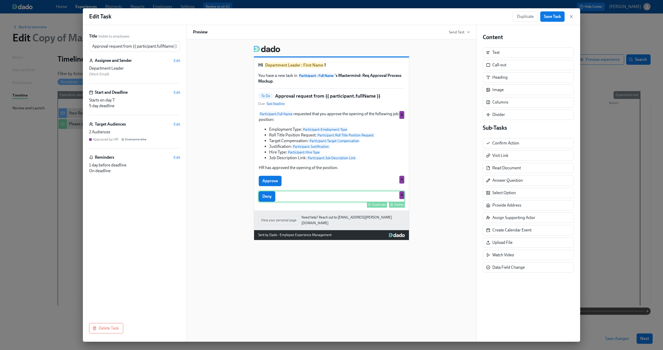
click at [261, 198] on div "Deny Duplicate Delete A" at bounding box center [331, 196] width 147 height 11
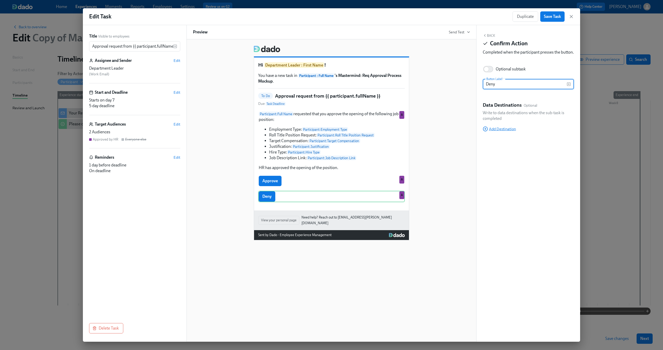
click at [261, 132] on span "Add Destination" at bounding box center [499, 128] width 33 height 5
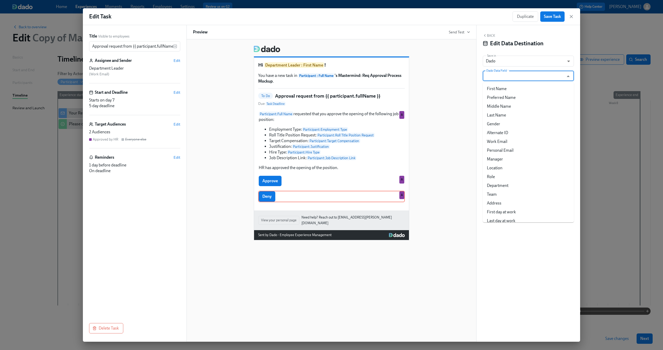
click at [261, 80] on input "Dado Data Field" at bounding box center [525, 76] width 79 height 10
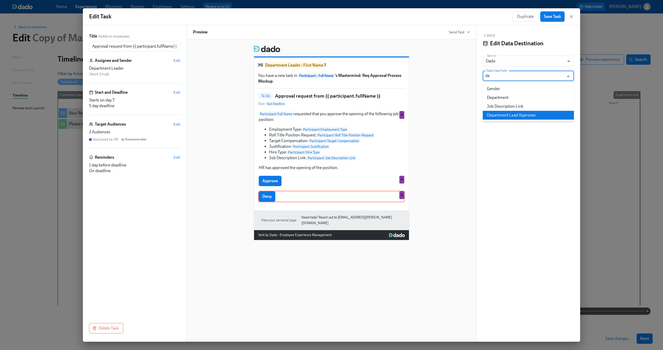
click at [261, 115] on li "Department Lead Approves" at bounding box center [528, 115] width 91 height 9
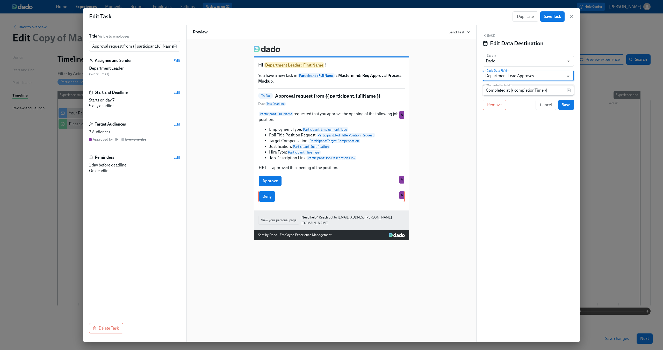
type input "Department Lead Approves"
click at [261, 89] on input "Completed at {{ completionTime }}" at bounding box center [525, 90] width 84 height 10
type input "No"
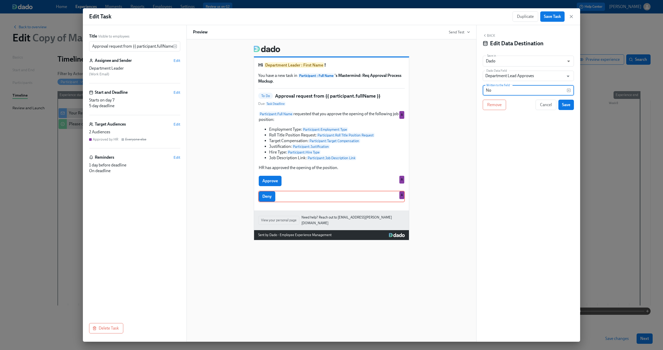
click at [261, 106] on span "Save" at bounding box center [566, 104] width 8 height 5
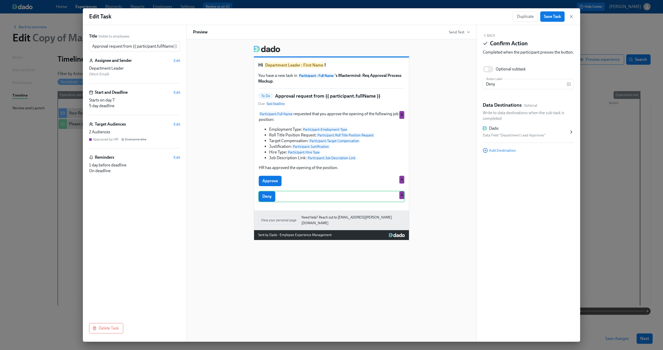
click at [261, 34] on button "Back" at bounding box center [489, 35] width 12 height 4
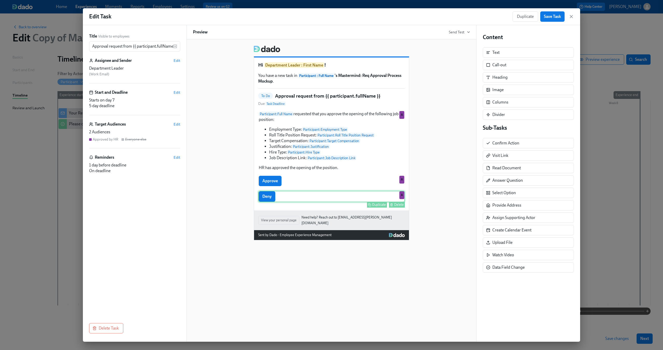
click at [261, 204] on div "Duplicate Delete" at bounding box center [332, 205] width 146 height 6
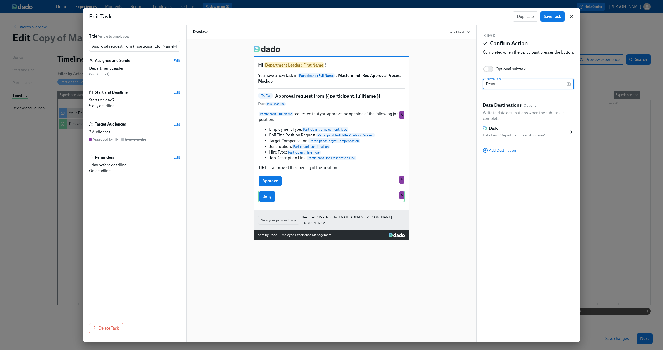
click at [261, 17] on icon "button" at bounding box center [571, 16] width 5 height 5
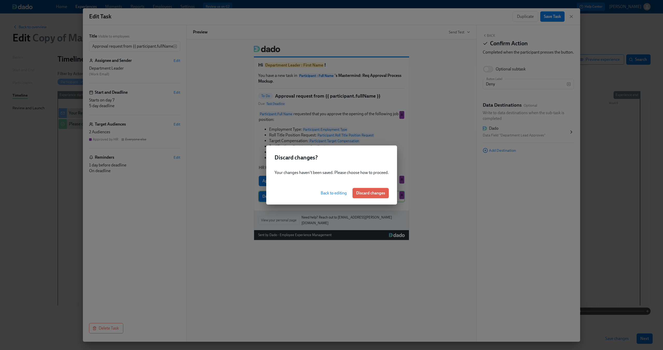
click at [261, 193] on span "Back to editing" at bounding box center [334, 193] width 26 height 5
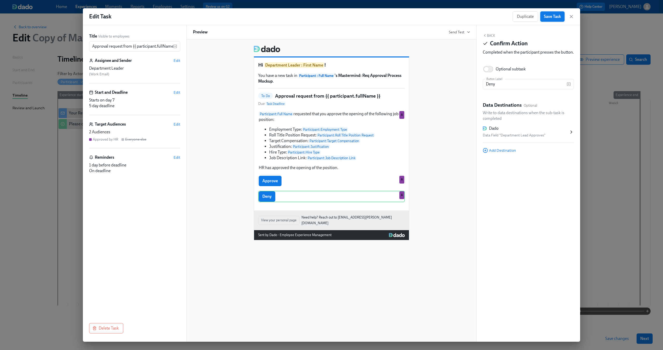
click at [261, 18] on span "Save Task" at bounding box center [552, 16] width 17 height 5
click at [261, 15] on icon "button" at bounding box center [571, 16] width 5 height 5
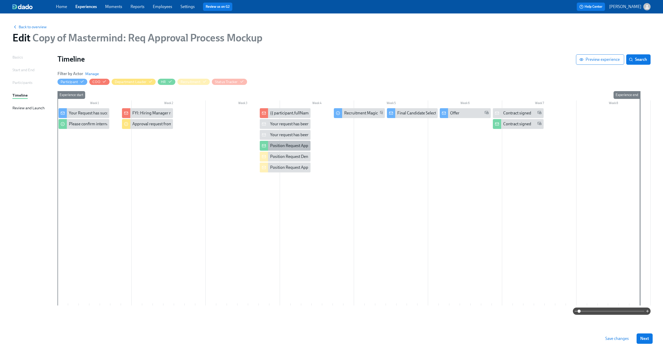
click at [261, 146] on div "Position Request Approved" at bounding box center [294, 146] width 48 height 6
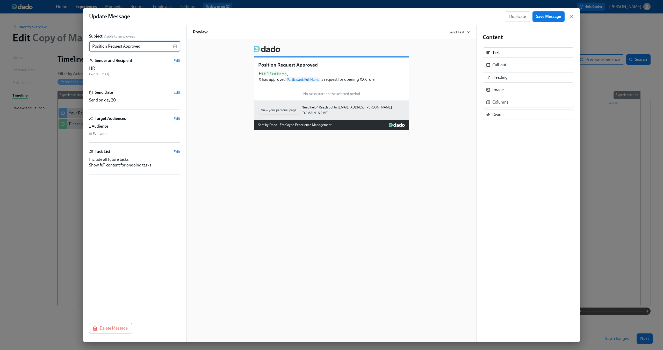
click at [198, 54] on div "Position Request Approved Hi HR : First Name , X has approved Participant : Ful…" at bounding box center [331, 85] width 277 height 89
click at [99, 45] on input "Position Request Approved" at bounding box center [131, 46] width 84 height 10
click at [90, 45] on input "Position Request Approved" at bounding box center [131, 46] width 84 height 10
click at [153, 49] on input "Position Request Approved" at bounding box center [131, 46] width 84 height 10
click at [261, 75] on div "Hi HR : First Name , X has approved Participant : Full Name 's request for open…" at bounding box center [331, 76] width 147 height 12
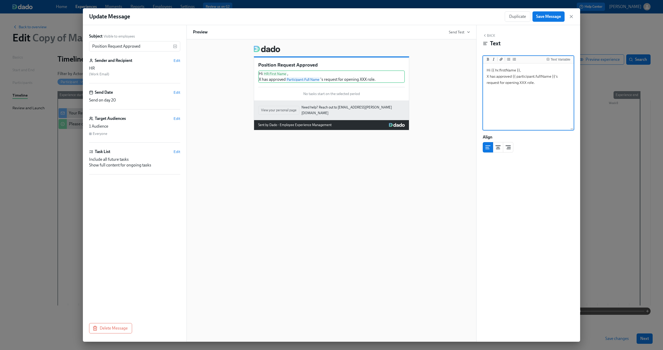
drag, startPoint x: 489, startPoint y: 77, endPoint x: 483, endPoint y: 76, distance: 6.5
click at [261, 76] on div "Back Text Text Variable Hi {{ hr.firstName }}, X has approved {{ participant.fu…" at bounding box center [529, 183] width 104 height 317
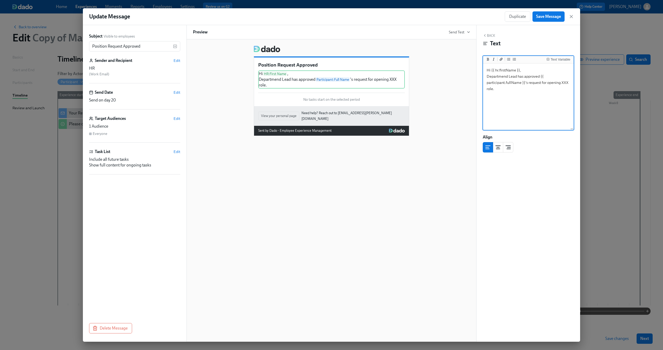
click at [261, 91] on textarea "Hi {{ hr.firstName }}, Departmend Lead has approved {{ participant.fullName }}'…" at bounding box center [528, 97] width 89 height 65
click at [261, 90] on textarea "Hi {{ hr.firstName }}, Departmend Lead has approved {{ participant.fullName }}'…" at bounding box center [528, 97] width 89 height 65
drag, startPoint x: 562, startPoint y: 82, endPoint x: 565, endPoint y: 86, distance: 5.7
click at [261, 86] on textarea "Hi {{ hr.firstName }}, Departmend Lead has approved {{ participant.fullName }}'…" at bounding box center [528, 97] width 89 height 65
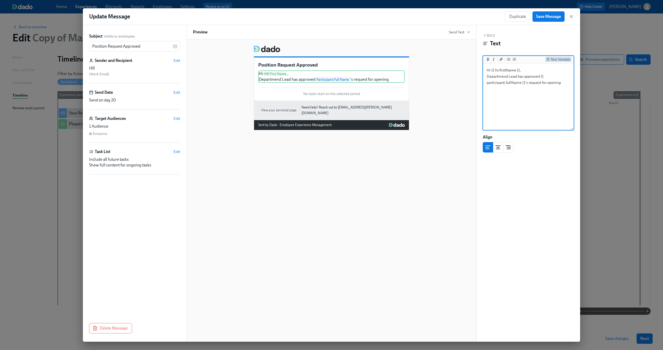
click at [261, 59] on div "Text Variable" at bounding box center [561, 60] width 20 height 4
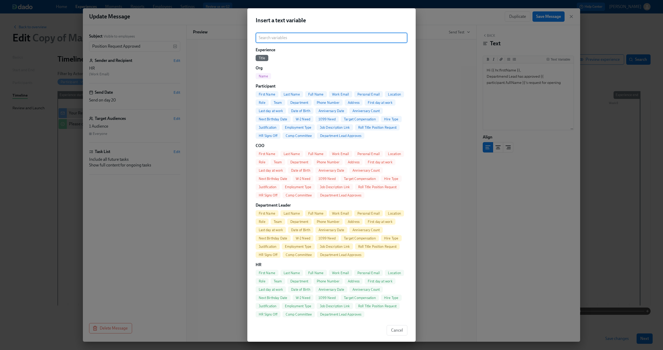
click at [261, 127] on span "Roll Title Position Request" at bounding box center [377, 128] width 45 height 4
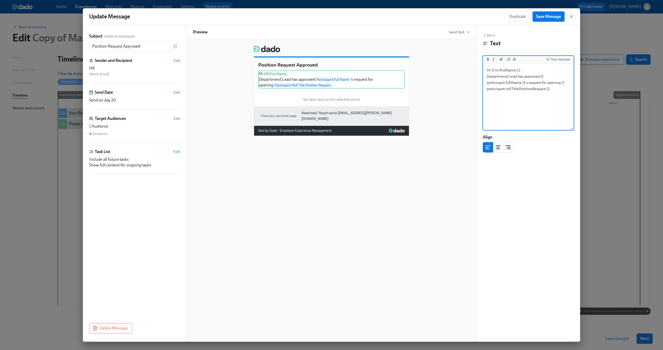
type textarea "Hi {{ hr.firstName }}, Departmend Lead has approved {{ participant.fullName }}'…"
click at [261, 41] on div "Text" at bounding box center [528, 44] width 91 height 8
click at [174, 119] on span "Edit" at bounding box center [177, 118] width 7 height 5
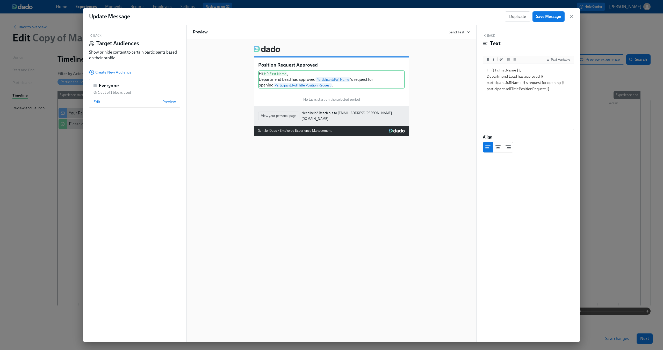
click at [122, 72] on span "Create New Audience" at bounding box center [110, 72] width 42 height 5
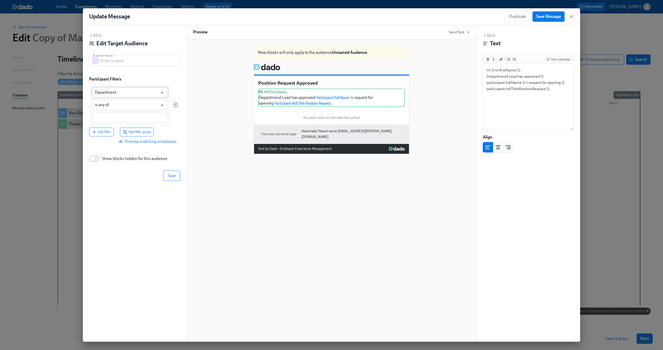
click at [125, 92] on input "Department" at bounding box center [126, 92] width 63 height 10
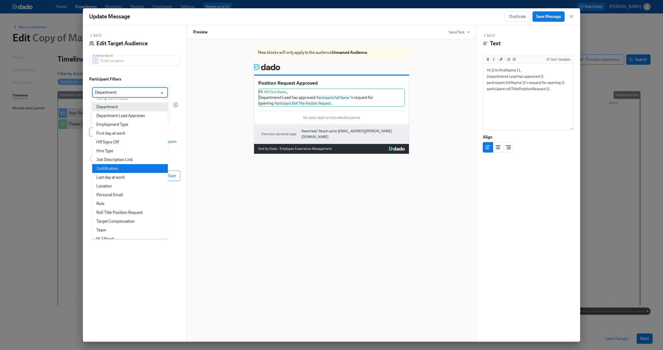
scroll to position [32, 0]
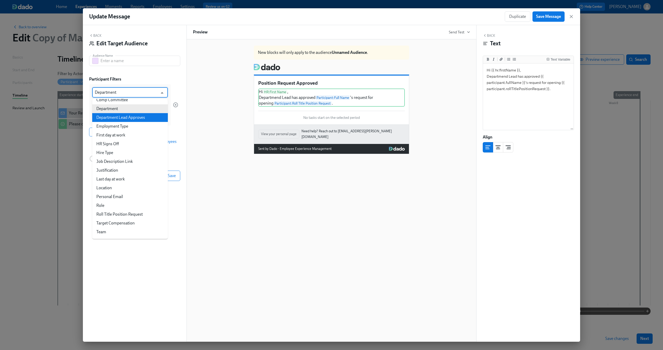
click at [129, 119] on li "Department Lead Approves" at bounding box center [130, 117] width 76 height 9
type input "Department Lead Approves"
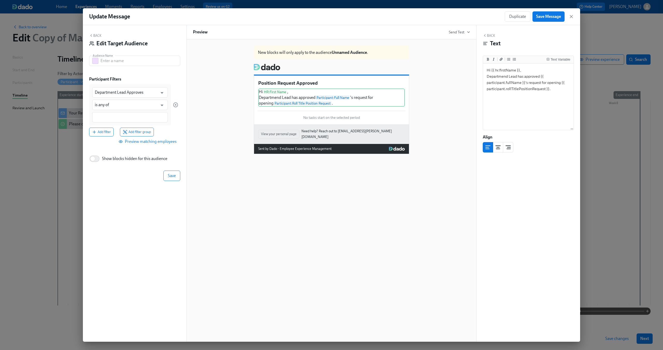
click at [124, 112] on div at bounding box center [130, 117] width 76 height 10
type input "Yes"
click at [166, 127] on div "Department Lead Approves ​ is any of ​ Yes Add filter Add filter group" at bounding box center [133, 110] width 89 height 52
click at [171, 178] on span "Save" at bounding box center [172, 176] width 8 height 5
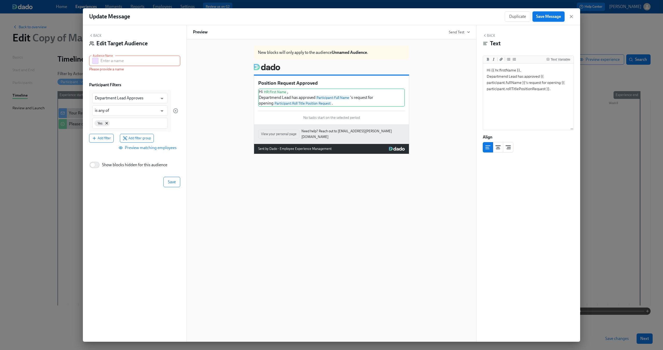
click at [261, 16] on span "Save Message" at bounding box center [548, 16] width 25 height 5
click at [261, 14] on icon "button" at bounding box center [571, 16] width 5 height 5
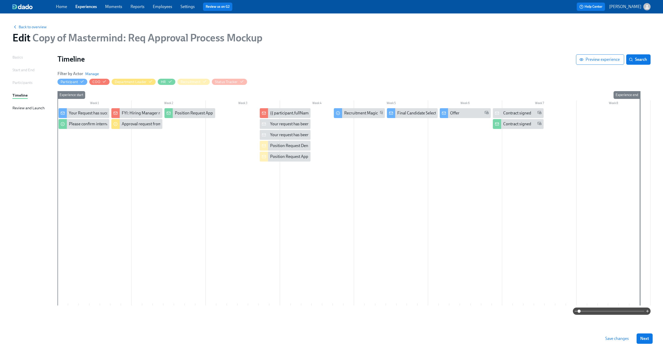
click at [177, 150] on div at bounding box center [354, 206] width 593 height 197
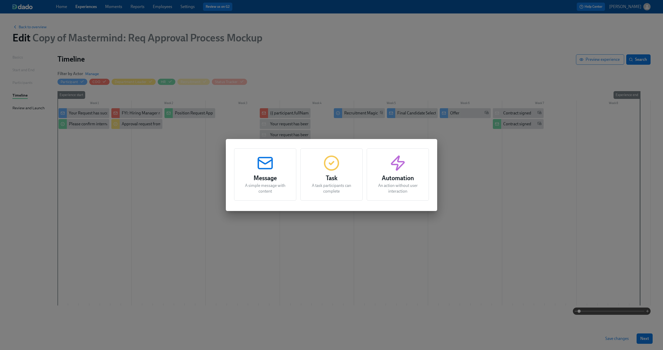
click at [177, 150] on div "Message A simple message with content Task A task participants can complete Aut…" at bounding box center [331, 175] width 663 height 350
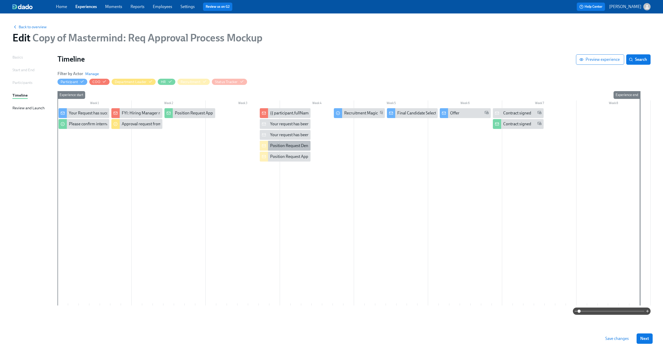
click at [261, 143] on div "Position Request Denied" at bounding box center [285, 146] width 51 height 10
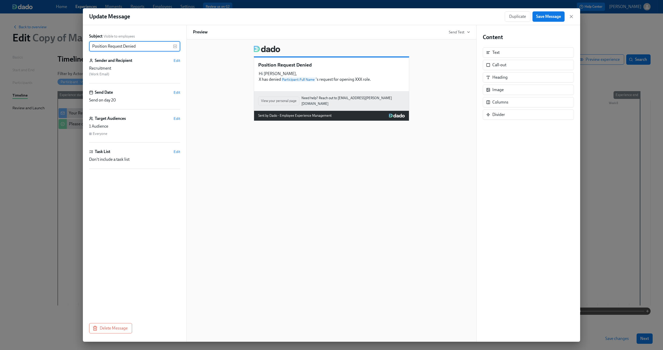
click at [261, 73] on div "Position Request Denied Hi Andreas, X has denied Participant : Full Name 's req…" at bounding box center [331, 81] width 277 height 80
click at [261, 18] on icon "button" at bounding box center [571, 16] width 3 height 3
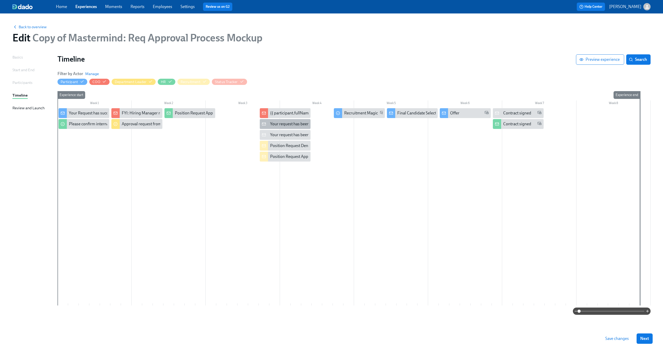
click at [261, 126] on div "Your request has been approved" at bounding box center [298, 124] width 57 height 6
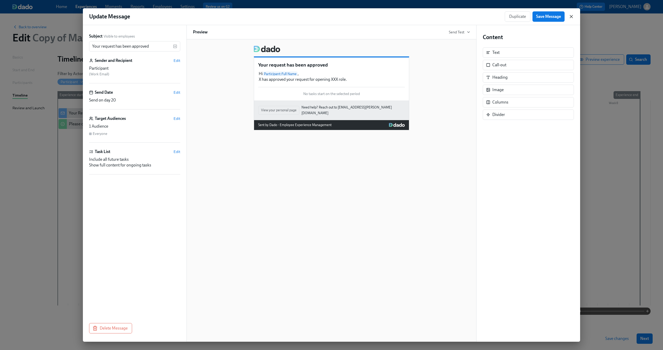
click at [261, 15] on icon "button" at bounding box center [571, 16] width 5 height 5
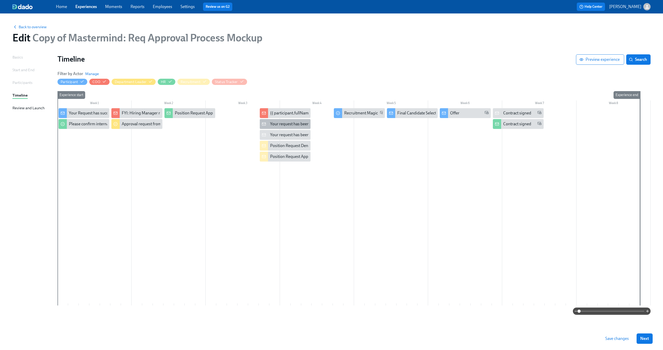
click at [261, 123] on div "Your request has been approved" at bounding box center [298, 124] width 57 height 6
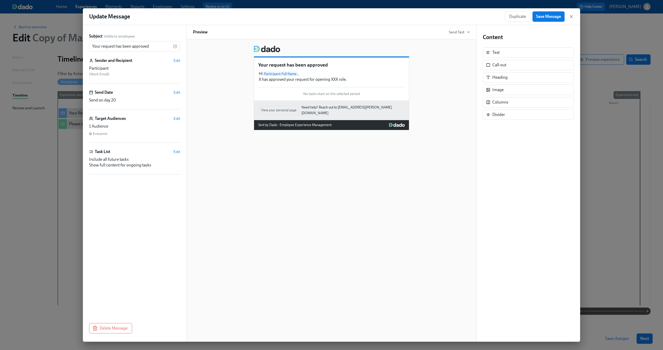
click at [173, 117] on div "Target Audiences Edit" at bounding box center [134, 119] width 91 height 6
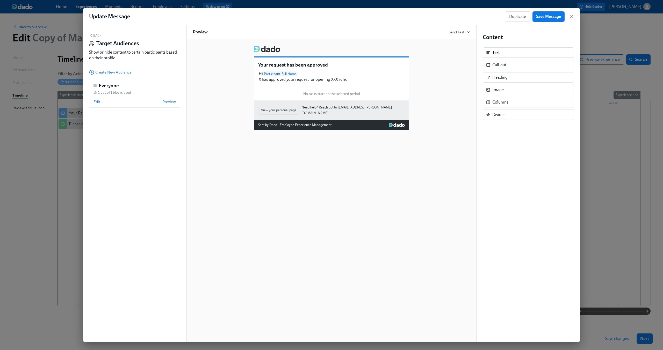
click at [261, 13] on div "Duplicate Save Message" at bounding box center [539, 16] width 69 height 10
click at [261, 16] on icon "button" at bounding box center [571, 16] width 3 height 3
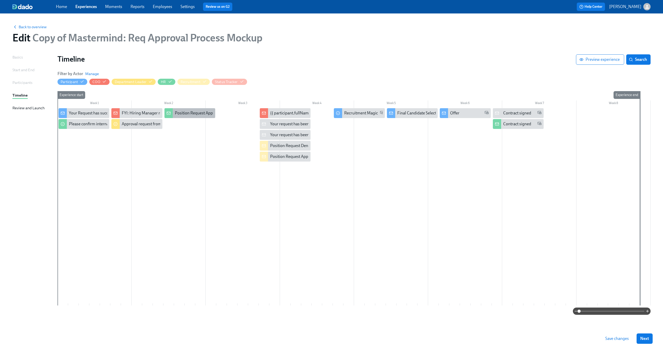
click at [193, 114] on div "Position Request Approved" at bounding box center [199, 113] width 48 height 6
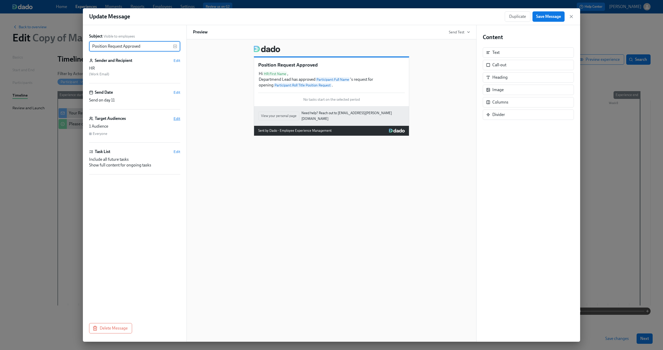
click at [178, 119] on span "Edit" at bounding box center [177, 118] width 7 height 5
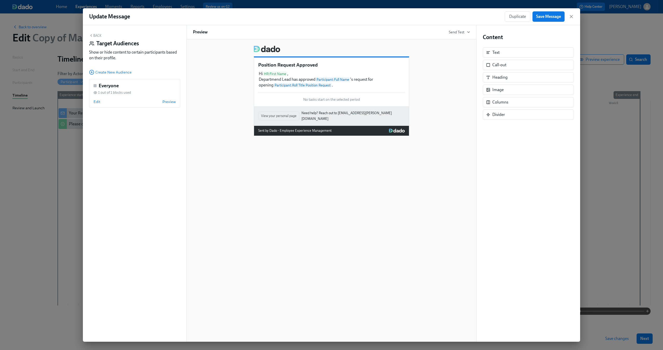
click at [261, 12] on div "Duplicate Save Message" at bounding box center [539, 16] width 69 height 10
click at [261, 15] on icon "button" at bounding box center [571, 16] width 5 height 5
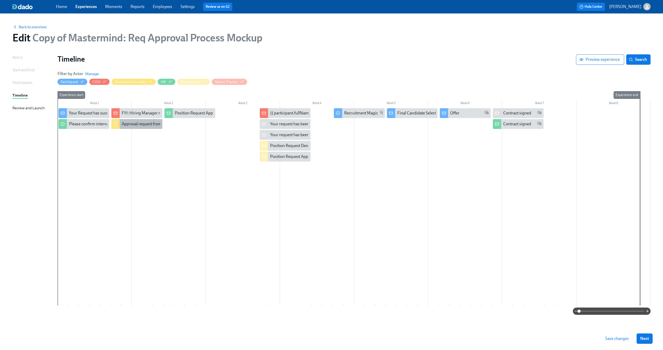
click at [147, 129] on div "Approval request from {{ participant.fullName }}" at bounding box center [136, 124] width 51 height 10
click at [196, 116] on div "Position Request Approved" at bounding box center [190, 113] width 51 height 10
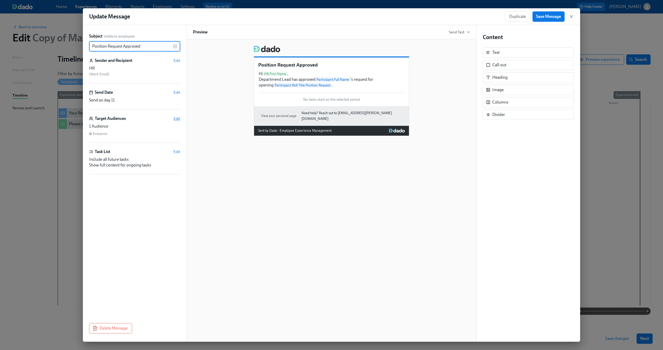
click at [176, 117] on span "Edit" at bounding box center [177, 118] width 7 height 5
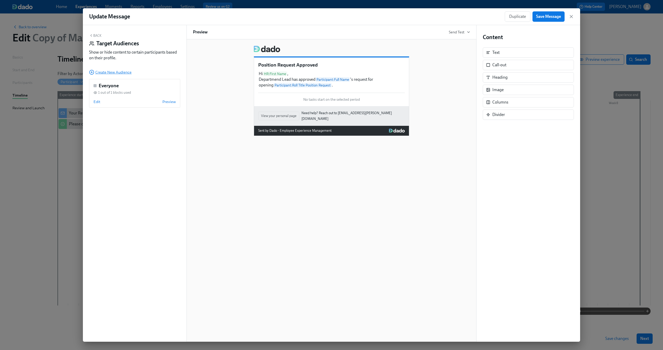
click at [120, 73] on span "Create New Audience" at bounding box center [110, 72] width 42 height 5
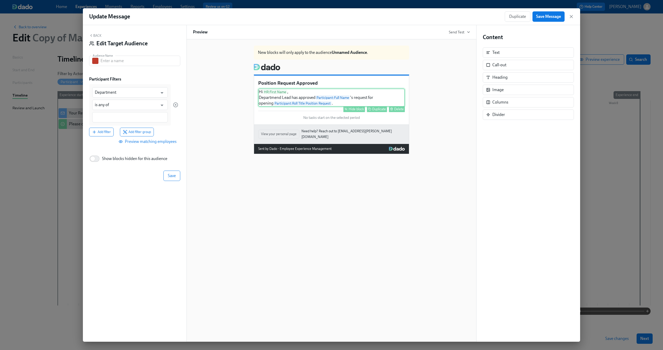
click at [261, 100] on div "Hi HR : First Name , Departmend Lead has approved Participant : Full Name 's re…" at bounding box center [331, 98] width 147 height 18
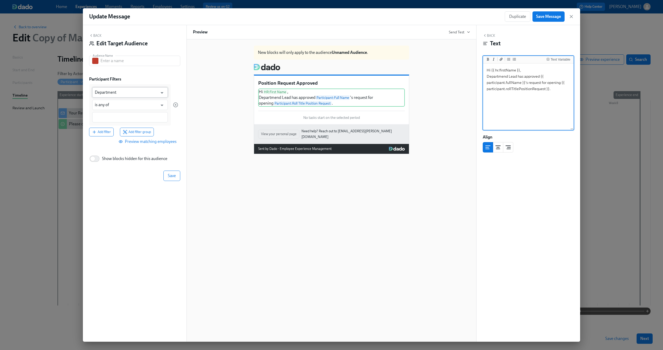
click at [147, 93] on input "Department" at bounding box center [126, 92] width 63 height 10
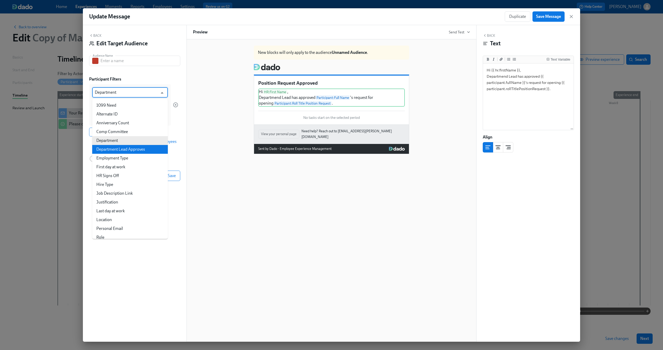
click at [144, 147] on li "Department Lead Approves" at bounding box center [130, 149] width 76 height 9
type input "Department Lead Approves"
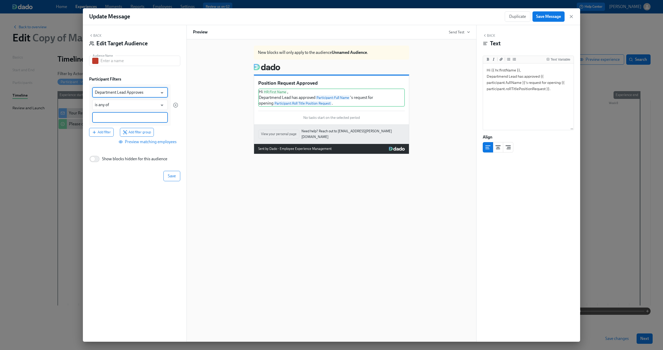
click at [137, 119] on input at bounding box center [130, 117] width 70 height 5
type input "Yes"
click at [171, 135] on div "Add filter Add filter group" at bounding box center [133, 132] width 89 height 9
click at [175, 173] on button "Save" at bounding box center [172, 176] width 17 height 10
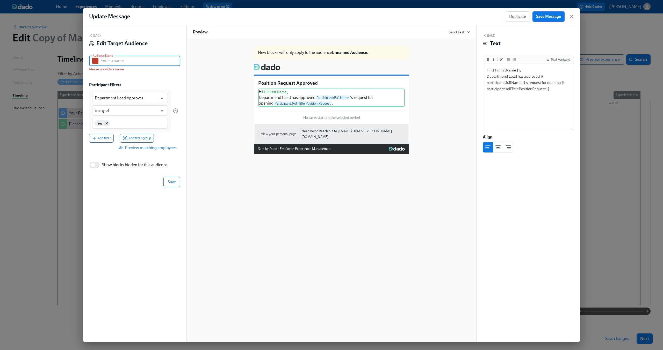
click at [134, 62] on input "text" at bounding box center [141, 61] width 80 height 10
type input "D"
type input "Approved by Department Leader"
click at [177, 180] on button "Save" at bounding box center [172, 182] width 17 height 10
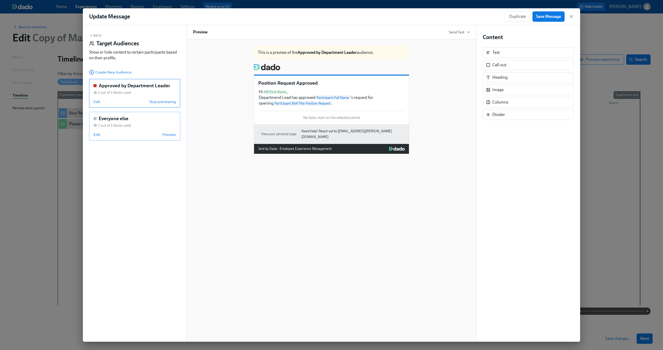
click at [151, 122] on div "Everyone else" at bounding box center [135, 118] width 82 height 7
click at [101, 133] on div "Edit Stop previewing" at bounding box center [135, 134] width 82 height 5
click at [261, 100] on div "Hi HR : First Name , Departmend Lead has approved Participant : Full Name 's re…" at bounding box center [331, 98] width 147 height 18
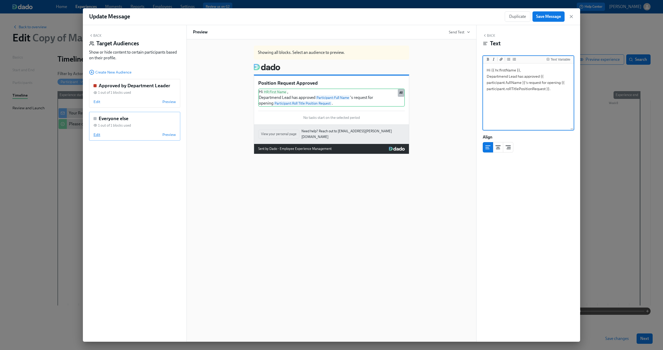
click at [94, 134] on span "Edit" at bounding box center [97, 134] width 7 height 5
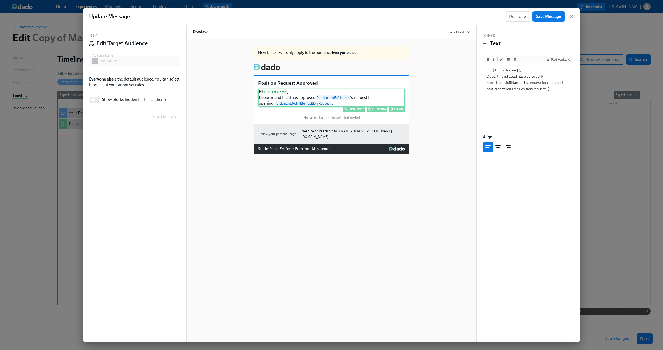
click at [261, 99] on div "Hi HR : First Name , Departmend Lead has approved Participant : Full Name 's re…" at bounding box center [331, 98] width 147 height 18
click at [261, 109] on div "Hide block" at bounding box center [356, 109] width 15 height 4
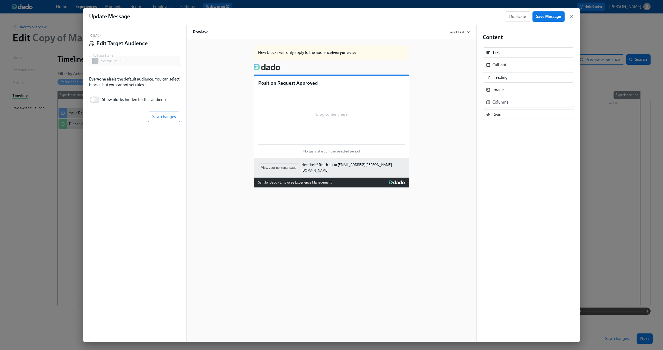
click at [209, 114] on div "New blocks will only apply to the audience Everyone else . Position Request App…" at bounding box center [331, 114] width 277 height 146
click at [96, 33] on div "Back Edit Target Audience Audience Name Everyone else Audience Name Everyone el…" at bounding box center [135, 183] width 104 height 317
click at [96, 36] on button "Back" at bounding box center [95, 35] width 12 height 4
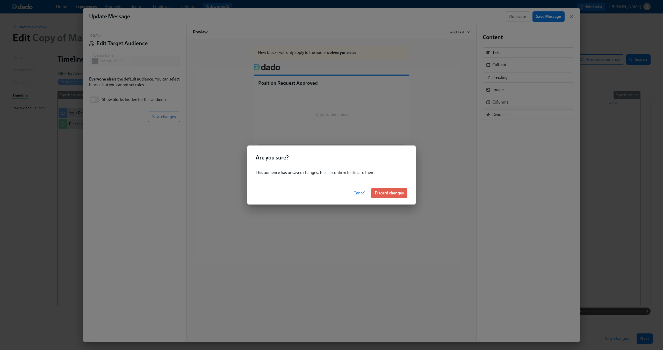
click at [261, 197] on button "Cancel" at bounding box center [359, 193] width 19 height 10
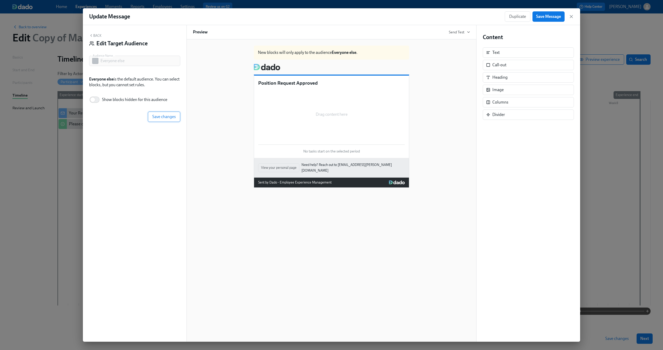
click at [160, 113] on button "Save changes" at bounding box center [164, 117] width 32 height 10
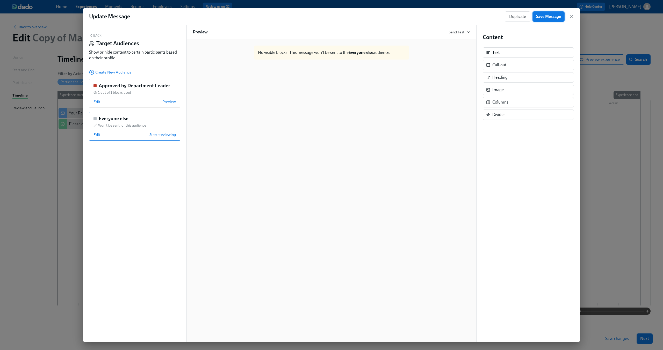
click at [261, 18] on span "Save Message" at bounding box center [548, 16] width 25 height 5
click at [261, 18] on icon "button" at bounding box center [571, 16] width 5 height 5
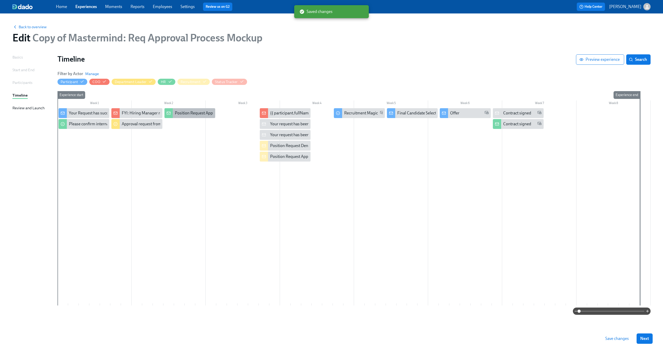
click at [195, 114] on div "Position Request Approved" at bounding box center [199, 113] width 48 height 6
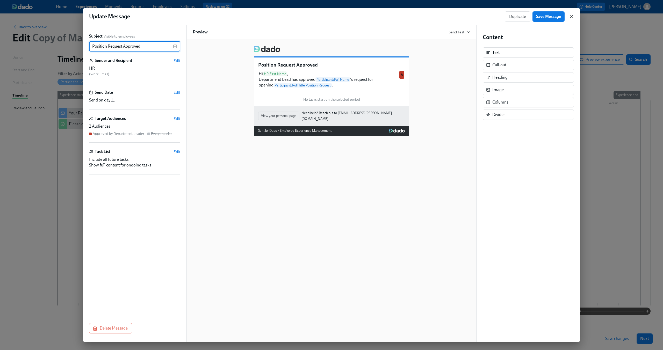
click at [261, 16] on icon "button" at bounding box center [571, 16] width 3 height 3
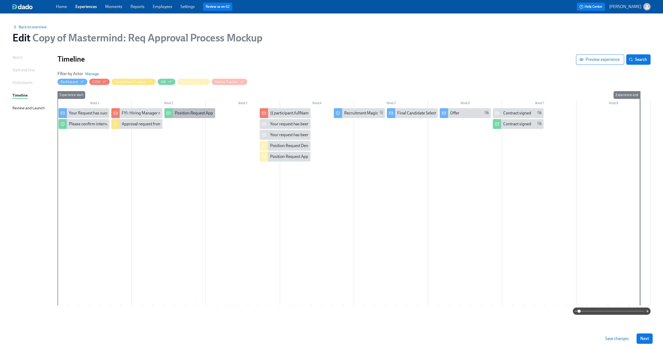
click at [189, 111] on div "Position Request Approved" at bounding box center [199, 113] width 48 height 6
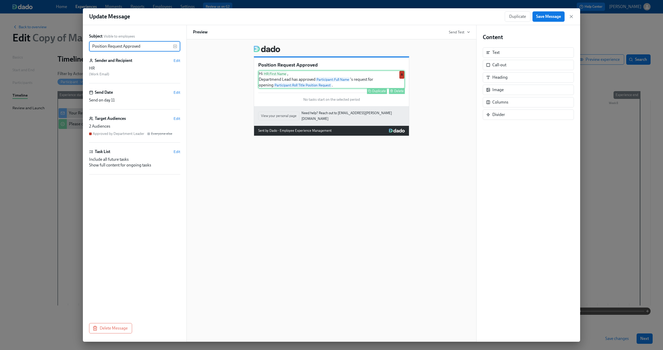
click at [261, 77] on div "Hi HR : First Name , Departmend Lead has approved Participant : Full Name 's re…" at bounding box center [331, 79] width 147 height 18
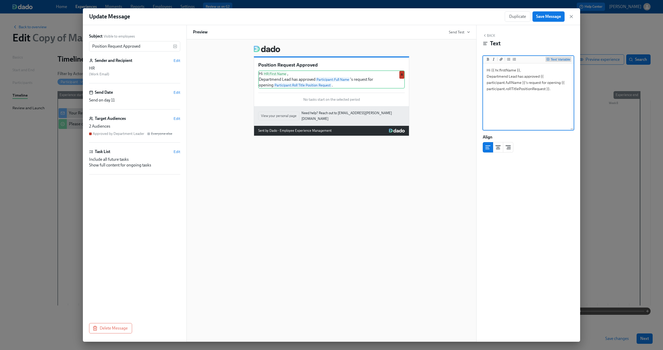
click at [261, 59] on div "Text Variable" at bounding box center [561, 60] width 20 height 4
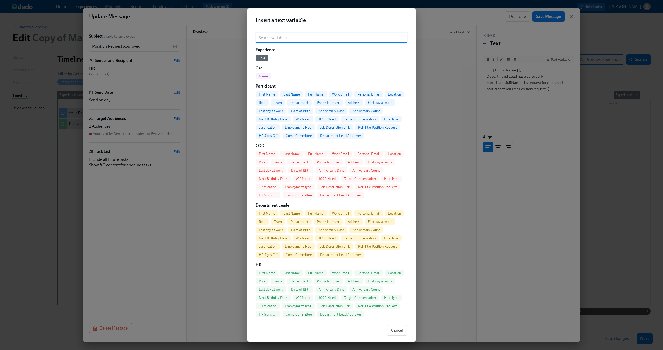
click at [261, 204] on span "Full Name" at bounding box center [316, 214] width 22 height 4
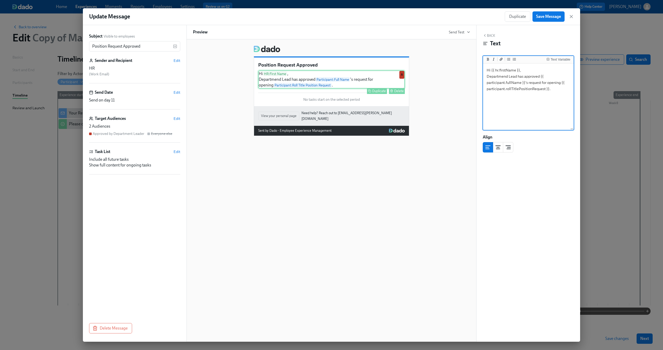
click at [261, 81] on div "Hi HR : First Name , Departmend Lead has approved Participant : Full Name 's re…" at bounding box center [331, 79] width 147 height 18
drag, startPoint x: 487, startPoint y: 77, endPoint x: 517, endPoint y: 78, distance: 30.6
click at [261, 78] on textarea "Hi {{ hr.firstName }}, Departmend Lead has approved {{ participant.fullName }}'…" at bounding box center [528, 97] width 89 height 65
click at [261, 60] on div "Text Variable" at bounding box center [559, 60] width 24 height 4
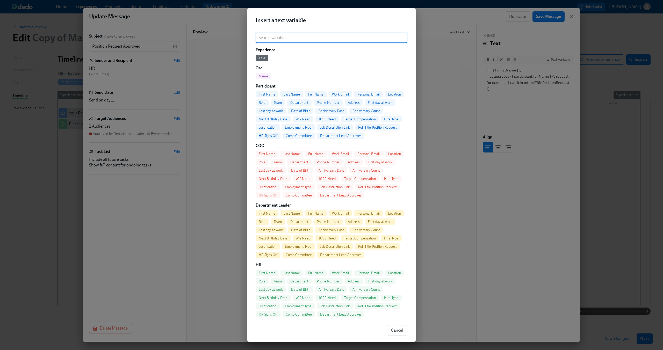
click at [261, 204] on span "Full Name" at bounding box center [316, 214] width 22 height 4
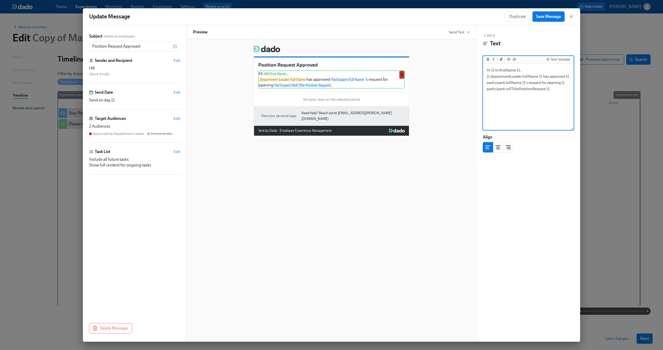
type textarea "Hi {{ hr.firstName }}, {{ departmentLeader.fullName }} has approved {{ particip…"
click at [261, 18] on span "Save Message" at bounding box center [548, 16] width 25 height 5
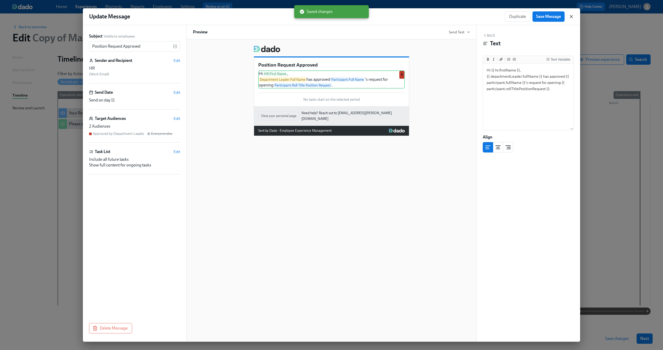
click at [261, 16] on icon "button" at bounding box center [571, 16] width 5 height 5
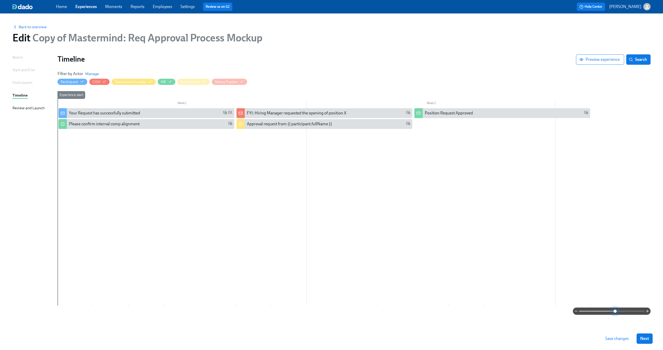
click at [261, 204] on span at bounding box center [611, 311] width 65 height 7
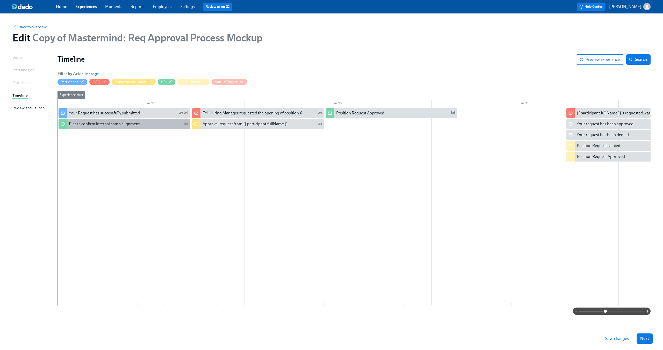
click at [158, 127] on div "Please confirm internal comp alignment" at bounding box center [125, 124] width 132 height 10
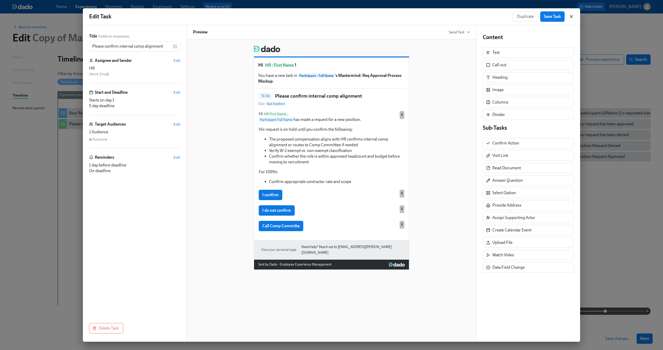
click at [261, 15] on icon "button" at bounding box center [571, 16] width 5 height 5
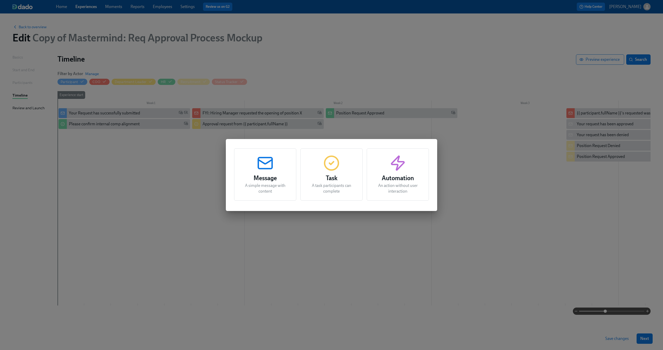
click at [261, 169] on icon "button" at bounding box center [331, 163] width 17 height 17
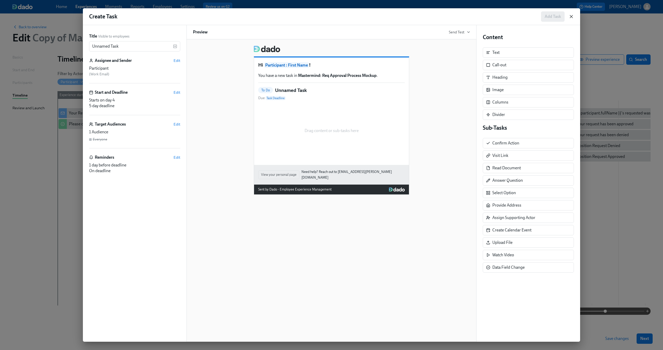
click at [261, 18] on icon "button" at bounding box center [571, 16] width 5 height 5
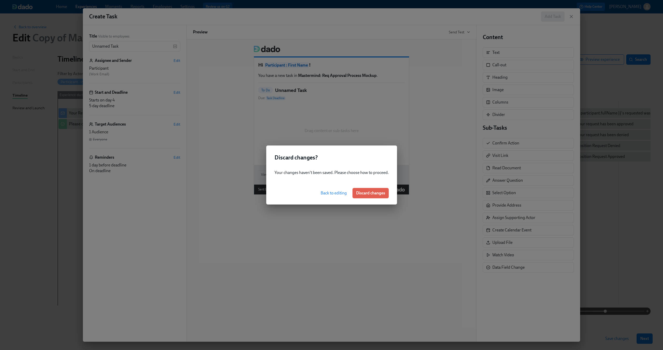
click at [261, 193] on span "Back to editing" at bounding box center [334, 193] width 26 height 5
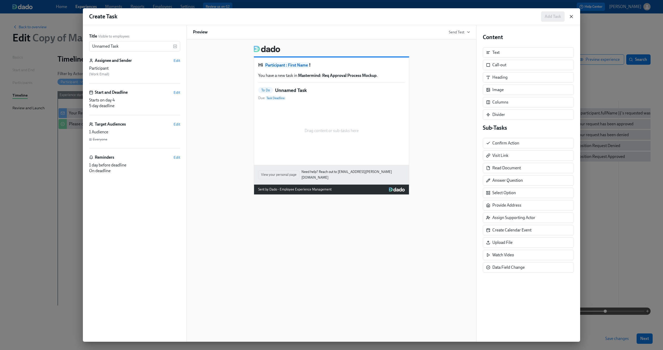
click at [261, 17] on icon "button" at bounding box center [571, 16] width 5 height 5
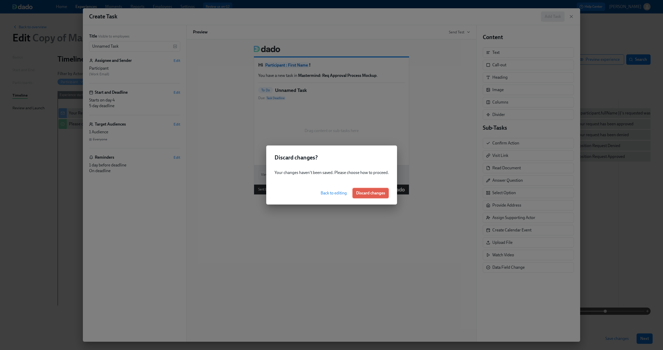
click at [261, 193] on span "Discard changes" at bounding box center [370, 193] width 29 height 5
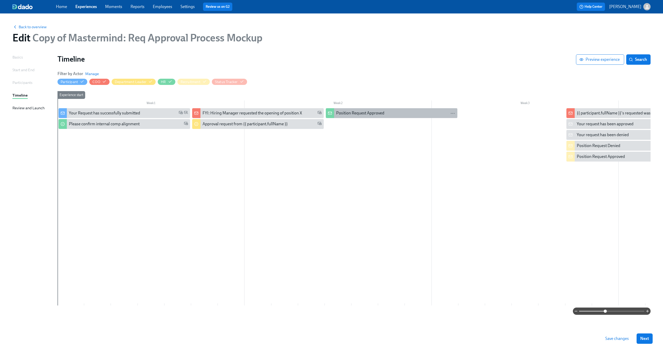
click at [261, 112] on div "Position Request Approved" at bounding box center [395, 113] width 119 height 6
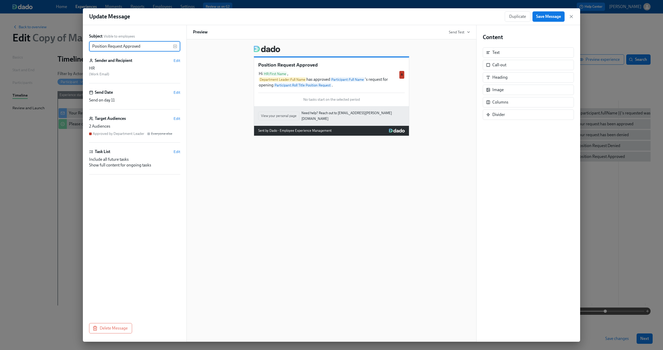
click at [261, 18] on div "Duplicate Save Message" at bounding box center [539, 16] width 69 height 10
click at [261, 17] on icon "button" at bounding box center [571, 16] width 3 height 3
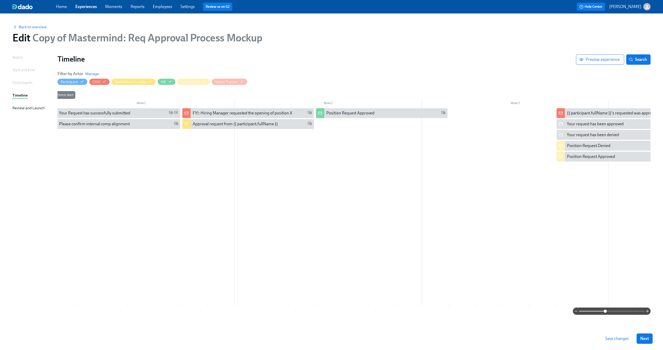
scroll to position [0, 11]
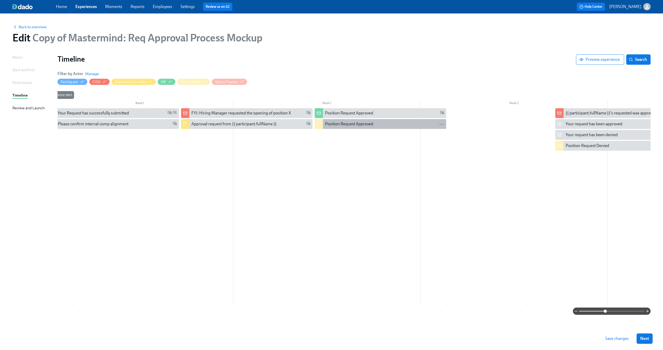
click at [261, 124] on div "Position Request Approved" at bounding box center [349, 124] width 48 height 6
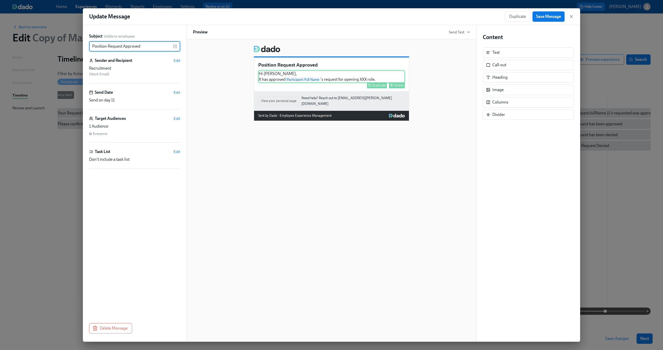
click at [261, 75] on div "Hi Andreas, X has approved Participant : Full Name 's request for opening XXX r…" at bounding box center [331, 76] width 147 height 12
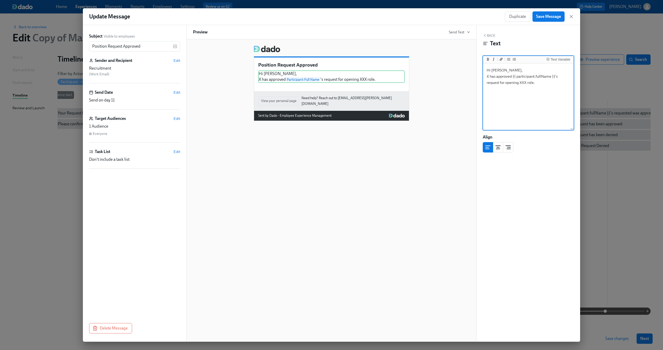
click at [261, 72] on textarea "Hi Andreas, X has approved {{ participant.fullName }}'s request for opening XXX…" at bounding box center [528, 97] width 89 height 65
click at [261, 60] on icon "Insert Text Variable" at bounding box center [548, 59] width 3 height 3
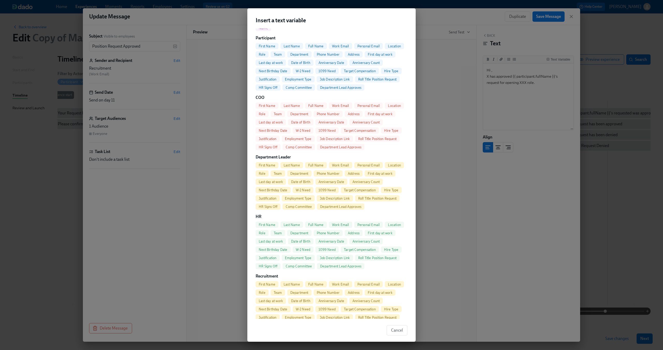
scroll to position [128, 0]
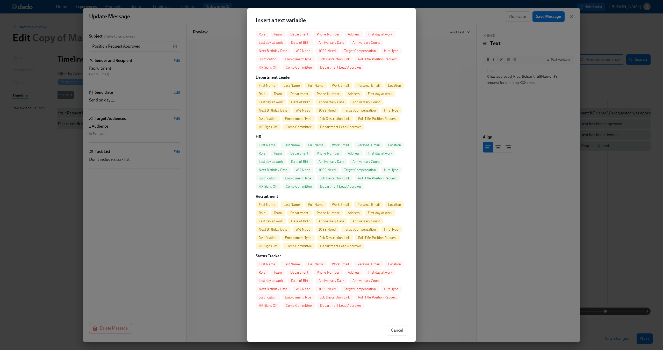
click at [261, 203] on span "First Name" at bounding box center [267, 205] width 23 height 4
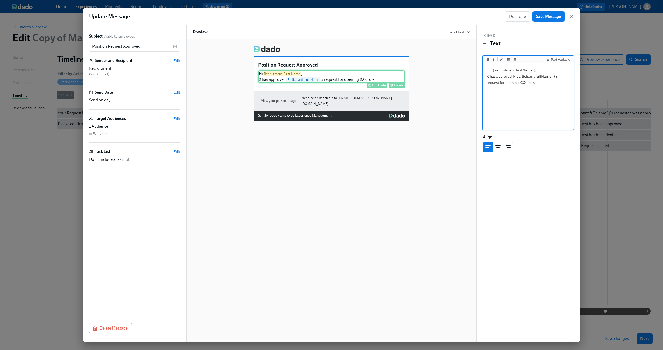
click at [261, 79] on div "Hi Recruitment : First Name , X has approved Participant : Full Name 's request…" at bounding box center [331, 76] width 147 height 12
drag, startPoint x: 489, startPoint y: 77, endPoint x: 479, endPoint y: 76, distance: 10.4
click at [261, 76] on div "Back Text Text Variable Hi {{ recruitment.firstName }}, X has approved {{ parti…" at bounding box center [529, 183] width 104 height 317
click at [261, 57] on button "Text Variable" at bounding box center [559, 59] width 26 height 5
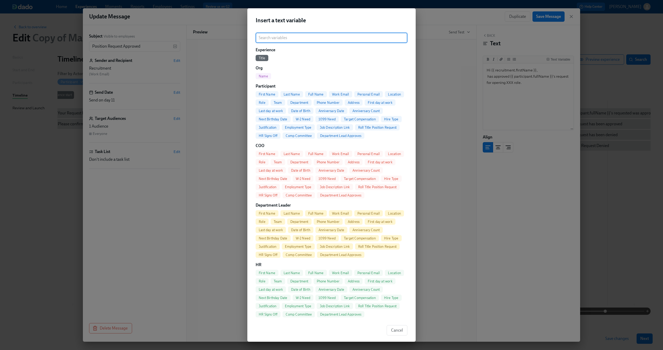
click at [261, 204] on span "Full Name" at bounding box center [316, 214] width 22 height 4
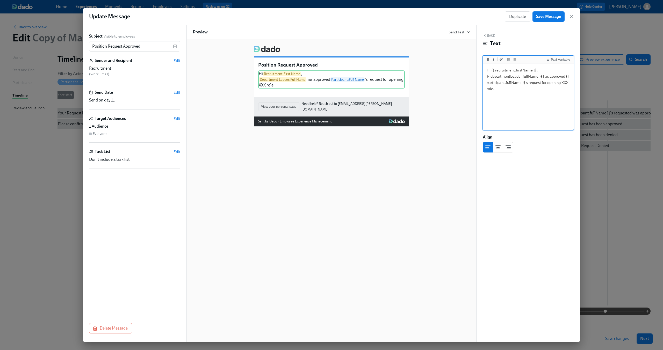
click at [261, 82] on textarea "Hi {{ recruitment.firstName }}, {{ departmentLeader.fullName }} has approved {{…" at bounding box center [528, 97] width 89 height 65
click at [261, 60] on button "Text Variable" at bounding box center [559, 59] width 26 height 5
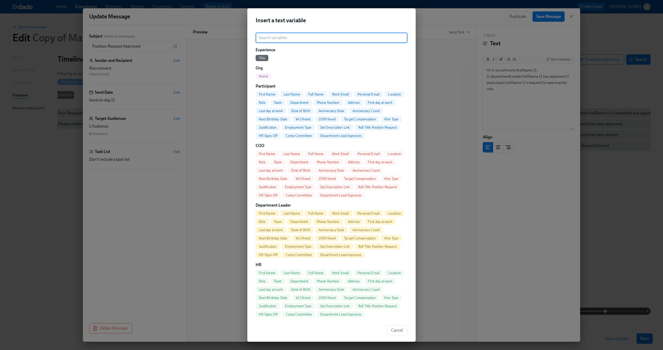
click at [261, 127] on span "Roll Title Position Request" at bounding box center [377, 128] width 45 height 4
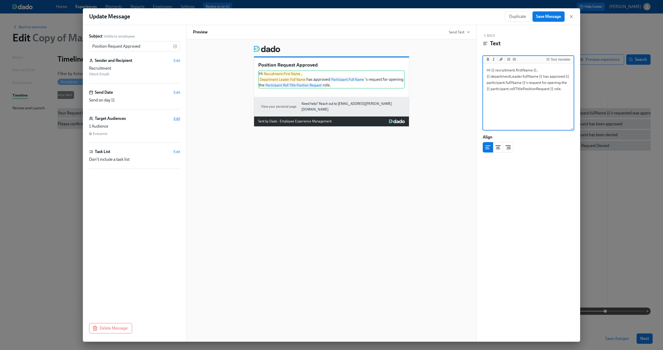
type textarea "Hi {{ recruitment.firstName }}, {{ departmentLeader.fullName }} has approved {{…"
click at [176, 117] on span "Edit" at bounding box center [177, 118] width 7 height 5
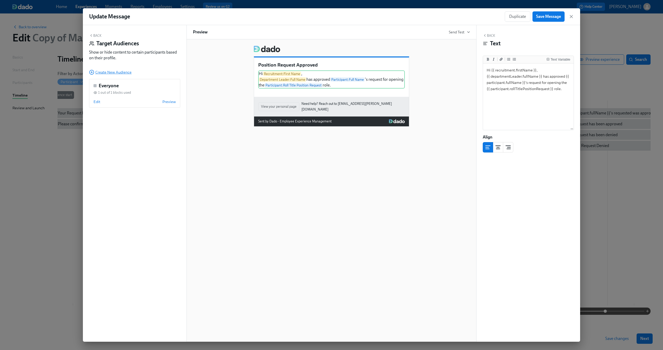
click at [115, 73] on span "Create New Audience" at bounding box center [110, 72] width 42 height 5
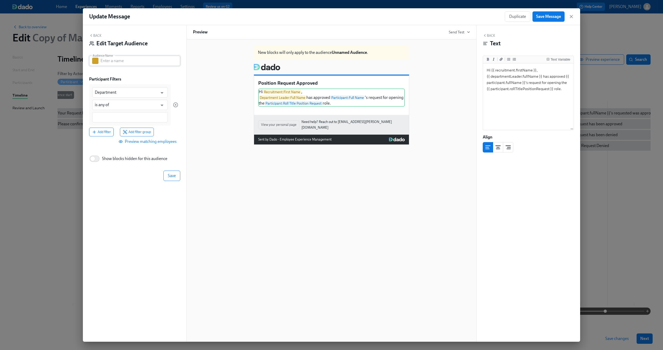
click at [129, 62] on input "text" at bounding box center [141, 61] width 80 height 10
type input "Approved by Department Leader"
click at [107, 94] on input "Department" at bounding box center [126, 92] width 63 height 10
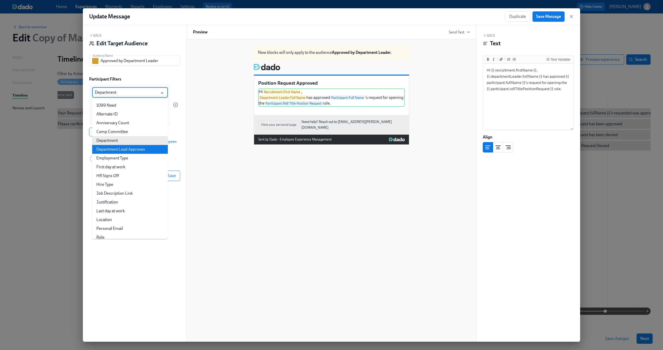
click at [114, 147] on li "Department Lead Approves" at bounding box center [130, 149] width 76 height 9
type input "Department Lead Approves"
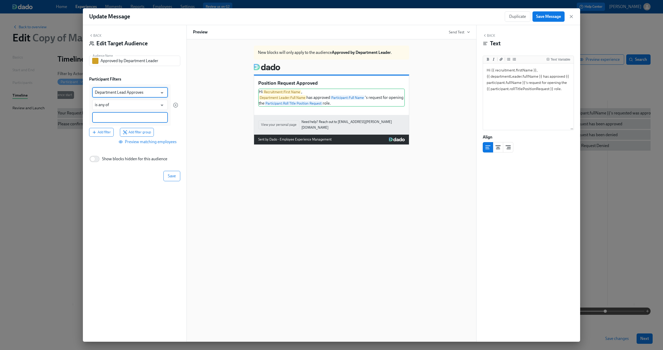
click at [112, 119] on input at bounding box center [130, 117] width 70 height 5
type input "Yes"
click at [180, 135] on div "Department Lead Approves ​ is any of ​ Yes Add filter Add filter group" at bounding box center [134, 110] width 91 height 52
click at [175, 177] on span "Save" at bounding box center [172, 176] width 8 height 5
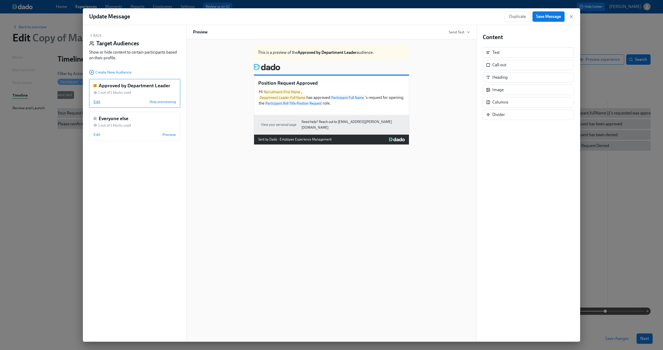
click at [94, 100] on span "Edit" at bounding box center [97, 101] width 7 height 5
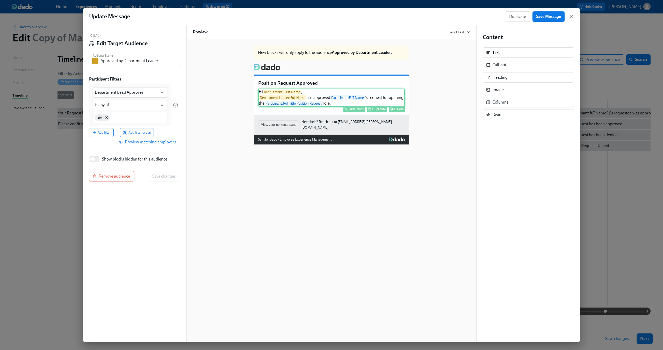
click at [261, 92] on div "Hi Recruitment : First Name , Department Leader : Full Name has approved Partic…" at bounding box center [331, 98] width 147 height 18
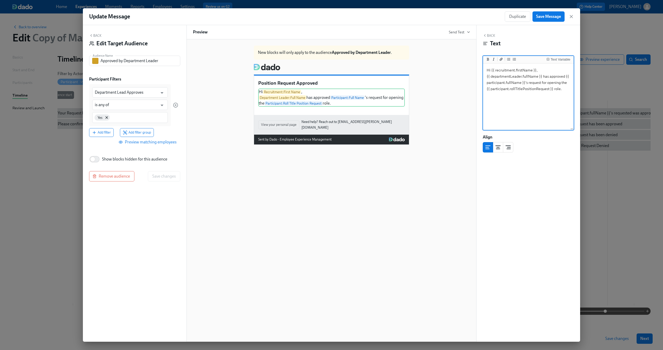
click at [96, 32] on div "Back Edit Target Audience Audience Name Approved by Department Leader Audience …" at bounding box center [135, 183] width 104 height 317
click at [95, 35] on button "Back" at bounding box center [95, 35] width 12 height 4
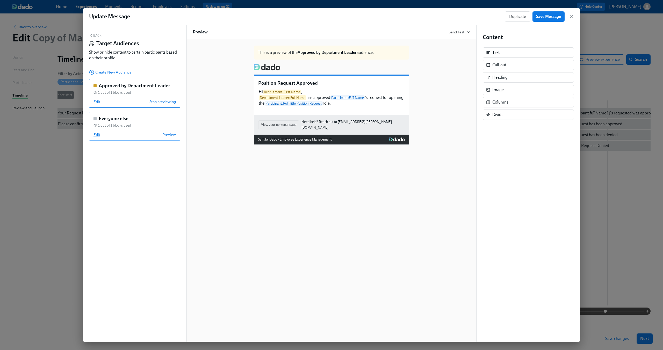
click at [98, 135] on span "Edit" at bounding box center [97, 134] width 7 height 5
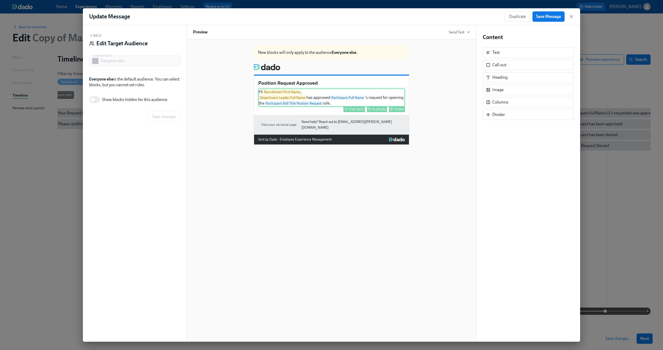
click at [261, 96] on div "Hi Recruitment : First Name , Department Leader : Full Name has approved Partic…" at bounding box center [331, 98] width 147 height 18
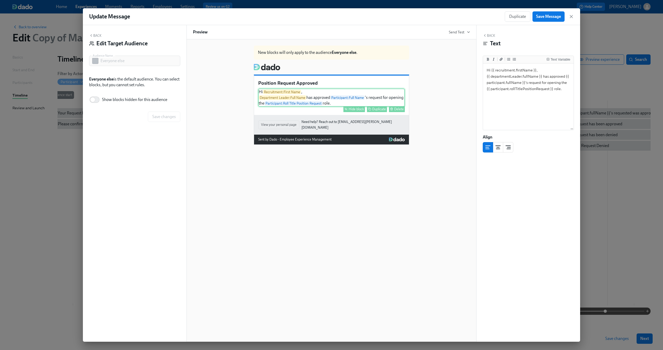
click at [261, 108] on div "Hide block" at bounding box center [356, 109] width 15 height 4
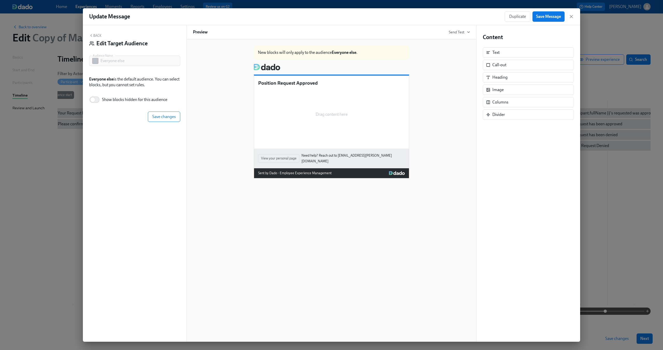
click at [99, 34] on button "Back" at bounding box center [95, 35] width 12 height 4
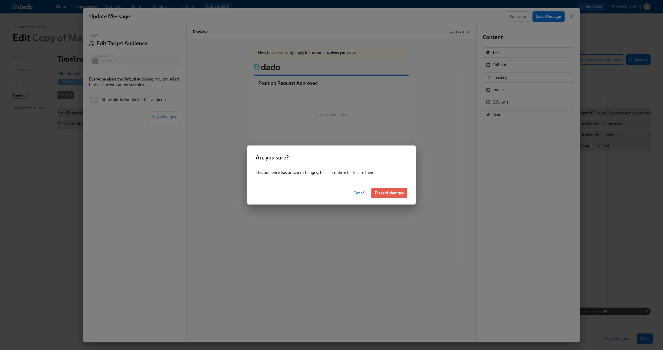
click at [261, 191] on span "Cancel" at bounding box center [360, 193] width 12 height 5
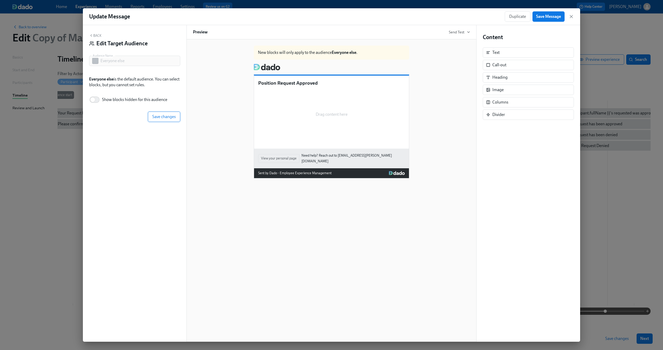
click at [173, 114] on button "Save changes" at bounding box center [164, 117] width 32 height 10
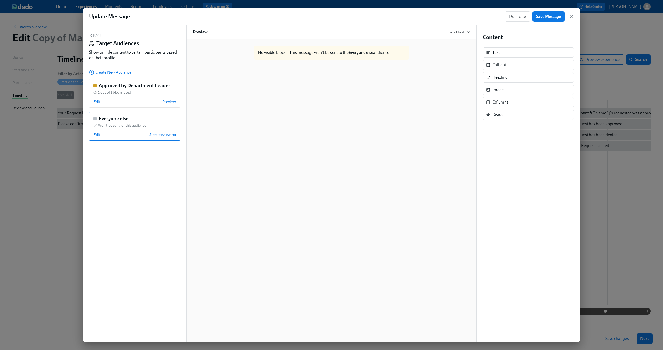
click at [96, 37] on button "Back" at bounding box center [95, 35] width 12 height 4
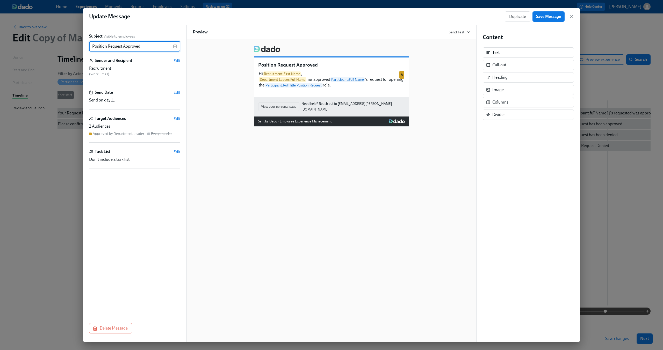
click at [261, 180] on div "Position Request Approved Hi Recruitment : First Name , Department Leader : Ful…" at bounding box center [332, 190] width 290 height 303
click at [261, 18] on icon "button" at bounding box center [571, 16] width 5 height 5
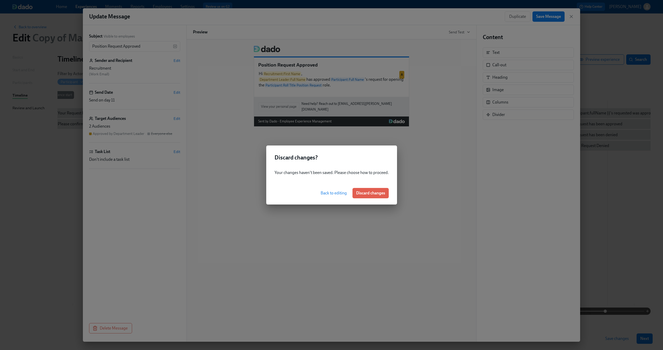
click at [261, 196] on span "Back to editing" at bounding box center [334, 193] width 26 height 5
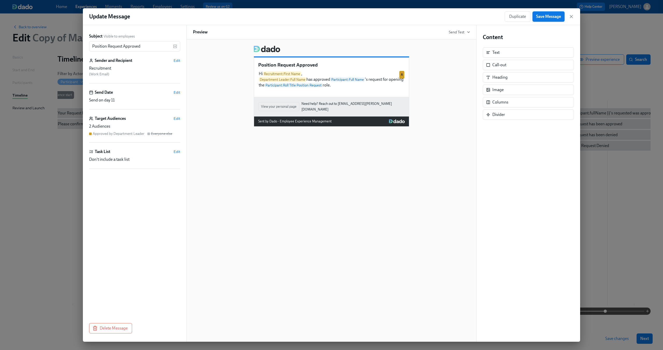
click at [261, 18] on span "Save Message" at bounding box center [548, 16] width 25 height 5
click at [261, 17] on icon "button" at bounding box center [571, 16] width 5 height 5
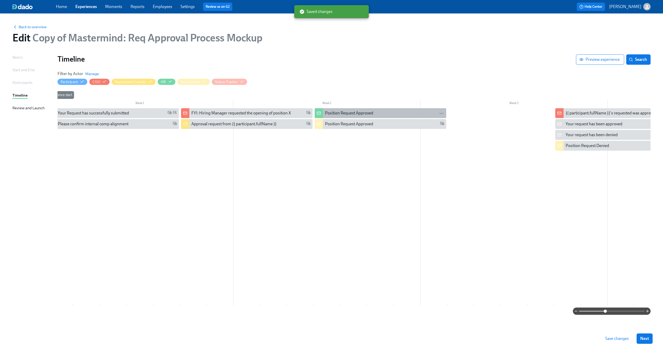
click at [261, 112] on div "Position Request Approved" at bounding box center [349, 113] width 48 height 6
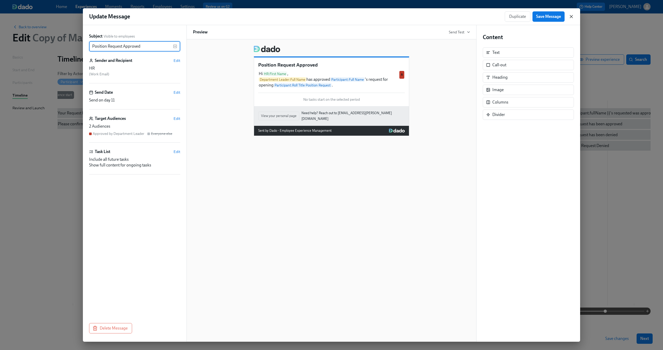
click at [261, 16] on icon "button" at bounding box center [571, 16] width 5 height 5
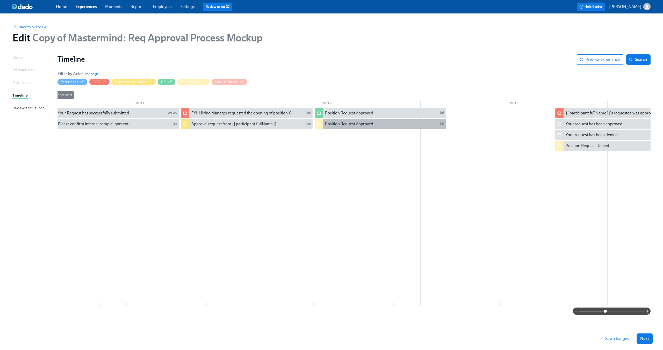
click at [261, 120] on div "Position Request Approved" at bounding box center [381, 124] width 132 height 10
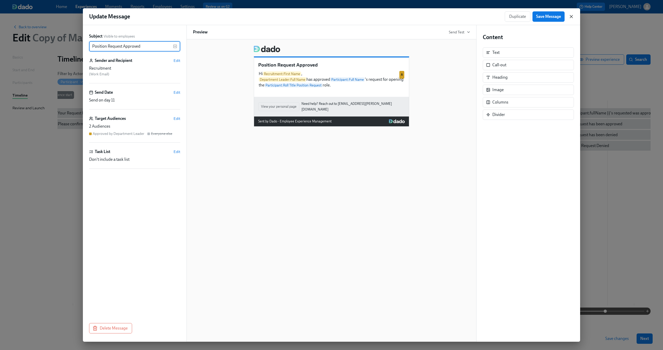
click at [261, 18] on icon "button" at bounding box center [571, 16] width 5 height 5
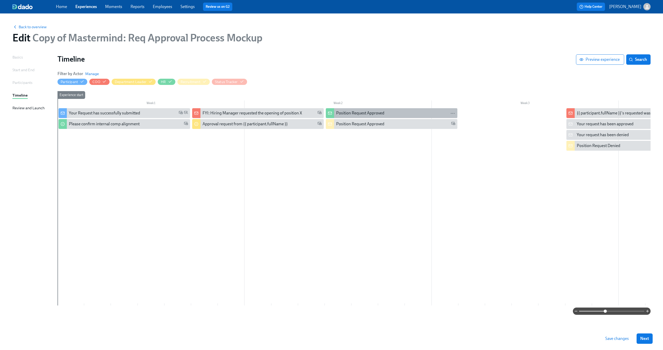
click at [261, 113] on div "Position Request Approved" at bounding box center [395, 113] width 119 height 6
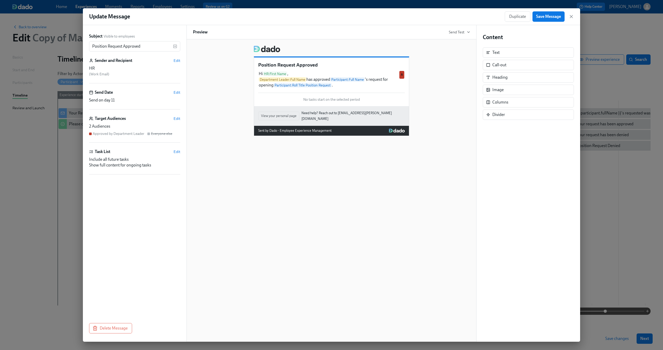
click at [261, 19] on div "Duplicate Save Message" at bounding box center [539, 16] width 69 height 10
click at [261, 14] on icon "button" at bounding box center [571, 16] width 5 height 5
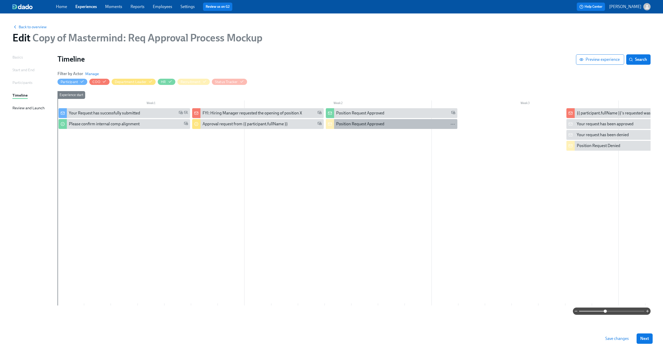
click at [261, 125] on div "Position Request Approved" at bounding box center [360, 124] width 48 height 6
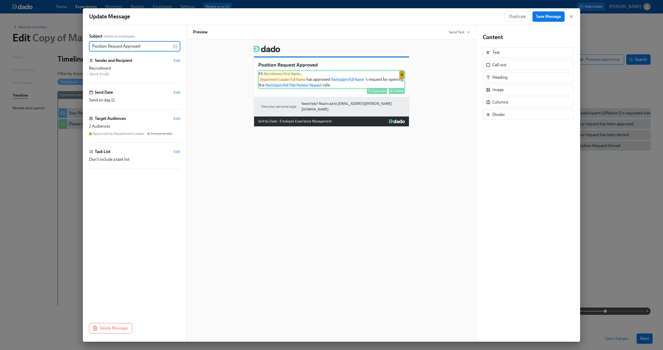
click at [261, 87] on div "Hi Recruitment : First Name , Department Leader : Full Name has approved Partic…" at bounding box center [331, 79] width 147 height 18
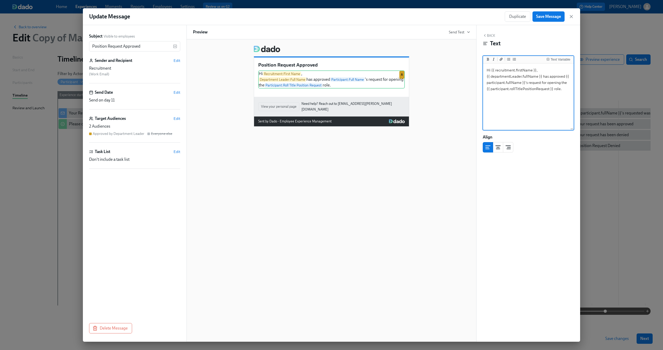
click at [261, 94] on textarea "Hi {{ recruitment.firstName }}, {{ departmentLeader.fullName }} has approved {{…" at bounding box center [528, 97] width 89 height 65
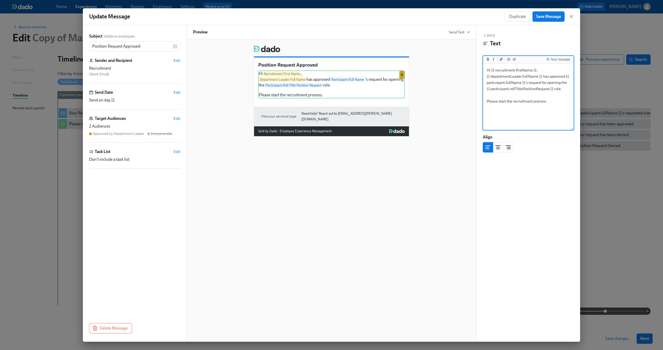
click at [261, 100] on textarea "Hi {{ recruitment.firstName }}, {{ departmentLeader.fullName }} has approved {{…" at bounding box center [528, 97] width 89 height 65
click at [261, 101] on textarea "Hi {{ recruitment.firstName }}, {{ departmentLeader.fullName }} has approved {{…" at bounding box center [528, 97] width 89 height 65
drag, startPoint x: 499, startPoint y: 102, endPoint x: 554, endPoint y: 102, distance: 54.9
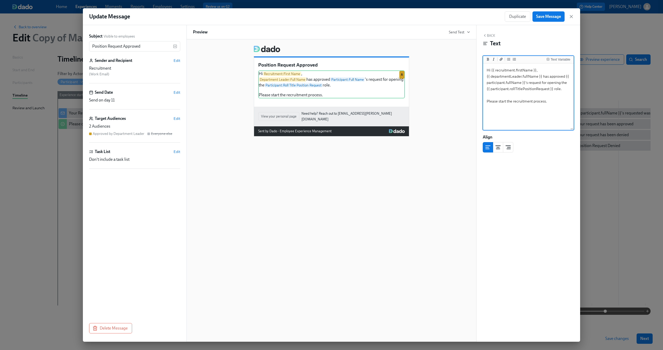
click at [261, 102] on textarea "Hi {{ recruitment.firstName }}, {{ departmentLeader.fullName }} has approved {{…" at bounding box center [528, 97] width 89 height 65
type textarea "Hi {{ recruitment.firstName }}, {{ departmentLeader.fullName }} has approved {{…"
click at [261, 103] on div "Position Request Approved Hi Recruitment : First Name , Department Leader : Ful…" at bounding box center [331, 88] width 277 height 95
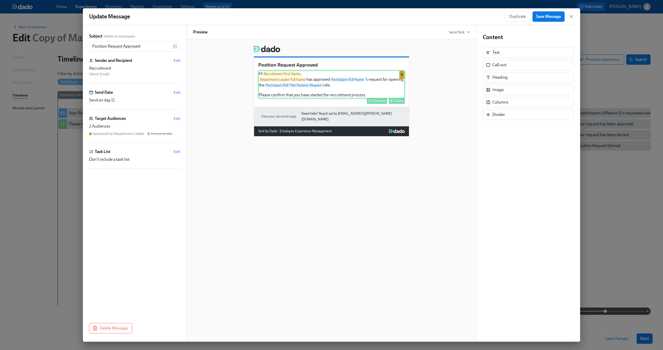
click at [261, 93] on div "Hi Recruitment : First Name , Department Leader : Full Name has approved Partic…" at bounding box center [331, 84] width 147 height 28
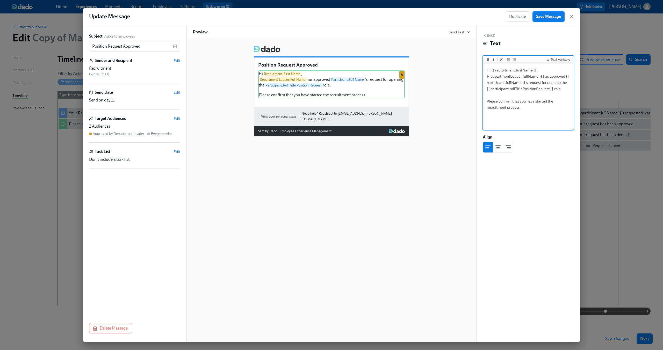
click at [261, 14] on button "Save Message" at bounding box center [549, 16] width 32 height 10
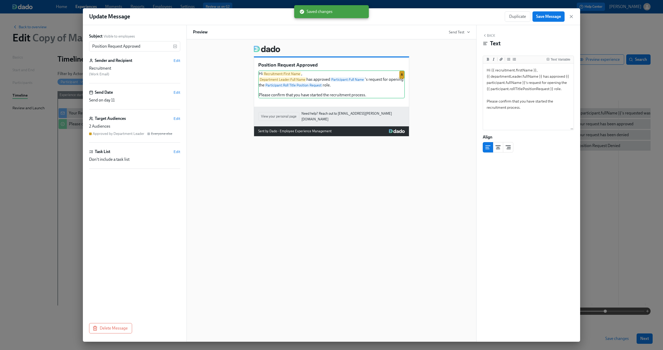
click at [261, 14] on div "Duplicate Save Message" at bounding box center [539, 16] width 69 height 10
click at [261, 16] on icon "button" at bounding box center [571, 16] width 3 height 3
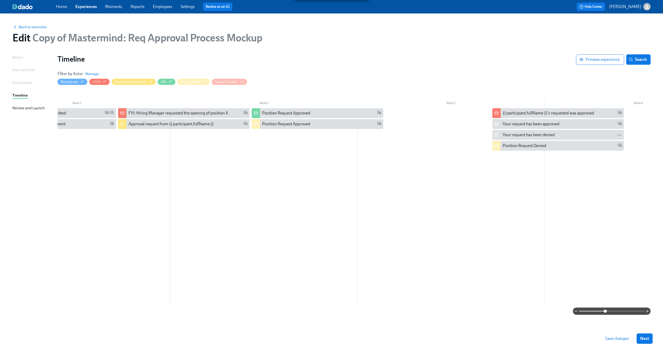
scroll to position [0, 72]
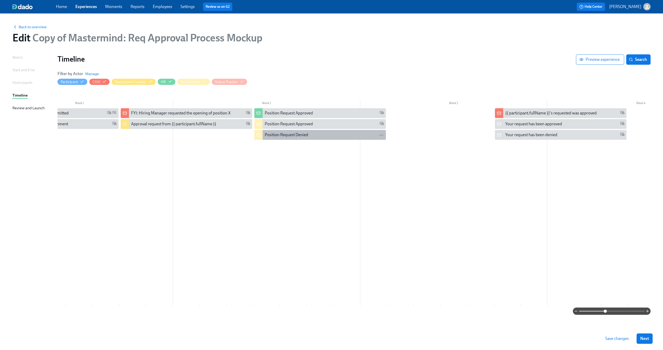
click at [261, 135] on div "Position Request Denied" at bounding box center [287, 135] width 44 height 6
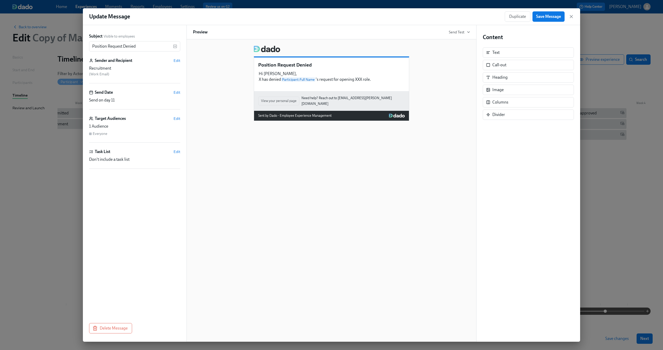
click at [255, 70] on div "Position Request Denied Hi Andreas, X has denied Participant : Full Name 's req…" at bounding box center [331, 75] width 155 height 34
click at [261, 74] on div "Hi Andreas, X has denied Participant : Full Name 's request for opening XXX rol…" at bounding box center [331, 76] width 147 height 12
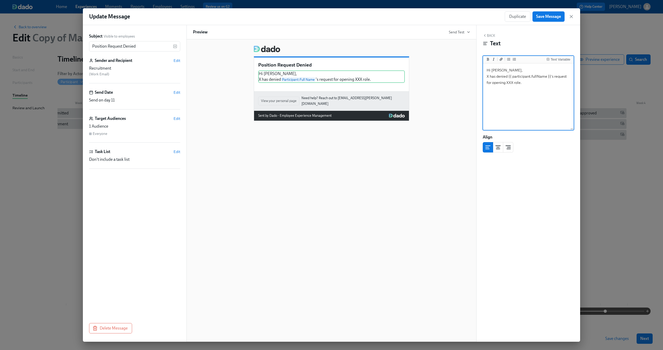
click at [261, 68] on textarea "Hi Andreas, X has denied {{ participant.fullName }}'s request for opening XXX r…" at bounding box center [528, 97] width 89 height 65
click at [261, 59] on button "Text Variable" at bounding box center [559, 59] width 26 height 5
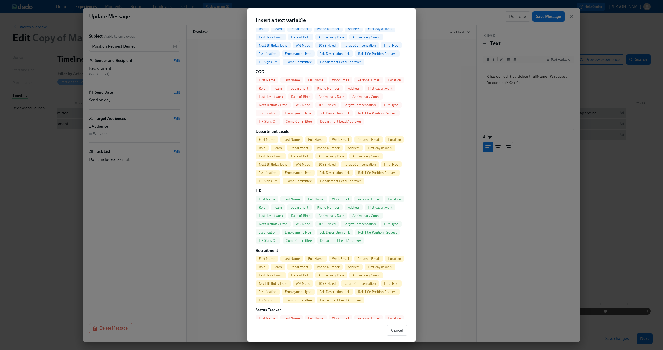
scroll to position [93, 0]
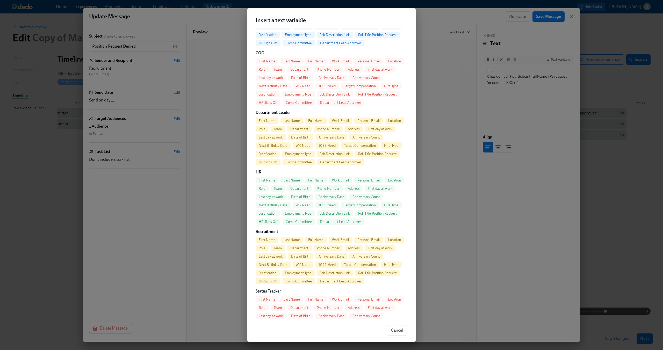
click at [261, 204] on div "First Name" at bounding box center [267, 240] width 23 height 6
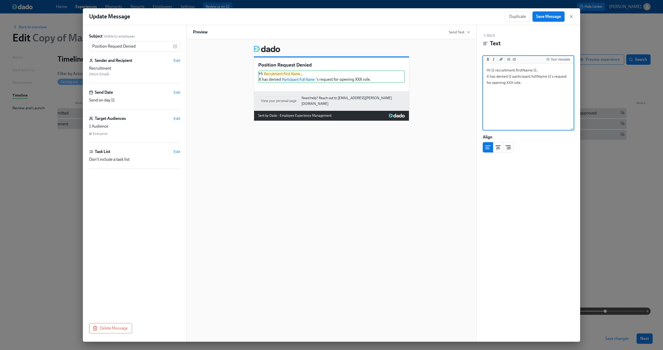
click at [261, 77] on textarea "Hi {{ recruitment.firstName }}, X has denied {{ participant.fullName }}'s reque…" at bounding box center [528, 97] width 89 height 65
click at [261, 59] on div "Text Variable" at bounding box center [561, 60] width 20 height 4
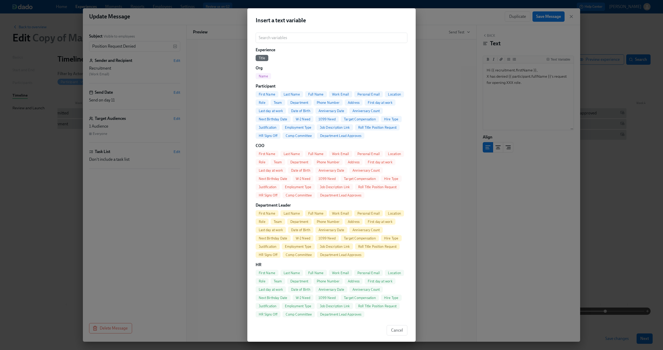
click at [261, 204] on span "Full Name" at bounding box center [316, 214] width 22 height 4
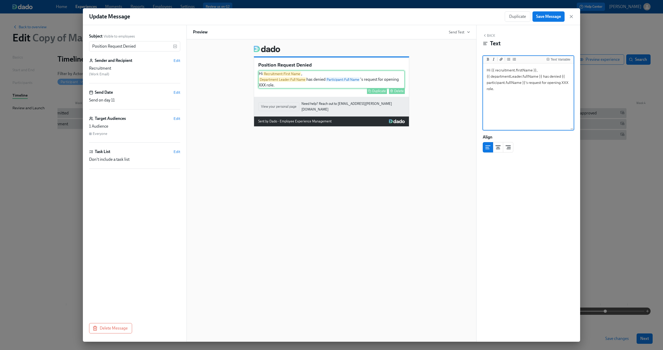
click at [261, 86] on div "Hi Recruitment : First Name , Department Leader : Full Name has denied Particip…" at bounding box center [331, 79] width 147 height 18
click at [261, 83] on textarea "Hi {{ recruitment.firstName }}, {{ departmentLeader.fullName }} has denied {{ p…" at bounding box center [528, 97] width 89 height 65
click at [261, 59] on rect "Insert Text Variable" at bounding box center [548, 59] width 2 height 2
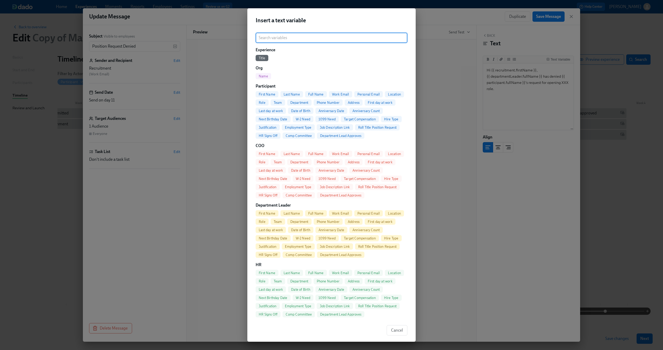
click at [261, 128] on span "Roll Title Position Request" at bounding box center [377, 128] width 45 height 4
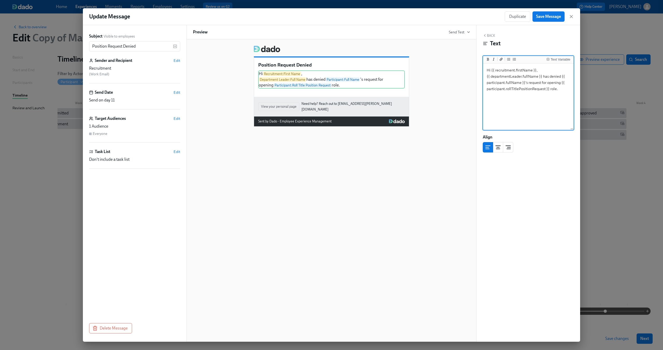
click at [261, 102] on textarea "Hi {{ recruitment.firstName }}, {{ departmentLeader.fullName }} has denied {{ p…" at bounding box center [528, 97] width 89 height 65
type textarea "Hi {{ recruitment.firstName }}, {{ departmentLeader.fullName }} has denied {{ p…"
click at [261, 20] on button "Save Message" at bounding box center [549, 16] width 32 height 10
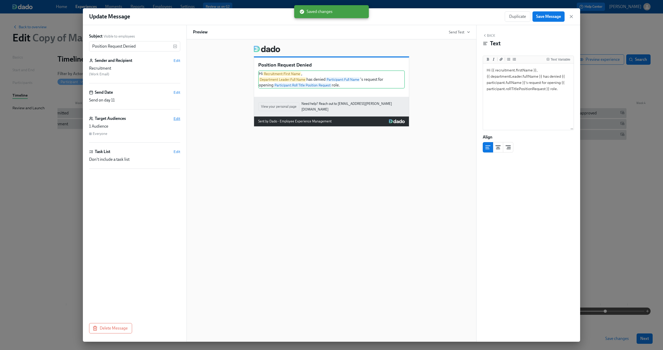
click at [177, 117] on span "Edit" at bounding box center [177, 118] width 7 height 5
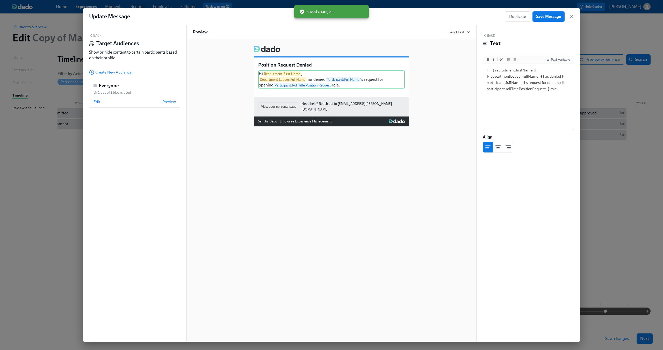
click at [116, 71] on span "Create New Audience" at bounding box center [110, 72] width 42 height 5
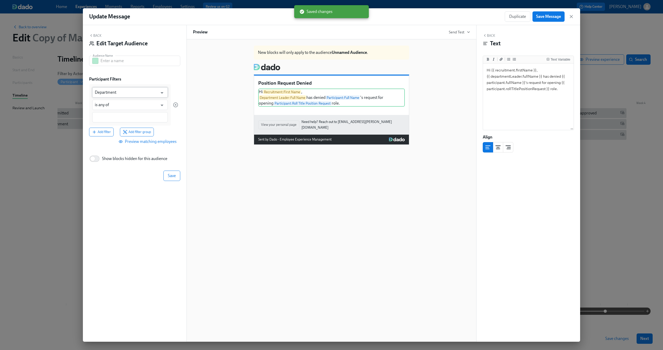
click at [118, 91] on input "Department" at bounding box center [126, 92] width 63 height 10
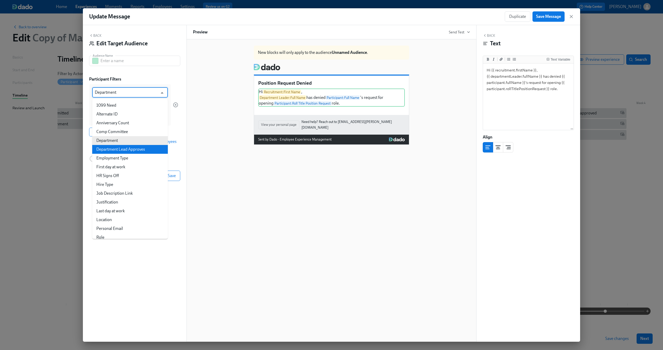
click at [119, 149] on li "Department Lead Approves" at bounding box center [130, 149] width 76 height 9
type input "Department Lead Approves"
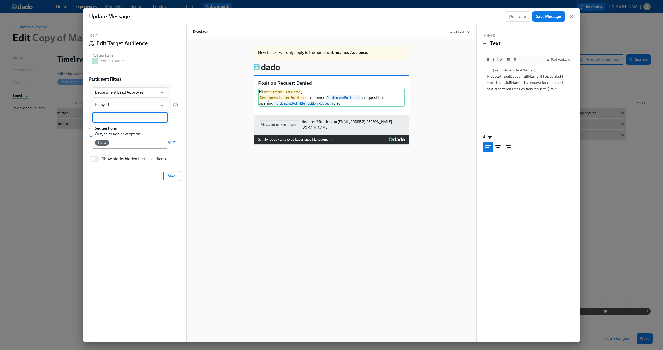
click at [114, 117] on input at bounding box center [130, 117] width 70 height 5
type input "No"
click at [168, 132] on div "Add filter Add filter group" at bounding box center [133, 132] width 89 height 9
click at [121, 66] on input "text" at bounding box center [141, 61] width 80 height 10
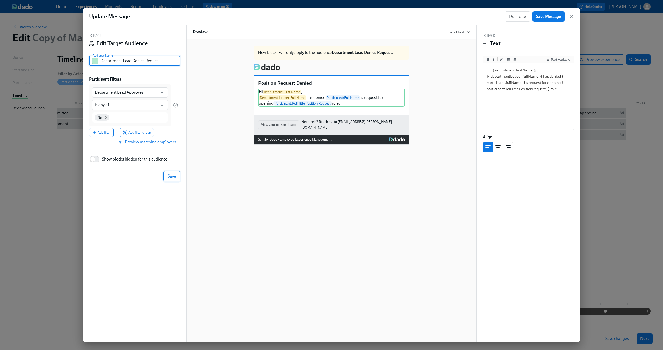
type input "Department Lead Denies Request"
click at [166, 174] on button "Save" at bounding box center [172, 176] width 17 height 10
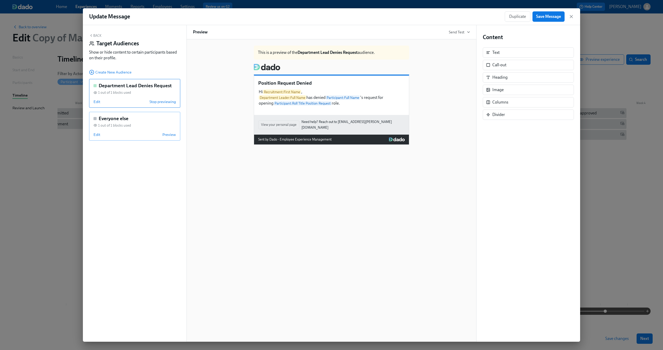
click at [94, 131] on div "Everyone else 1 out of 1 blocks used Edit Preview" at bounding box center [134, 126] width 91 height 29
click at [261, 84] on p "Position Request Denied" at bounding box center [331, 83] width 147 height 7
click at [261, 95] on div "Hi Recruitment : First Name , Department Leader : Full Name has denied Particip…" at bounding box center [331, 98] width 147 height 18
click at [94, 134] on span "Edit" at bounding box center [97, 134] width 7 height 5
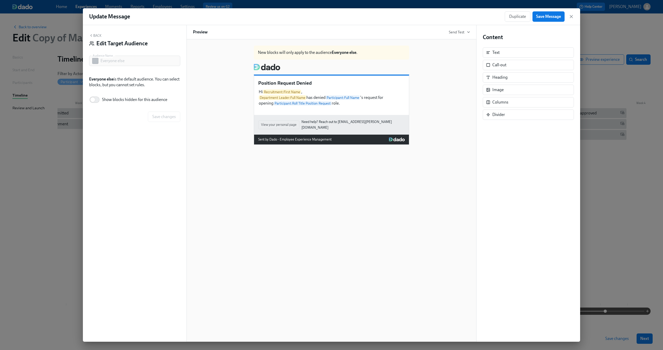
click at [261, 109] on div "Position Request Denied Hi Recruitment : First Name , Department Leader : Full …" at bounding box center [331, 95] width 155 height 39
click at [261, 101] on div "Hi Recruitment : First Name , Department Leader : Full Name has denied Particip…" at bounding box center [331, 98] width 147 height 18
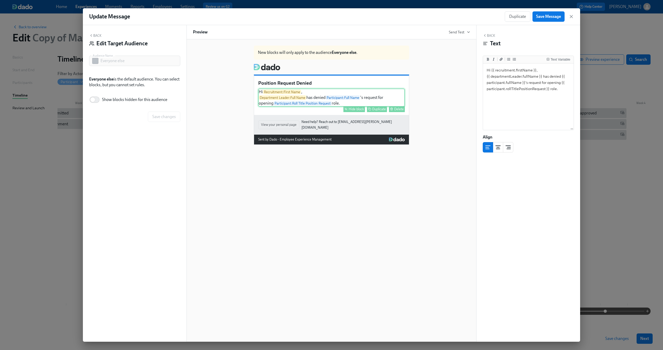
click at [261, 110] on div "Hide block" at bounding box center [356, 109] width 15 height 4
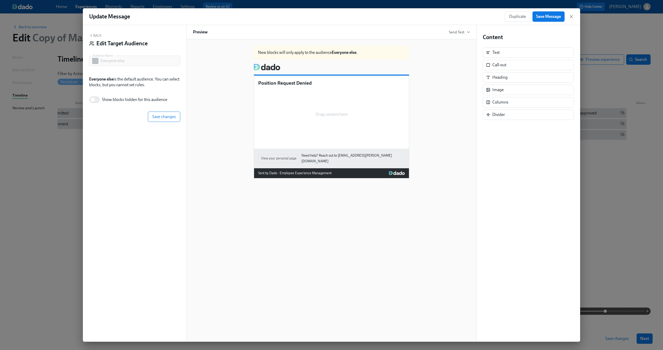
click at [93, 35] on button "Back" at bounding box center [95, 35] width 12 height 4
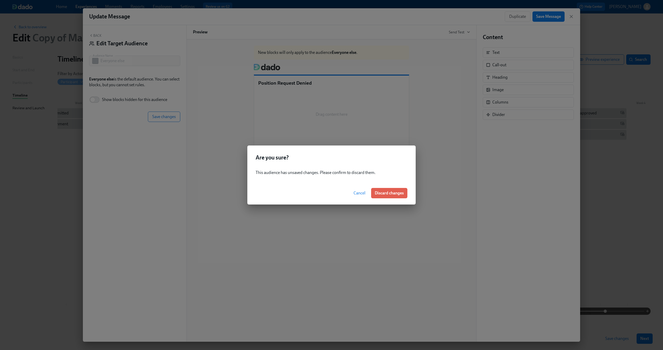
click at [261, 191] on span "Cancel" at bounding box center [360, 193] width 12 height 5
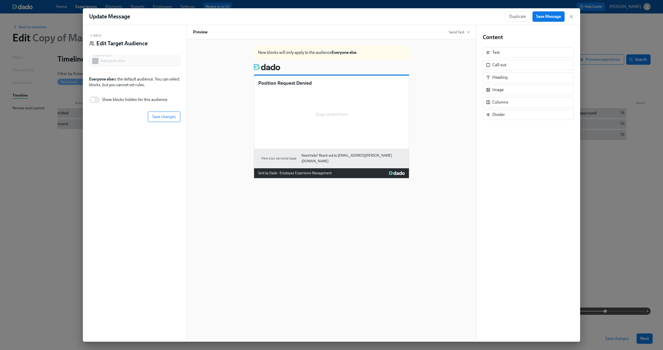
click at [165, 115] on span "Save changes" at bounding box center [164, 116] width 24 height 5
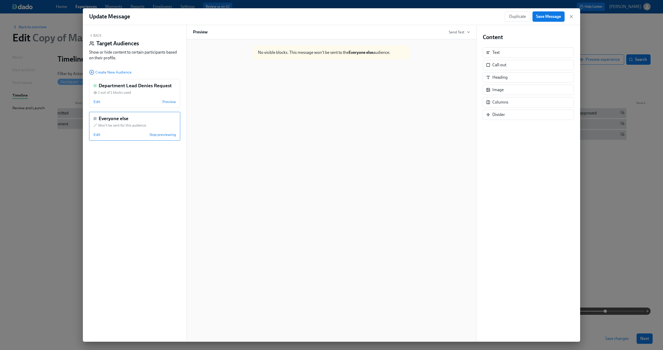
click at [95, 35] on button "Back" at bounding box center [95, 35] width 12 height 4
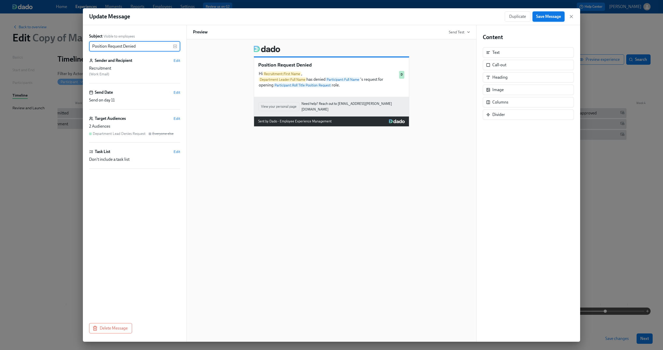
click at [261, 20] on button "Save Message" at bounding box center [549, 16] width 32 height 10
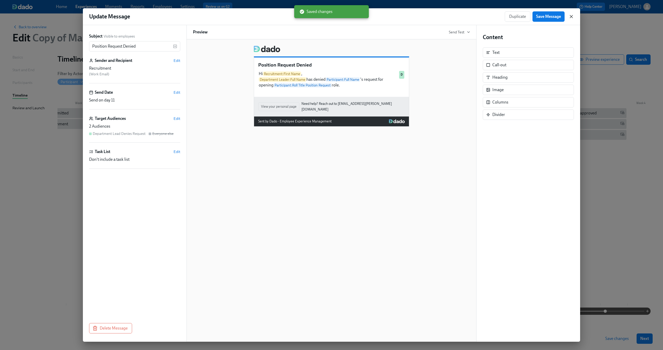
click at [261, 17] on icon "button" at bounding box center [571, 16] width 5 height 5
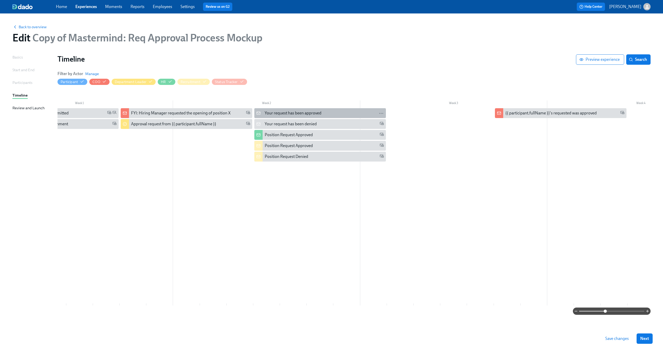
click at [261, 112] on div "Your request has been approved" at bounding box center [293, 113] width 57 height 6
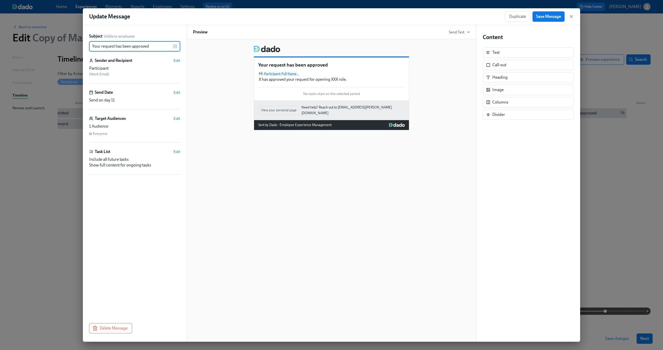
click at [102, 46] on input "Your request has been approved" at bounding box center [131, 46] width 84 height 10
type input "Your position request has been approved"
click at [261, 166] on div "Your position request has been approved Hi Participant : Full Name , X has appr…" at bounding box center [332, 190] width 290 height 303
click at [261, 77] on div "Hi Participant : Full Name , X has approved your request for opening XXX role. …" at bounding box center [331, 76] width 147 height 12
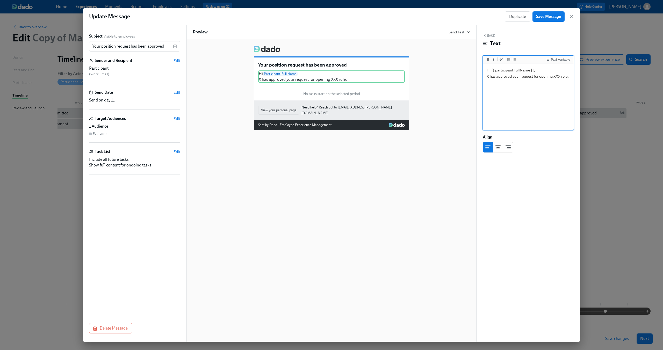
click at [261, 77] on textarea "Hi {{ participant.fullName }}, X has approved your request for opening XXX role." at bounding box center [528, 97] width 89 height 65
click at [261, 60] on div "Text Variable" at bounding box center [561, 60] width 20 height 4
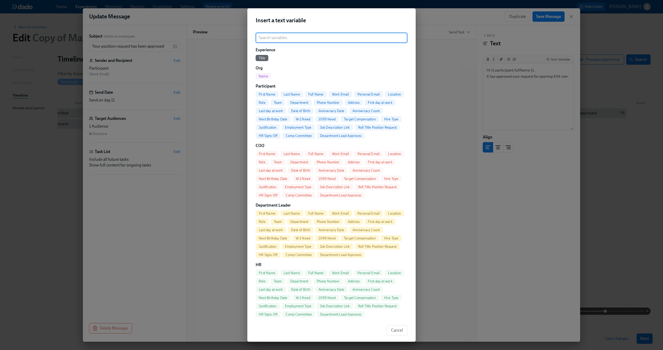
click at [261, 204] on span "Full Name" at bounding box center [316, 214] width 22 height 4
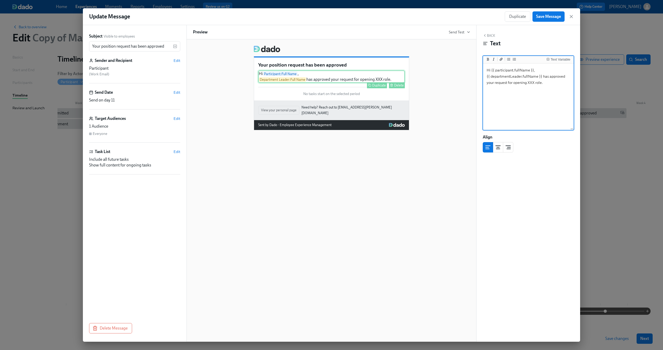
click at [261, 79] on div "Hi Participant : Full Name , Department Leader : Full Name has approved your re…" at bounding box center [331, 76] width 147 height 12
click at [261, 83] on textarea "Hi {{ participant.fullName }}, {{ departmentLeader.fullName }} has approved you…" at bounding box center [528, 97] width 89 height 65
click at [261, 60] on div "Text Variable" at bounding box center [561, 60] width 20 height 4
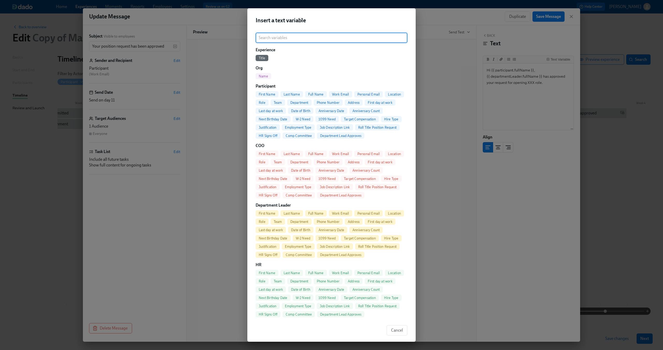
click at [261, 130] on div "Roll Title Position Request" at bounding box center [377, 127] width 45 height 6
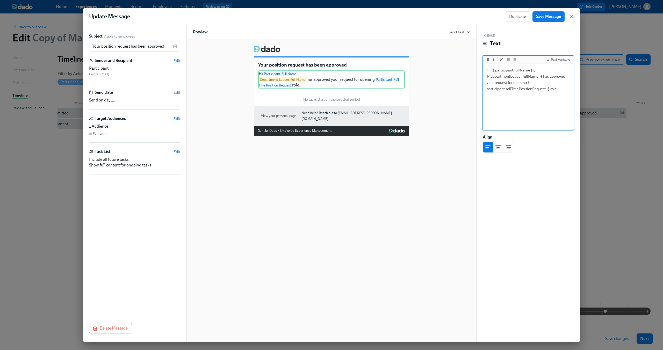
click at [261, 89] on textarea "Hi {{ participant.fullName }}, {{ departmentLeader.fullName }} has approved you…" at bounding box center [528, 97] width 89 height 65
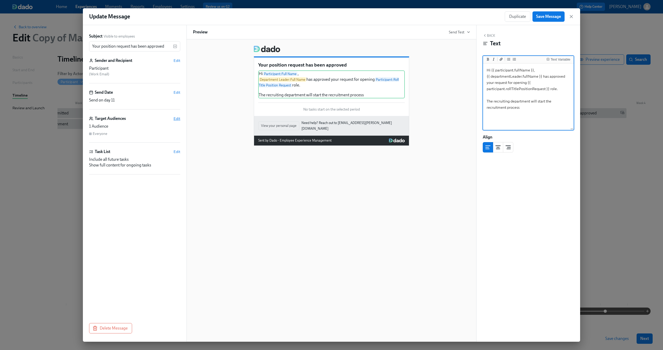
type textarea "Hi {{ participant.fullName }}, {{ departmentLeader.fullName }} has approved you…"
click at [176, 118] on span "Edit" at bounding box center [177, 118] width 7 height 5
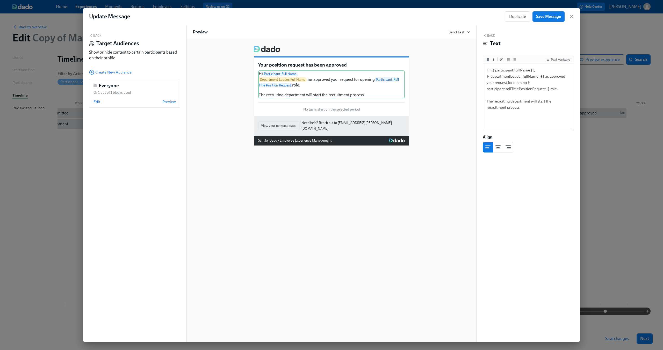
click at [132, 74] on div "Create New Audience" at bounding box center [134, 72] width 91 height 6
click at [122, 72] on span "Create New Audience" at bounding box center [110, 72] width 42 height 5
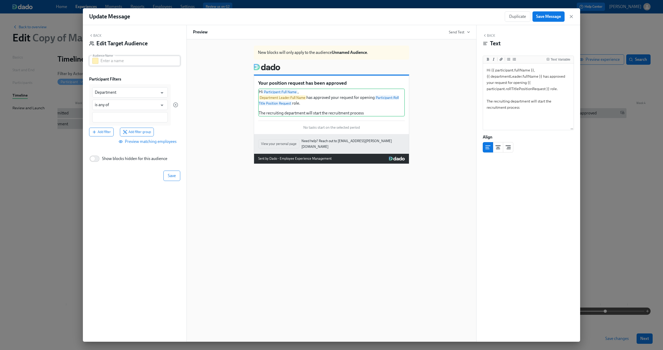
click at [127, 62] on input "text" at bounding box center [141, 61] width 80 height 10
type input "D"
type input "Approved by Department Leader"
click at [107, 92] on input "Department" at bounding box center [126, 92] width 63 height 10
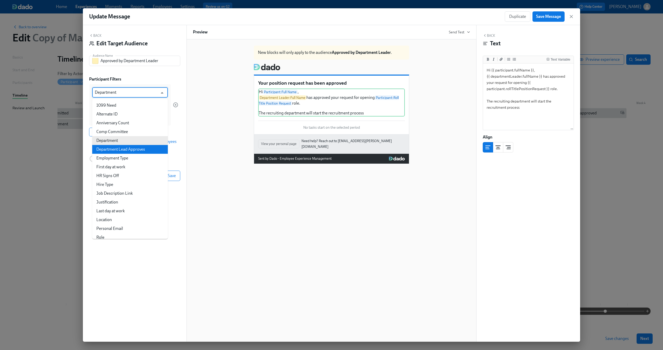
click at [110, 149] on li "Department Lead Approves" at bounding box center [130, 149] width 76 height 9
type input "Department Lead Approves"
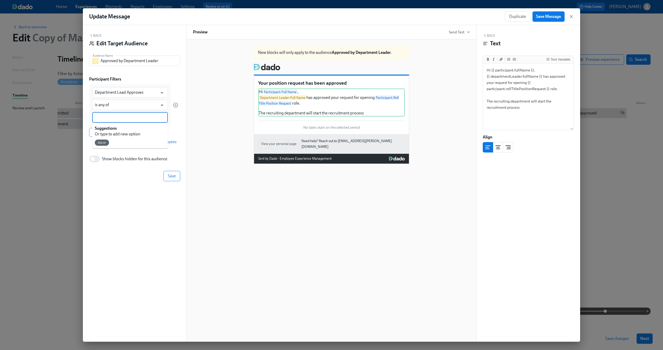
click at [117, 116] on input at bounding box center [130, 117] width 70 height 5
type input "Yes"
click at [174, 132] on div "Add filter Add filter group" at bounding box center [133, 132] width 89 height 9
click at [173, 176] on span "Save" at bounding box center [172, 176] width 8 height 5
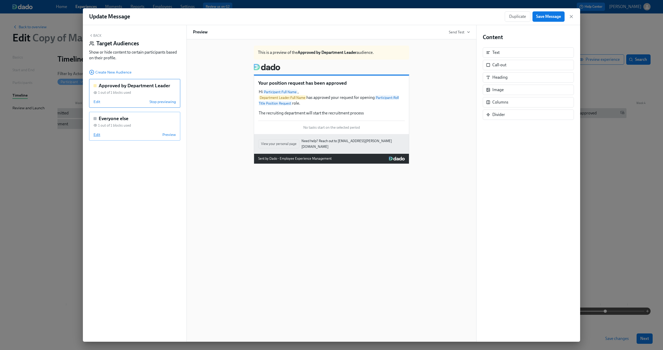
click at [94, 132] on span "Edit" at bounding box center [97, 134] width 7 height 5
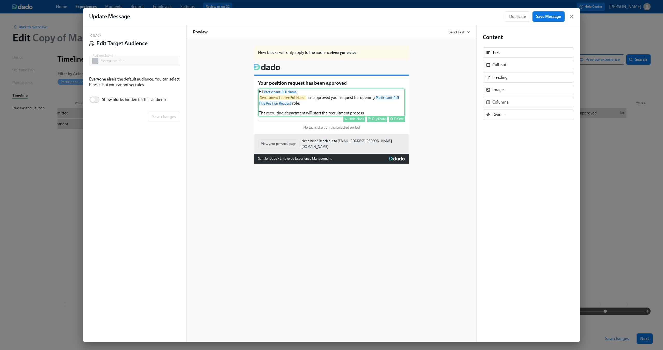
click at [261, 100] on div "Hi Participant : Full Name , Department Leader : Full Name has approved your re…" at bounding box center [331, 103] width 147 height 28
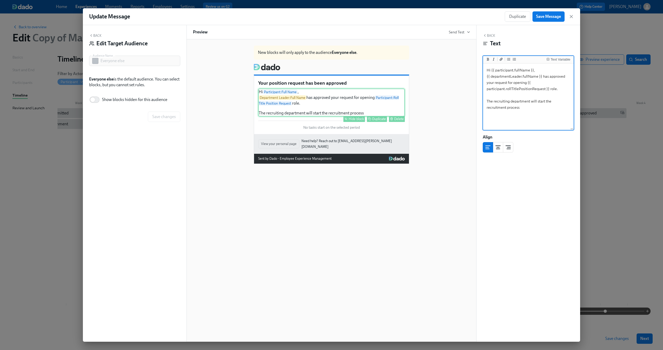
click at [261, 118] on div "Hide block" at bounding box center [356, 119] width 15 height 4
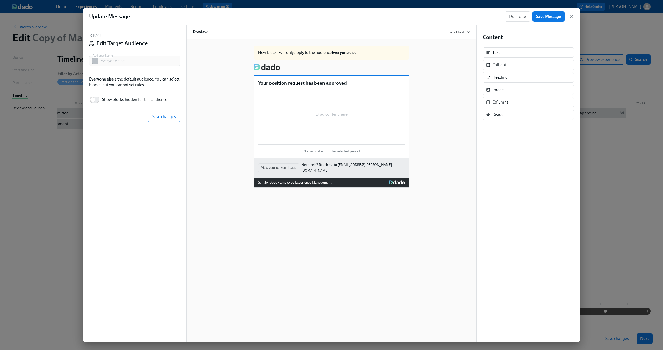
click at [92, 33] on div "Back Edit Target Audience Audience Name Everyone else Audience Name Everyone el…" at bounding box center [135, 183] width 104 height 317
click at [92, 34] on icon "button" at bounding box center [91, 35] width 4 height 4
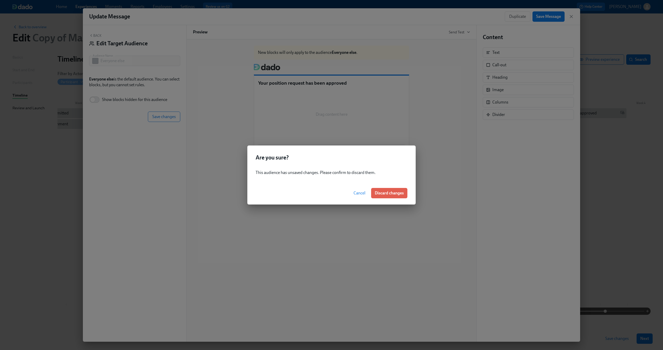
click at [261, 193] on span "Cancel" at bounding box center [360, 193] width 12 height 5
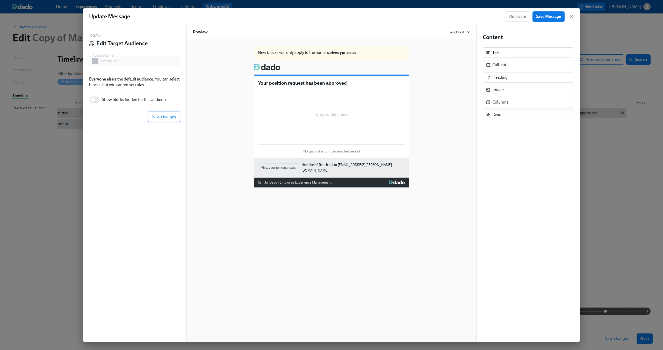
click at [158, 115] on span "Save changes" at bounding box center [164, 116] width 24 height 5
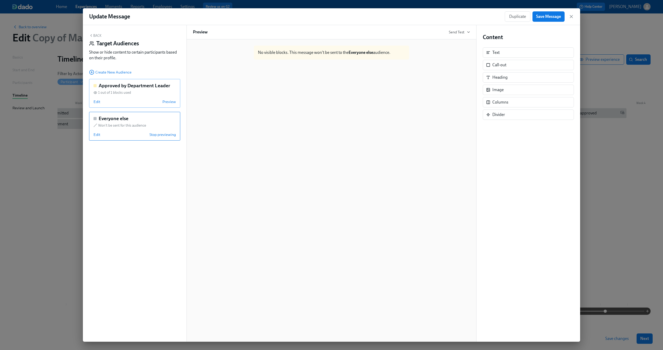
click at [144, 95] on div "Approved by Department Leader 1 out of 1 blocks used Edit Preview" at bounding box center [134, 93] width 91 height 29
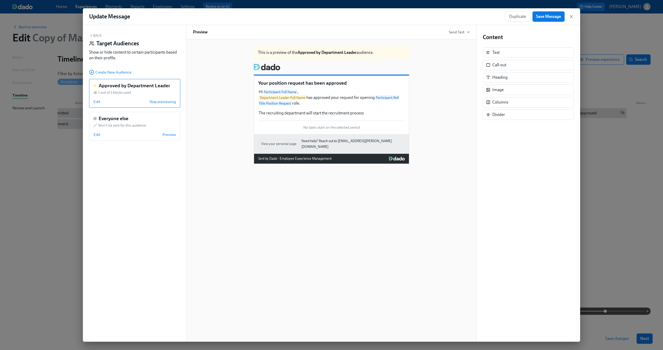
click at [261, 110] on div "Hi Participant : Full Name , Department Leader : Full Name has approved your re…" at bounding box center [331, 103] width 147 height 28
click at [97, 37] on button "Back" at bounding box center [95, 35] width 12 height 4
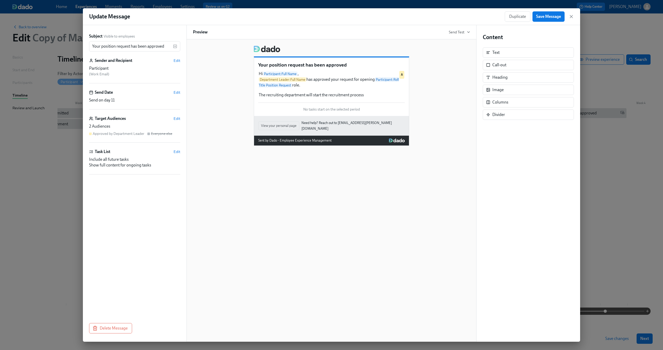
click at [261, 102] on div "Your position request has been approved Hi Participant : Full Name , Department…" at bounding box center [331, 87] width 155 height 59
click at [261, 96] on div "Hi Participant : Full Name , Department Leader : Full Name has approved your re…" at bounding box center [331, 84] width 147 height 28
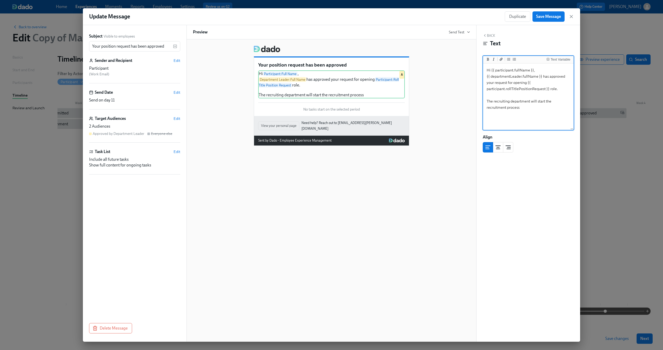
click at [261, 108] on textarea "Hi {{ participant.fullName }}, {{ departmentLeader.fullName }} has approved you…" at bounding box center [528, 97] width 89 height 65
type textarea "Hi {{ participant.fullName }}, {{ departmentLeader.fullName }} has approved you…"
click at [261, 14] on button "Save Message" at bounding box center [549, 16] width 32 height 10
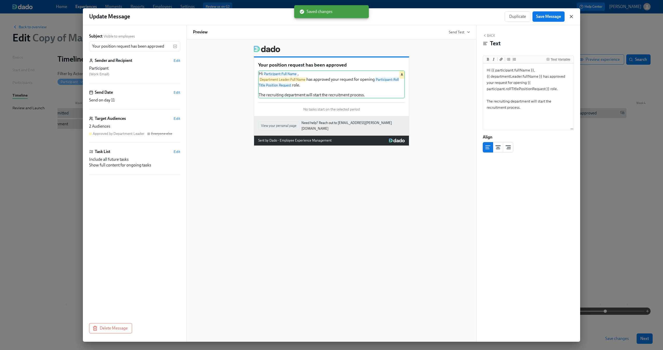
click at [261, 14] on icon "button" at bounding box center [571, 16] width 5 height 5
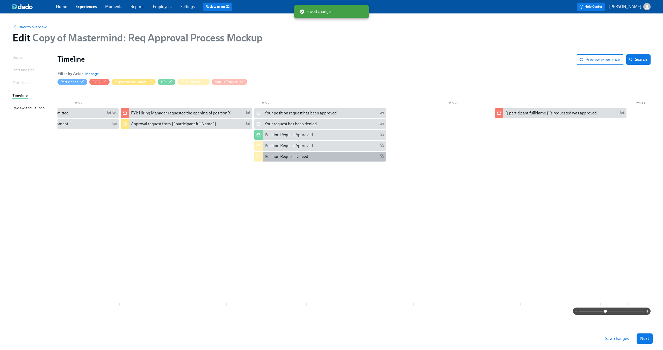
click at [261, 161] on div "Position Request Denied" at bounding box center [320, 157] width 132 height 10
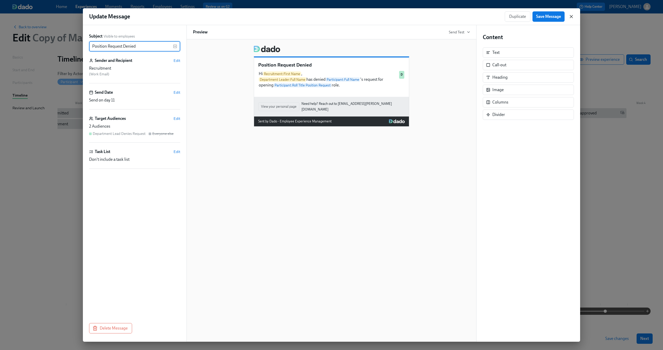
click at [261, 17] on icon "button" at bounding box center [571, 16] width 5 height 5
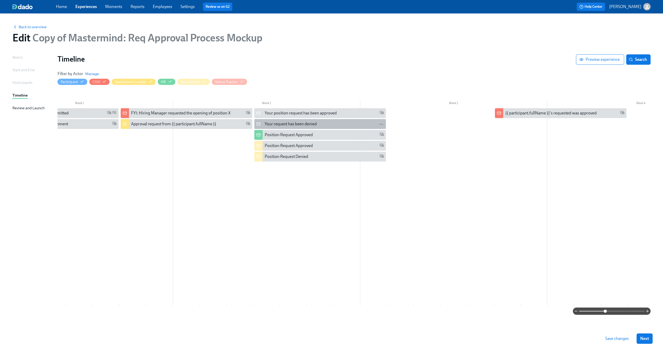
click at [261, 124] on div "Your request has been denied" at bounding box center [291, 124] width 52 height 6
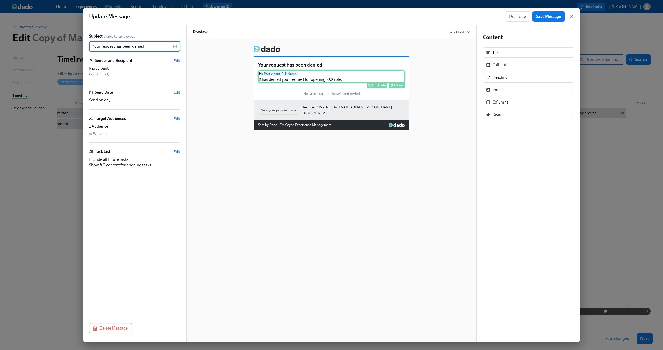
click at [261, 80] on div "Hi Participant : Full Name , X has denied your request for opening XXX role. Du…" at bounding box center [331, 76] width 147 height 12
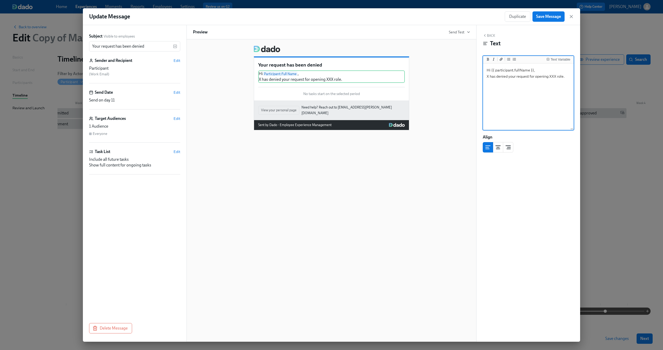
click at [261, 77] on textarea "Hi {{ participant.fullName }}, X has denied your request for opening XXX role." at bounding box center [528, 97] width 89 height 65
click at [261, 60] on rect "Insert Text Variable" at bounding box center [548, 59] width 2 height 2
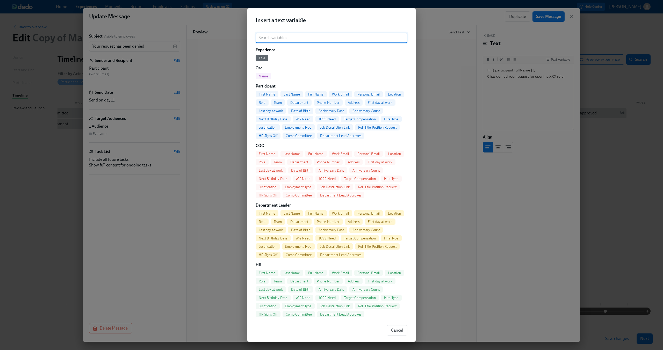
click at [261, 204] on span "Full Name" at bounding box center [316, 214] width 22 height 4
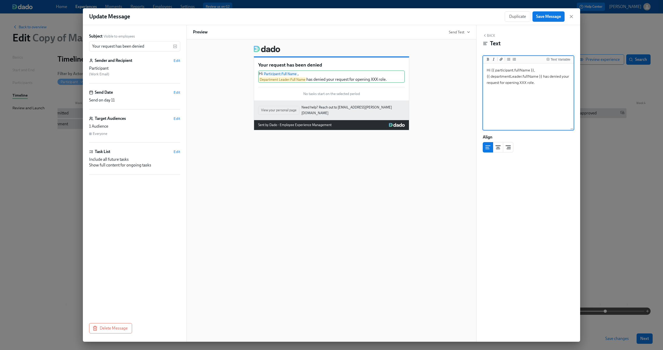
click at [261, 85] on textarea "Hi {{ participant.fullName }}, {{ departmentLeader.fullName }} has denied your …" at bounding box center [528, 97] width 89 height 65
click at [261, 59] on icon "Insert Text Variable" at bounding box center [548, 59] width 3 height 3
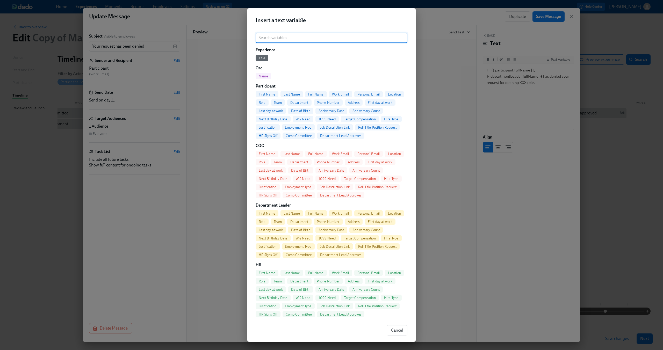
click at [261, 125] on div "Roll Title Position Request" at bounding box center [377, 127] width 45 height 6
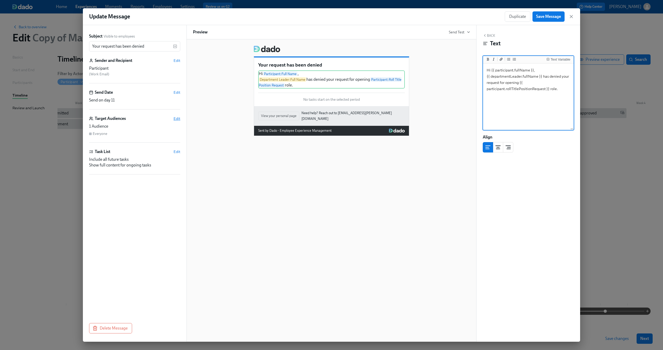
type textarea "Hi {{ participant.fullName }}, {{ departmentLeader.fullName }} has denied your …"
click at [176, 116] on span "Edit" at bounding box center [177, 118] width 7 height 5
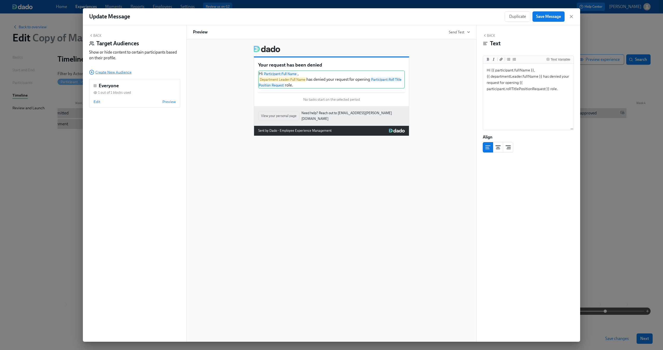
click at [119, 70] on span "Create New Audience" at bounding box center [110, 72] width 42 height 5
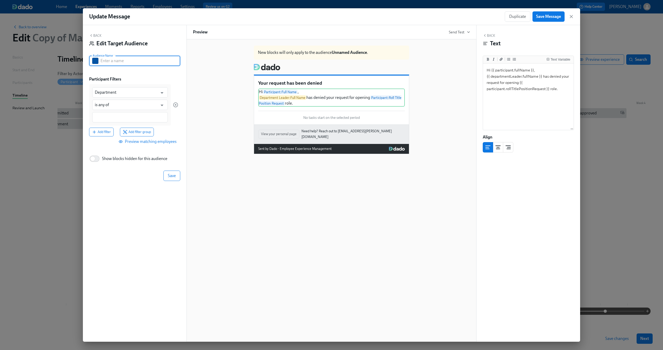
click at [124, 60] on input "text" at bounding box center [141, 61] width 80 height 10
type input "Denied by Department Lead"
click at [117, 91] on input "Department" at bounding box center [126, 92] width 63 height 10
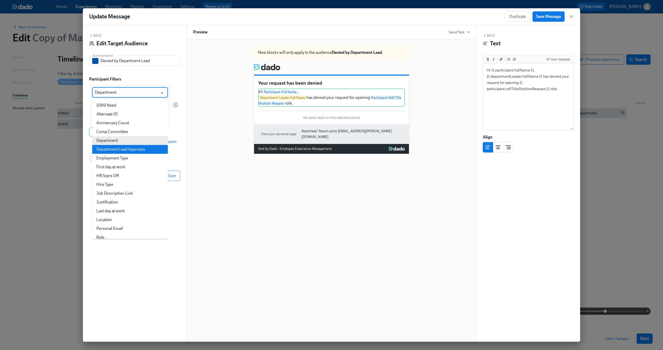
click at [123, 151] on li "Department Lead Approves" at bounding box center [130, 149] width 76 height 9
type input "Department Lead Approves"
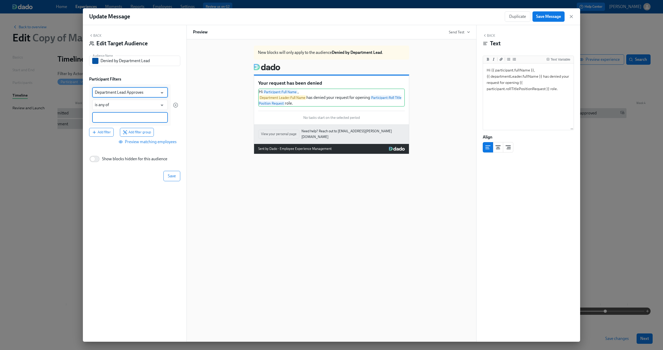
click at [119, 120] on input at bounding box center [130, 117] width 70 height 5
type input "No"
click at [171, 133] on div "Add filter Add filter group" at bounding box center [133, 132] width 89 height 9
click at [173, 176] on span "Save" at bounding box center [172, 176] width 8 height 5
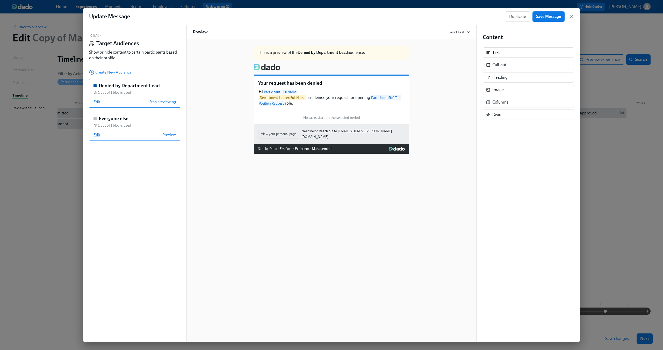
click at [97, 132] on span "Edit" at bounding box center [97, 134] width 7 height 5
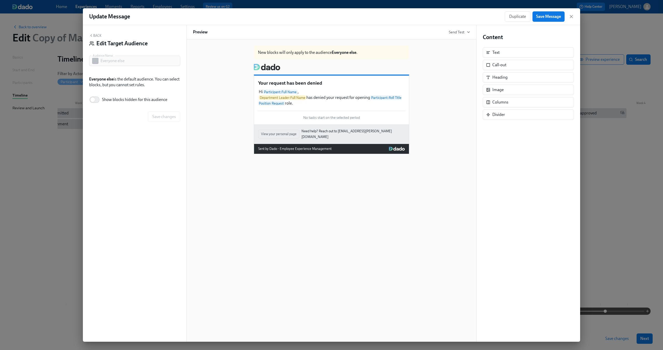
click at [256, 94] on div "Your request has been denied Hi Participant : Full Name , Department Leader : F…" at bounding box center [331, 100] width 155 height 49
click at [261, 96] on div "Hi Participant : Full Name , Department Leader : Full Name has denied your requ…" at bounding box center [331, 98] width 147 height 18
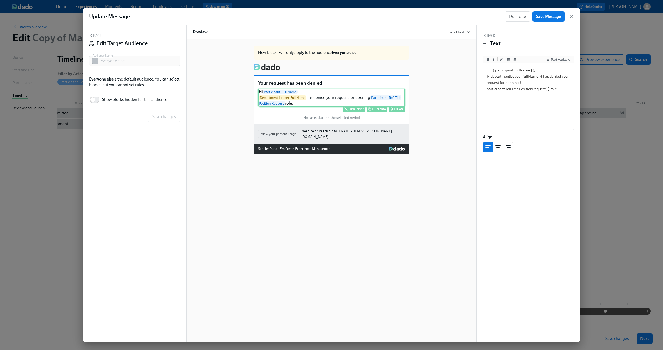
click at [261, 111] on div "Hide block" at bounding box center [356, 109] width 15 height 4
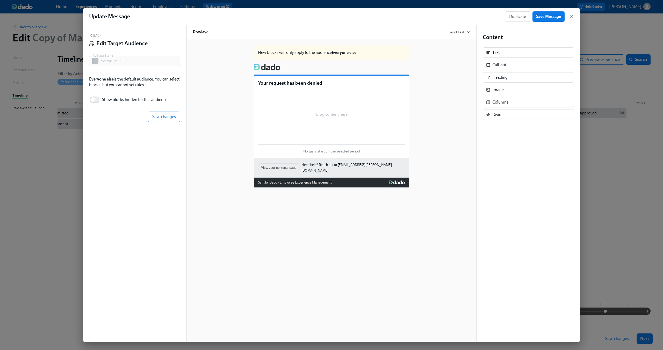
click at [91, 36] on icon "button" at bounding box center [91, 35] width 4 height 4
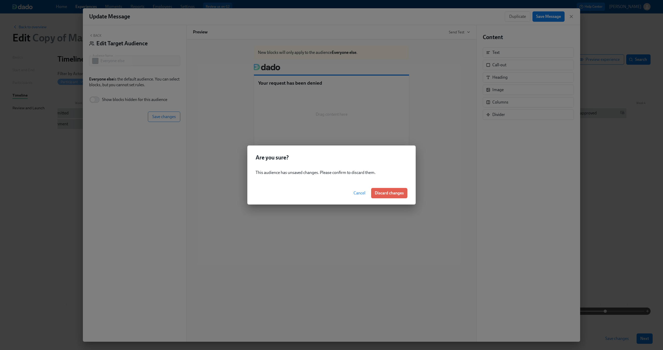
click at [261, 194] on span "Cancel" at bounding box center [360, 193] width 12 height 5
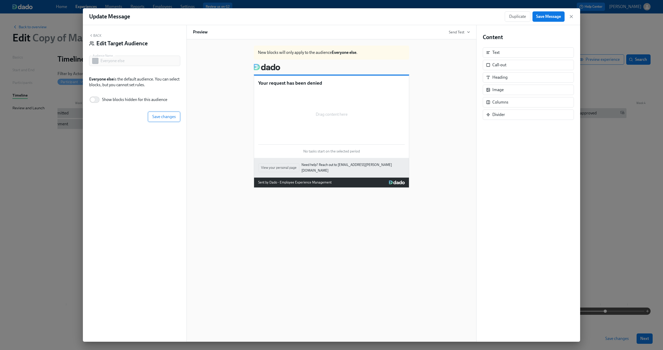
click at [163, 117] on span "Save changes" at bounding box center [164, 116] width 24 height 5
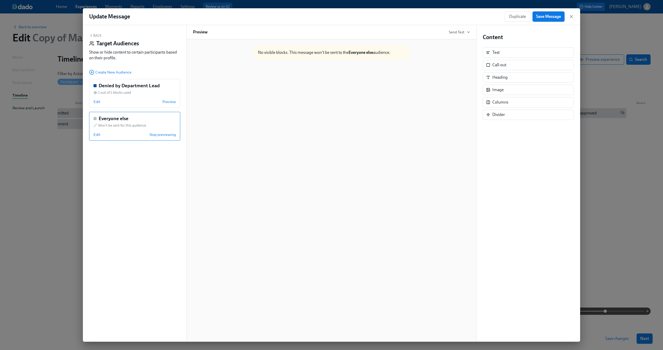
click at [92, 33] on div "Back Target Audiences Show or hide content to certain participants based on the…" at bounding box center [135, 183] width 104 height 317
click at [92, 36] on icon "button" at bounding box center [91, 35] width 4 height 4
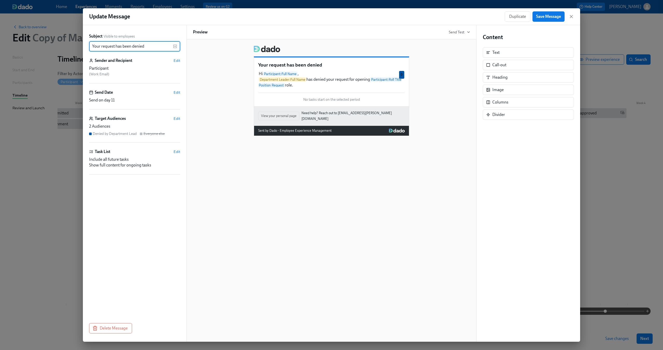
click at [261, 178] on div "Your request has been denied Hi Participant : Full Name , Department Leader : F…" at bounding box center [332, 190] width 290 height 303
click at [261, 18] on span "Save Message" at bounding box center [548, 16] width 25 height 5
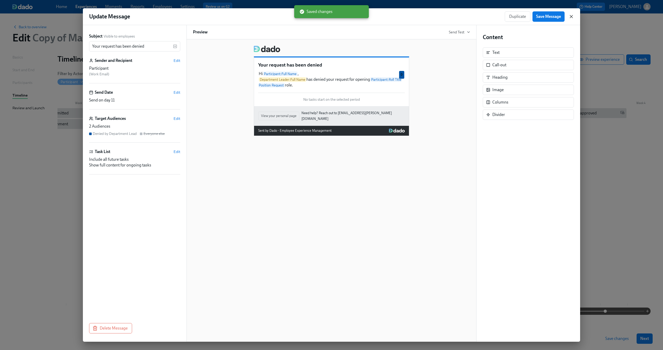
click at [261, 17] on icon "button" at bounding box center [571, 16] width 5 height 5
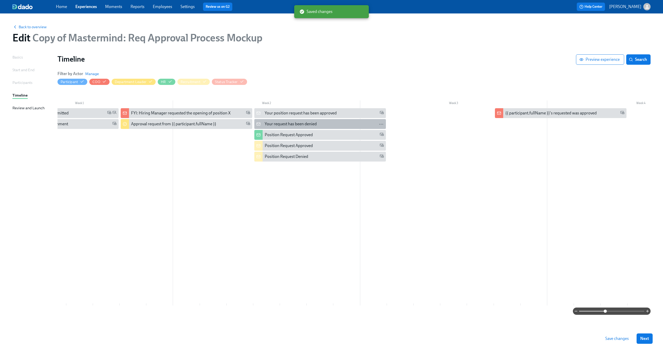
click at [261, 123] on div "Your request has been denied" at bounding box center [324, 124] width 119 height 6
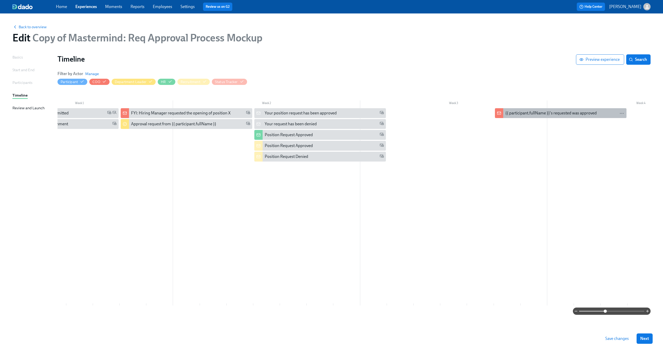
click at [261, 115] on div "{{ participant.fullName }}'s requested was approved" at bounding box center [551, 113] width 91 height 6
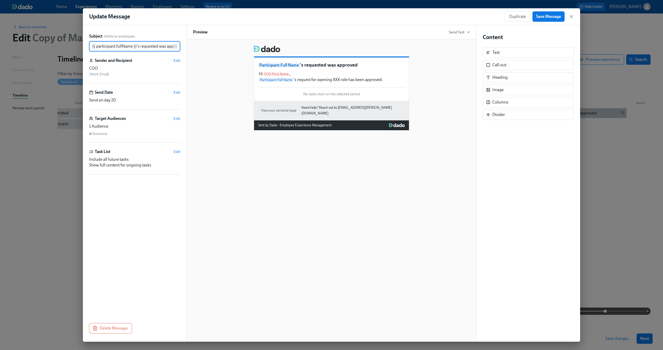
scroll to position [0, 10]
click at [261, 17] on icon "button" at bounding box center [571, 16] width 5 height 5
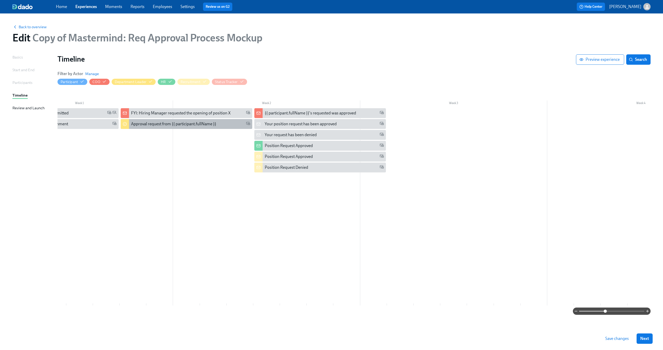
click at [196, 127] on div "Approval request from {{ participant.fullName }}" at bounding box center [187, 124] width 132 height 10
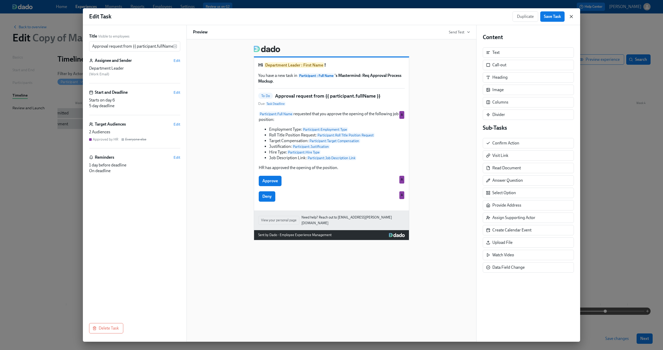
click at [261, 16] on icon "button" at bounding box center [571, 16] width 5 height 5
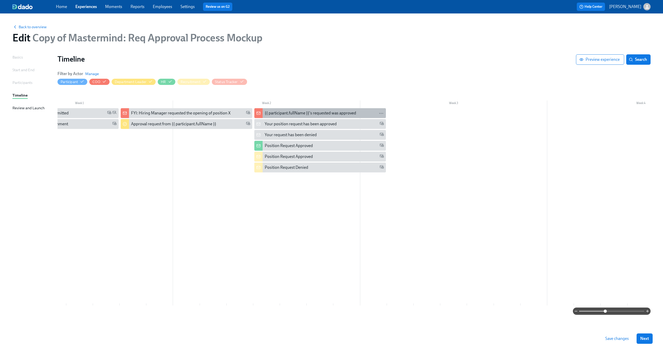
click at [261, 114] on div "{{ participant.fullName }}'s requested was approved" at bounding box center [310, 113] width 91 height 6
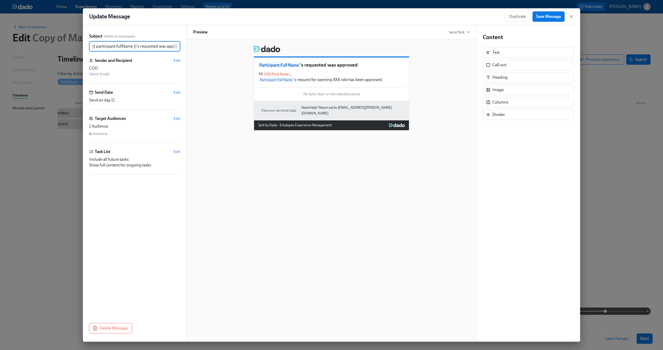
scroll to position [0, 10]
click at [261, 80] on div "Hi COO : First Name , Participant : Full Name 's request for opening XXX role h…" at bounding box center [331, 77] width 147 height 12
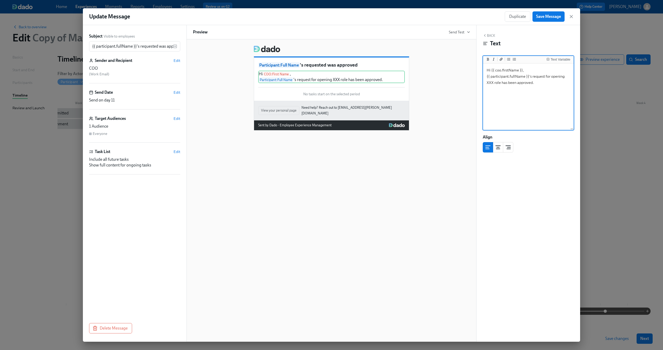
click at [261, 83] on textarea "Hi {{ coo.firstName }}, {{ participant.fullName }}'s request for opening XXX ro…" at bounding box center [528, 97] width 89 height 65
click at [261, 62] on button "Text Variable" at bounding box center [559, 59] width 26 height 5
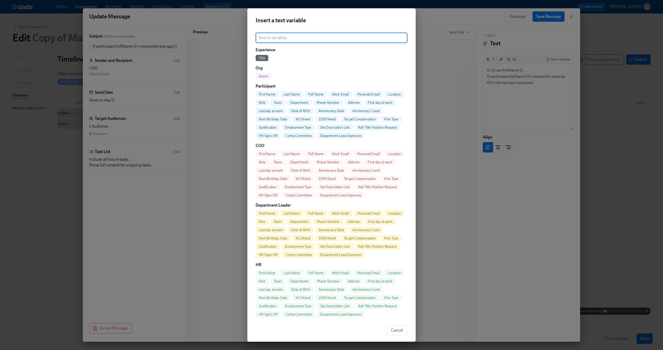
click at [261, 129] on span "Roll Title Position Request" at bounding box center [377, 128] width 45 height 4
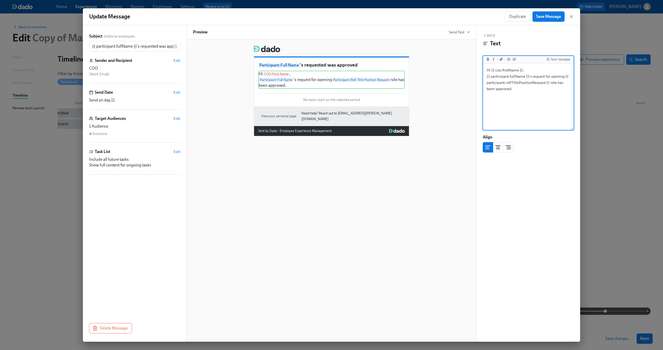
click at [261, 100] on textarea "Hi {{ coo.firstName }}, {{ participant.fullName }}'s request for opening {{ par…" at bounding box center [528, 97] width 89 height 65
type textarea "Hi {{ coo.firstName }}, {{ participant.fullName }}'s request for opening {{ par…"
click at [261, 16] on span "Save Message" at bounding box center [548, 16] width 25 height 5
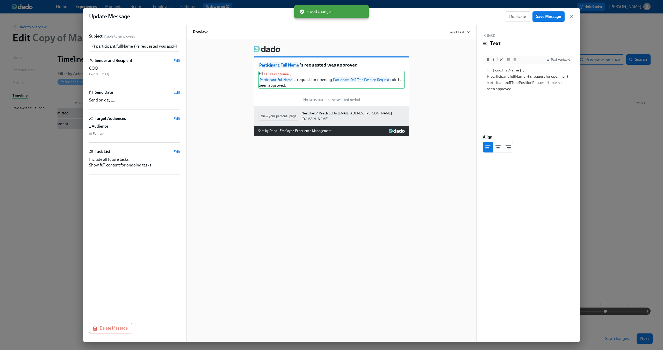
click at [178, 119] on span "Edit" at bounding box center [177, 118] width 7 height 5
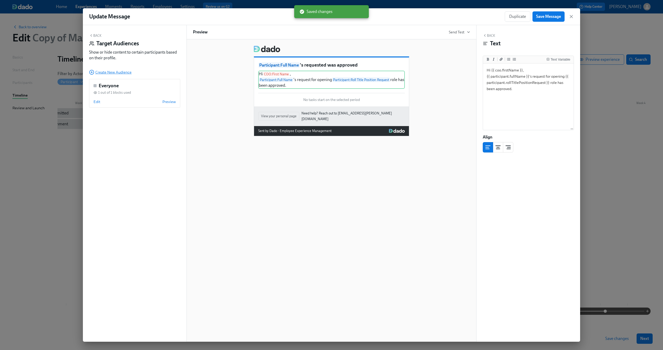
click at [117, 74] on span "Create New Audience" at bounding box center [110, 72] width 42 height 5
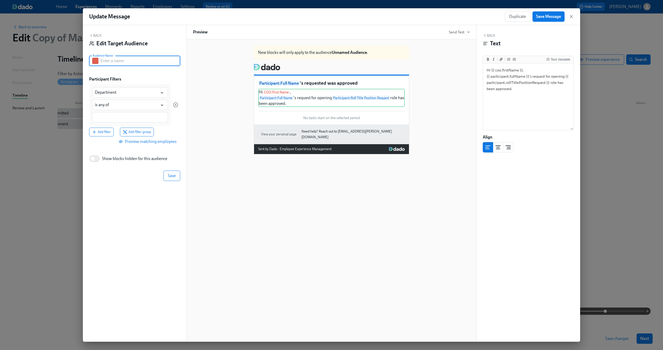
click at [124, 62] on input "text" at bounding box center [141, 61] width 80 height 10
click at [142, 64] on input "text" at bounding box center [141, 61] width 80 height 10
type input "Approved by Department Lead"
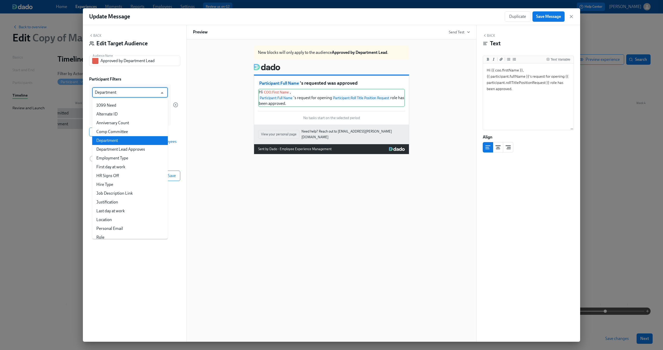
click at [132, 91] on input "Department" at bounding box center [126, 92] width 63 height 10
click at [129, 148] on li "Department Lead Approves" at bounding box center [130, 149] width 76 height 9
type input "Department Lead Approves"
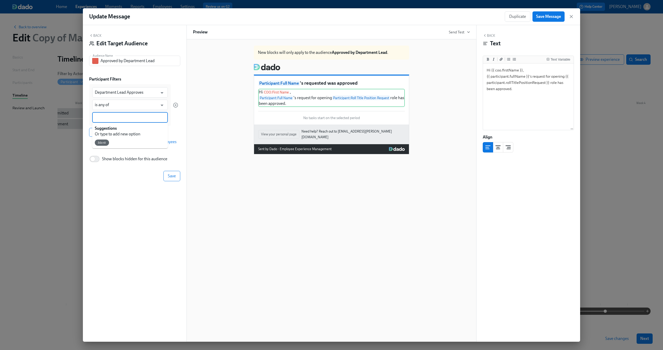
click at [122, 120] on input at bounding box center [130, 117] width 70 height 5
type input "Yes"
click at [175, 128] on div "Department Lead Approves ​ is any of ​ Yes Add filter Add filter group" at bounding box center [133, 110] width 89 height 52
click at [176, 176] on span "Save" at bounding box center [172, 176] width 8 height 5
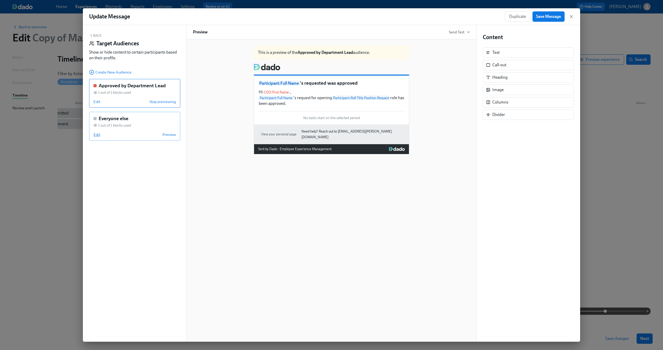
click at [97, 135] on span "Edit" at bounding box center [97, 134] width 7 height 5
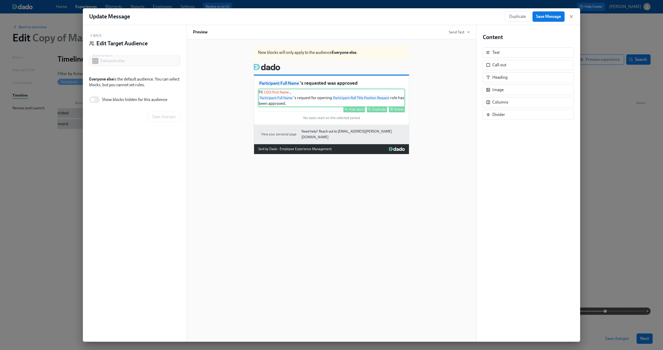
click at [260, 98] on div "Hi COO : First Name , Participant : Full Name 's request for opening Participan…" at bounding box center [331, 98] width 147 height 18
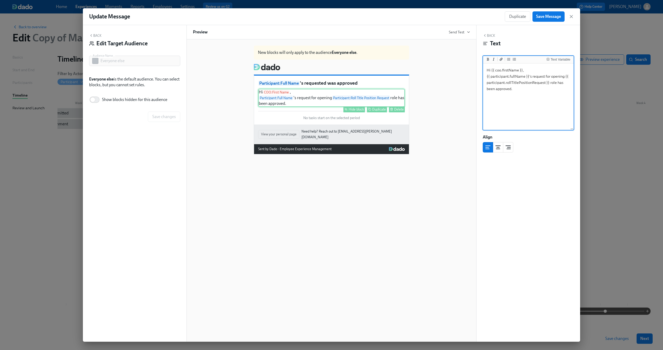
click at [261, 111] on div "Hide block" at bounding box center [356, 110] width 15 height 4
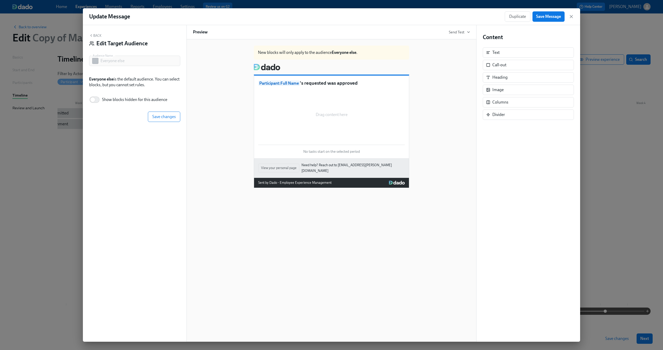
click at [95, 33] on button "Back" at bounding box center [95, 35] width 12 height 4
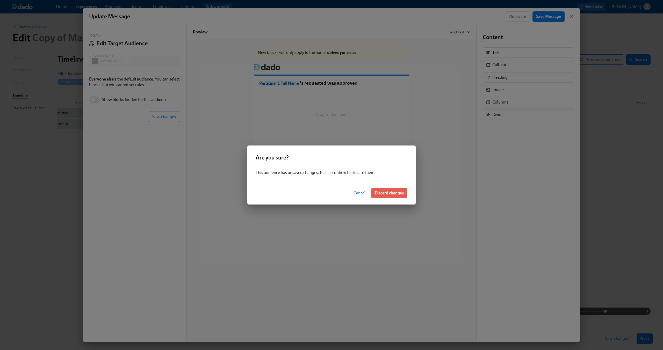
click at [261, 191] on span "Cancel" at bounding box center [360, 193] width 12 height 5
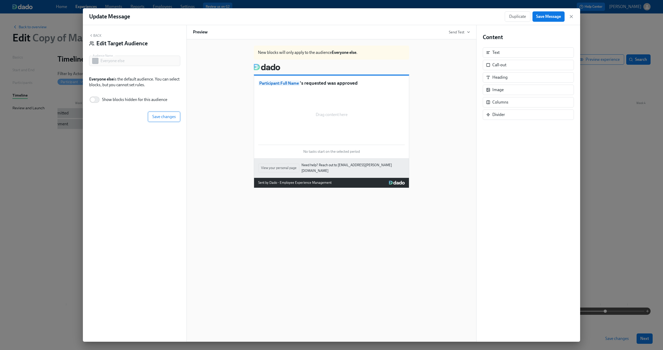
click at [173, 114] on button "Save changes" at bounding box center [164, 117] width 32 height 10
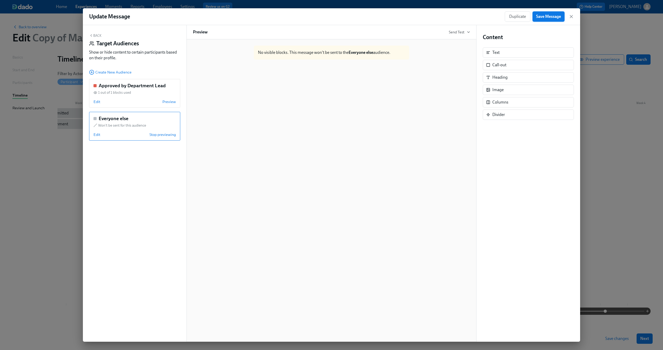
click at [261, 18] on span "Save Message" at bounding box center [548, 16] width 25 height 5
click at [261, 17] on icon "button" at bounding box center [571, 16] width 5 height 5
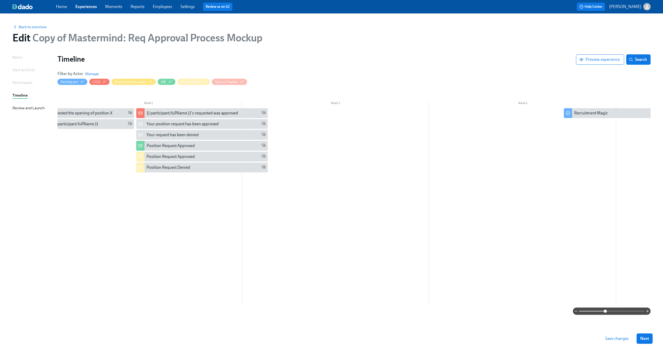
scroll to position [0, 190]
click at [94, 75] on span "Manage" at bounding box center [92, 73] width 14 height 5
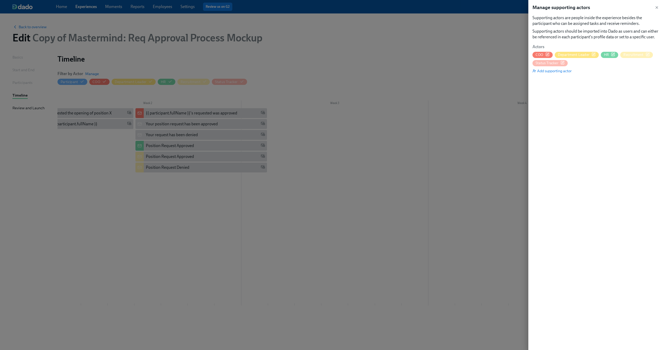
click at [261, 61] on icon "button" at bounding box center [562, 62] width 3 height 3
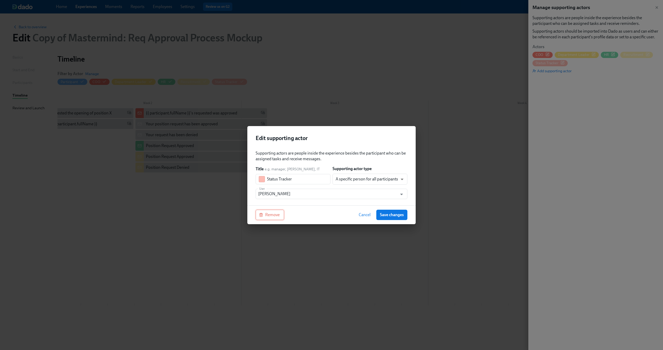
click at [261, 204] on span "Remove" at bounding box center [270, 214] width 20 height 5
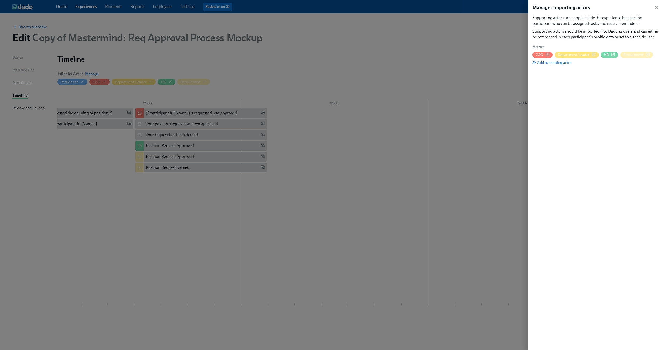
click at [261, 6] on icon "button" at bounding box center [657, 7] width 4 height 4
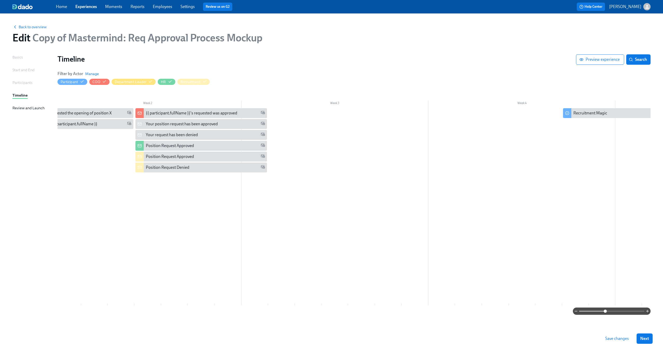
click at [261, 204] on span "Save changes" at bounding box center [618, 338] width 24 height 5
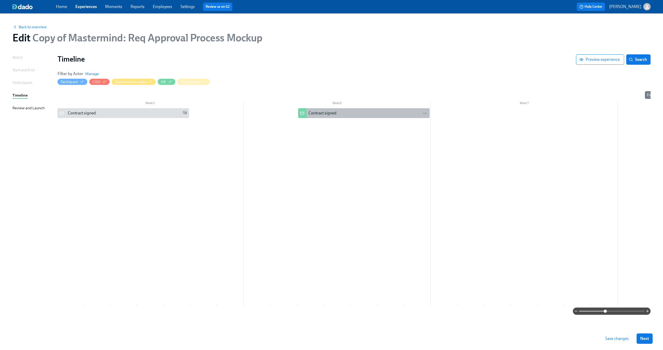
scroll to position [0, 717]
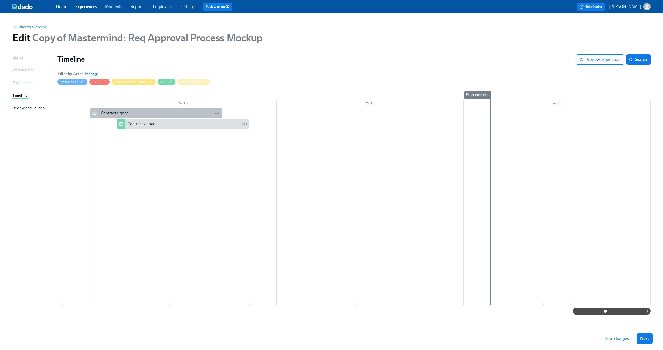
click at [131, 113] on div "Contract signed" at bounding box center [160, 113] width 119 height 6
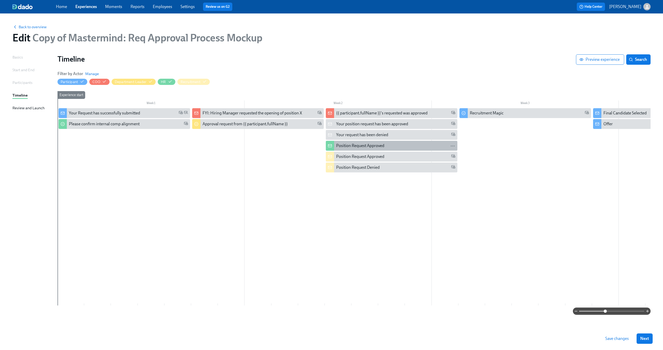
click at [261, 147] on div "Position Request Approved" at bounding box center [360, 146] width 48 height 6
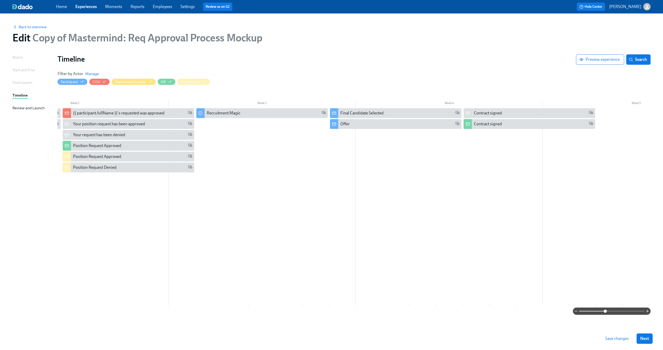
scroll to position [0, 266]
click at [261, 114] on div "Final Candidate Selected" at bounding box center [397, 113] width 119 height 6
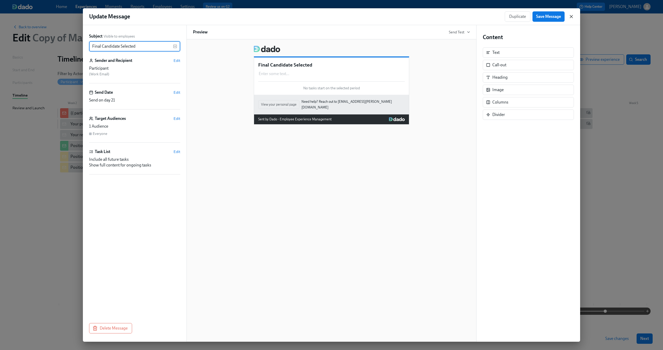
click at [261, 15] on icon "button" at bounding box center [571, 16] width 5 height 5
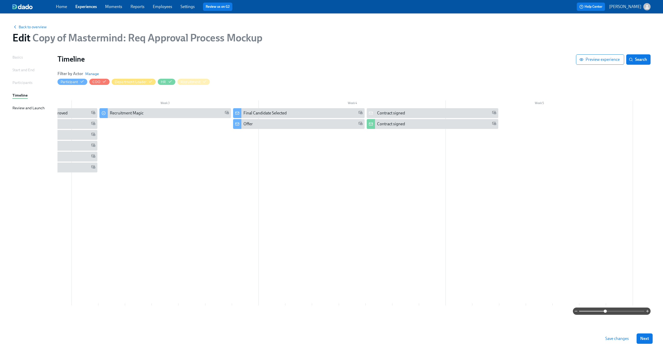
scroll to position [0, 364]
click at [261, 113] on div "Contract signed" at bounding box center [433, 113] width 119 height 6
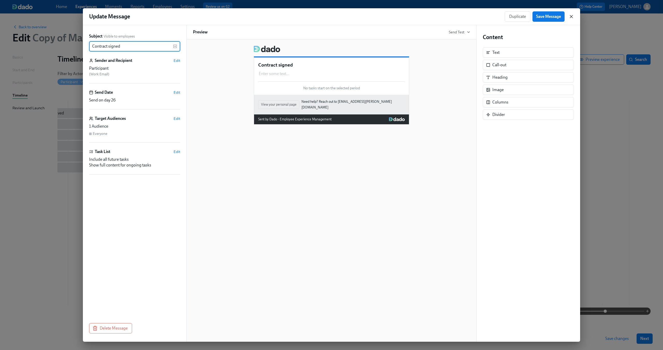
click at [261, 18] on icon "button" at bounding box center [571, 16] width 3 height 3
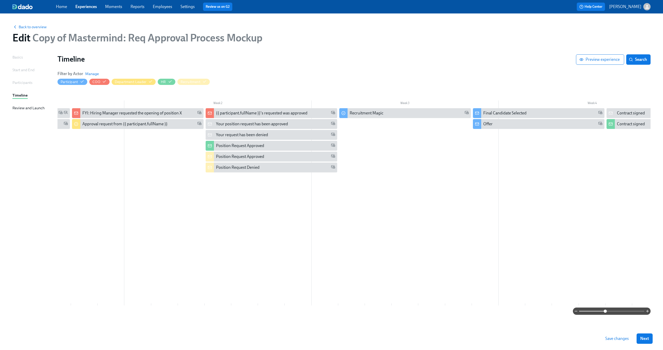
scroll to position [0, 125]
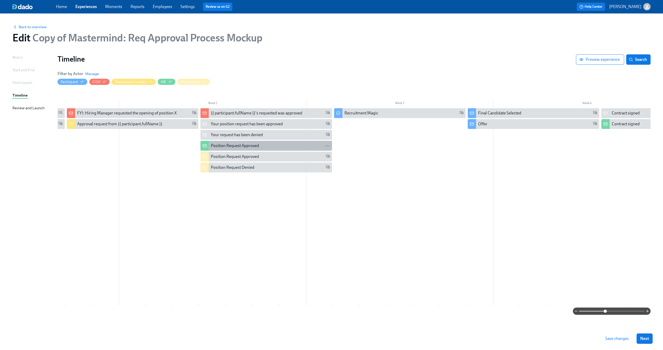
click at [245, 146] on div "Position Request Approved" at bounding box center [235, 146] width 48 height 6
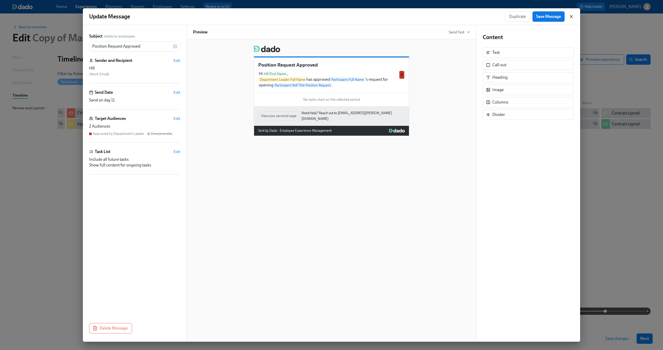
click at [261, 15] on icon "button" at bounding box center [571, 16] width 5 height 5
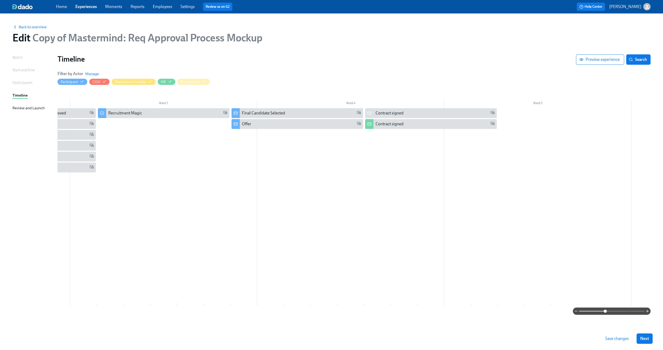
scroll to position [0, 319]
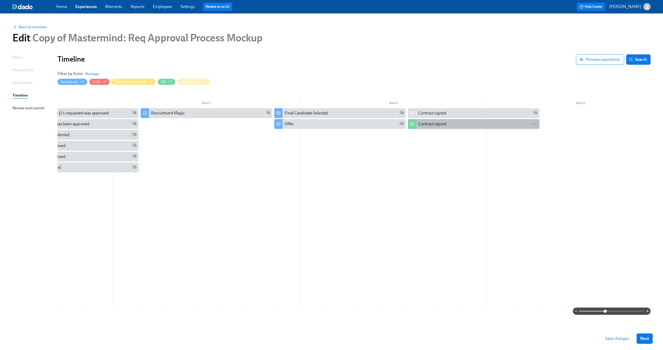
click at [261, 125] on div "Contract signed" at bounding box center [432, 124] width 28 height 6
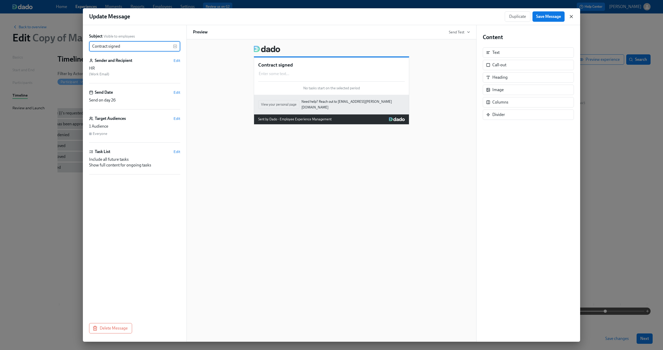
click at [261, 18] on icon "button" at bounding box center [571, 16] width 5 height 5
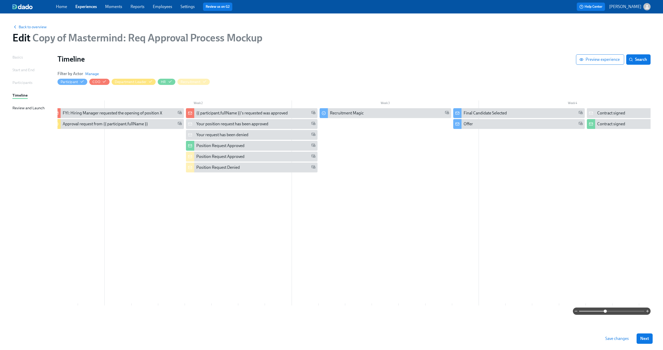
scroll to position [0, 39]
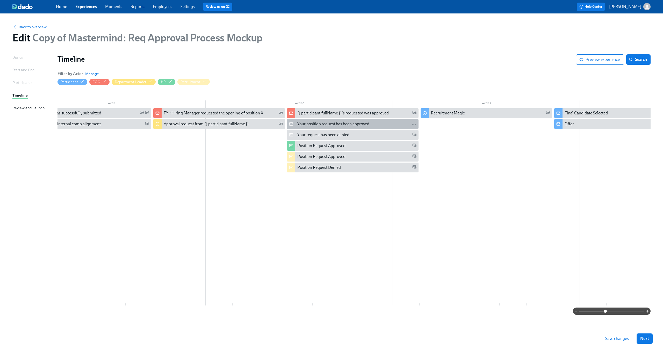
click at [261, 126] on div "Your position request has been approved" at bounding box center [333, 124] width 72 height 6
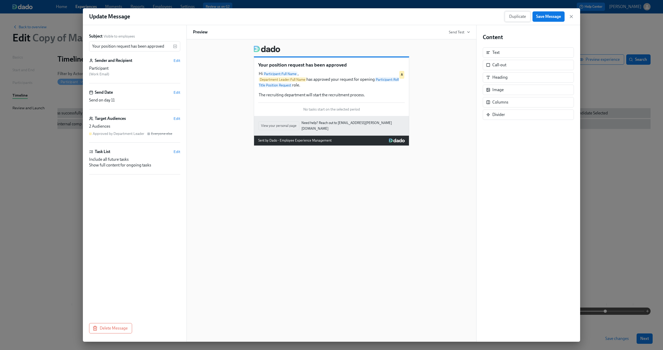
click at [261, 17] on span "Duplicate" at bounding box center [517, 16] width 17 height 5
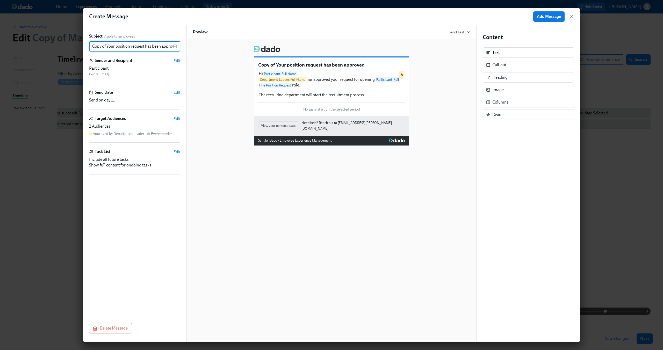
scroll to position [0, 5]
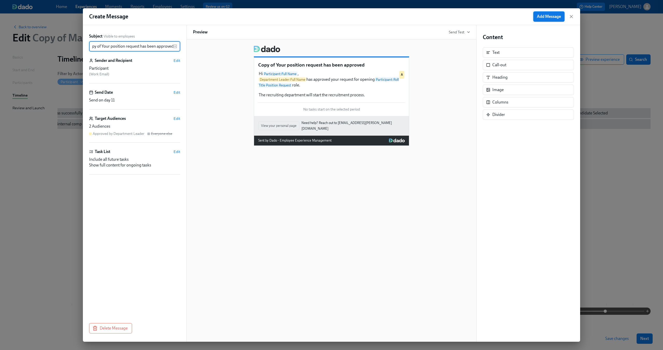
click at [261, 18] on span "Add Message" at bounding box center [549, 16] width 24 height 5
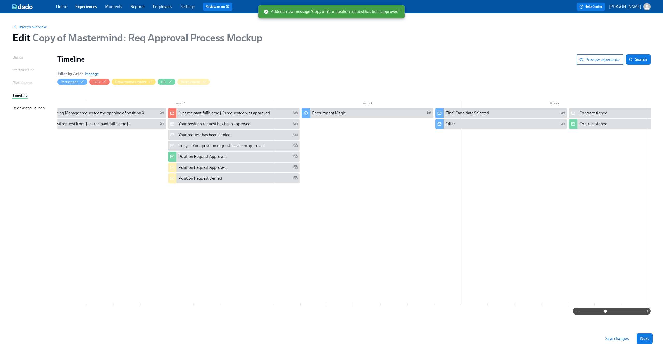
scroll to position [0, 244]
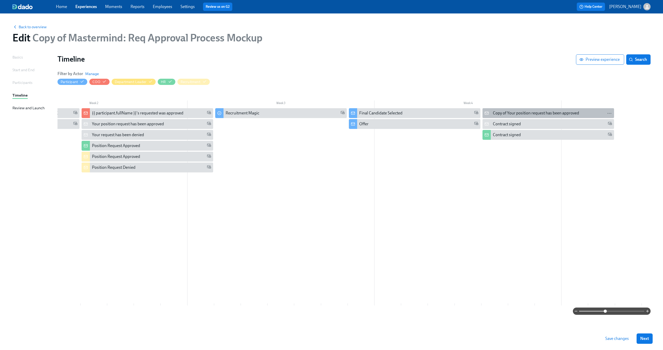
click at [261, 111] on div "Copy of Your position request has been approved" at bounding box center [536, 113] width 86 height 6
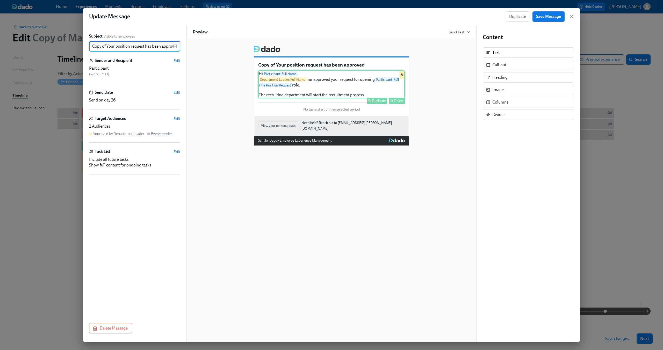
scroll to position [0, 5]
click at [178, 122] on div "Target Audiences Edit 2 Audiences Approved by Department Leader Everyone else" at bounding box center [134, 129] width 91 height 27
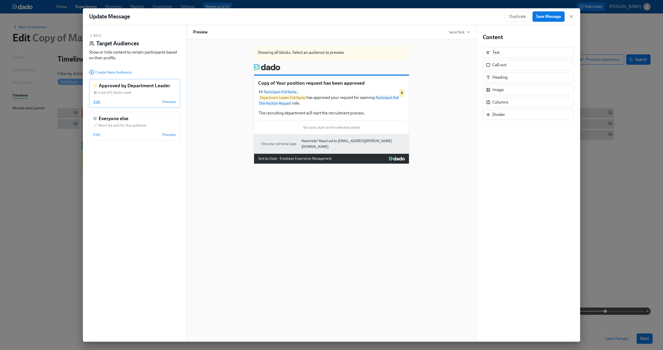
click at [99, 101] on span "Edit" at bounding box center [97, 101] width 7 height 5
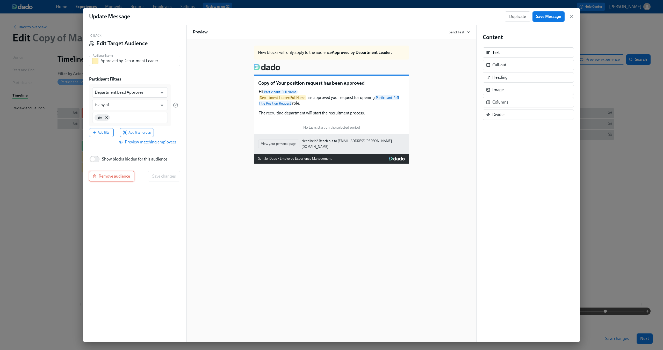
click at [100, 177] on span "Remove audience" at bounding box center [112, 176] width 37 height 5
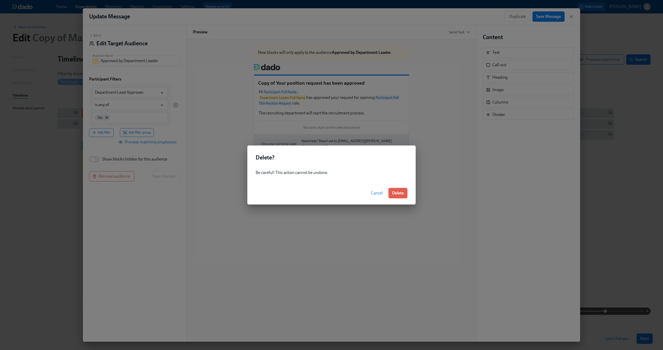
click at [261, 190] on button "Delete" at bounding box center [398, 193] width 19 height 10
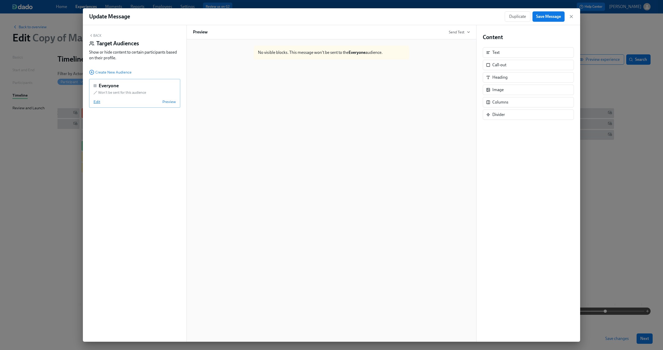
click at [98, 100] on span "Edit" at bounding box center [97, 101] width 7 height 5
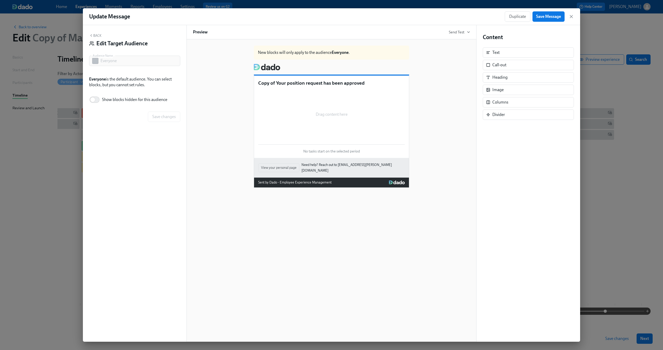
click at [96, 38] on div "Back Edit Target Audience" at bounding box center [134, 41] width 91 height 16
click at [95, 35] on button "Back" at bounding box center [95, 35] width 12 height 4
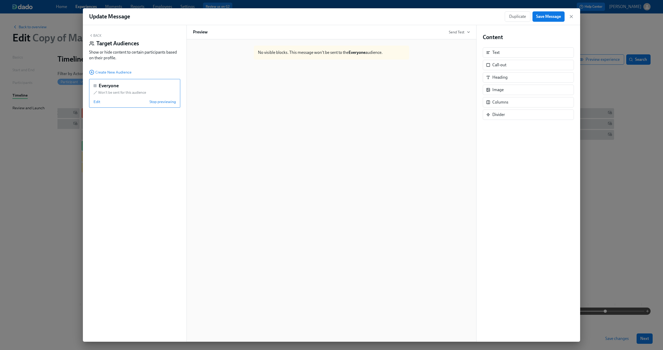
click at [97, 33] on button "Back" at bounding box center [95, 35] width 12 height 4
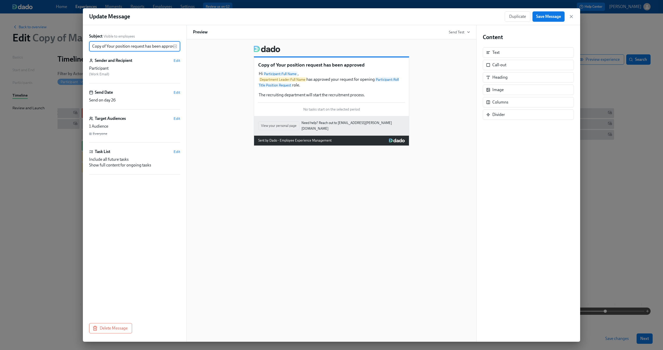
scroll to position [0, 5]
click at [261, 85] on div "Hi Participant : Full Name , Department Leader : Full Name has approved your re…" at bounding box center [331, 84] width 147 height 28
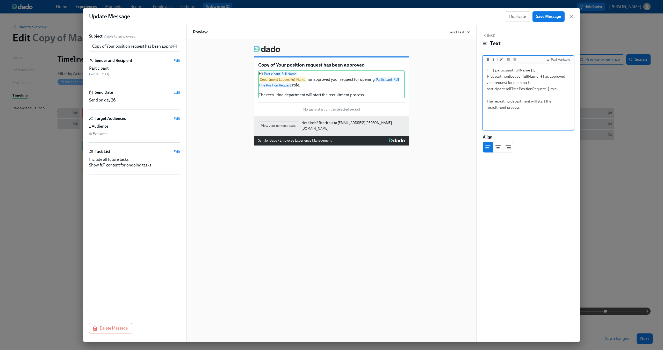
drag, startPoint x: 486, startPoint y: 77, endPoint x: 542, endPoint y: 75, distance: 55.5
click at [261, 75] on textarea "Hi {{ participant.fullName }}, {{ departmentLeader.fullName }} has approved you…" at bounding box center [528, 97] width 89 height 65
drag, startPoint x: 540, startPoint y: 107, endPoint x: 486, endPoint y: 78, distance: 61.6
click at [261, 78] on textarea "Hi {{ participant.fullName }}, {{ departmentLeader.fullName }} has approved you…" at bounding box center [528, 97] width 89 height 65
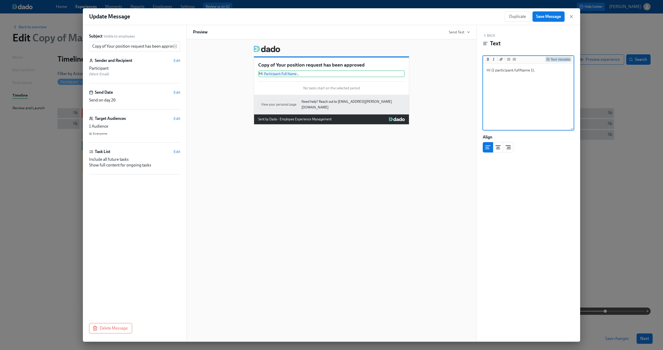
click at [261, 59] on icon "Insert Text Variable" at bounding box center [548, 59] width 1 height 0
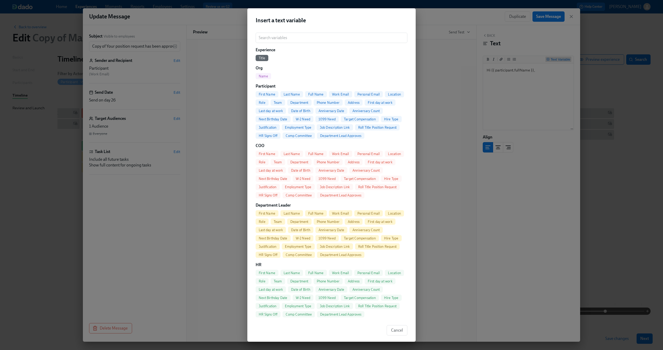
click at [261, 79] on div "Insert a text variable ​ Experience Title Org Name Participant First Name Last …" at bounding box center [331, 175] width 663 height 350
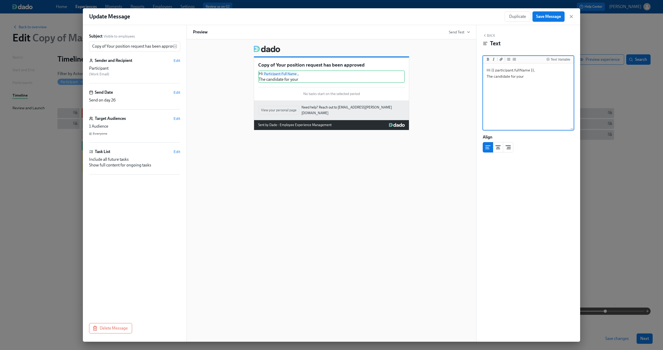
drag, startPoint x: 512, startPoint y: 77, endPoint x: 545, endPoint y: 80, distance: 33.6
click at [261, 80] on textarea "Hi {{ participant.fullName }}, The candidate for your" at bounding box center [528, 97] width 89 height 65
click at [261, 62] on div "Insert Text Variable" at bounding box center [548, 60] width 3 height 4
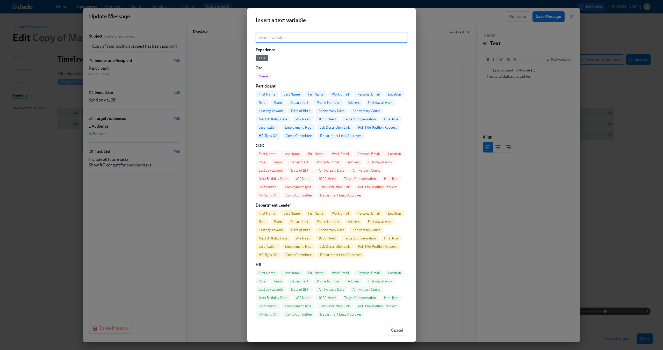
click at [261, 129] on span "Roll Title Position Request" at bounding box center [377, 128] width 45 height 4
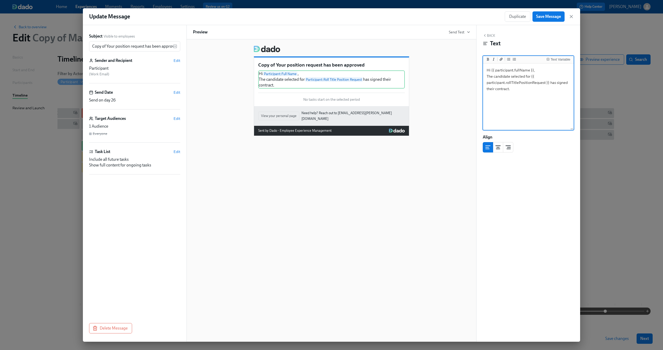
type textarea "Hi {{ participant.fullName }}, The candidate selected for {{ participant.rollTi…"
click at [261, 164] on div "Copy of Your position request has been approved Hi Participant : Full Name , Th…" at bounding box center [332, 190] width 290 height 303
click at [261, 15] on span "Save Message" at bounding box center [548, 16] width 25 height 5
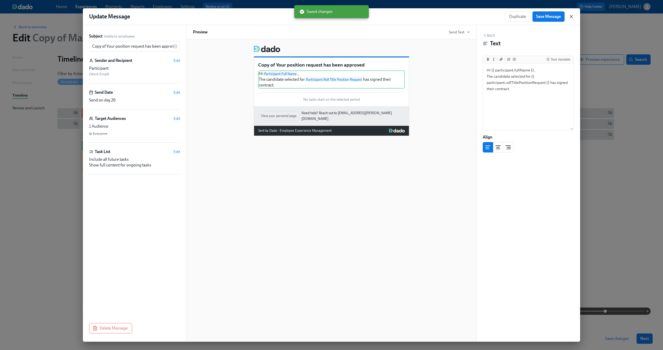
click at [261, 16] on icon "button" at bounding box center [571, 16] width 3 height 3
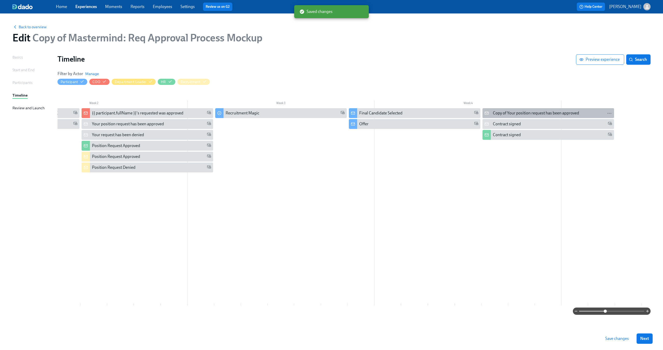
click at [261, 113] on div "Copy of Your position request has been approved" at bounding box center [536, 113] width 86 height 6
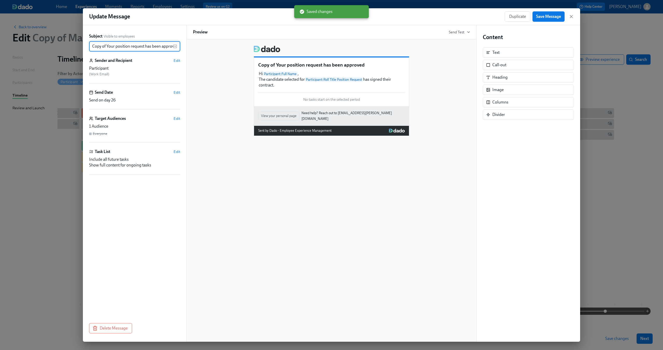
scroll to position [0, 5]
click at [134, 44] on input "Copy of Your position request has been approved" at bounding box center [131, 46] width 84 height 10
drag, startPoint x: 171, startPoint y: 45, endPoint x: 54, endPoint y: 42, distance: 117.2
click at [54, 42] on div "Update Message Duplicate Save Message Subject Visible to employees Copy of Your…" at bounding box center [331, 175] width 663 height 350
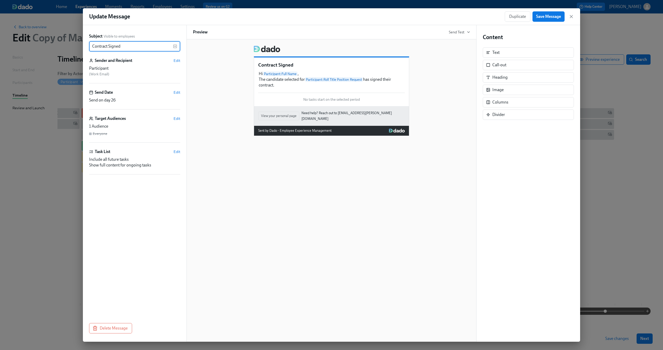
type input "Contract Signed"
click at [226, 177] on div "Contract Signed Hi Participant : Full Name , The candidate selected for Partici…" at bounding box center [332, 190] width 290 height 303
click at [261, 18] on span "Save Message" at bounding box center [548, 16] width 25 height 5
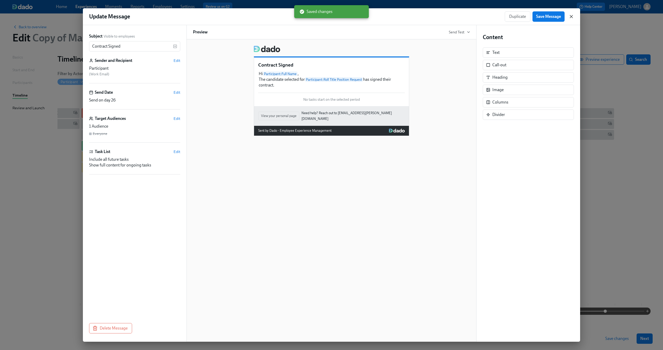
click at [261, 16] on icon "button" at bounding box center [571, 16] width 5 height 5
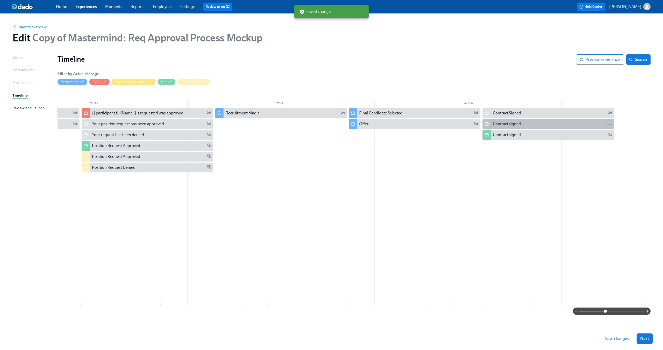
click at [261, 123] on div "Contract signed" at bounding box center [552, 124] width 119 height 6
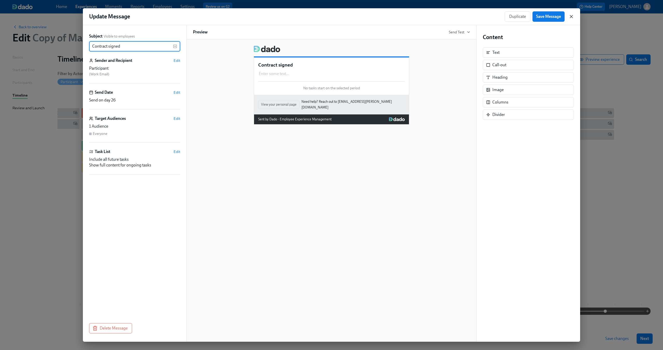
click at [261, 16] on icon "button" at bounding box center [571, 16] width 5 height 5
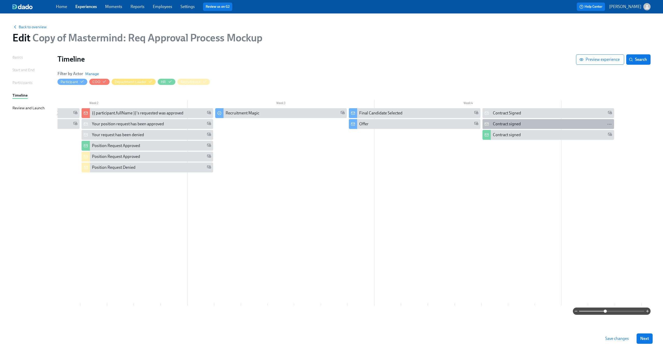
click at [261, 124] on div "Contract signed" at bounding box center [507, 124] width 28 height 6
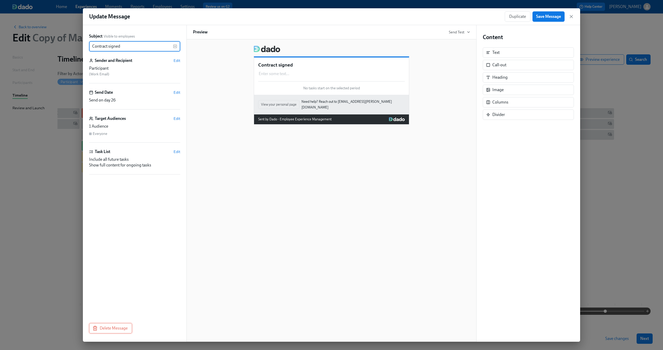
click at [121, 204] on span "Delete Message" at bounding box center [111, 328] width 34 height 5
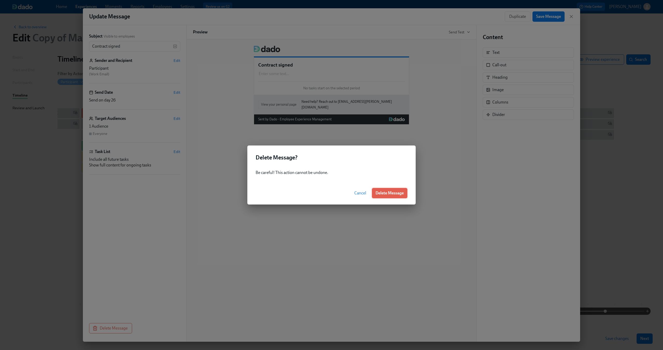
click at [261, 191] on span "Delete Message" at bounding box center [390, 193] width 28 height 5
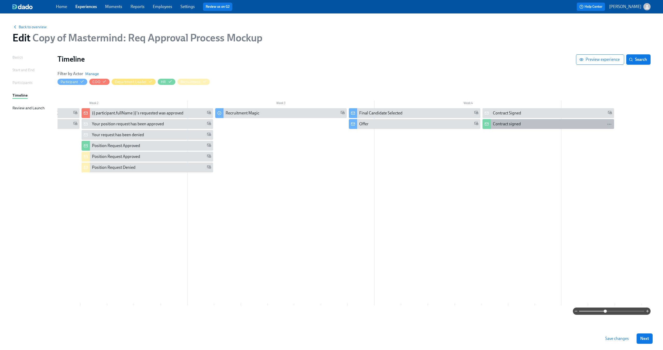
click at [261, 122] on div "Contract signed" at bounding box center [507, 124] width 28 height 6
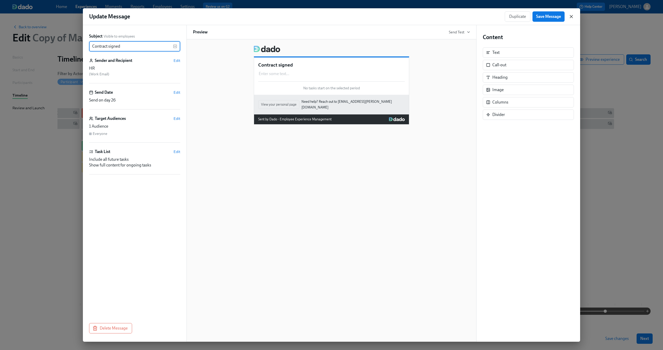
click at [261, 17] on icon "button" at bounding box center [571, 16] width 3 height 3
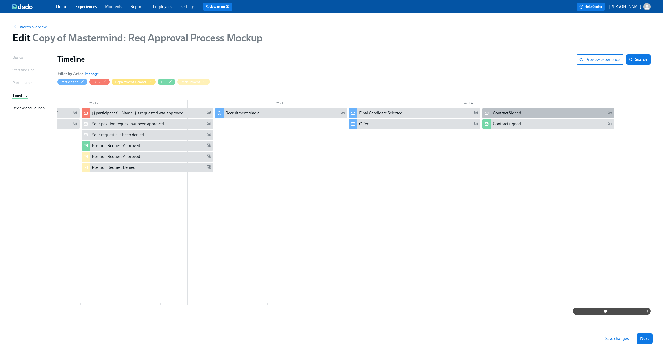
click at [261, 117] on div "Contract Signed" at bounding box center [549, 113] width 132 height 10
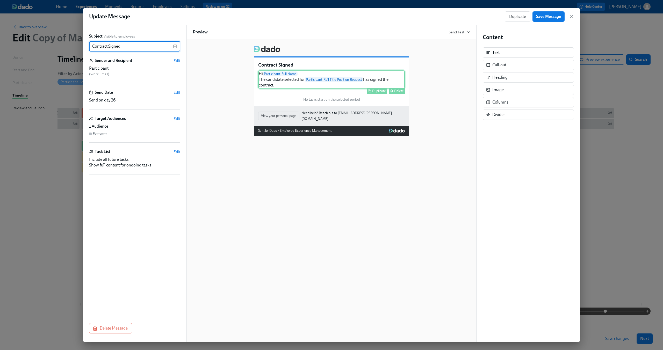
click at [261, 83] on div "Hi Participant : Full Name , The candidate selected for Participant : Roll Titl…" at bounding box center [331, 79] width 147 height 18
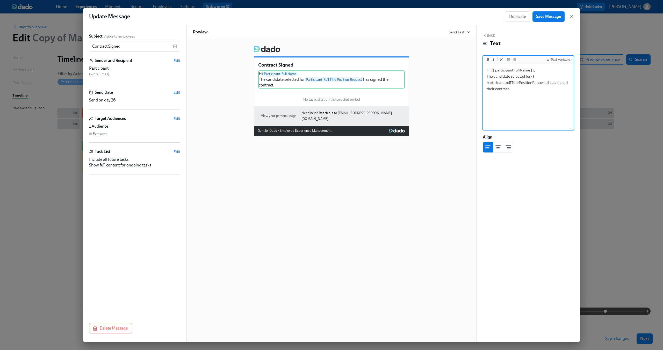
drag, startPoint x: 520, startPoint y: 93, endPoint x: 470, endPoint y: 58, distance: 61.0
click at [261, 58] on div "Subject Visible to employees Contract Signed ​ Sender and Recipient Edit Partic…" at bounding box center [332, 183] width 498 height 317
click at [261, 18] on icon "button" at bounding box center [571, 16] width 5 height 5
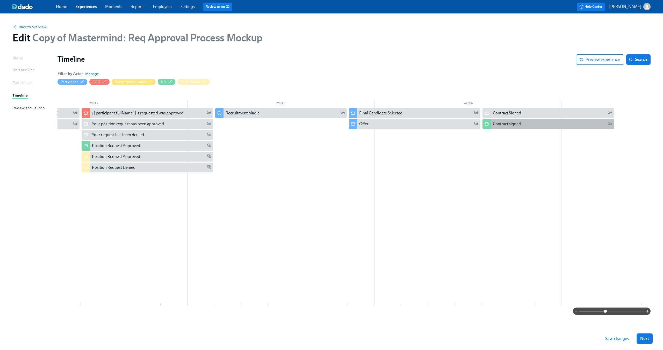
click at [261, 121] on div "Contract signed" at bounding box center [549, 124] width 132 height 10
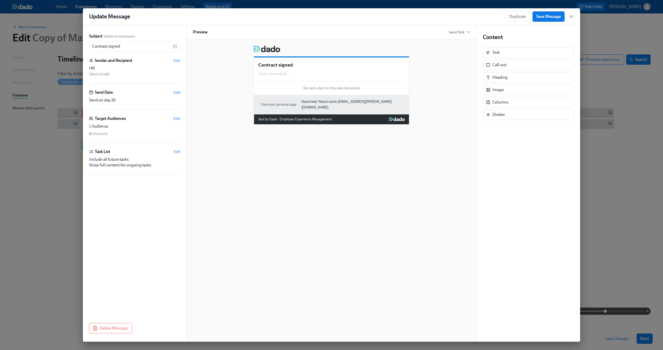
click at [261, 79] on div "Contract signed Enter some text ... Duplicate Delete No tasks start on the sele…" at bounding box center [331, 76] width 155 height 37
click at [261, 89] on div "No tasks start on the selected period" at bounding box center [331, 88] width 147 height 5
drag, startPoint x: 493, startPoint y: 52, endPoint x: 347, endPoint y: 91, distance: 151.3
click at [261, 91] on div "Subject Visible to employees Contract signed ​ Sender and Recipient Edit HR ( W…" at bounding box center [332, 183] width 498 height 317
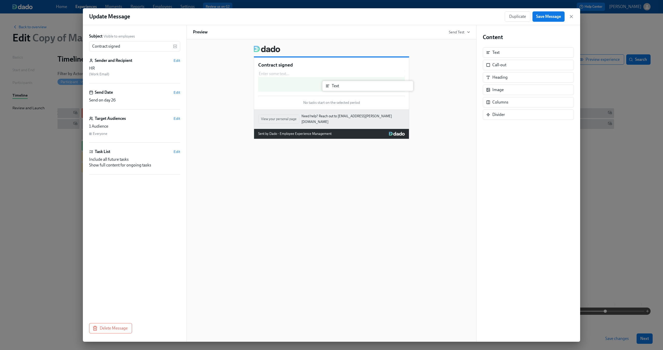
drag, startPoint x: 495, startPoint y: 56, endPoint x: 334, endPoint y: 89, distance: 165.4
click at [261, 89] on div "Subject Visible to employees Contract signed ​ Sender and Recipient Edit HR ( W…" at bounding box center [332, 183] width 498 height 317
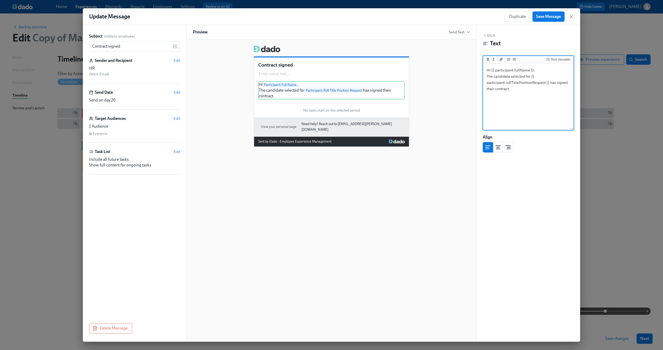
click at [261, 94] on textarea "Hi {{ participant.fullName }}, The candidate selected for {{ participant.rollTi…" at bounding box center [528, 97] width 89 height 65
drag, startPoint x: 492, startPoint y: 70, endPoint x: 553, endPoint y: 70, distance: 60.6
click at [261, 70] on textarea "Hi {{ participant.fullName }}, The candidate selected for {{ participant.rollTi…" at bounding box center [528, 97] width 89 height 65
click at [261, 60] on div "Text Variable" at bounding box center [559, 60] width 24 height 4
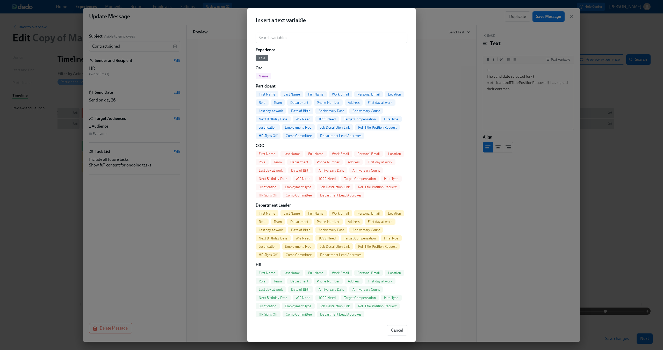
click at [261, 204] on span "First Name" at bounding box center [267, 273] width 23 height 4
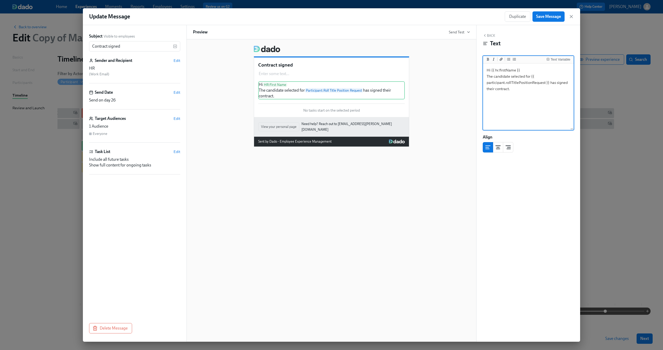
click at [261, 89] on textarea "Hi {{ hr.firstName }} The candidate selected for {{ participant.rollTitlePositi…" at bounding box center [528, 97] width 89 height 65
type textarea "Hi {{ hr.firstName }} The candidate selected for {{ participant.rollTitlePositi…"
click at [261, 18] on span "Save Message" at bounding box center [548, 16] width 25 height 5
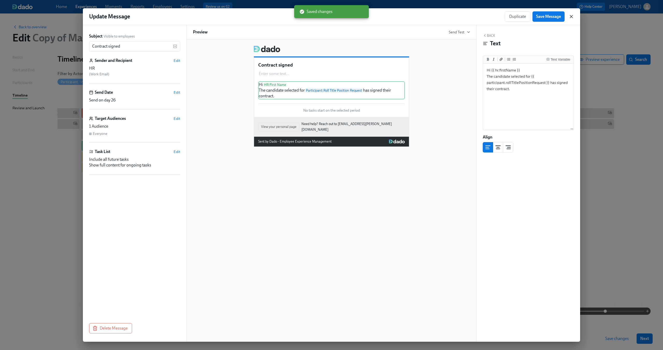
click at [261, 16] on icon "button" at bounding box center [571, 16] width 3 height 3
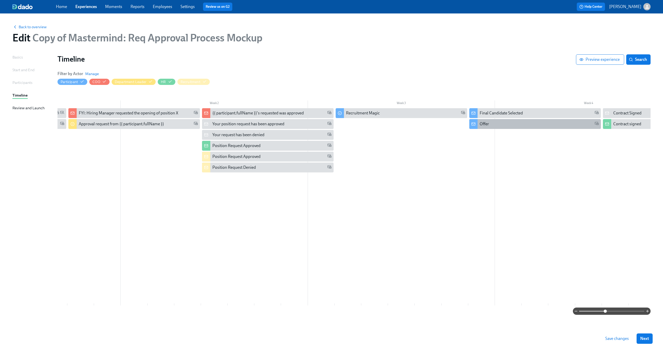
scroll to position [0, 147]
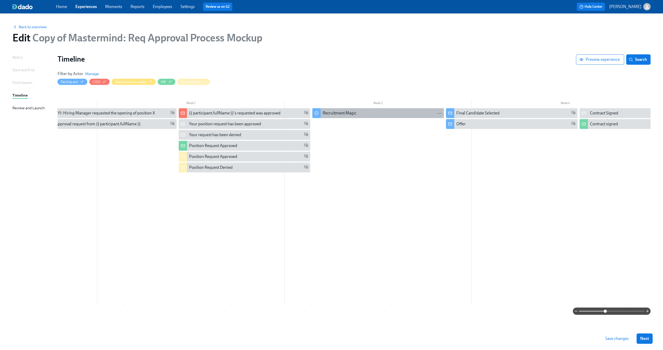
click at [261, 115] on div "Recruitment Magic" at bounding box center [382, 113] width 119 height 6
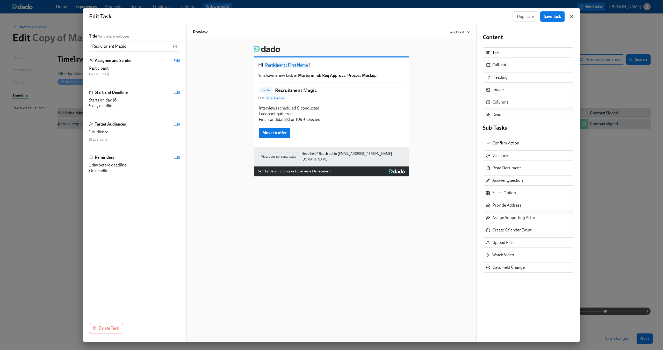
click at [261, 18] on icon "button" at bounding box center [571, 16] width 5 height 5
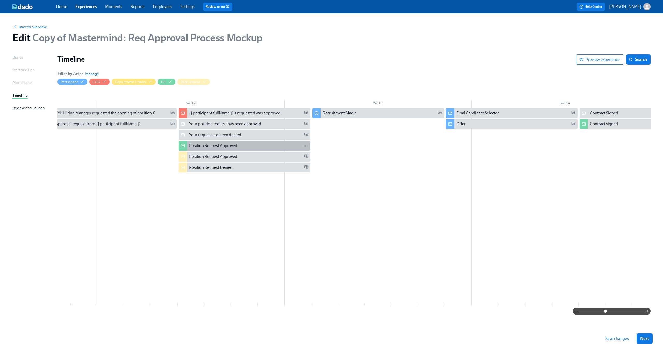
click at [261, 145] on div "Position Request Approved" at bounding box center [248, 146] width 119 height 6
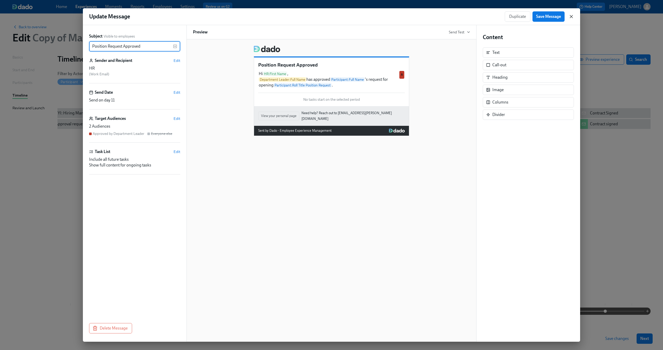
click at [261, 16] on icon "button" at bounding box center [571, 16] width 5 height 5
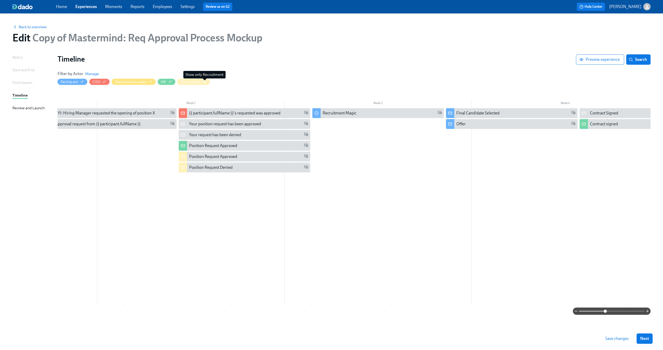
click at [206, 82] on icon "button" at bounding box center [204, 81] width 3 height 2
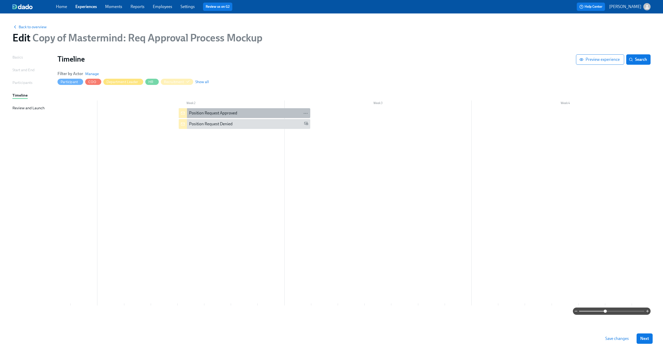
click at [233, 114] on div "Position Request Approved" at bounding box center [213, 113] width 48 height 6
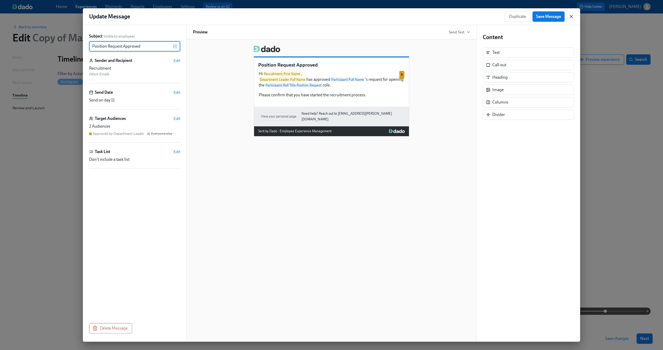
click at [261, 16] on icon "button" at bounding box center [571, 16] width 5 height 5
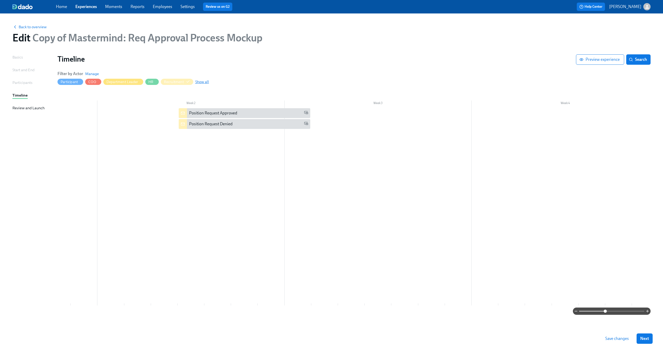
click at [196, 81] on span "Show all" at bounding box center [202, 81] width 14 height 5
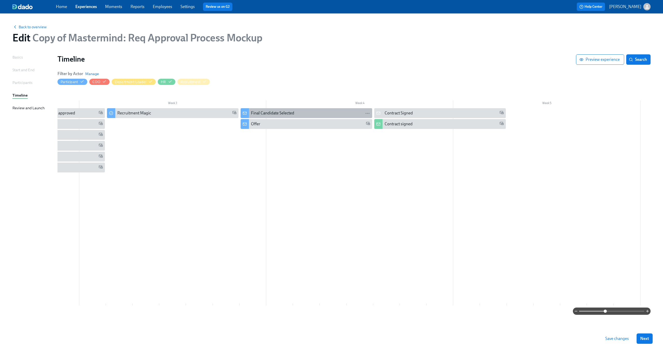
scroll to position [0, 356]
click at [261, 172] on div at bounding box center [263, 206] width 1123 height 197
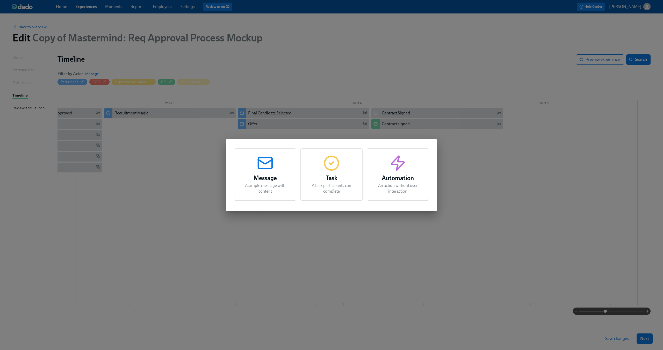
click at [261, 167] on icon "button" at bounding box center [331, 163] width 17 height 17
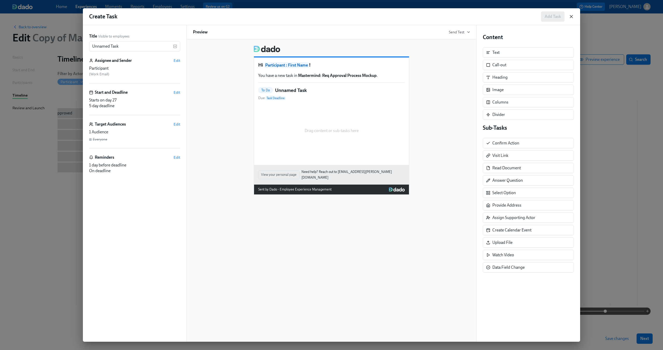
click at [261, 16] on icon "button" at bounding box center [571, 16] width 5 height 5
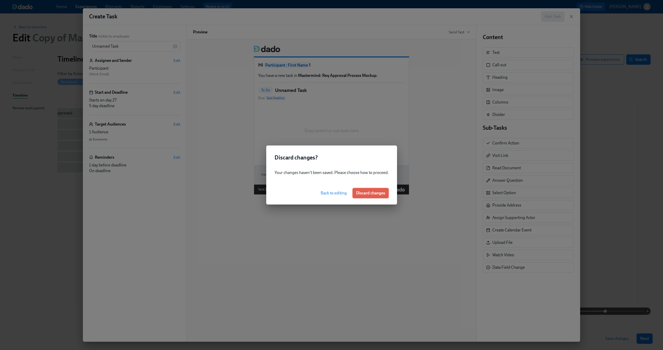
click at [261, 196] on button "Discard changes" at bounding box center [371, 193] width 36 height 10
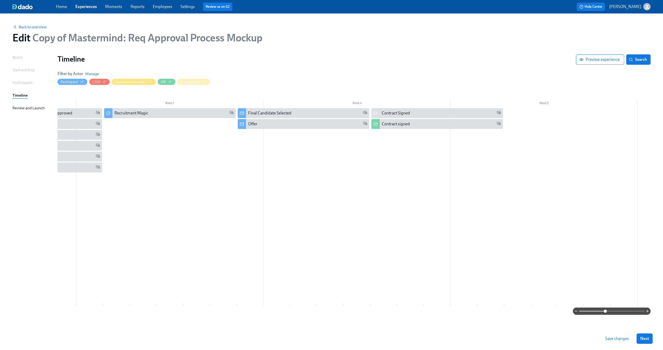
click at [261, 147] on div at bounding box center [263, 206] width 1123 height 197
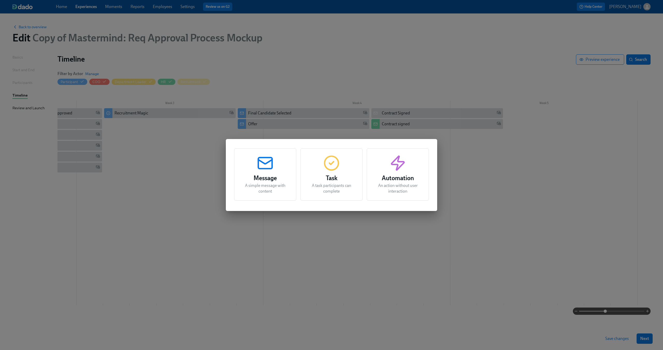
click at [261, 198] on div "Message A simple message with content Task A task participants can complete Aut…" at bounding box center [331, 175] width 663 height 350
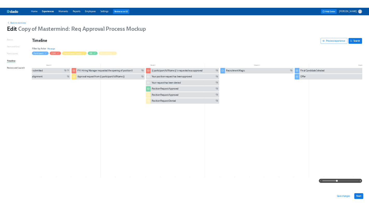
scroll to position [0, 0]
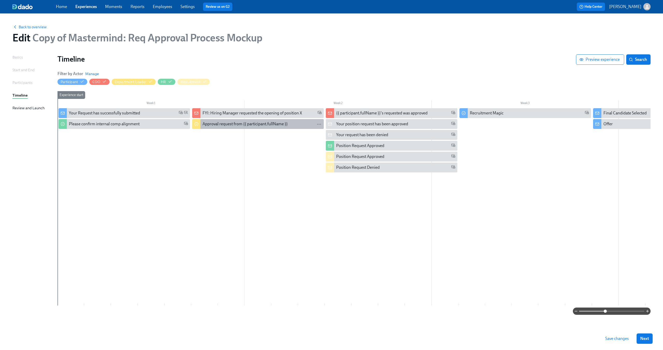
click at [261, 126] on div "Approval request from {{ participant.fullName }}" at bounding box center [245, 124] width 85 height 6
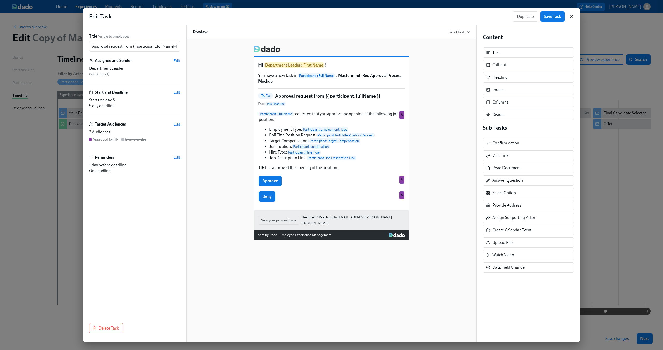
click at [261, 17] on icon "button" at bounding box center [571, 16] width 5 height 5
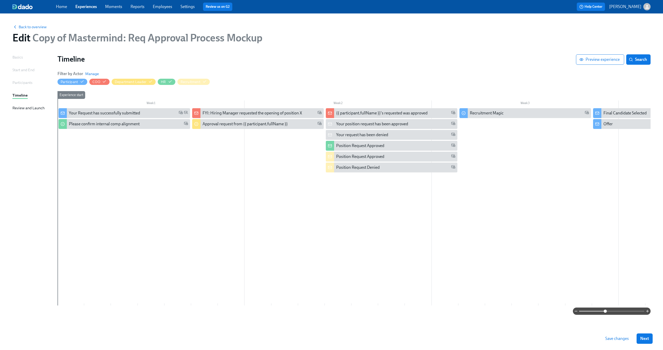
click at [261, 204] on span "Save changes" at bounding box center [618, 338] width 24 height 5
click at [90, 8] on link "Experiences" at bounding box center [86, 6] width 22 height 5
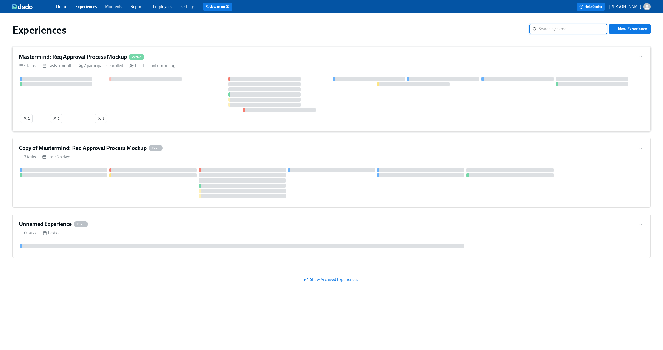
click at [99, 56] on h4 "Mastermind: Req Approval Process Mockup" at bounding box center [73, 57] width 108 height 8
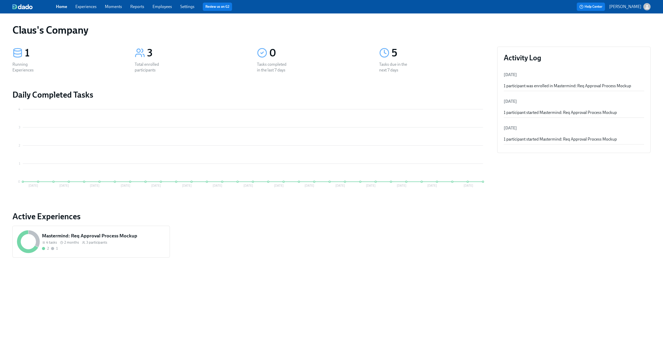
click at [82, 5] on link "Experiences" at bounding box center [85, 6] width 21 height 5
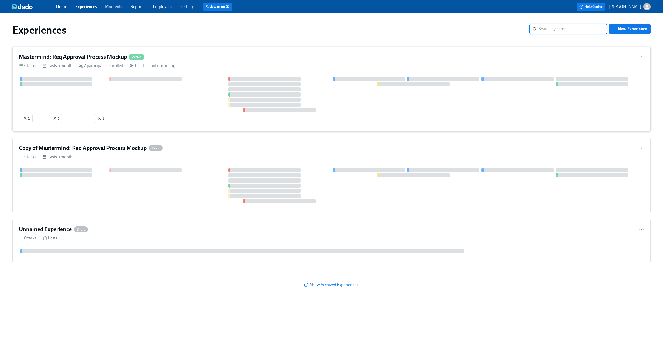
click at [189, 62] on div "Mastermind: Req Approval Process Mockup Active 4 tasks Lasts a month 2 particip…" at bounding box center [331, 89] width 639 height 85
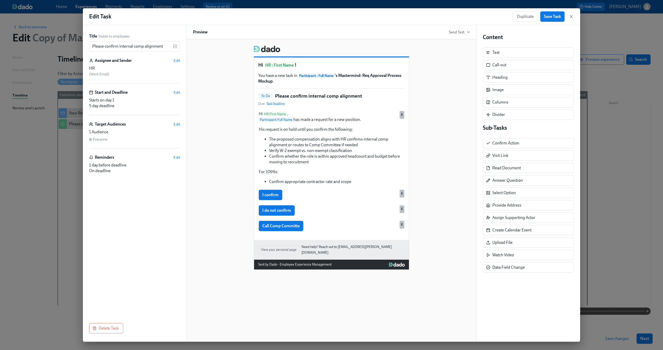
click at [575, 17] on div "Edit Task Duplicate Save Task" at bounding box center [332, 16] width 498 height 17
click at [570, 15] on icon "button" at bounding box center [571, 16] width 3 height 3
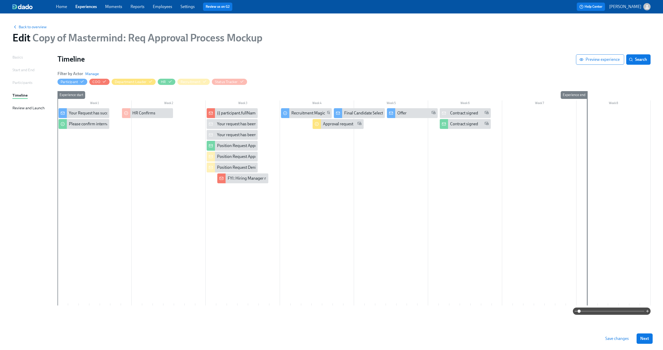
click at [159, 6] on link "Employees" at bounding box center [162, 6] width 19 height 5
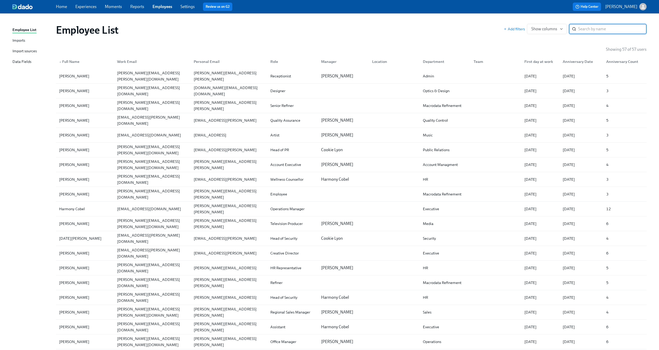
click at [21, 60] on div "Data Fields" at bounding box center [21, 62] width 19 height 6
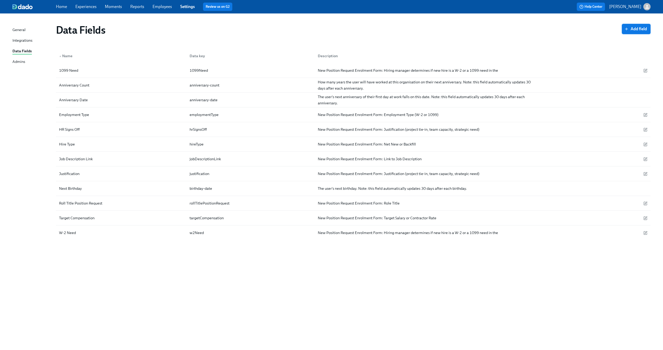
click at [641, 30] on span "Add field" at bounding box center [637, 28] width 22 height 5
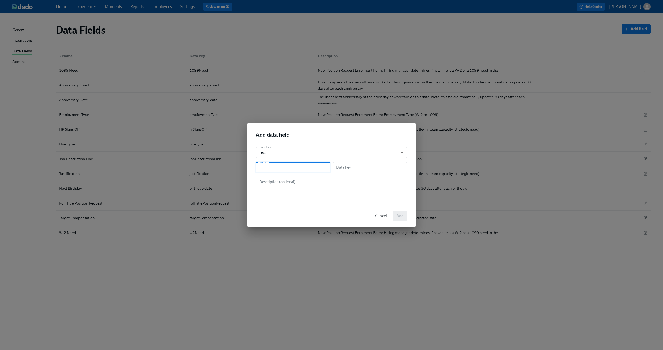
click at [287, 169] on input "text" at bounding box center [293, 167] width 75 height 10
type input "C"
type input "c"
type input "Co"
type input "co"
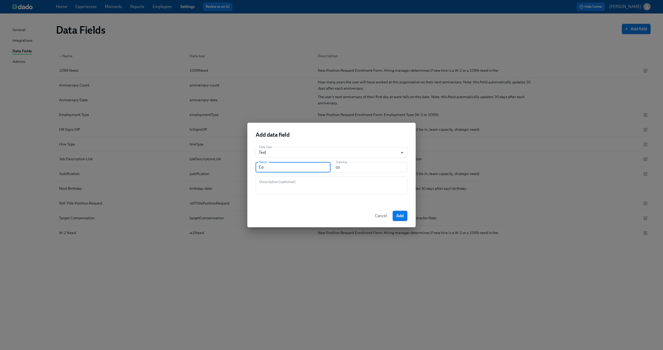
type input "Com"
type input "com"
type input "Comp"
type input "comp"
type input "Comp C"
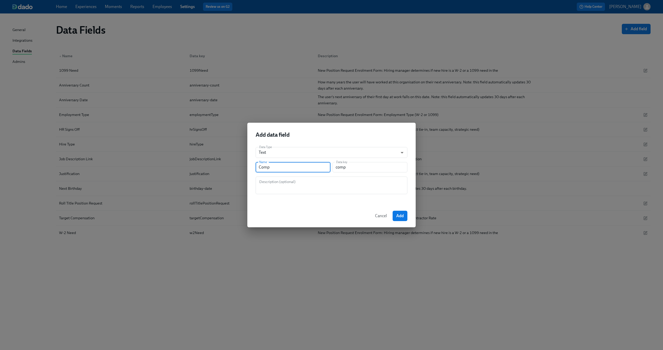
type input "compC"
type input "Comp Co"
type input "compCo"
type input "Comp Com"
type input "compCom"
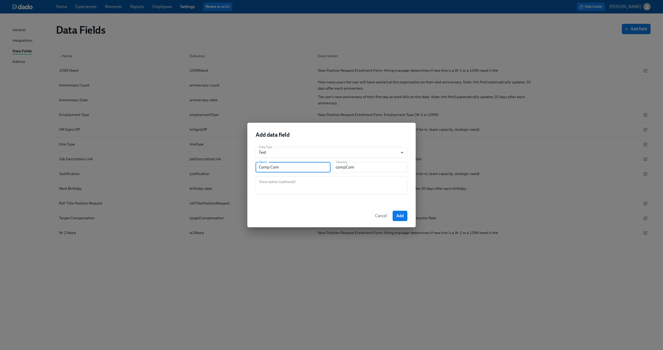
type input "Comp Comm"
type input "compComm"
type input "Comp Commi"
type input "compCommi"
type input "Comp Commit"
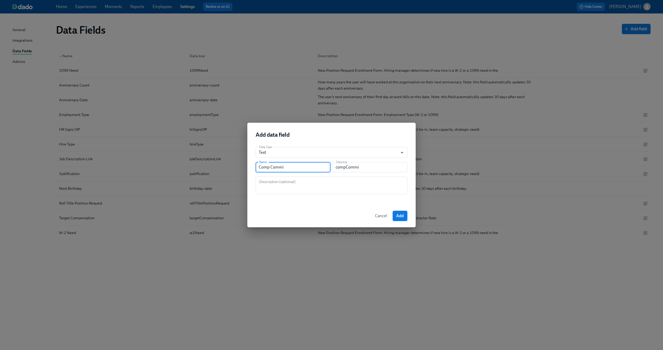
type input "compCommit"
type input "Comp Committ"
type input "compCommitt"
type input "Comp Committe"
type input "compCommitte"
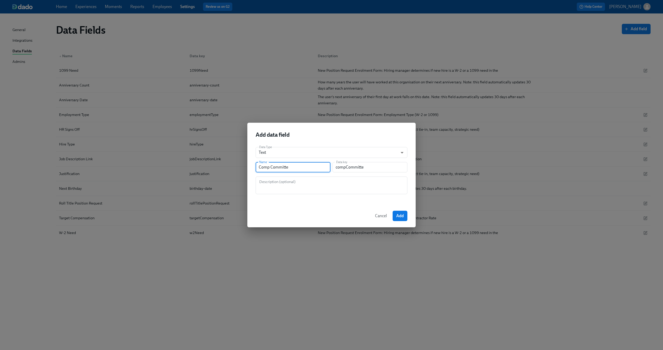
type input "Comp Committee"
type input "compCommittee"
type input "Comp Committee"
click at [299, 192] on div "Description (optional)" at bounding box center [332, 186] width 152 height 18
click at [195, 108] on div "Add data field Data Type Text string ​ Name Comp Committee Name Data key compCo…" at bounding box center [331, 175] width 663 height 350
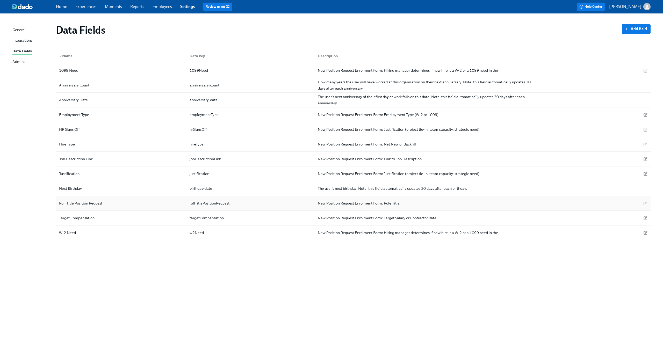
click at [310, 202] on div "rollTitlePositionRequest" at bounding box center [250, 203] width 129 height 10
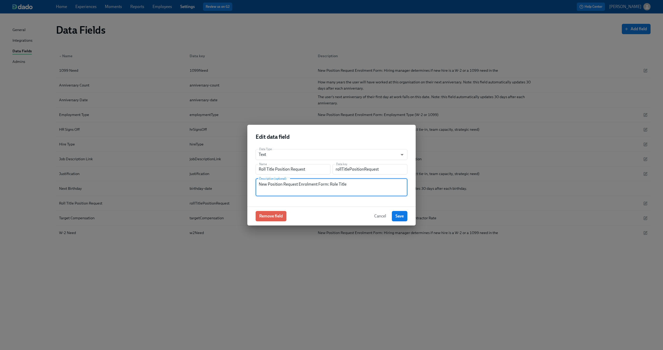
drag, startPoint x: 355, startPoint y: 184, endPoint x: 222, endPoint y: 171, distance: 133.4
click at [222, 171] on div "Edit data field Data Type Text string ​ Name Roll Title Position Request Name D…" at bounding box center [331, 175] width 663 height 350
click at [380, 218] on span "Cancel" at bounding box center [380, 216] width 12 height 5
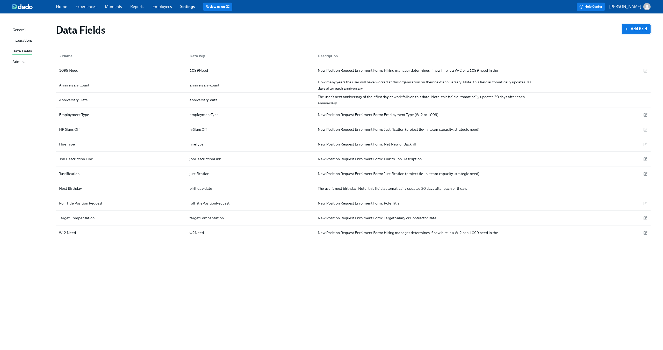
click at [627, 32] on button "Add field" at bounding box center [636, 29] width 29 height 10
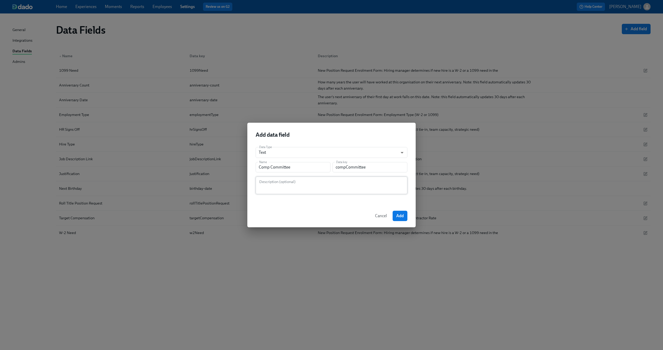
click at [295, 179] on div "Description (optional)" at bounding box center [332, 186] width 152 height 18
paste textarea "New Position Request Enrolment Form: Role Title"
click at [333, 182] on textarea "New Position Request Enrolment Form: Role Title" at bounding box center [332, 185] width 146 height 12
drag, startPoint x: 330, startPoint y: 183, endPoint x: 365, endPoint y: 183, distance: 35.8
click at [365, 183] on textarea "New Position Request Enrolment Form: Role Title" at bounding box center [332, 185] width 146 height 12
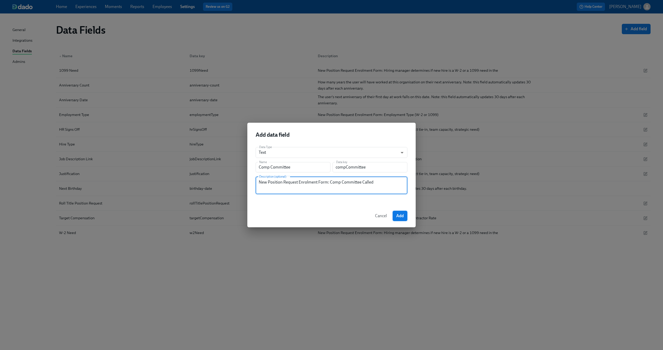
type textarea "New Position Request Enrolment Form: Comp Committee Called"
drag, startPoint x: 400, startPoint y: 217, endPoint x: 361, endPoint y: 185, distance: 50.8
click at [361, 185] on div "Add data field Data Type Text string ​ Name Comp Committee Name Data key compCo…" at bounding box center [331, 175] width 168 height 105
click at [400, 214] on span "Add" at bounding box center [400, 216] width 8 height 5
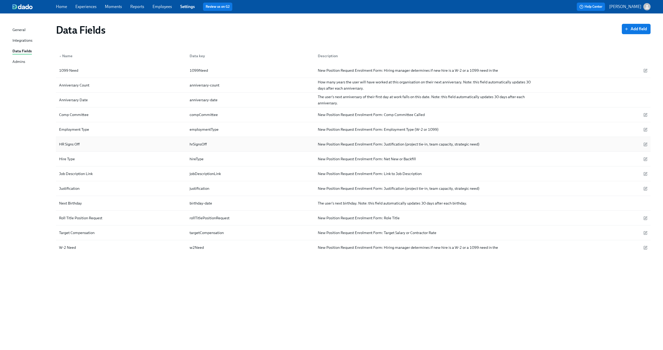
click at [326, 143] on div "New Position Request Enrolment Form: Justification (project tie-in, team capaci…" at bounding box center [399, 144] width 166 height 6
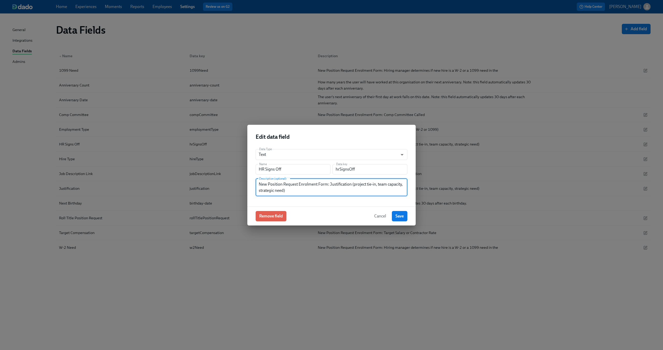
drag, startPoint x: 330, startPoint y: 183, endPoint x: 364, endPoint y: 203, distance: 39.0
click at [364, 203] on div "Data Type Text string ​ Name HR Signs Off Name Data key hrSignsOff Data key Des…" at bounding box center [331, 176] width 168 height 62
type textarea "New Position Request Enrolment Form: HR approves the initial request"
click at [404, 219] on button "Save" at bounding box center [400, 216] width 16 height 10
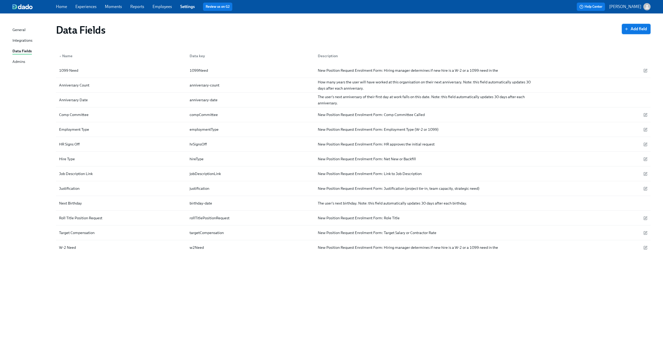
click at [632, 24] on button "Add field" at bounding box center [636, 29] width 29 height 10
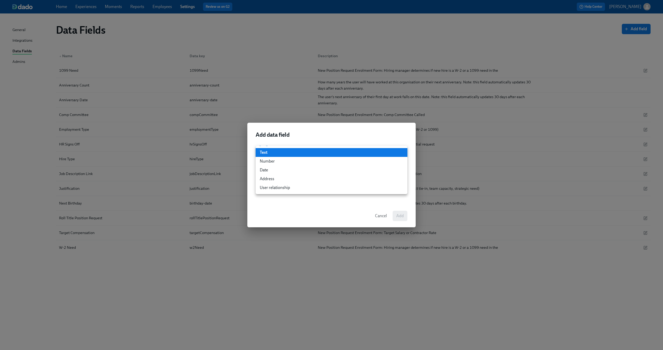
click at [282, 153] on body "Home Experiences Moments Reports Employees Settings Review us on G2 Help Center…" at bounding box center [331, 175] width 663 height 350
click at [282, 153] on li "Text" at bounding box center [332, 152] width 152 height 9
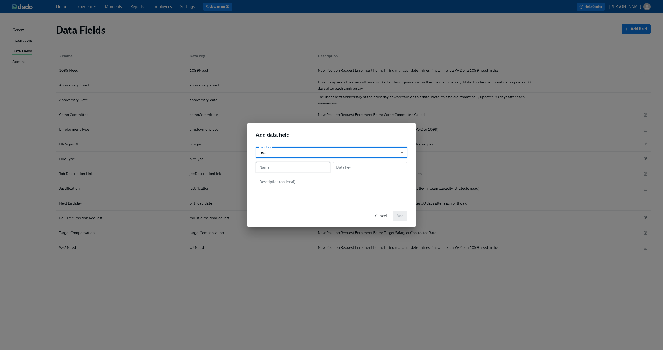
click at [276, 165] on input "text" at bounding box center [293, 167] width 75 height 10
type input "D"
type input "d"
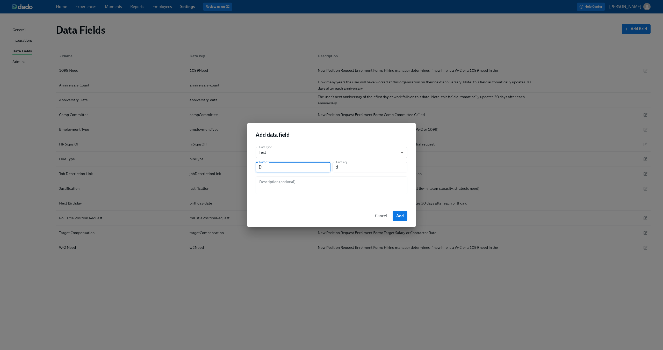
type input "De"
type input "de"
type input "Dep"
type input "dep"
type input "Depe"
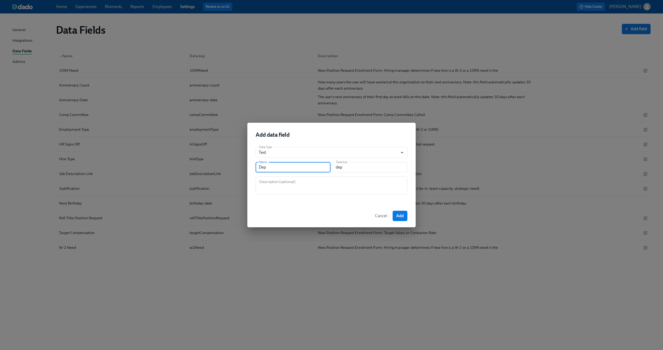
type input "depe"
type input "Dep"
type input "dep"
type input "Depa"
type input "depa"
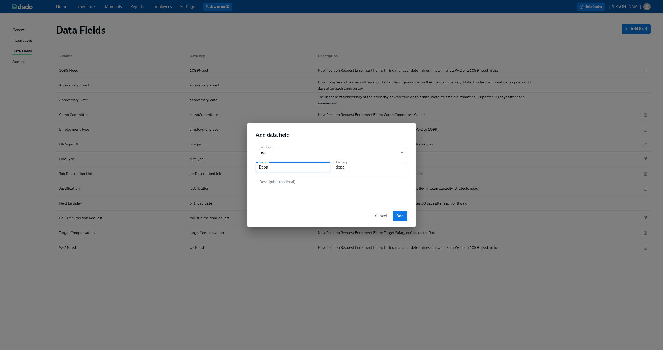
type input "Depar"
type input "depar"
type input "Depart"
type input "depart"
type input "Departm"
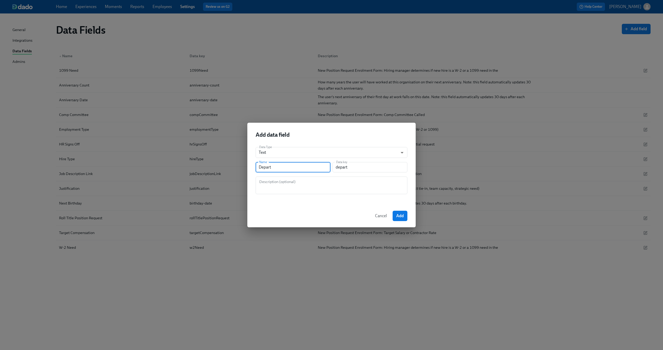
type input "departm"
type input "Departme"
type input "departme"
type input "Departmen"
type input "departmen"
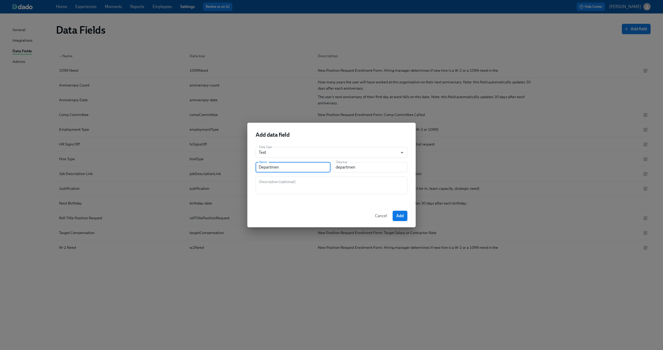
type input "Department"
type input "department"
type input "DepartmentL"
type input "departmentL"
type input "Department"
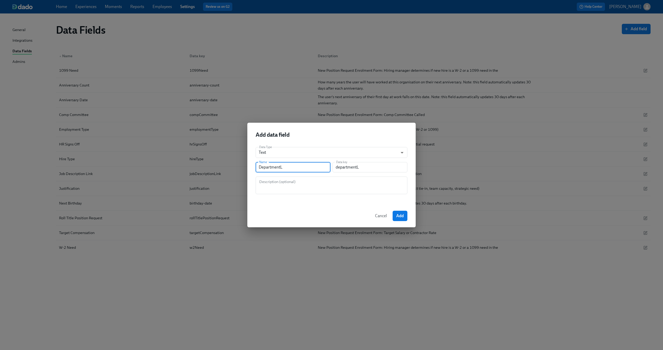
type input "department"
type input "Department L"
type input "departmentL"
type input "Department Le"
type input "departmentLe"
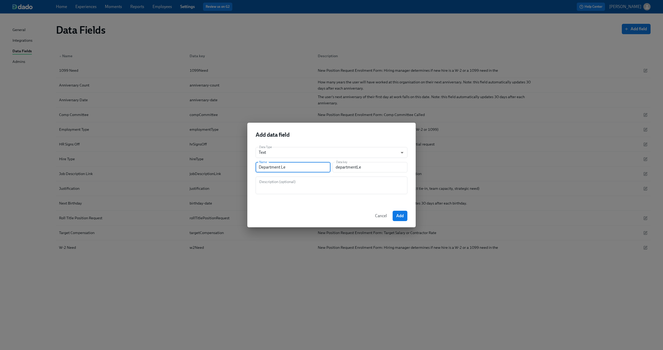
type input "Department Lea"
type input "departmentLea"
type input "Department Lead"
type input "departmentLead"
type input "Department Lead A"
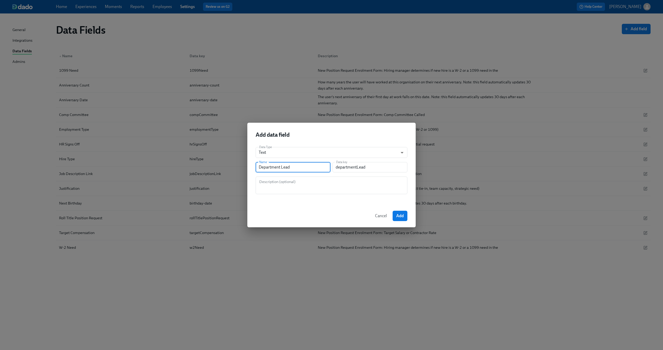
type input "departmentLeadA"
type input "Department Lead Ap"
type input "departmentLeadAp"
type input "Department Lead App"
type input "departmentLeadApp"
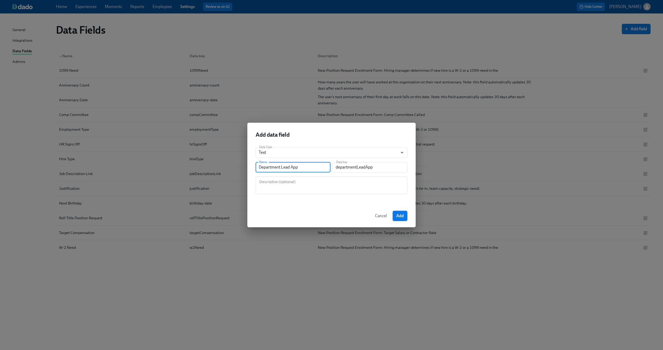
type input "Department Lead Appr"
type input "departmentLeadAppr"
type input "Department Lead Appro"
type input "departmentLeadAppro"
type input "Department Lead Approc"
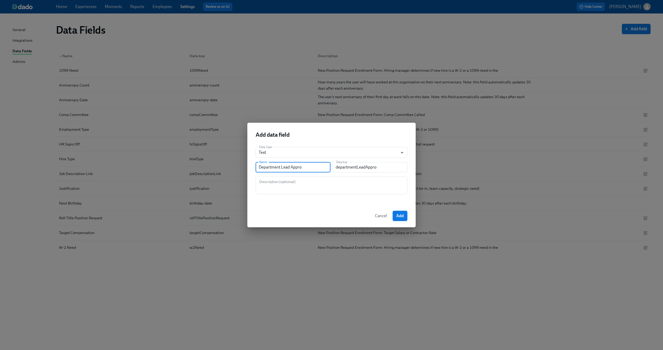
type input "departmentLeadApproc"
type input "Department Lead Approce"
type input "departmentLeadApproce"
type input "Department Lead Approc"
type input "departmentLeadApproc"
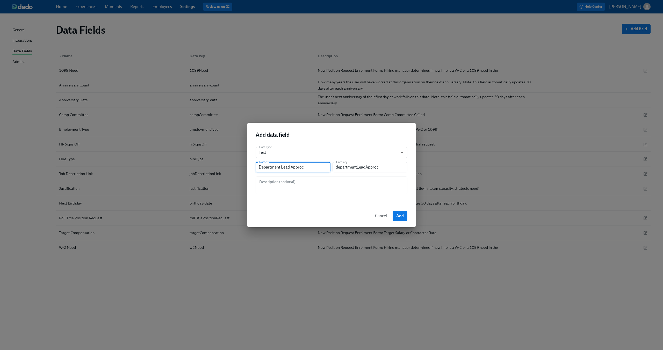
type input "Department Lead Appro"
type input "departmentLeadAppro"
type input "Department Lead Approv"
type input "departmentLeadApprov"
type input "Department Lead Approve"
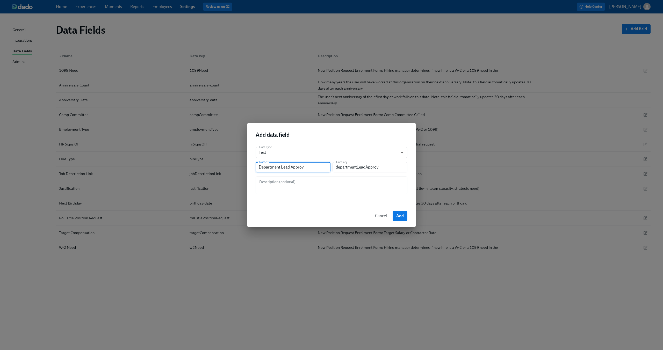
type input "departmentLeadApprove"
type input "Department Lead Approved"
type input "departmentLeadApproved"
type input "Department Lead Approve"
type input "departmentLeadApprove"
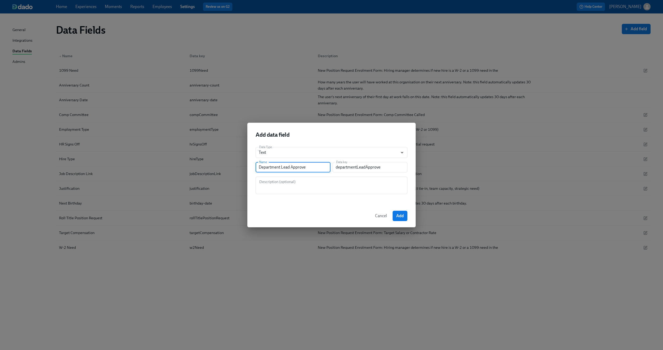
type input "Department Lead Approves"
type input "departmentLeadApproves"
type input "Department Lead Approves"
click at [280, 189] on textarea at bounding box center [332, 185] width 146 height 12
click at [280, 188] on textarea at bounding box center [332, 185] width 146 height 12
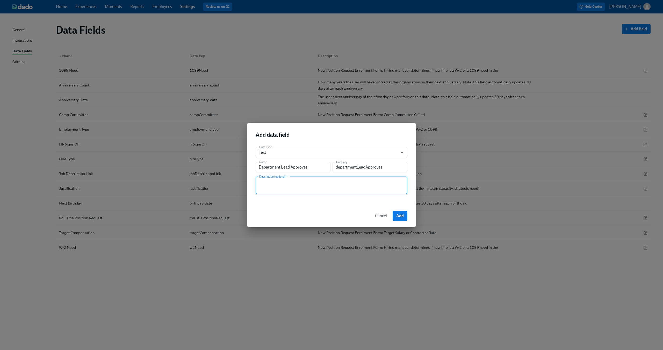
click at [337, 82] on div "Add data field Data Type Text string ​ Name Department Lead Approves Name Data …" at bounding box center [331, 175] width 663 height 350
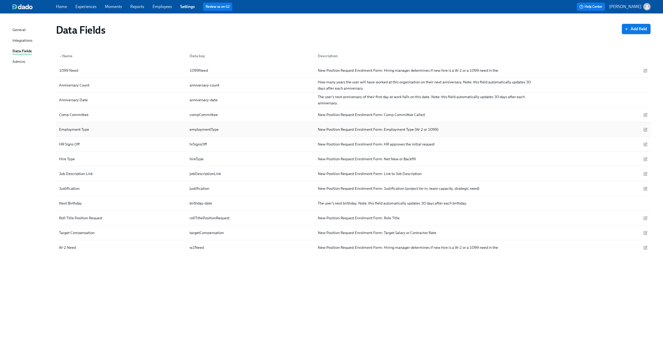
click at [334, 134] on div "New Position Request Enrolment Form: Employment Type (W-2 or 1099)" at bounding box center [427, 129] width 226 height 10
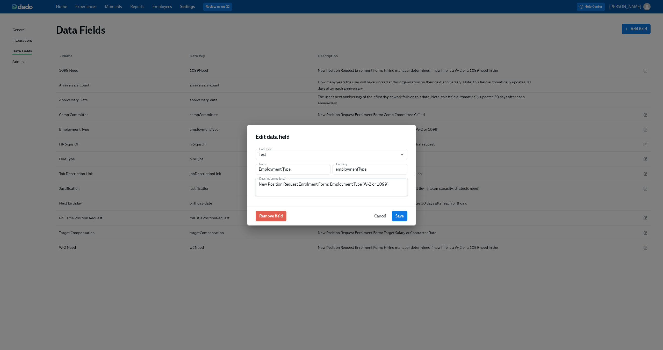
click at [288, 184] on textarea "New Position Request Enrolment Form: Employment Type (W-2 or 1099)" at bounding box center [332, 187] width 146 height 12
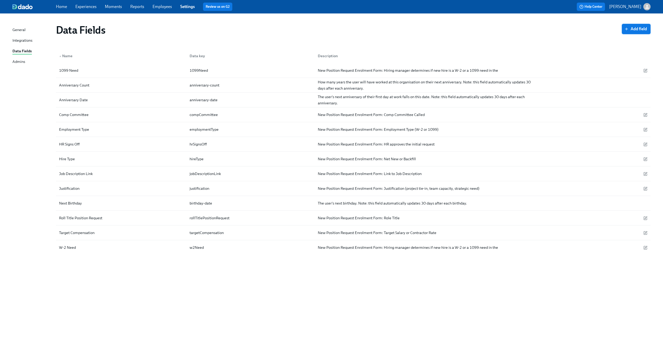
click at [639, 24] on button "Add field" at bounding box center [636, 29] width 29 height 10
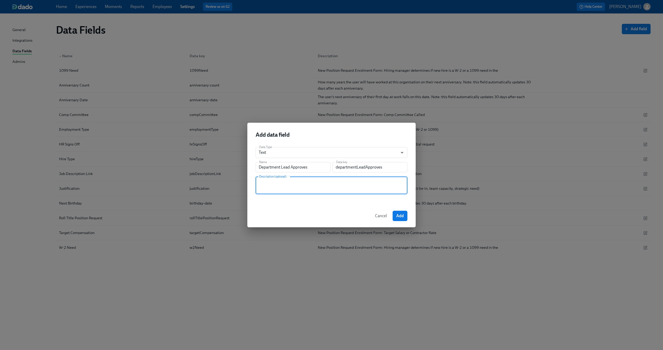
click at [302, 183] on textarea at bounding box center [332, 185] width 146 height 12
paste textarea "New Position Request Enrolment Form: Employment Type (W-2 or 1099)"
drag, startPoint x: 330, startPoint y: 182, endPoint x: 408, endPoint y: 190, distance: 78.7
click at [408, 190] on div "Data Type Text string ​ Name Department Lead Approves Name Data key departmentL…" at bounding box center [331, 174] width 168 height 62
type textarea "New Position Request Enrolment Form: Approval by Department Lead"
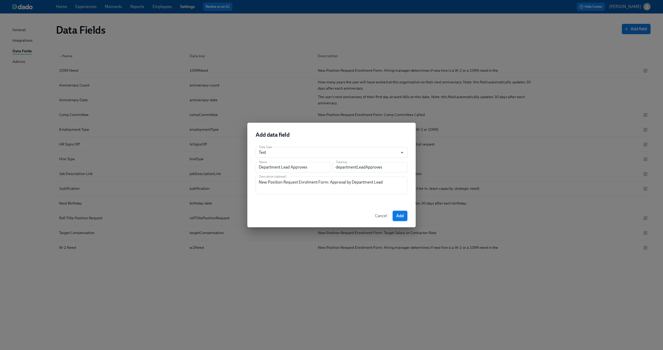
click at [398, 214] on span "Add" at bounding box center [400, 216] width 8 height 5
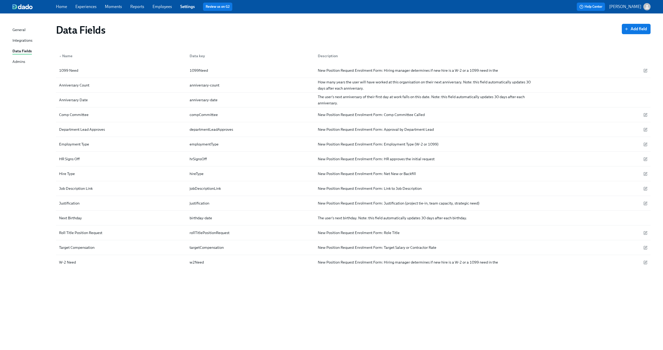
click at [244, 284] on div "Data Fields Add field ▲ Name Data key Description 1099 Need 1099Need New Positi…" at bounding box center [331, 179] width 639 height 318
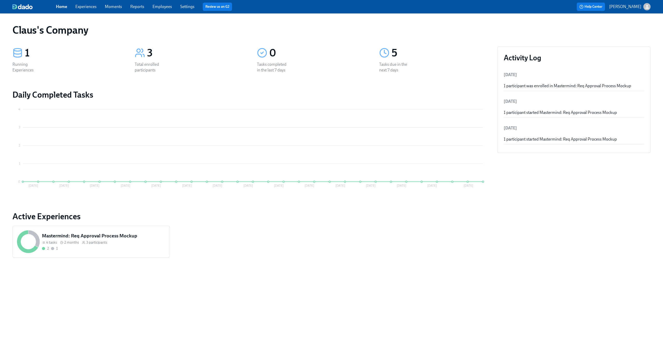
click at [92, 8] on link "Experiences" at bounding box center [85, 6] width 21 height 5
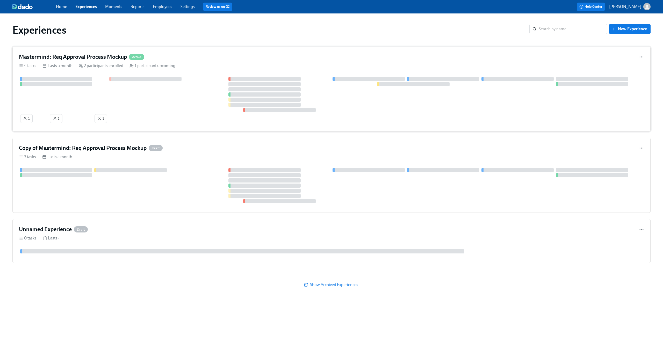
click at [189, 56] on div "Mastermind: Req Approval Process Mockup Active" at bounding box center [332, 57] width 626 height 8
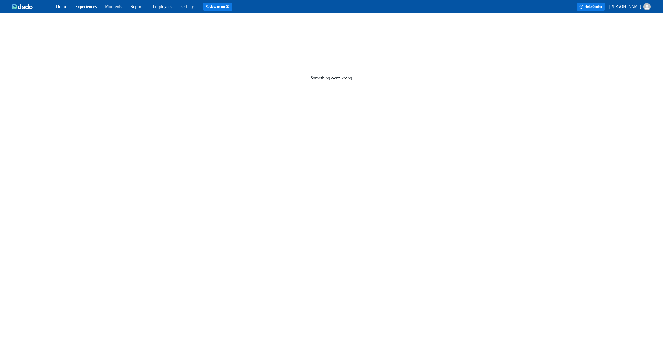
click at [89, 8] on link "Experiences" at bounding box center [86, 6] width 22 height 5
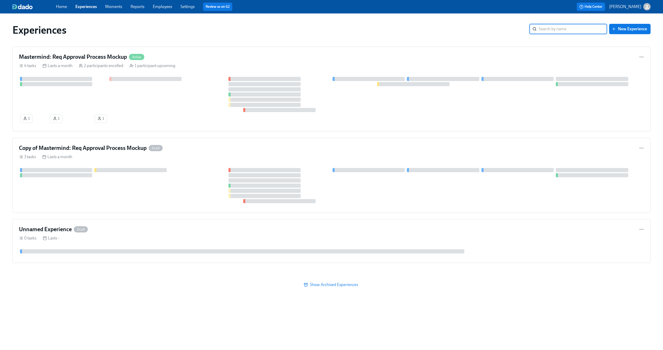
click at [648, 6] on icon "button" at bounding box center [647, 7] width 4 height 4
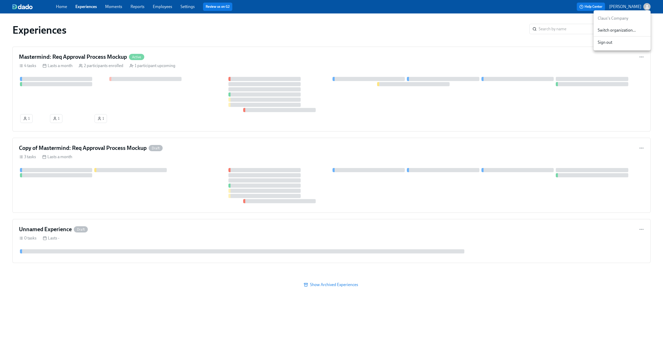
click at [635, 31] on span "Switch organization..." at bounding box center [622, 30] width 49 height 6
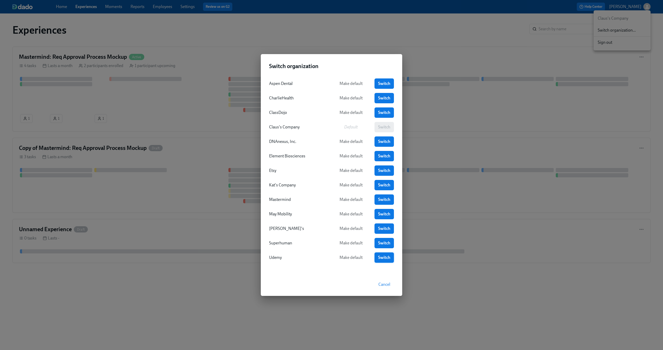
click at [384, 257] on span "Switch" at bounding box center [384, 257] width 12 height 5
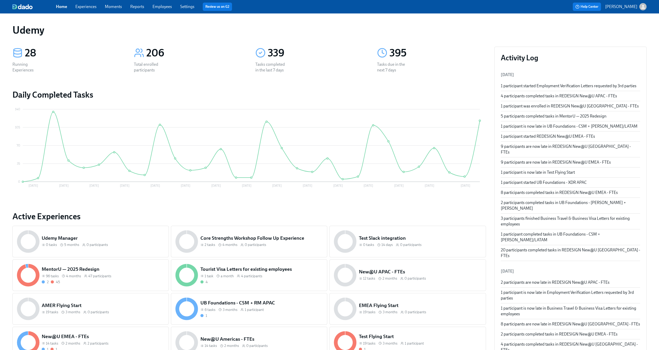
click at [87, 7] on link "Experiences" at bounding box center [85, 6] width 21 height 5
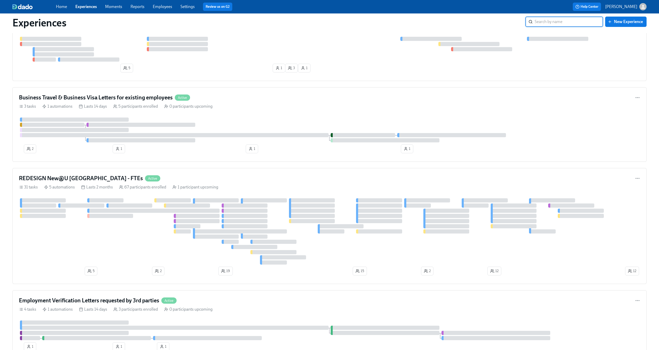
scroll to position [644, 0]
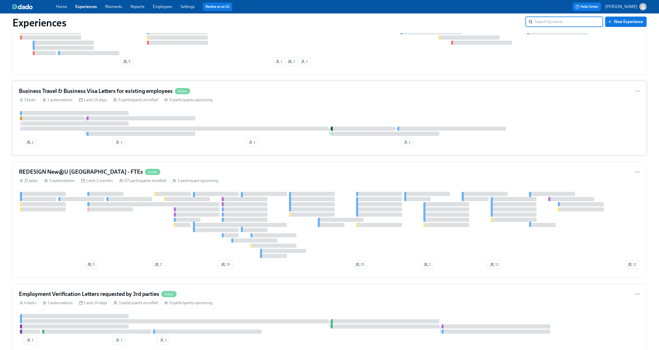
click at [238, 94] on div "Business Travel & Business Visa Letters for existing employees Active" at bounding box center [330, 91] width 622 height 8
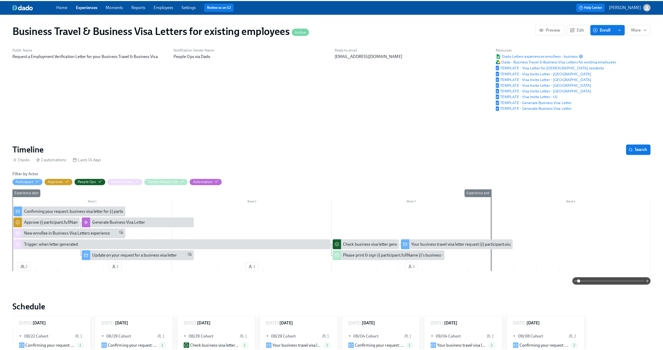
scroll to position [30, 0]
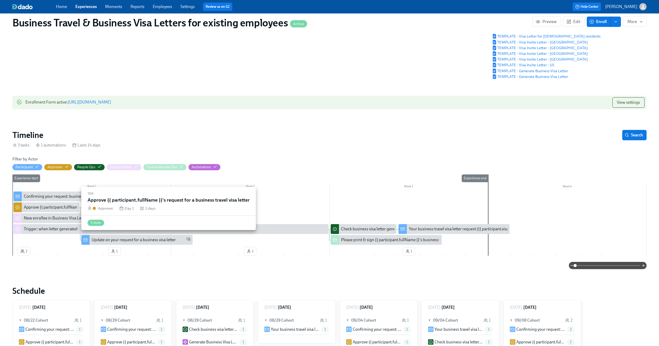
click at [48, 210] on div "Approve {{ participant.fullName }}'s request for a business travel visa letter" at bounding box center [89, 208] width 131 height 6
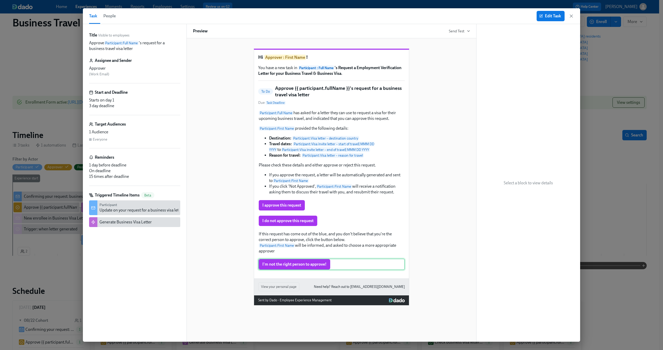
click at [307, 270] on div "I'm not the right person to approve!" at bounding box center [331, 264] width 147 height 11
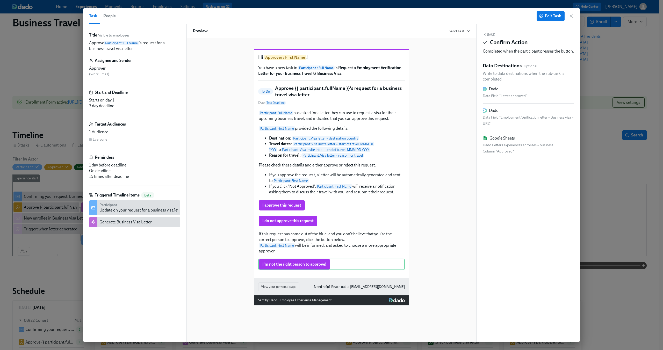
click at [524, 92] on div "Dado" at bounding box center [528, 89] width 91 height 6
click at [546, 15] on span "Edit Task" at bounding box center [551, 15] width 21 height 5
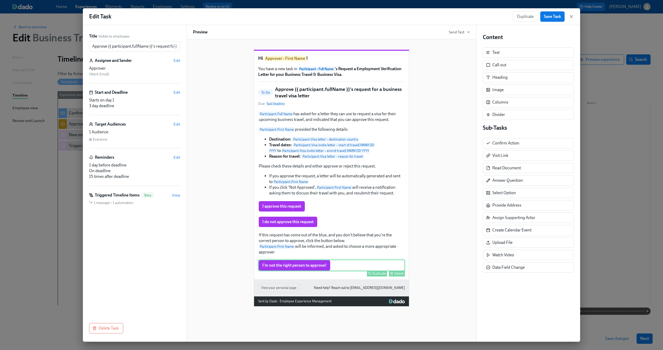
click at [353, 271] on div "I'm not the right person to approve! Duplicate Delete" at bounding box center [331, 265] width 147 height 11
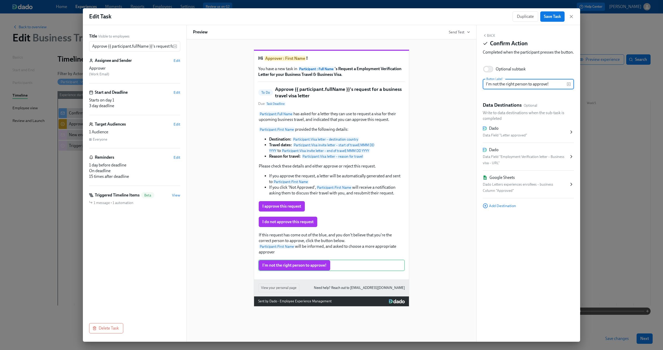
click at [518, 139] on div "Data Field "Letter approved"" at bounding box center [526, 135] width 86 height 6
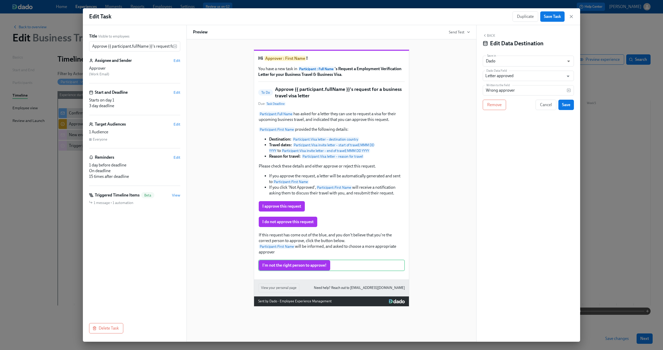
click at [492, 37] on button "Back" at bounding box center [489, 35] width 12 height 4
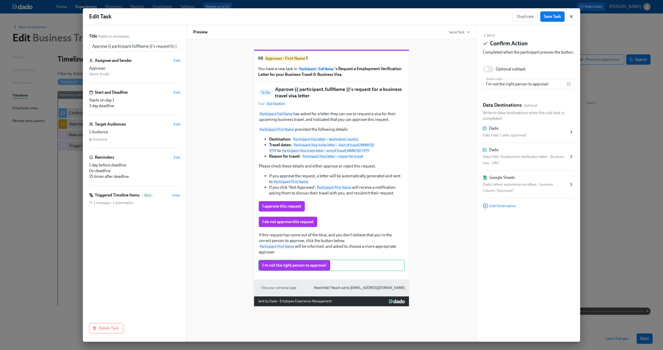
click at [571, 18] on icon "button" at bounding box center [571, 16] width 5 height 5
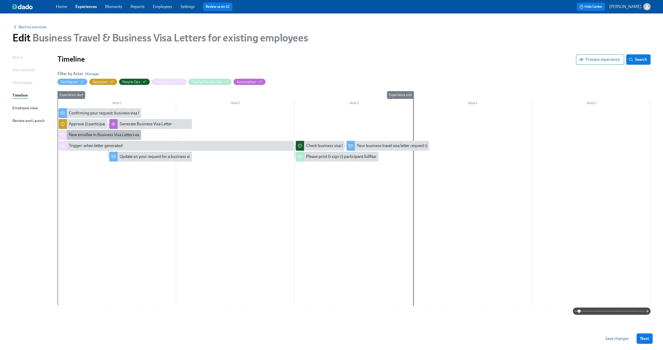
click at [86, 133] on div "New enrollee in Business Visa Letters experience" at bounding box center [112, 135] width 86 height 6
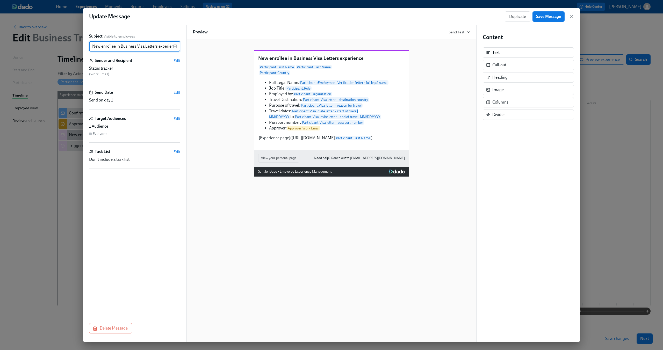
scroll to position [0, 4]
click at [571, 15] on icon "button" at bounding box center [571, 16] width 5 height 5
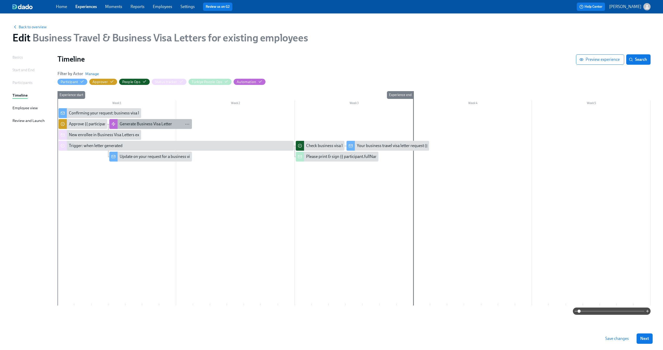
click at [135, 124] on div "Generate Business Visa Letter" at bounding box center [146, 124] width 52 height 6
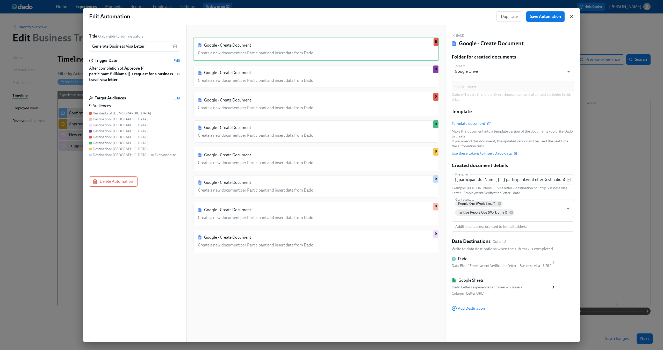
click at [572, 17] on icon "button" at bounding box center [571, 16] width 3 height 3
